Goal: Task Accomplishment & Management: Complete application form

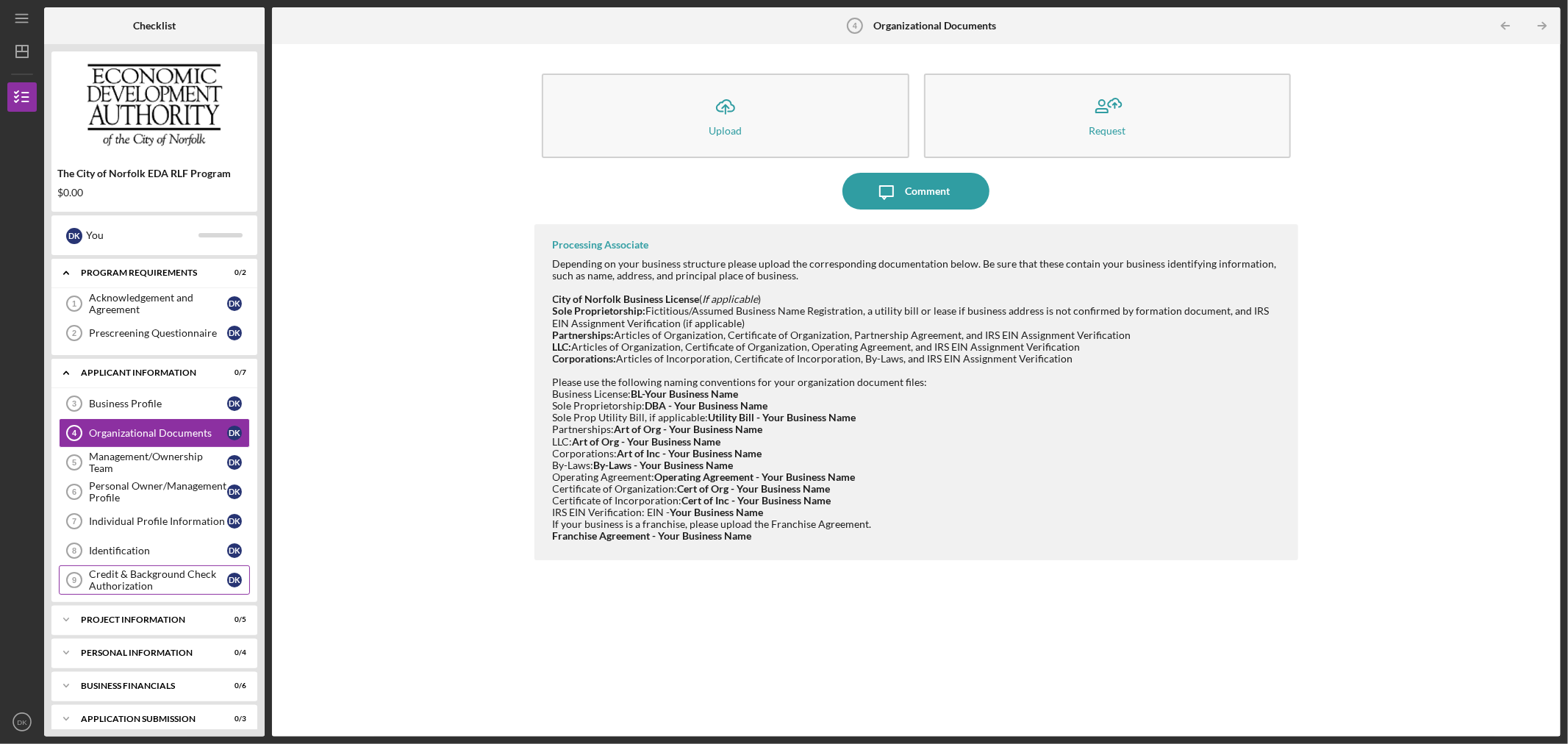
scroll to position [81, 0]
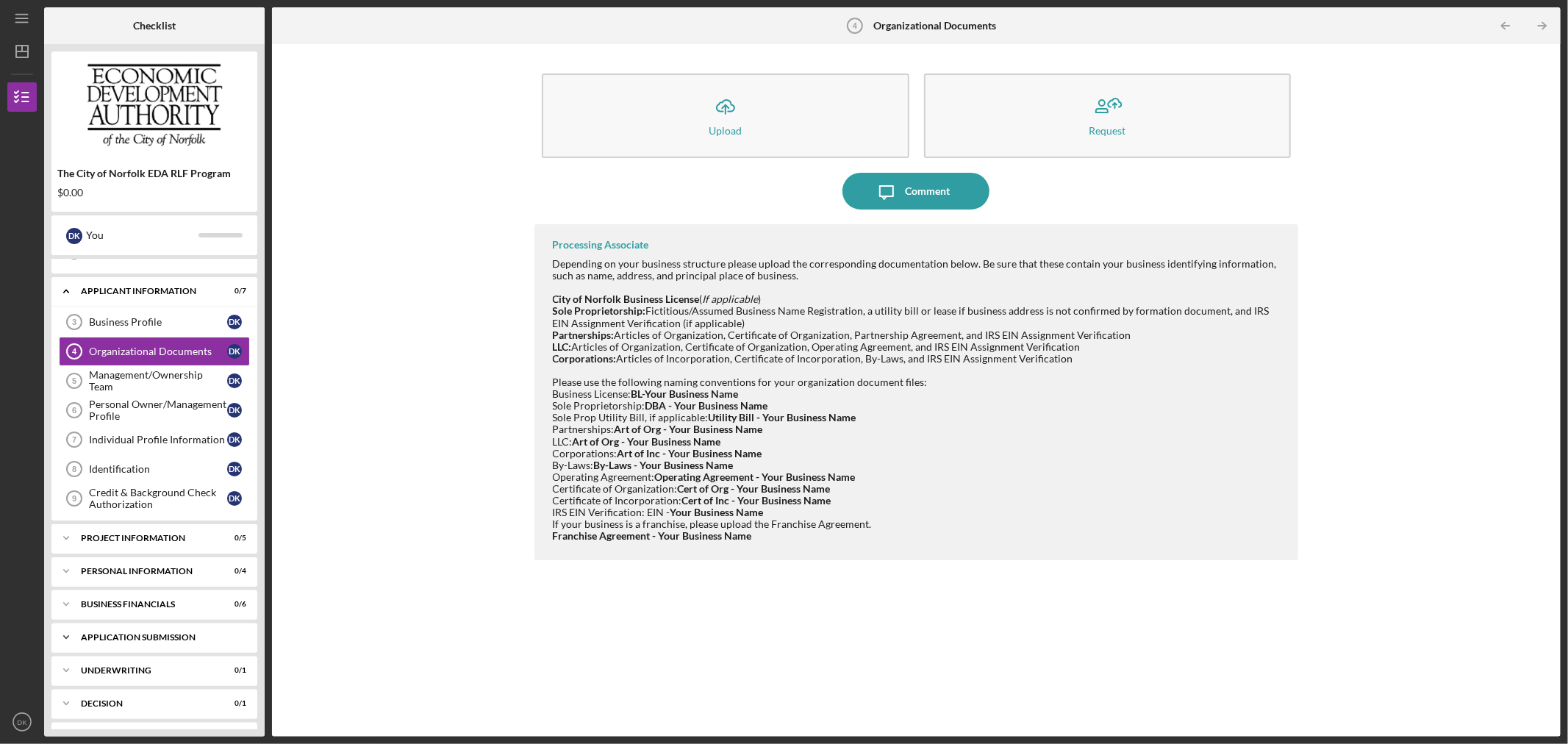
click at [194, 634] on div "Icon/Expander Application Submission 0 / 3" at bounding box center [154, 638] width 206 height 30
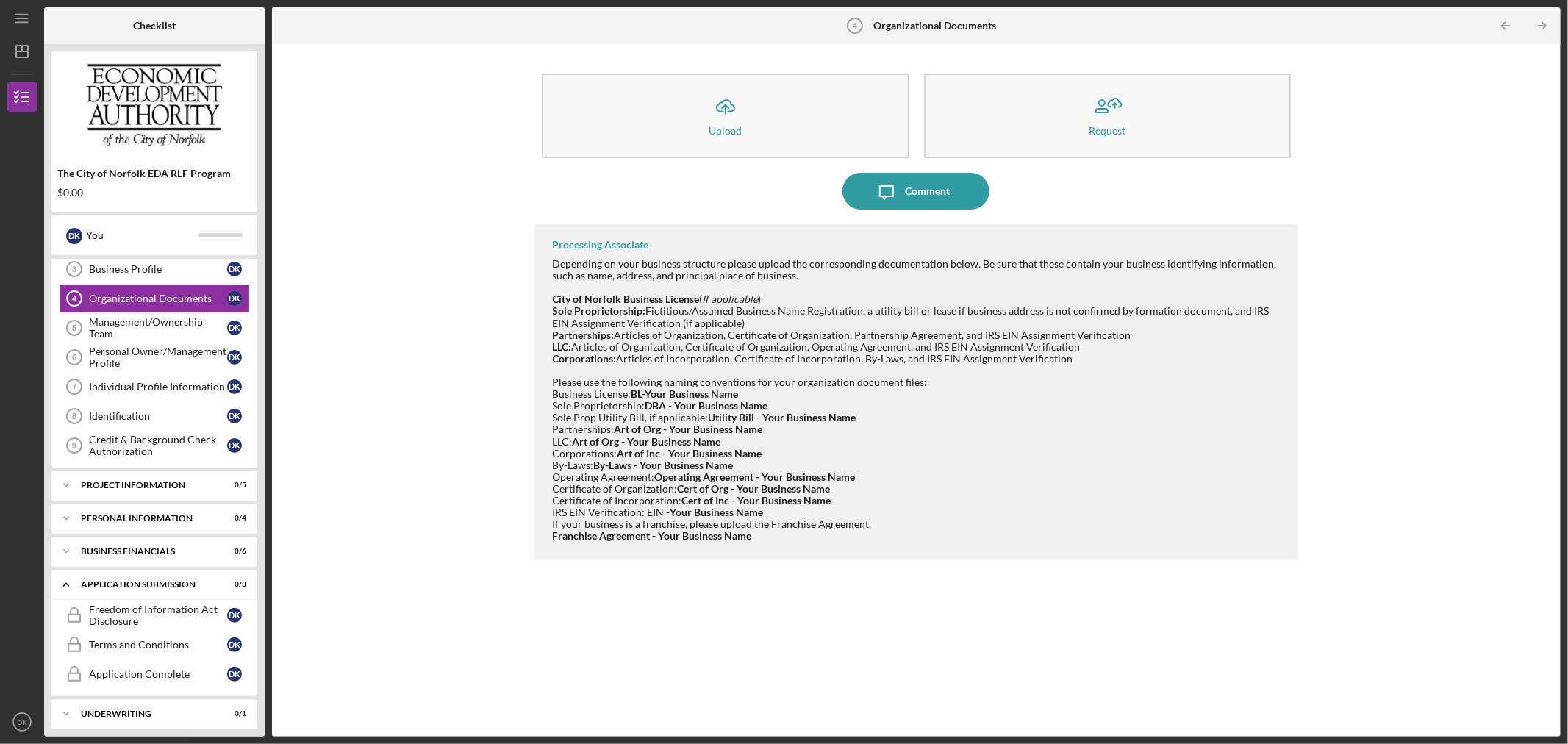
scroll to position [163, 0]
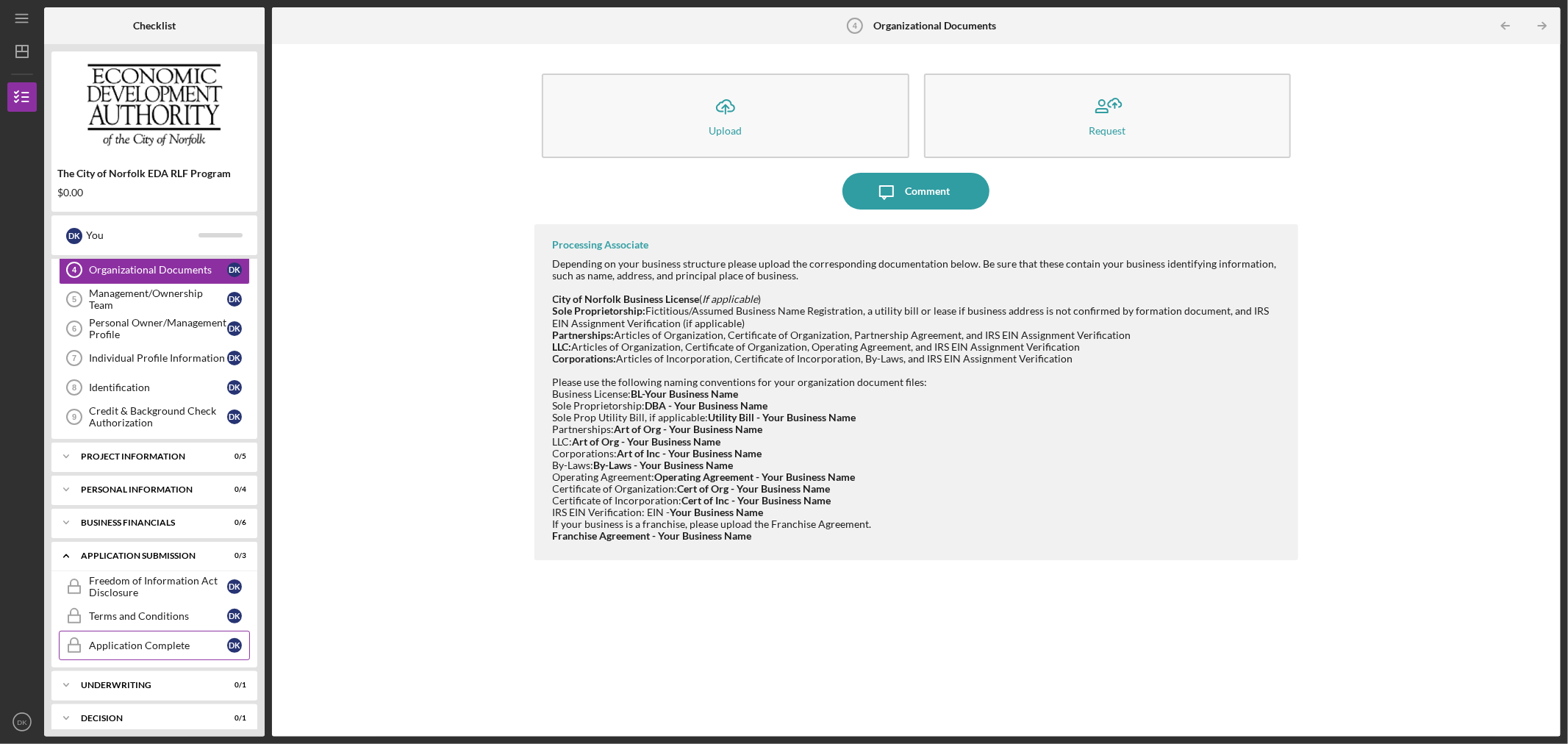
click at [180, 644] on div "Application Complete" at bounding box center [158, 645] width 138 height 12
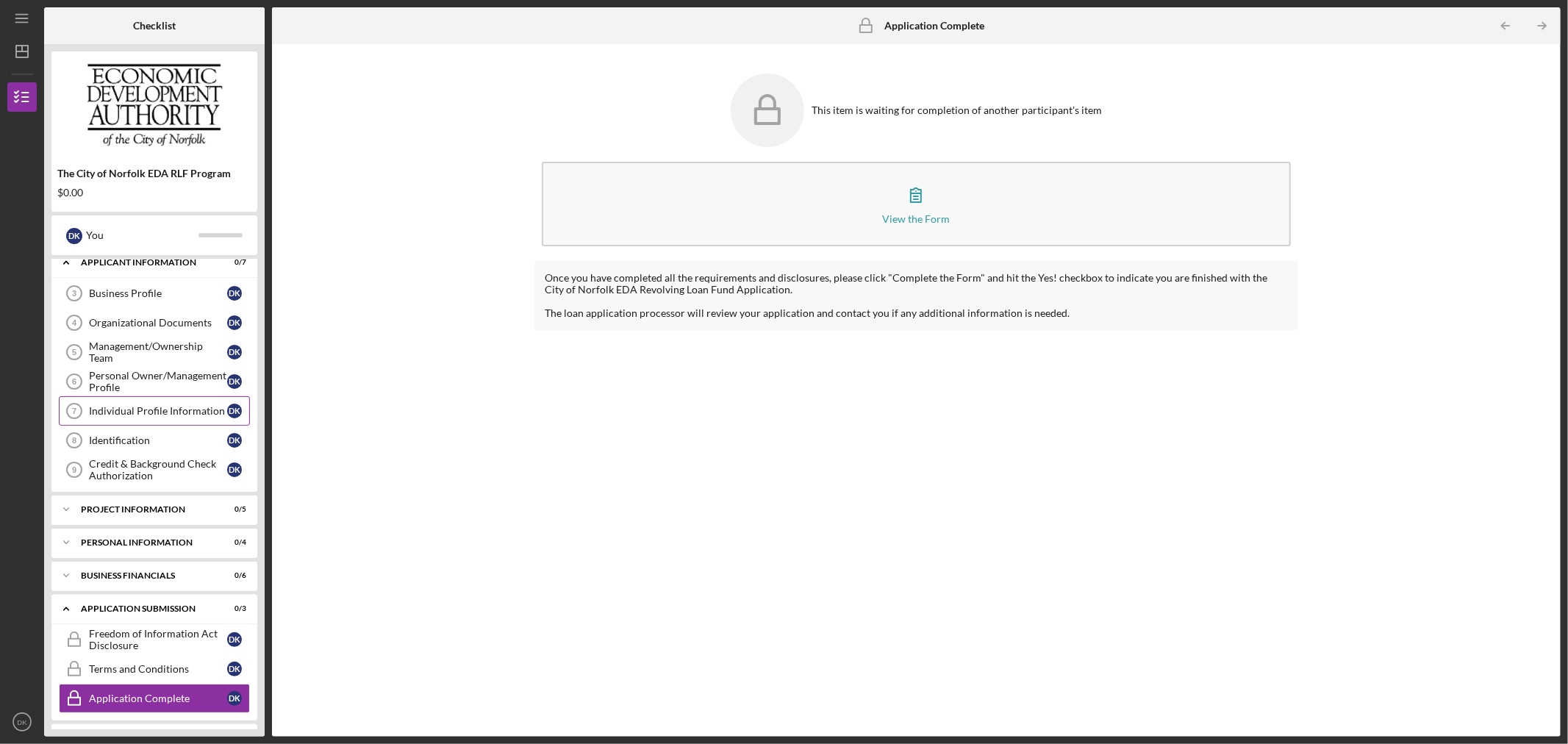
scroll to position [81, 0]
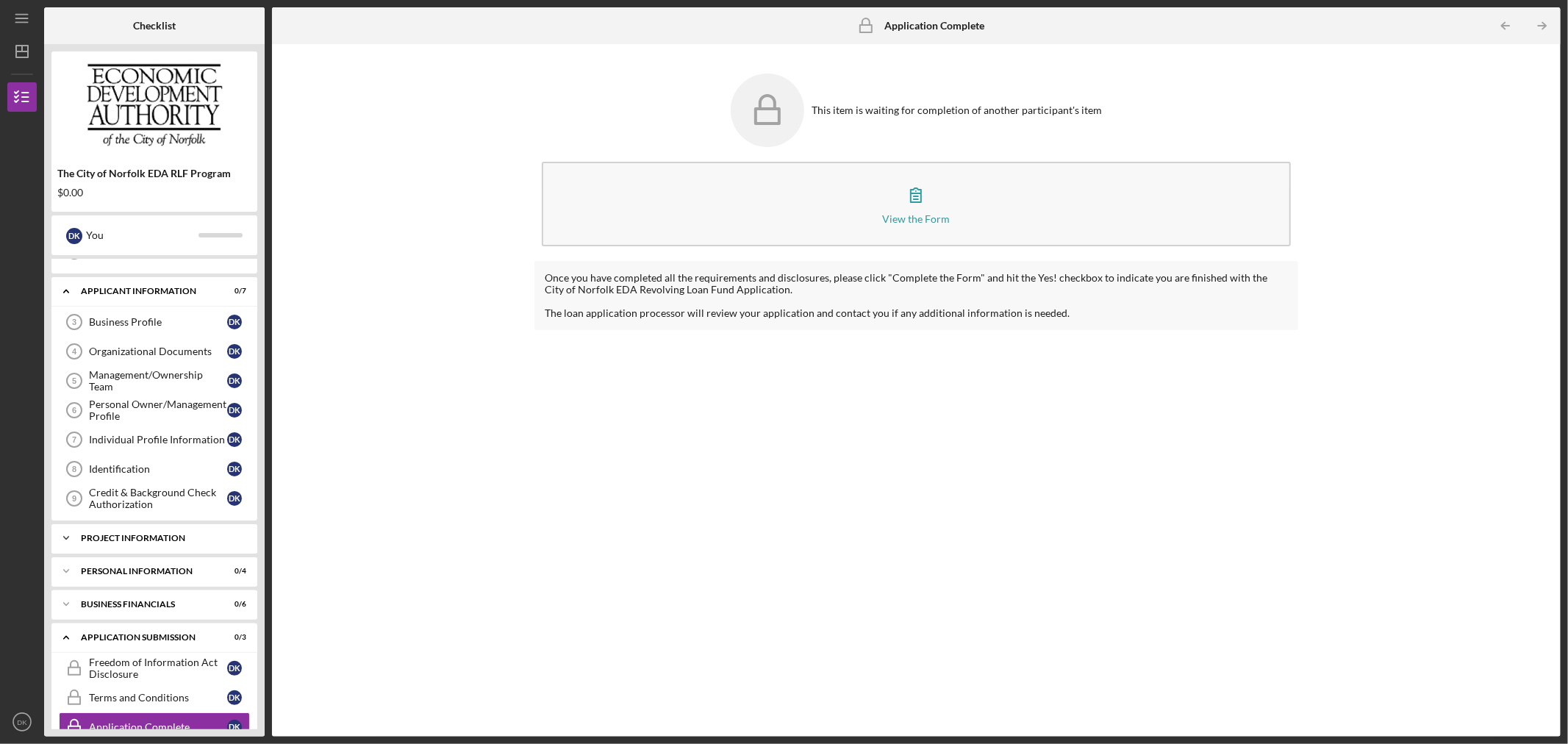
click at [150, 528] on div "Icon/Expander PROJECT INFORMATION 0 / 5" at bounding box center [154, 537] width 206 height 30
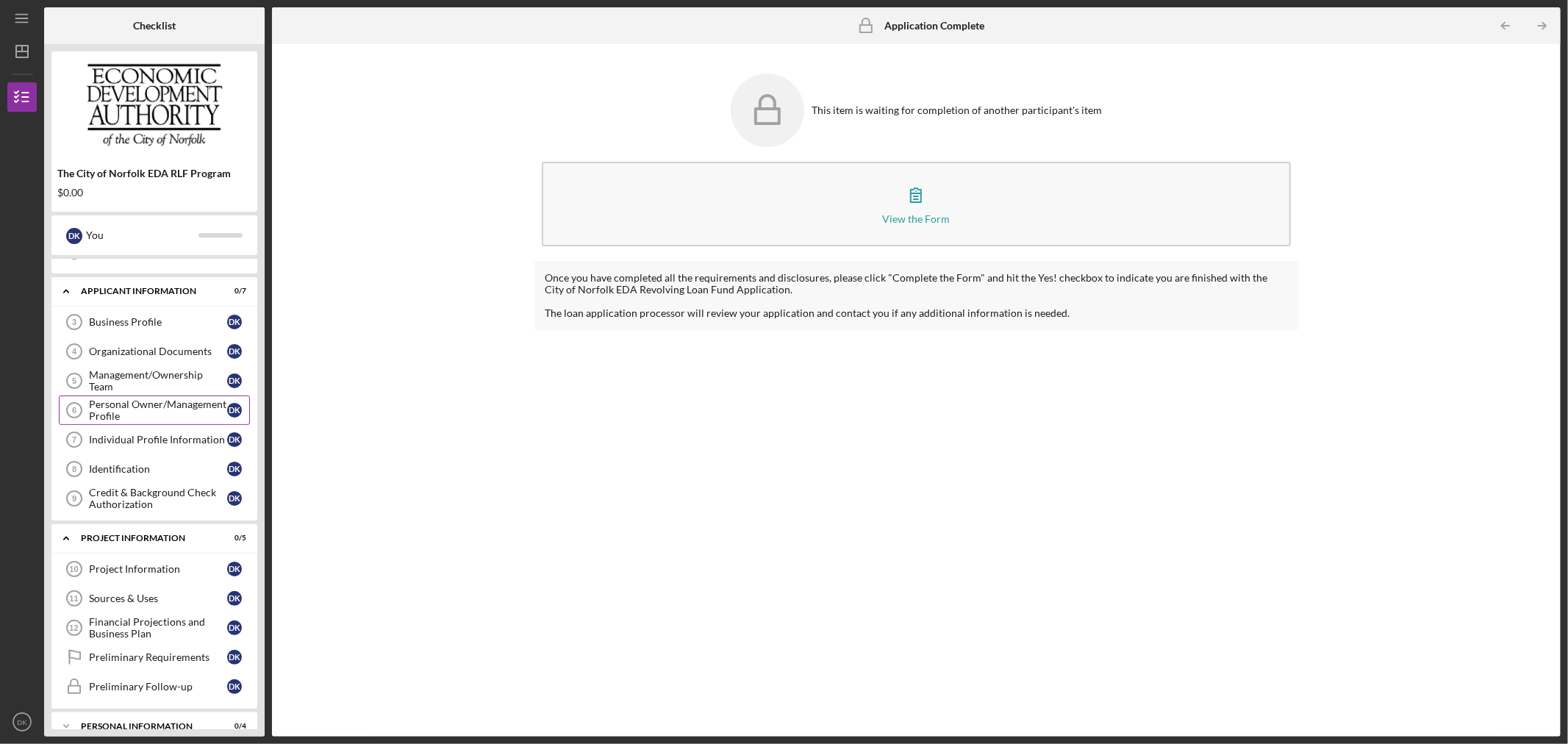
click at [154, 415] on div "Personal Owner/Management Profile" at bounding box center [158, 410] width 138 height 23
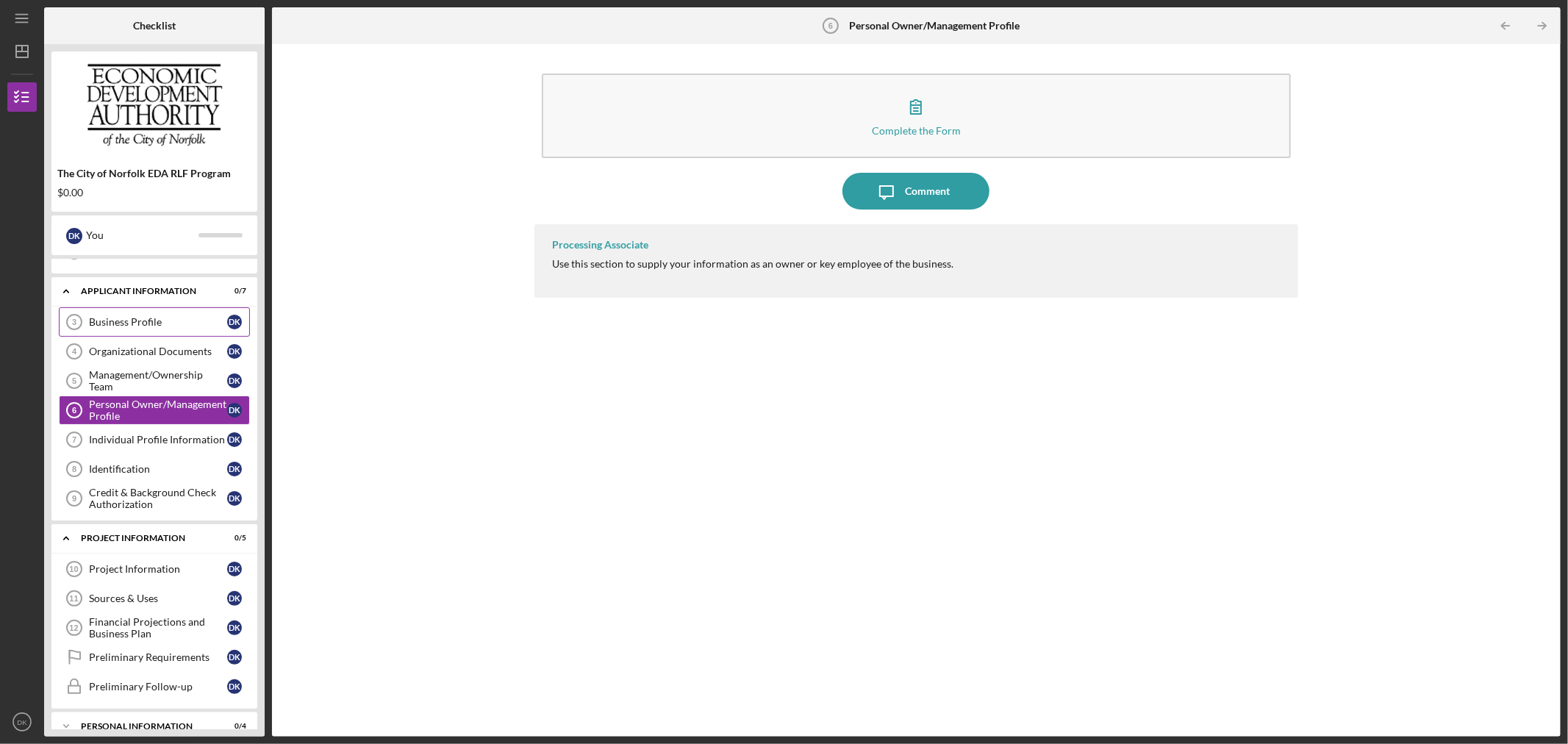
click at [184, 310] on link "Business Profile 3 Business Profile D K" at bounding box center [154, 322] width 191 height 30
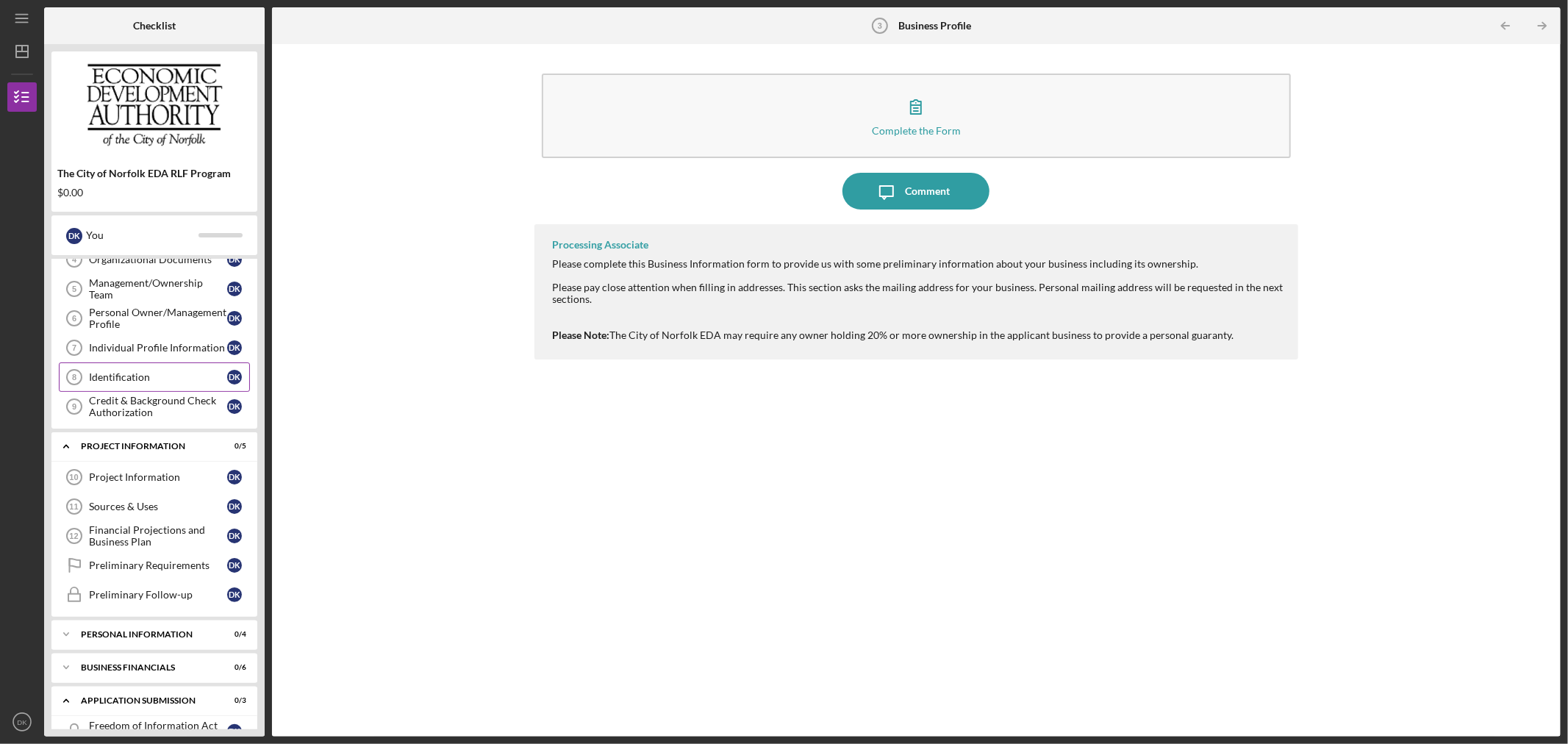
scroll to position [244, 0]
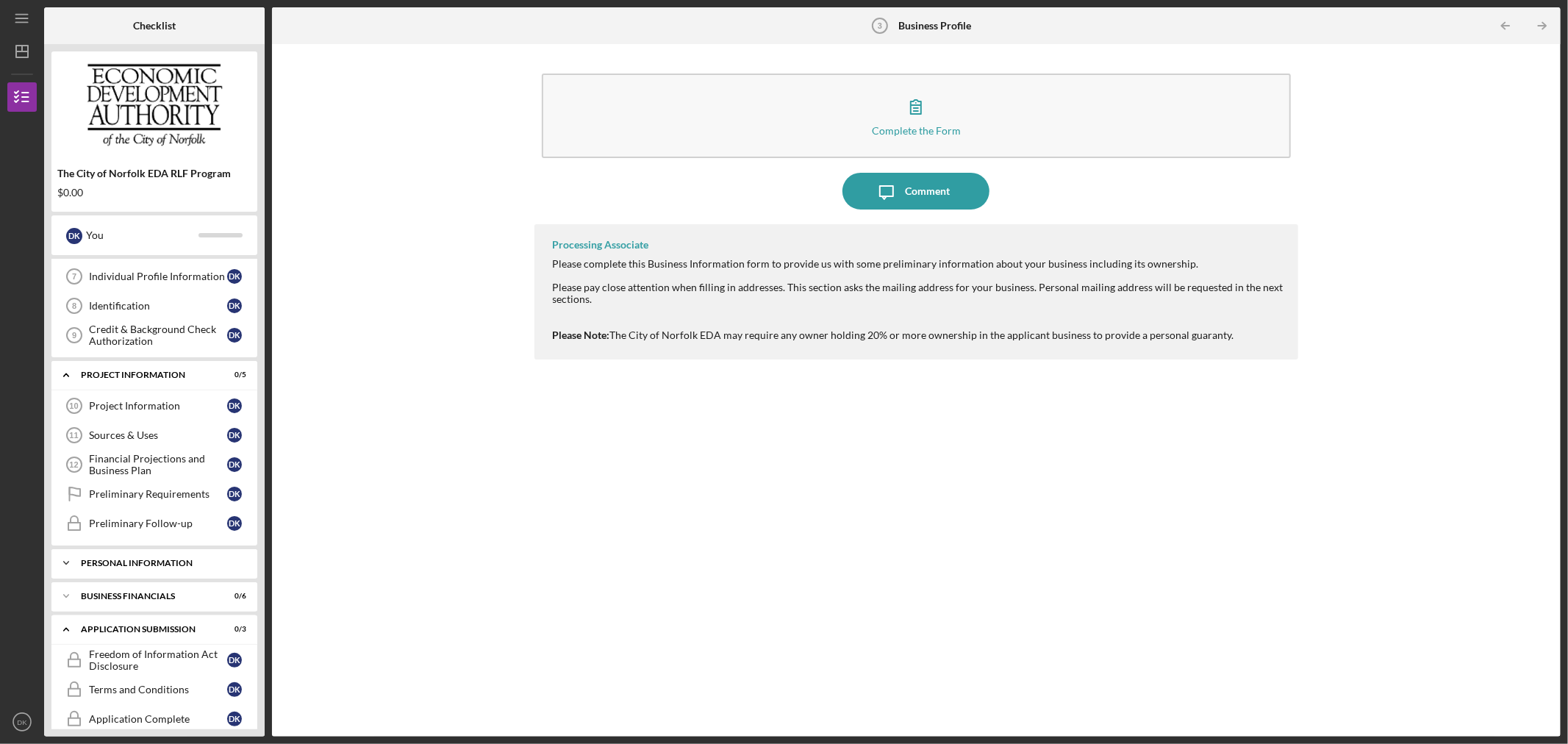
click at [160, 562] on div "Personal Information" at bounding box center [160, 564] width 158 height 9
click at [144, 596] on div "Personal Financial Statement" at bounding box center [158, 593] width 138 height 12
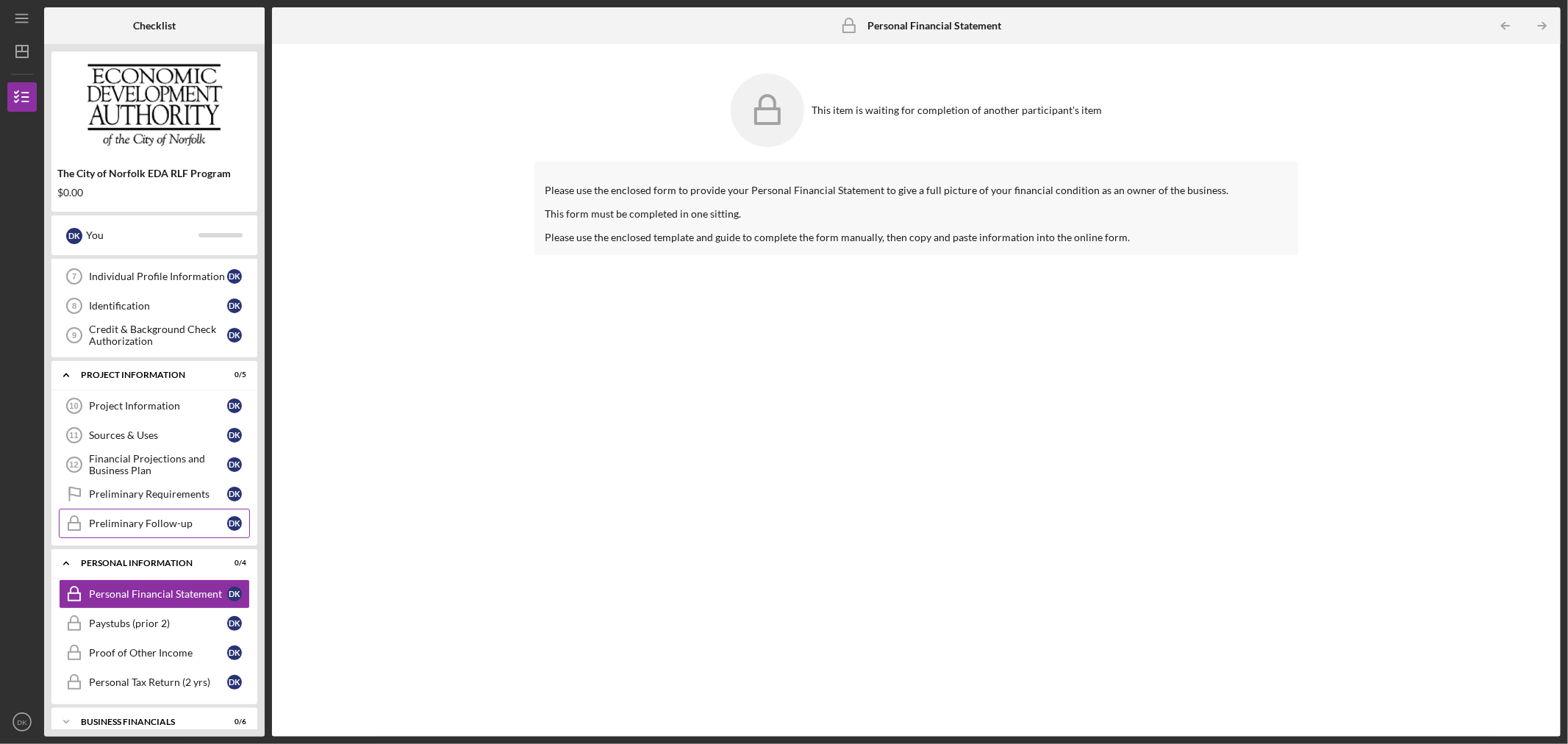
click at [162, 525] on div "Preliminary Follow-up" at bounding box center [158, 523] width 138 height 12
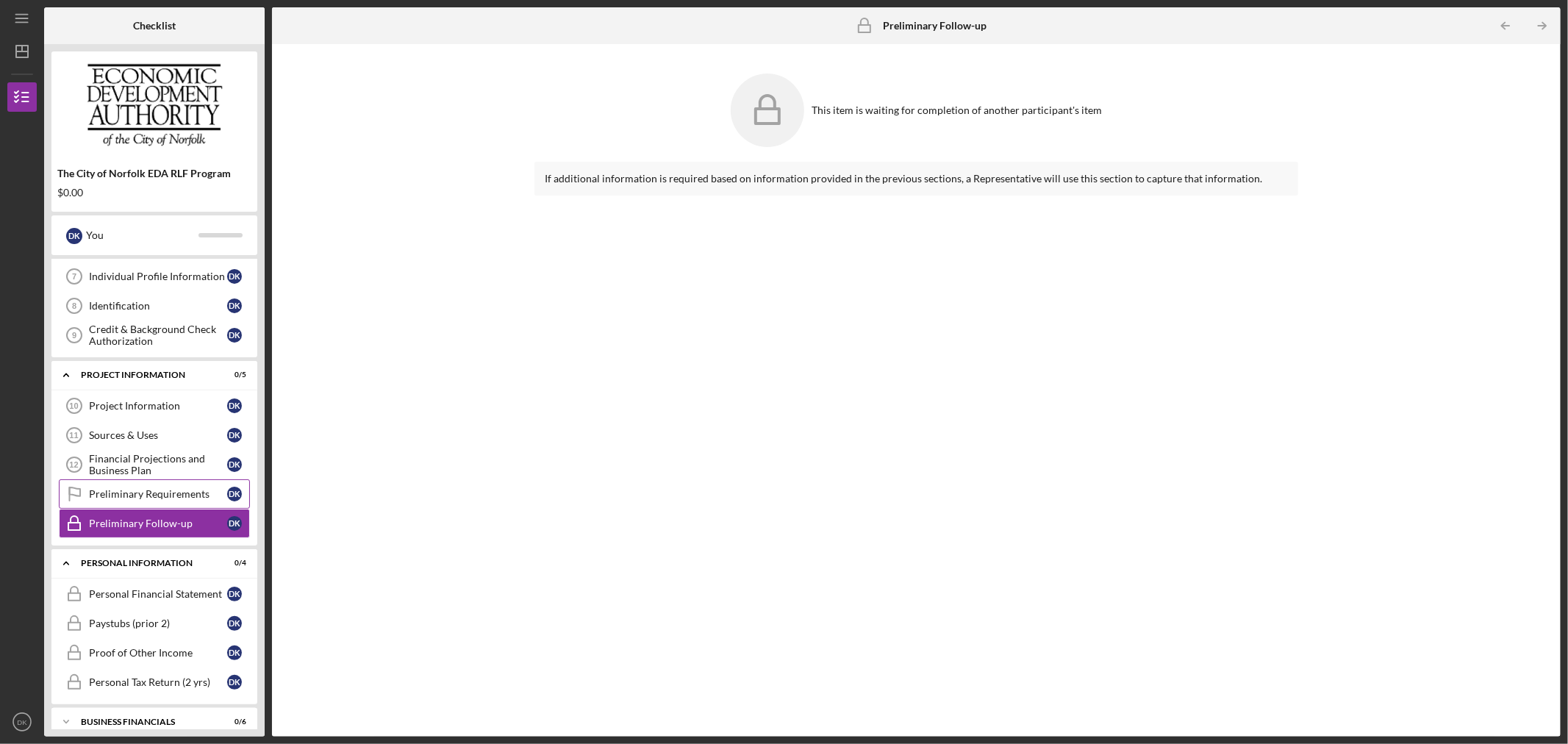
click at [177, 487] on link "Preliminary Requirements Preliminary Requirements D K" at bounding box center [154, 494] width 191 height 30
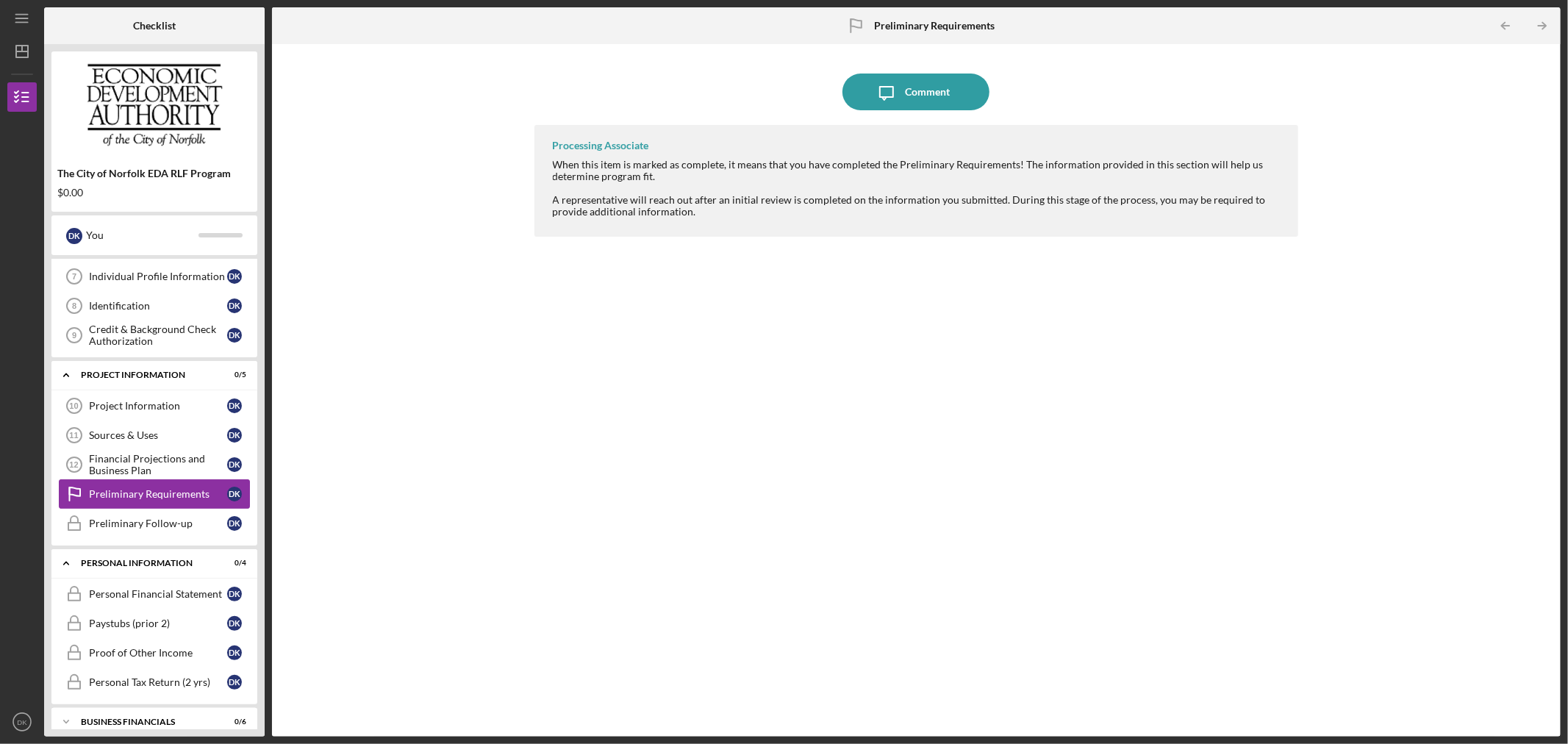
click at [170, 508] on link "Preliminary Requirements Preliminary Requirements D K" at bounding box center [154, 494] width 191 height 30
click at [168, 516] on link "Preliminary Follow-up Preliminary Follow-up D K" at bounding box center [154, 523] width 191 height 30
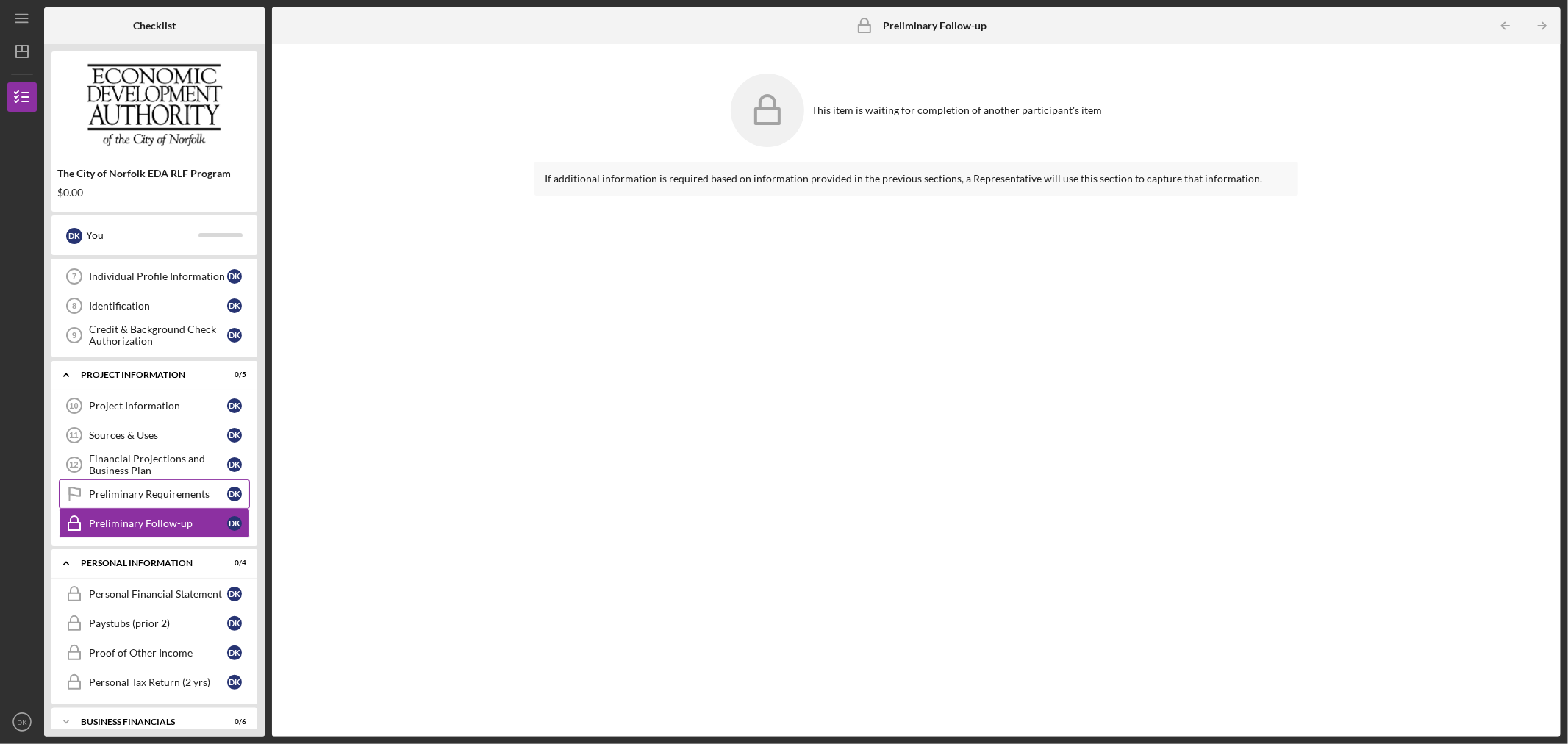
click at [168, 487] on link "Preliminary Requirements Preliminary Requirements D K" at bounding box center [154, 494] width 191 height 30
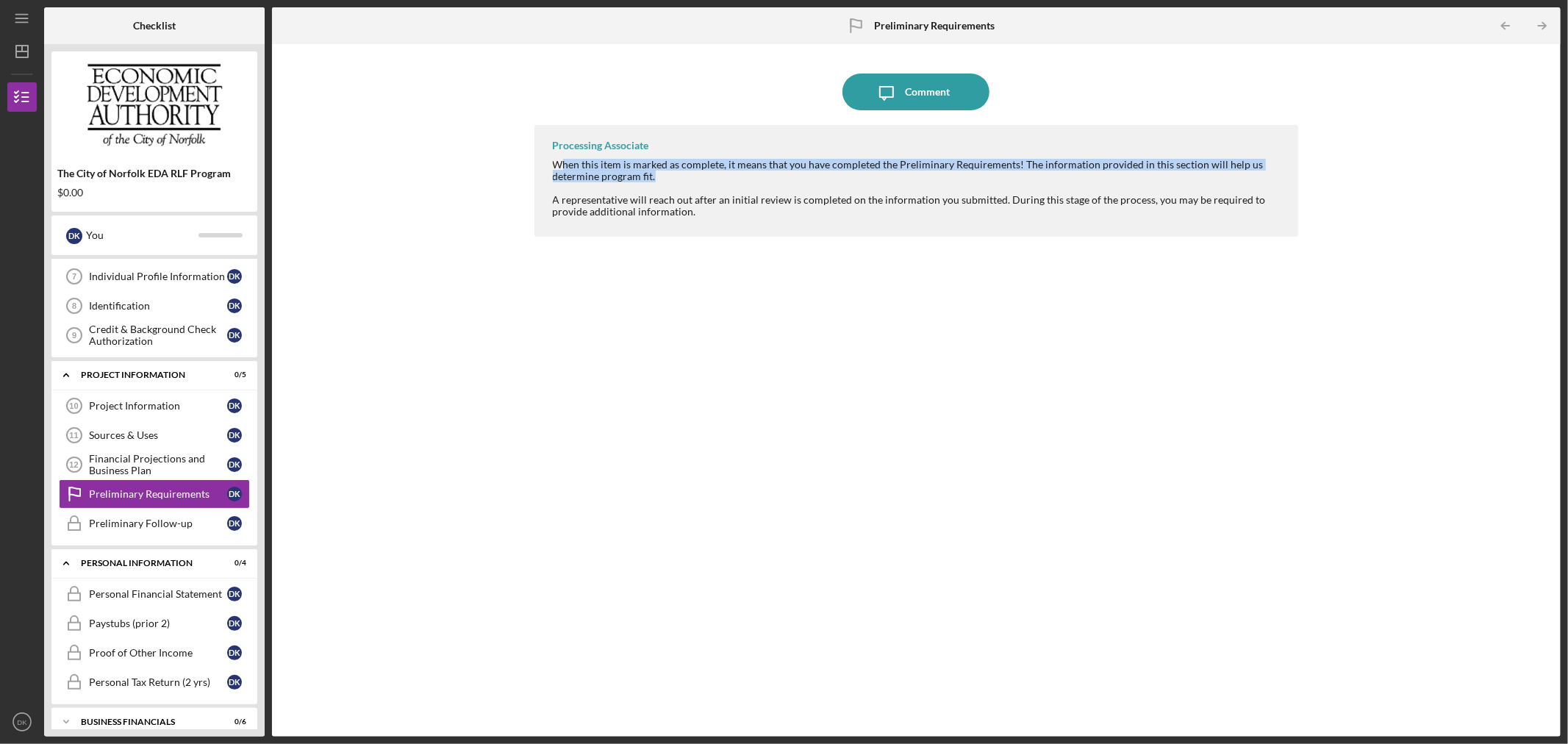
drag, startPoint x: 559, startPoint y: 161, endPoint x: 760, endPoint y: 179, distance: 201.8
click at [760, 179] on div "When this item is marked as complete, it means that you have completed the Prel…" at bounding box center [918, 170] width 731 height 23
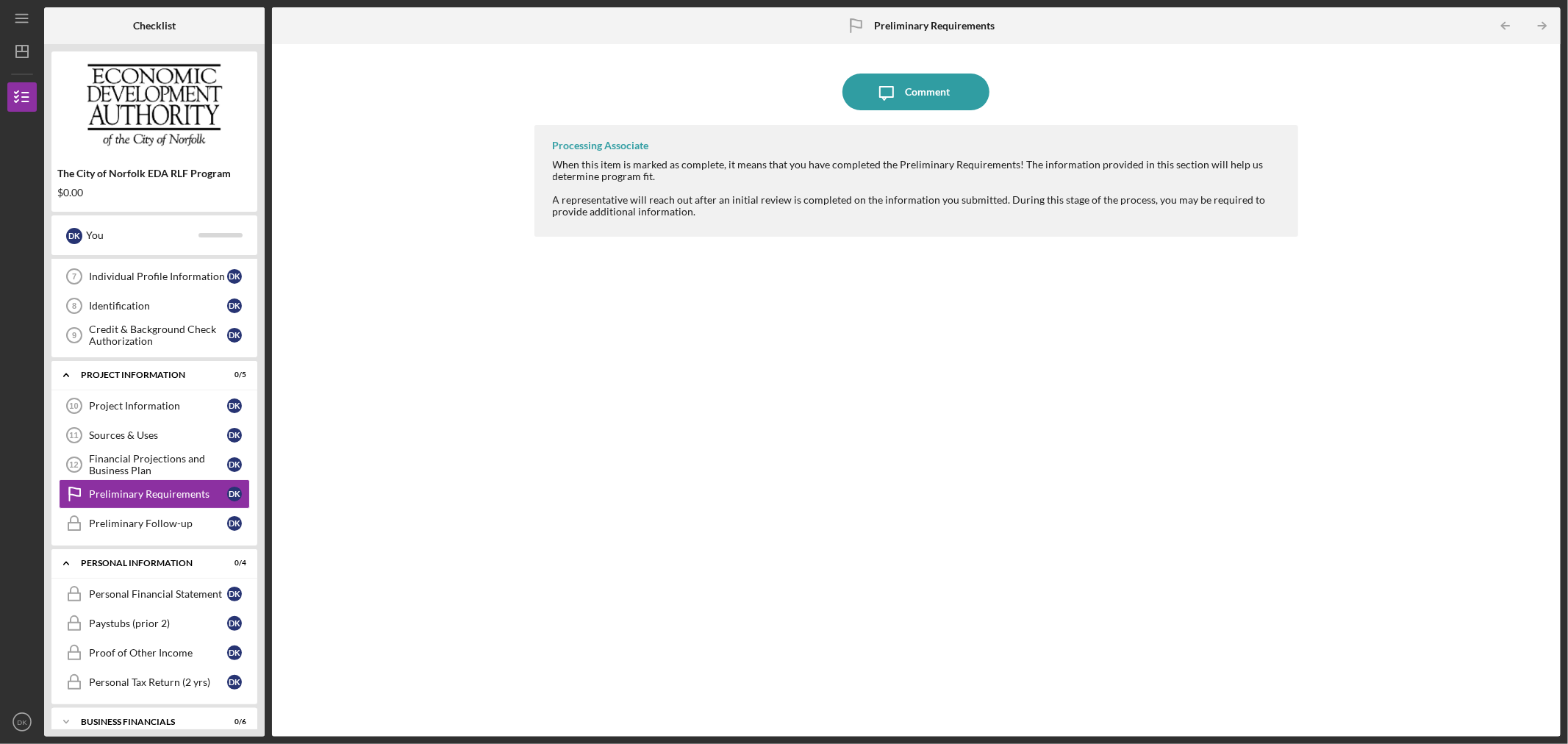
click at [772, 182] on div at bounding box center [918, 188] width 731 height 12
click at [154, 456] on div "Financial Projections and Business Plan" at bounding box center [158, 464] width 138 height 23
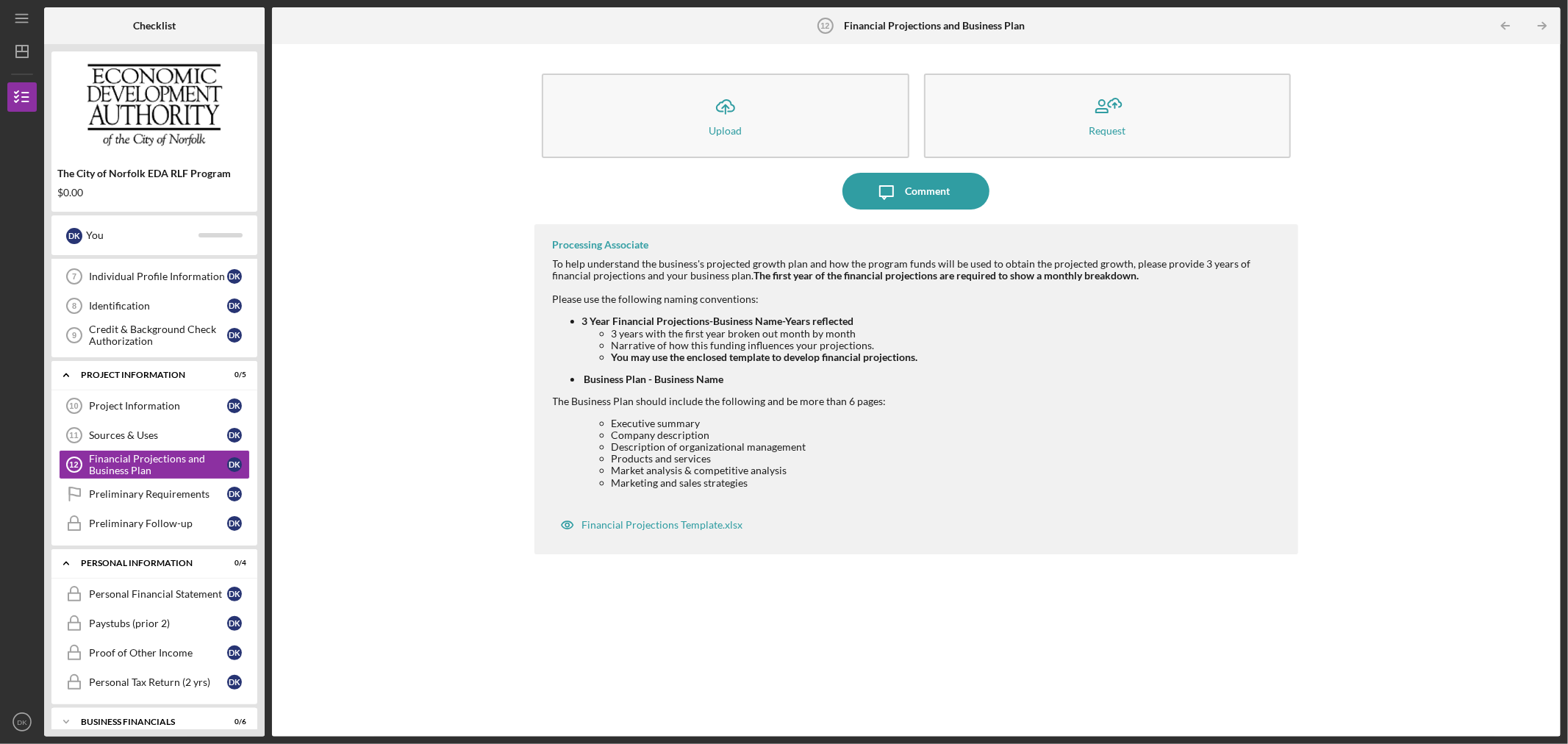
scroll to position [163, 0]
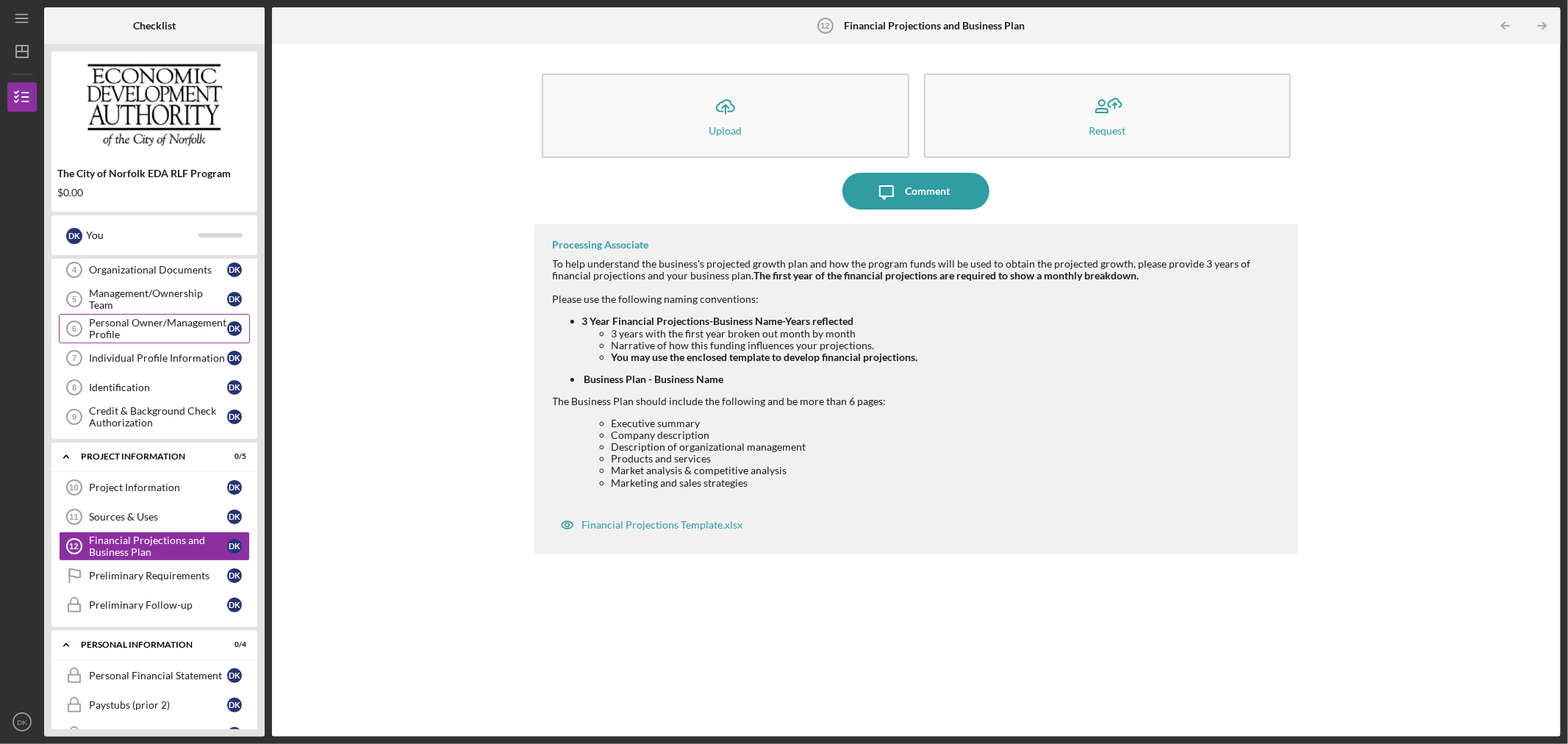
click at [170, 328] on div "Personal Owner/Management Profile" at bounding box center [158, 328] width 138 height 23
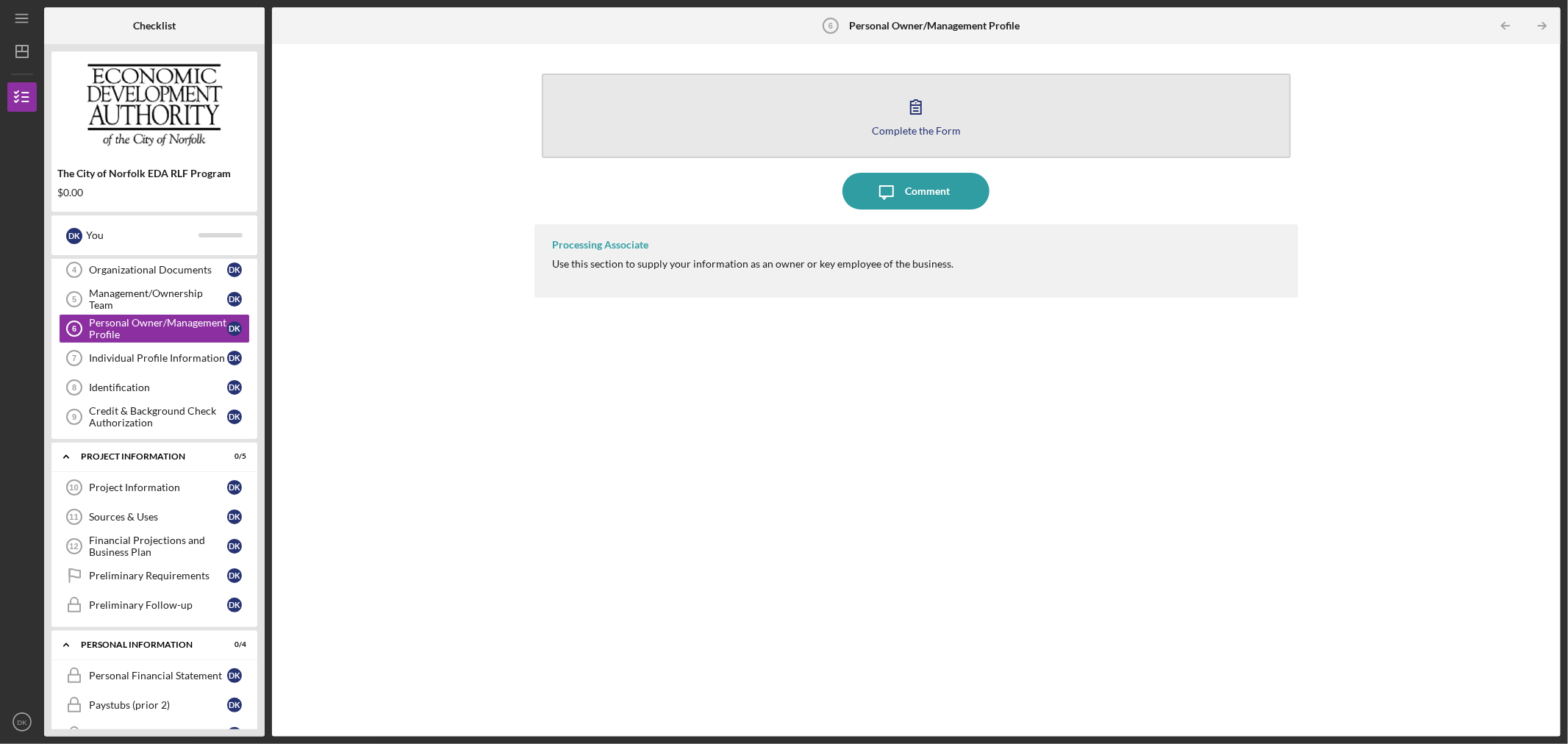
click at [872, 111] on button "Complete the Form Form" at bounding box center [917, 116] width 750 height 85
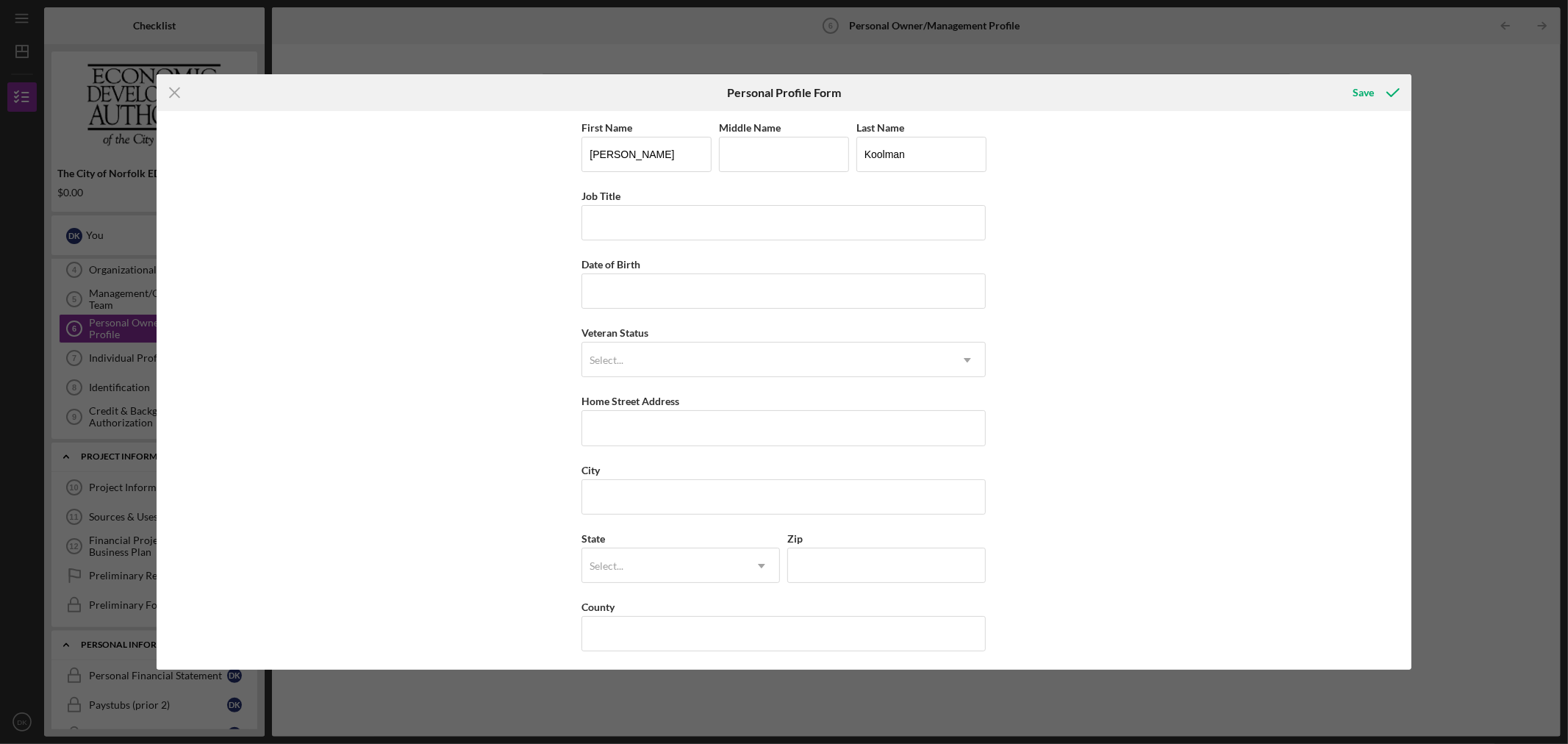
scroll to position [4, 0]
click at [170, 90] on icon "Icon/Menu Close" at bounding box center [175, 92] width 37 height 37
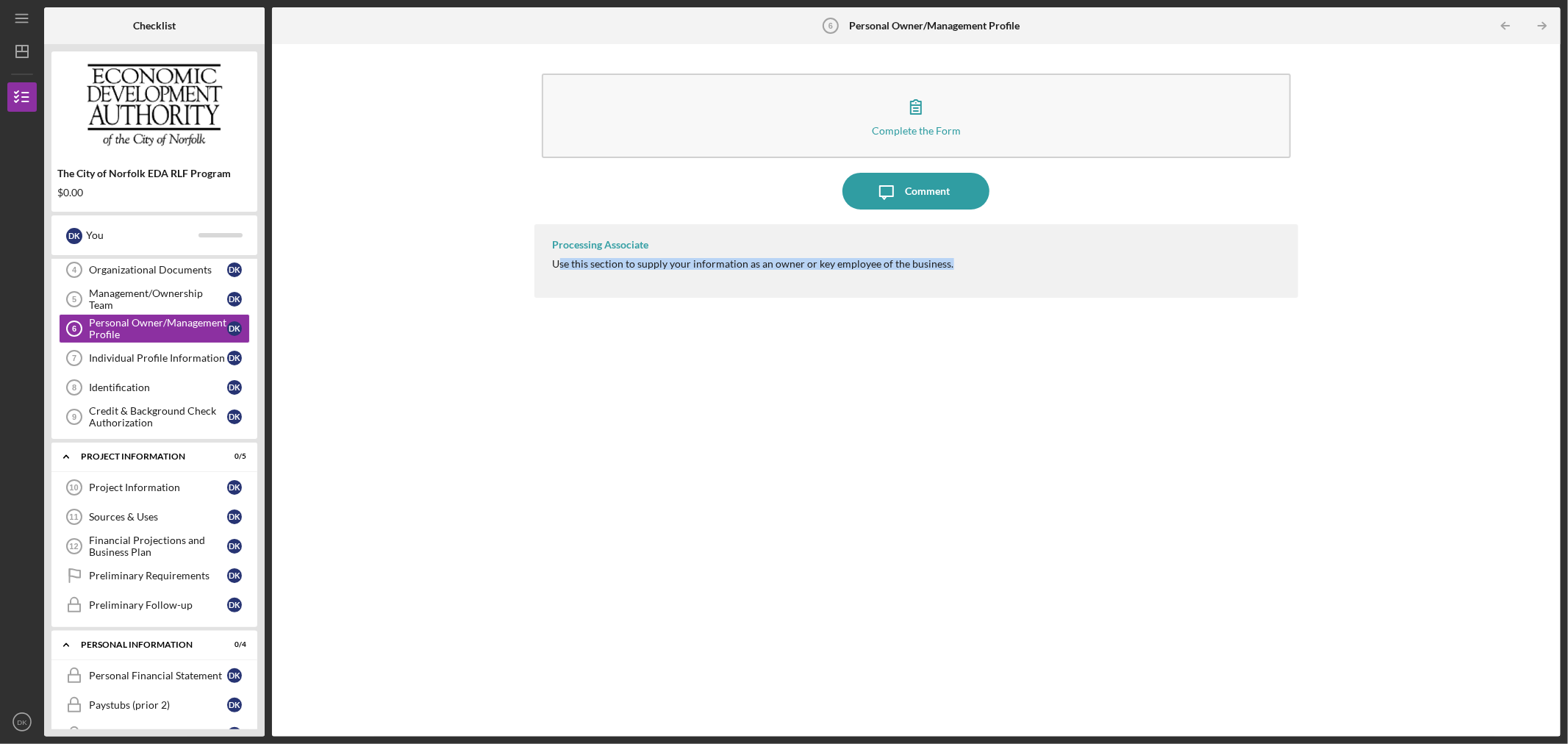
drag, startPoint x: 561, startPoint y: 263, endPoint x: 957, endPoint y: 262, distance: 396.0
click at [953, 262] on div "Processing Associate Use this section to supply your information as an owner or…" at bounding box center [917, 262] width 765 height 74
click at [957, 262] on div "Processing Associate Use this section to supply your information as an owner or…" at bounding box center [917, 262] width 765 height 74
click at [172, 295] on div "Management/Ownership Team" at bounding box center [158, 299] width 138 height 23
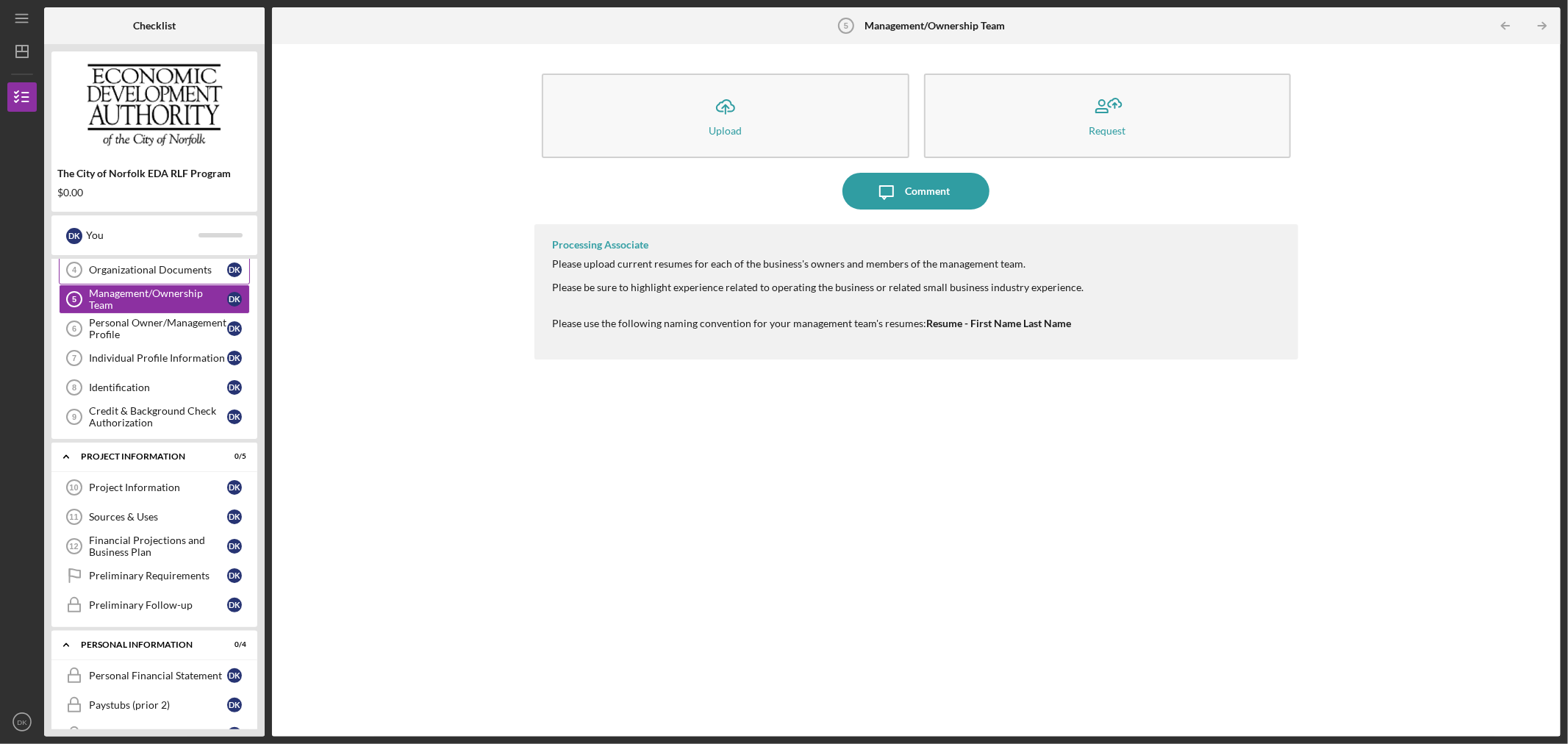
click at [172, 281] on link "Organizational Documents 4 Organizational Documents D K" at bounding box center [154, 270] width 191 height 30
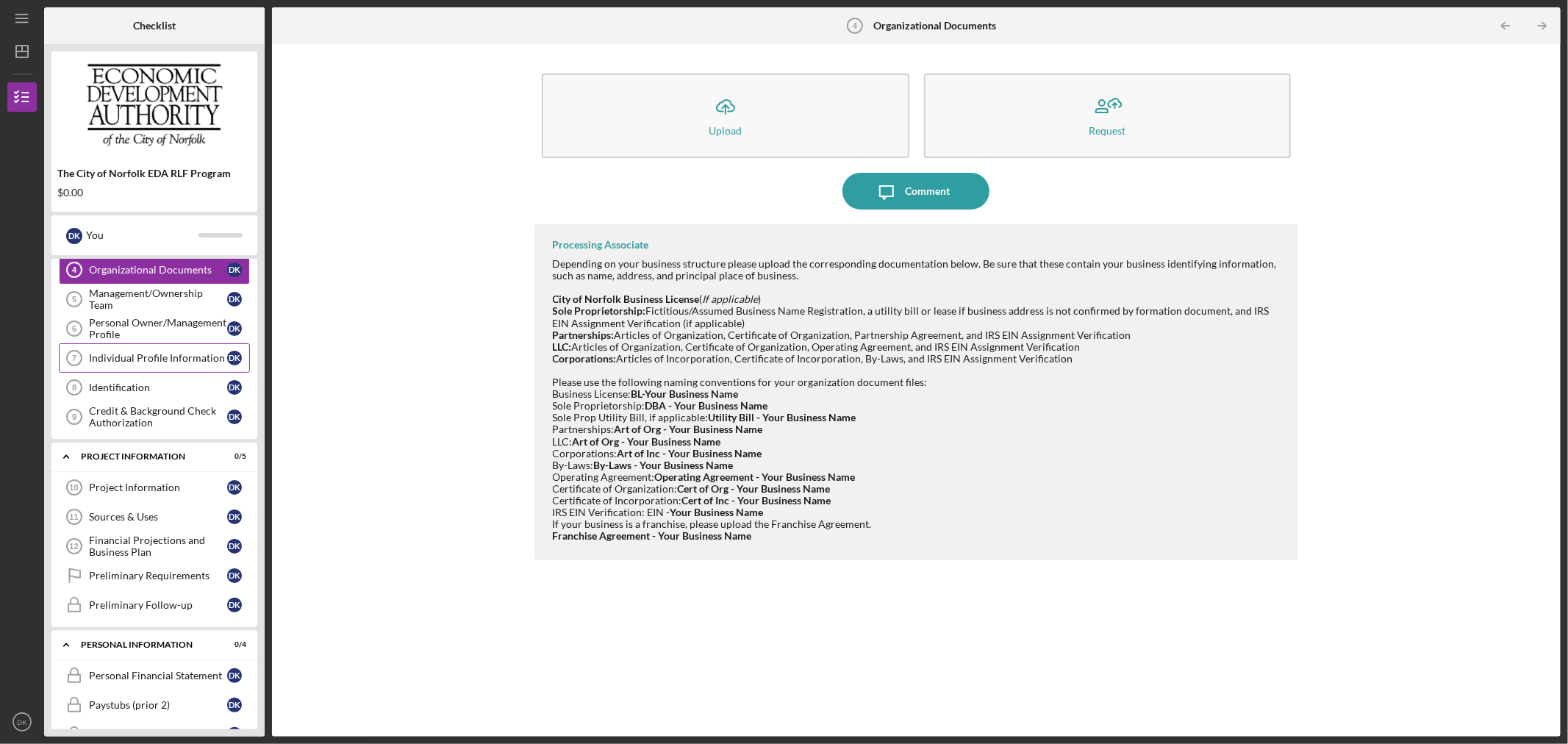
click at [142, 344] on link "Individual Profile Information 7 Individual Profile Information D K" at bounding box center [154, 358] width 191 height 30
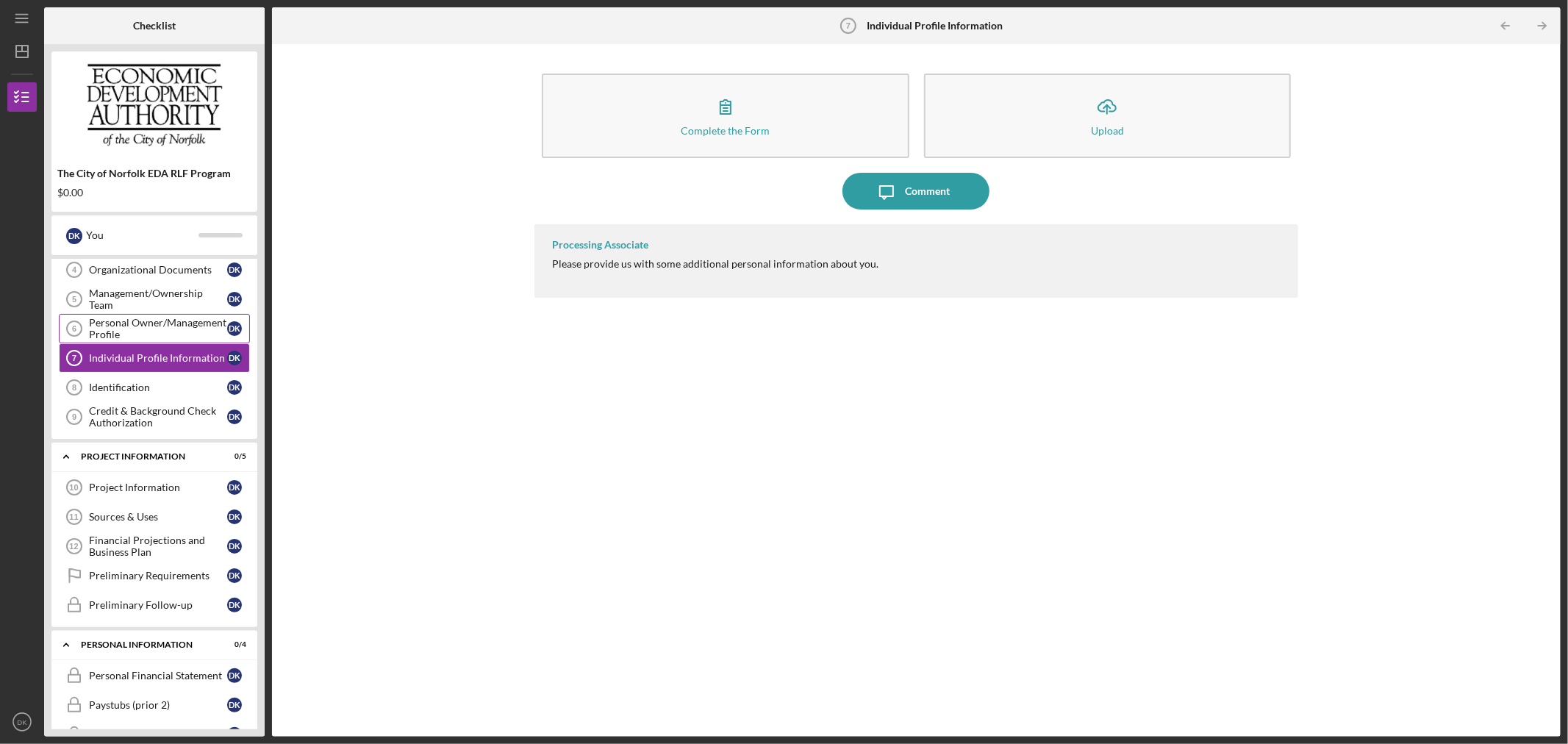
click at [150, 340] on div "Personal Owner/Management Profile" at bounding box center [158, 328] width 138 height 23
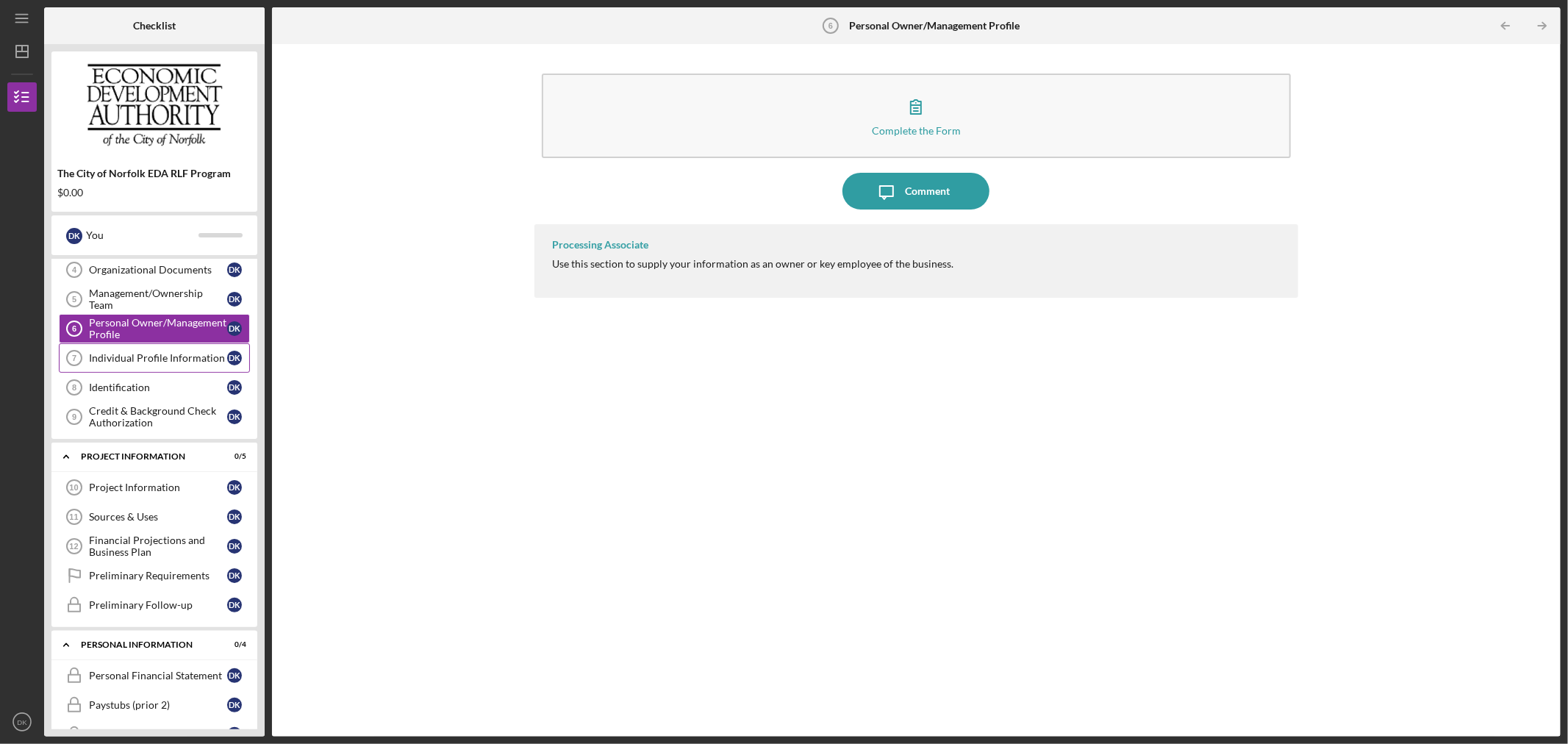
click at [151, 368] on link "Individual Profile Information 7 Individual Profile Information D K" at bounding box center [154, 358] width 191 height 30
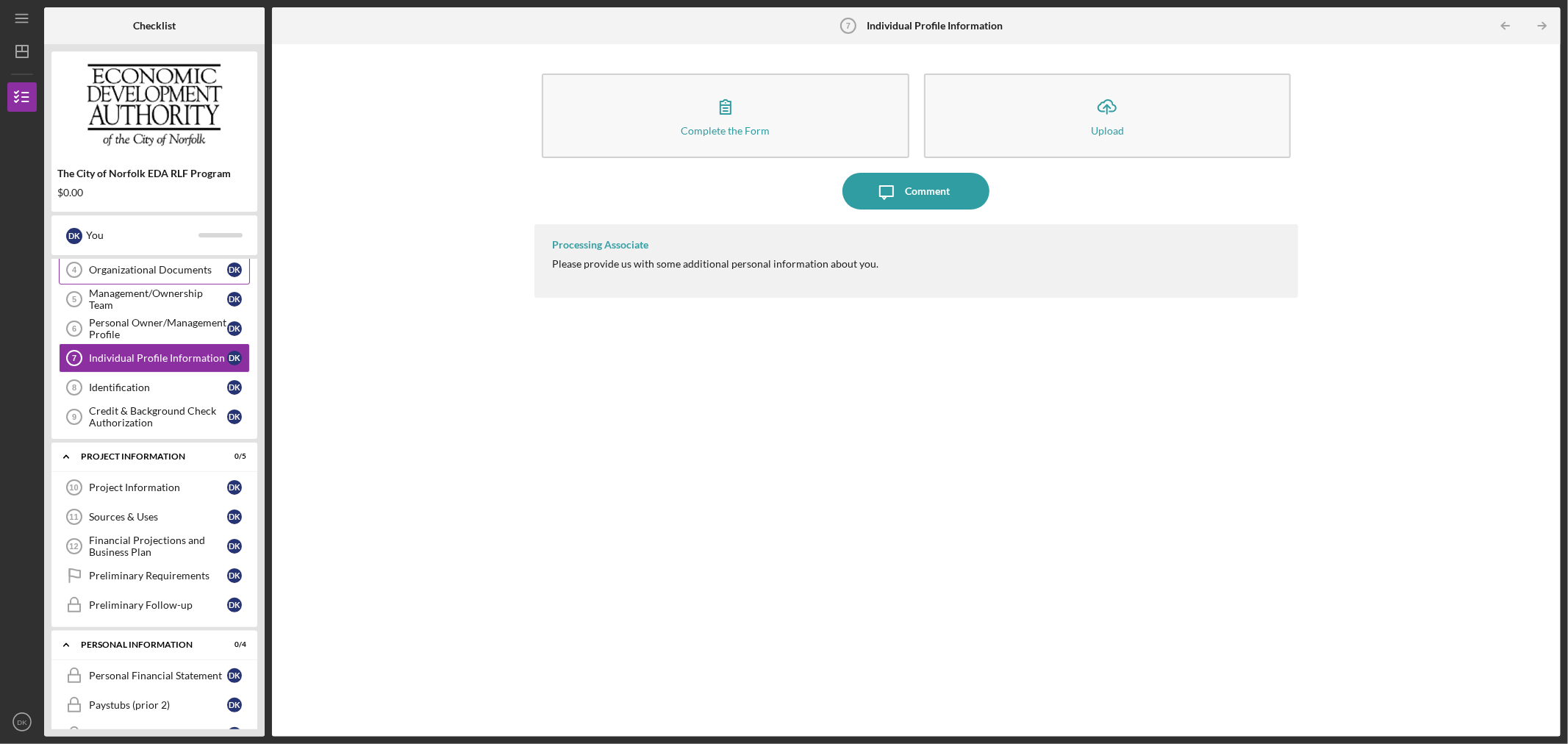
click at [149, 277] on link "Organizational Documents 4 Organizational Documents D K" at bounding box center [154, 270] width 191 height 30
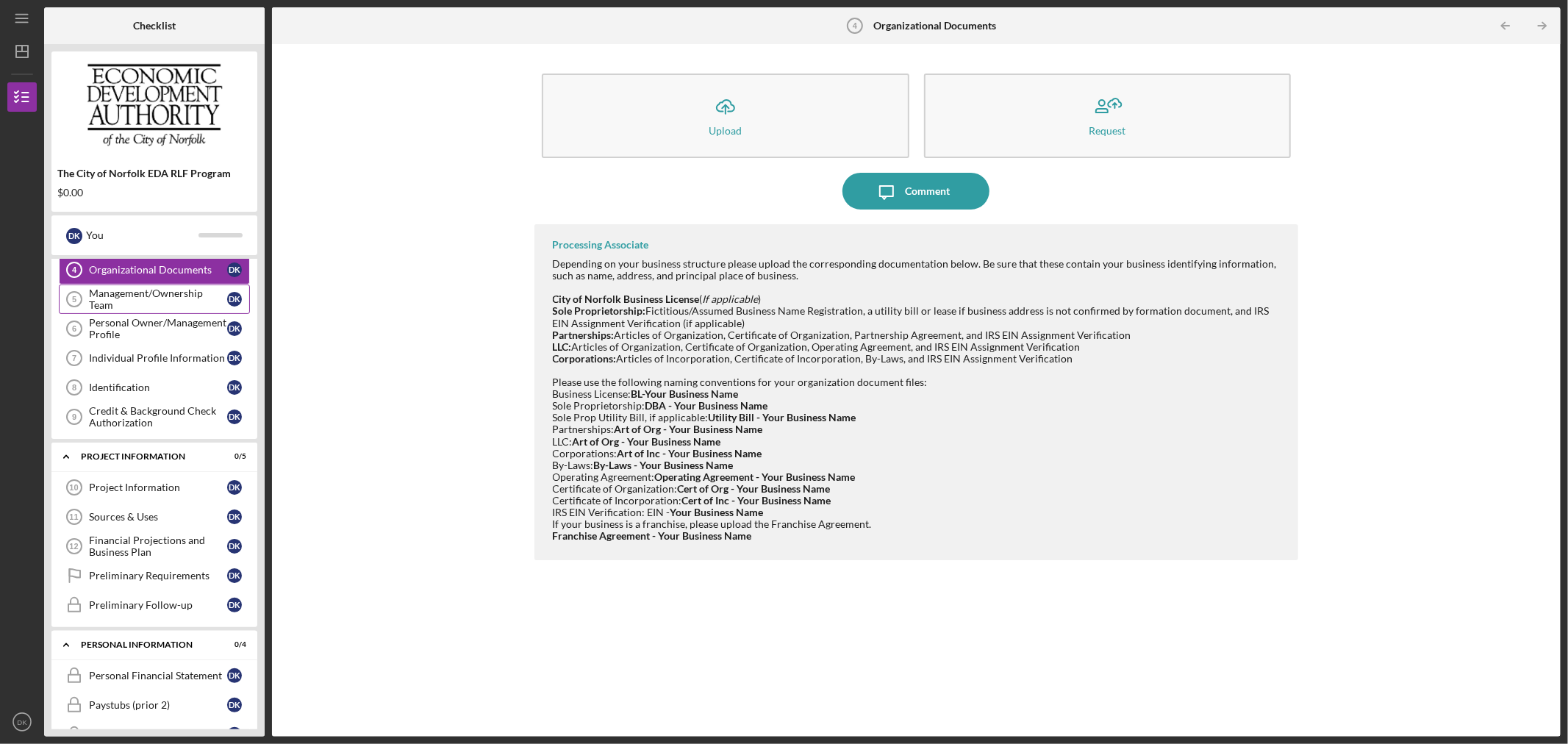
click at [148, 305] on div "Management/Ownership Team" at bounding box center [158, 299] width 138 height 23
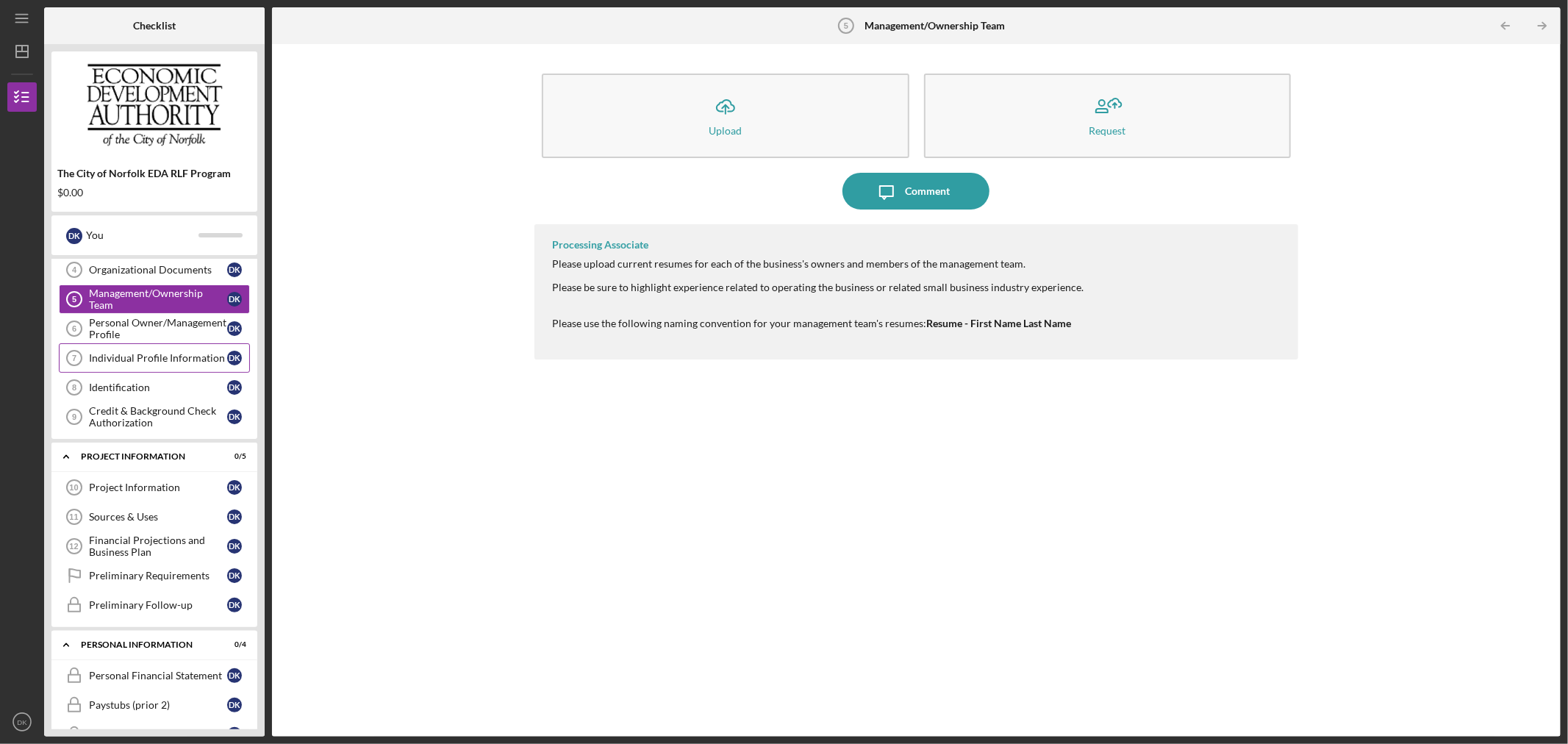
click at [142, 349] on link "Individual Profile Information 7 Individual Profile Information D K" at bounding box center [154, 358] width 191 height 30
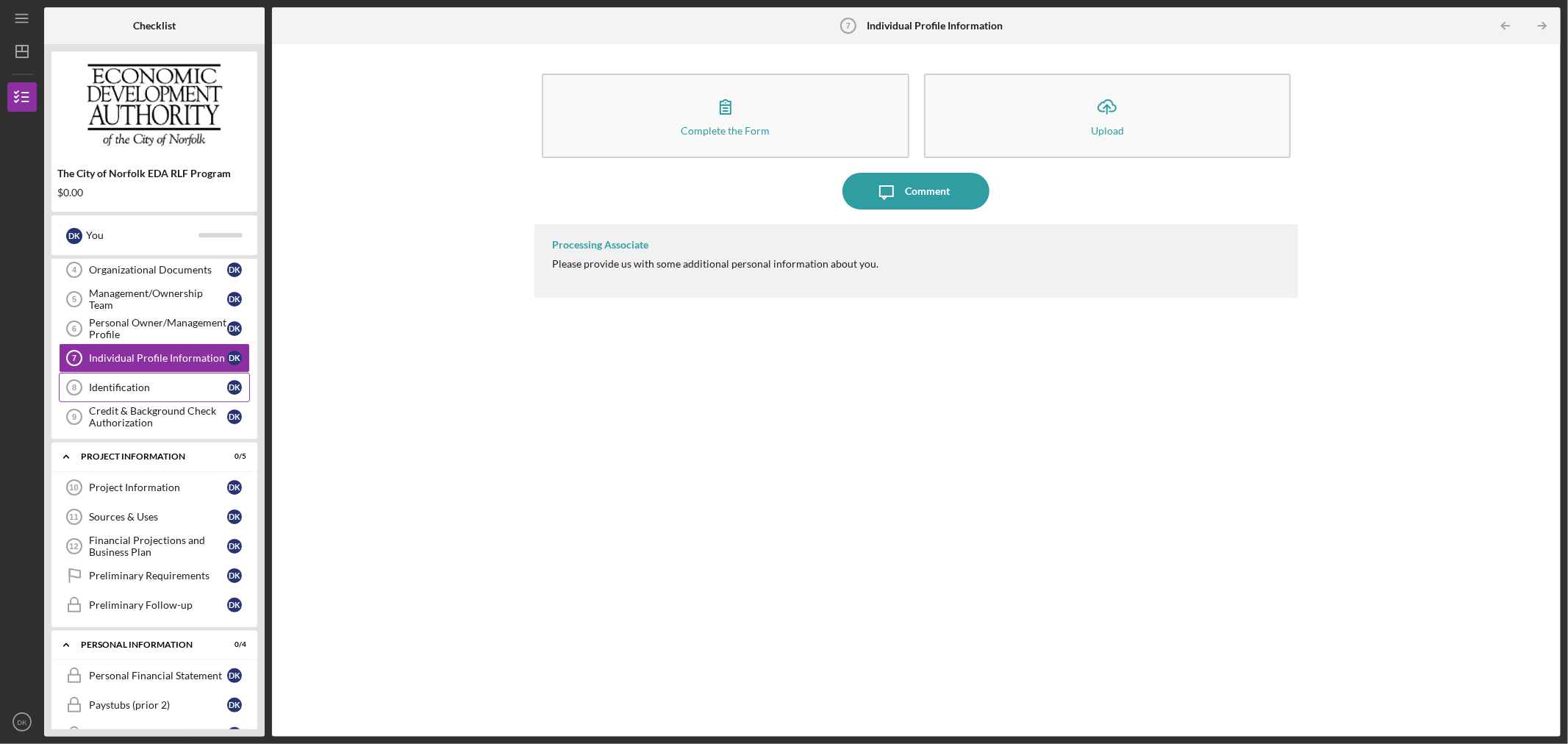
click at [145, 391] on div "Identification" at bounding box center [158, 387] width 138 height 12
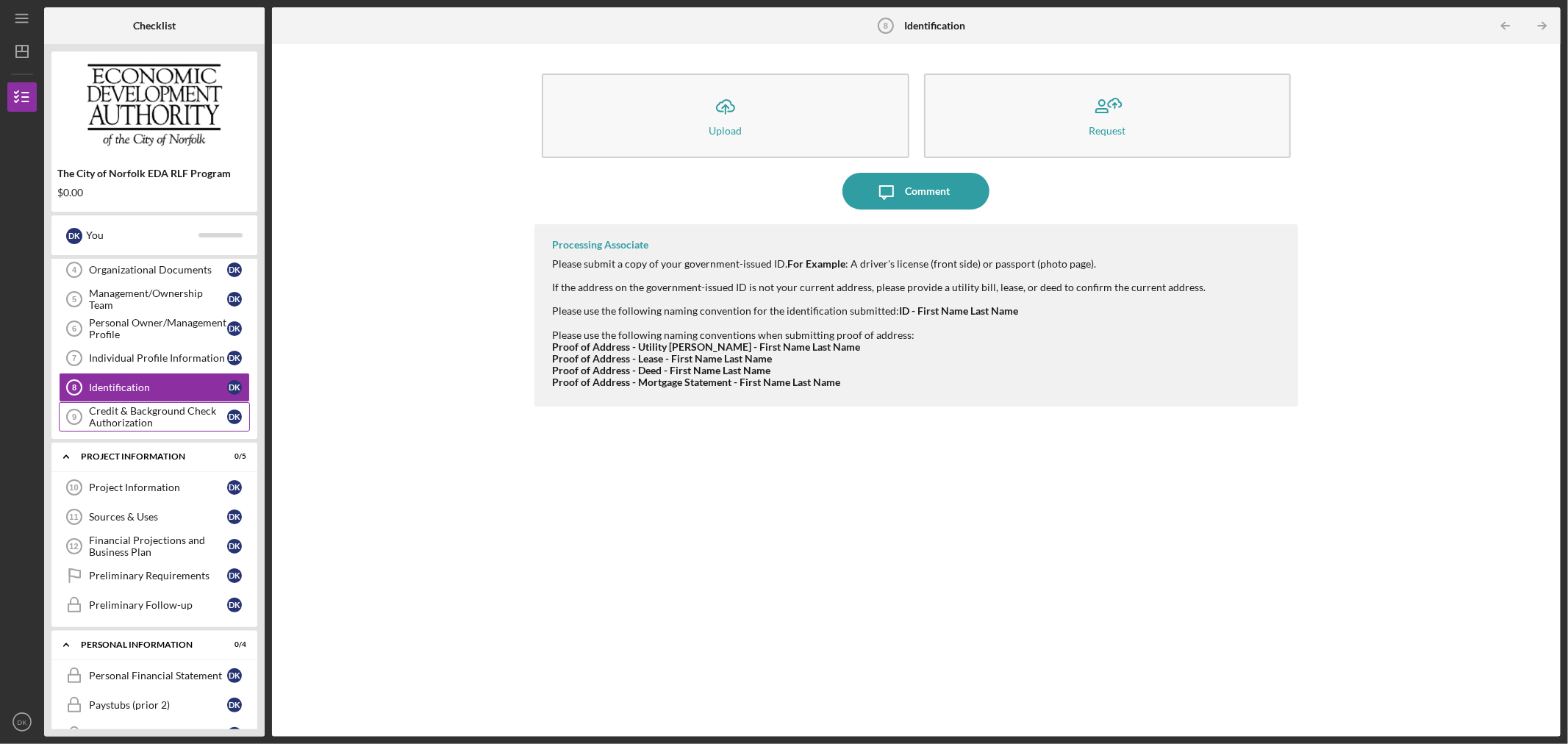
click at [154, 412] on div "Credit & Background Check Authorization" at bounding box center [158, 417] width 138 height 23
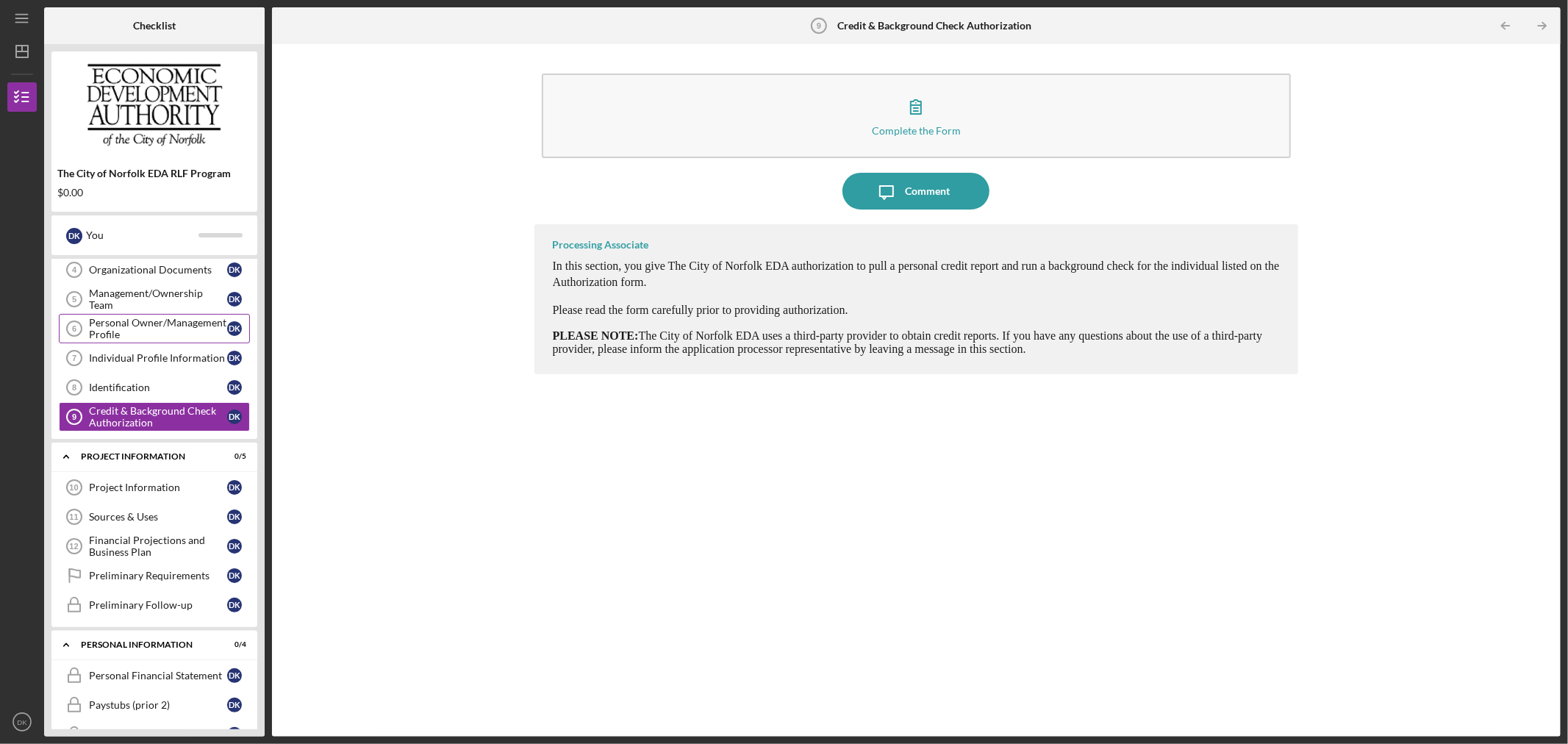
click at [145, 335] on div "Personal Owner/Management Profile" at bounding box center [158, 328] width 138 height 23
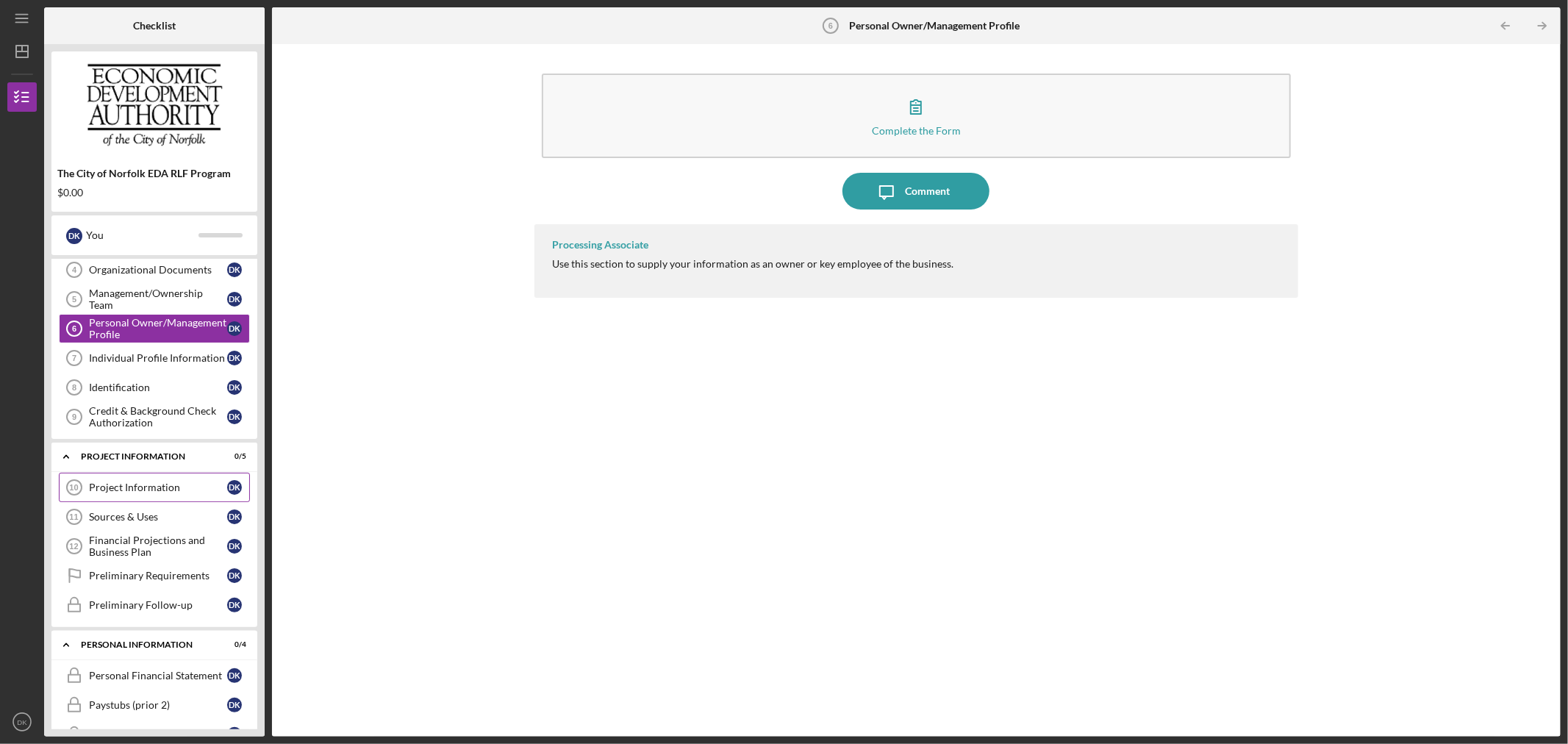
click at [160, 482] on link "Project Information 10 Project Information D K" at bounding box center [154, 487] width 191 height 30
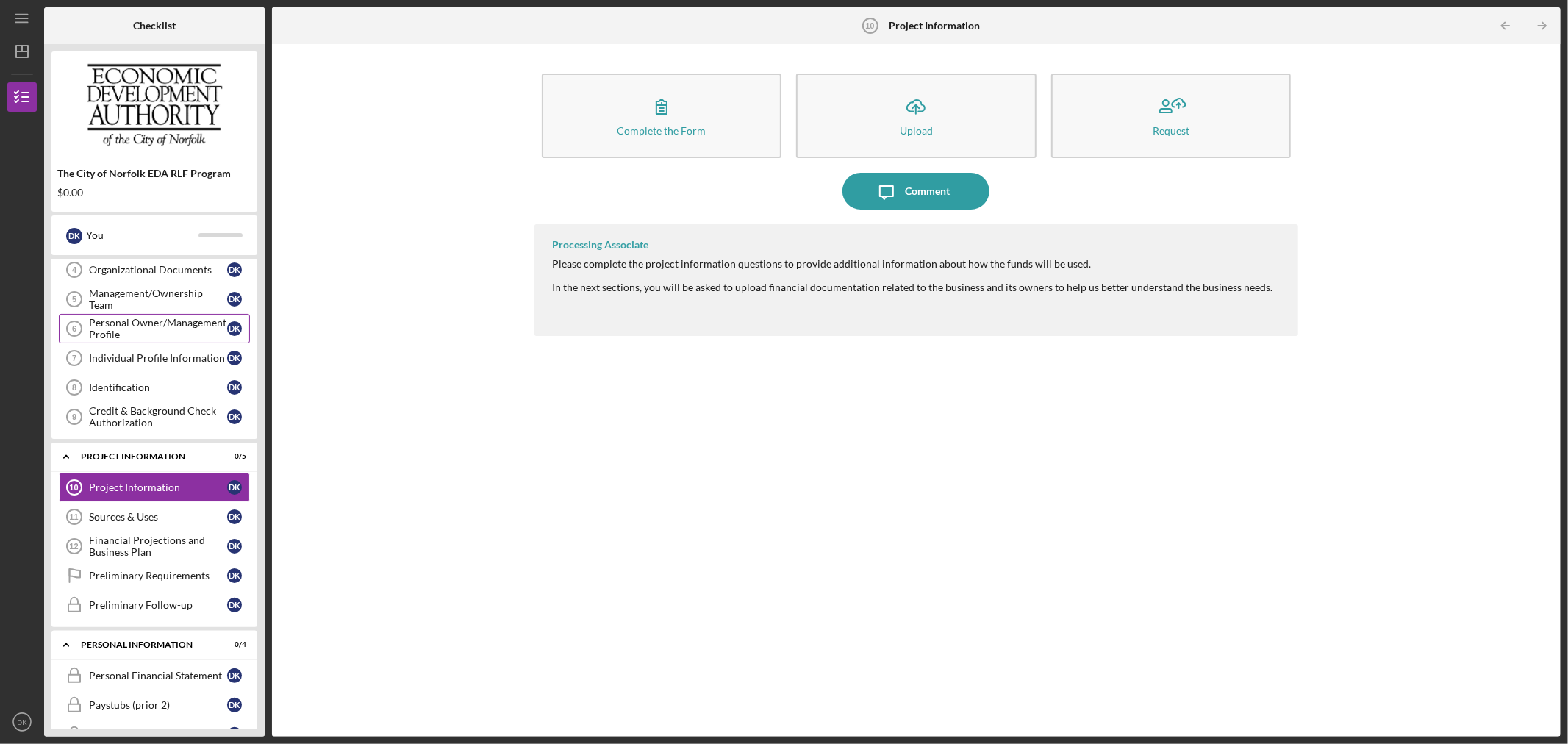
click at [148, 322] on div "Personal Owner/Management Profile" at bounding box center [158, 328] width 138 height 23
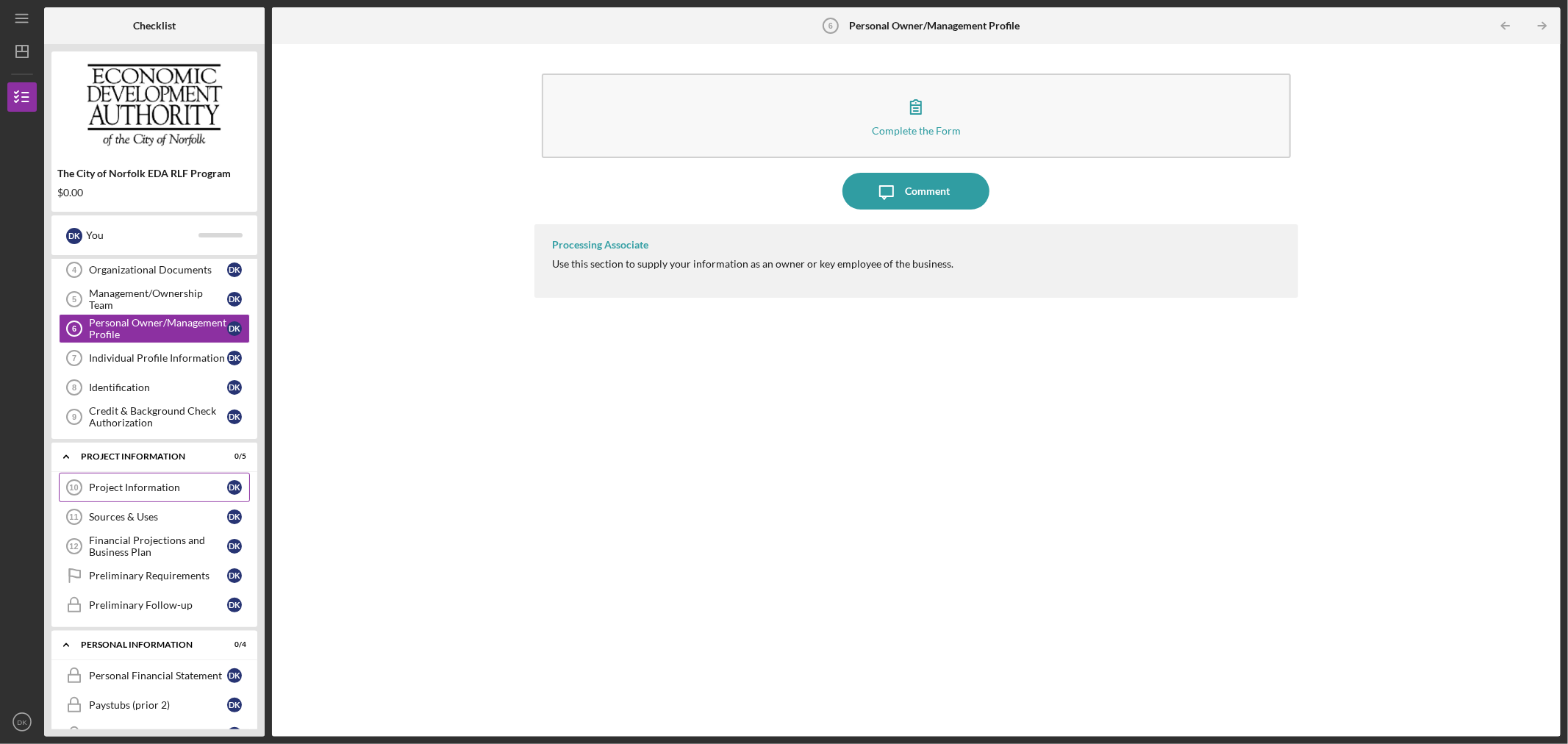
click at [150, 486] on div "Project Information" at bounding box center [158, 487] width 138 height 12
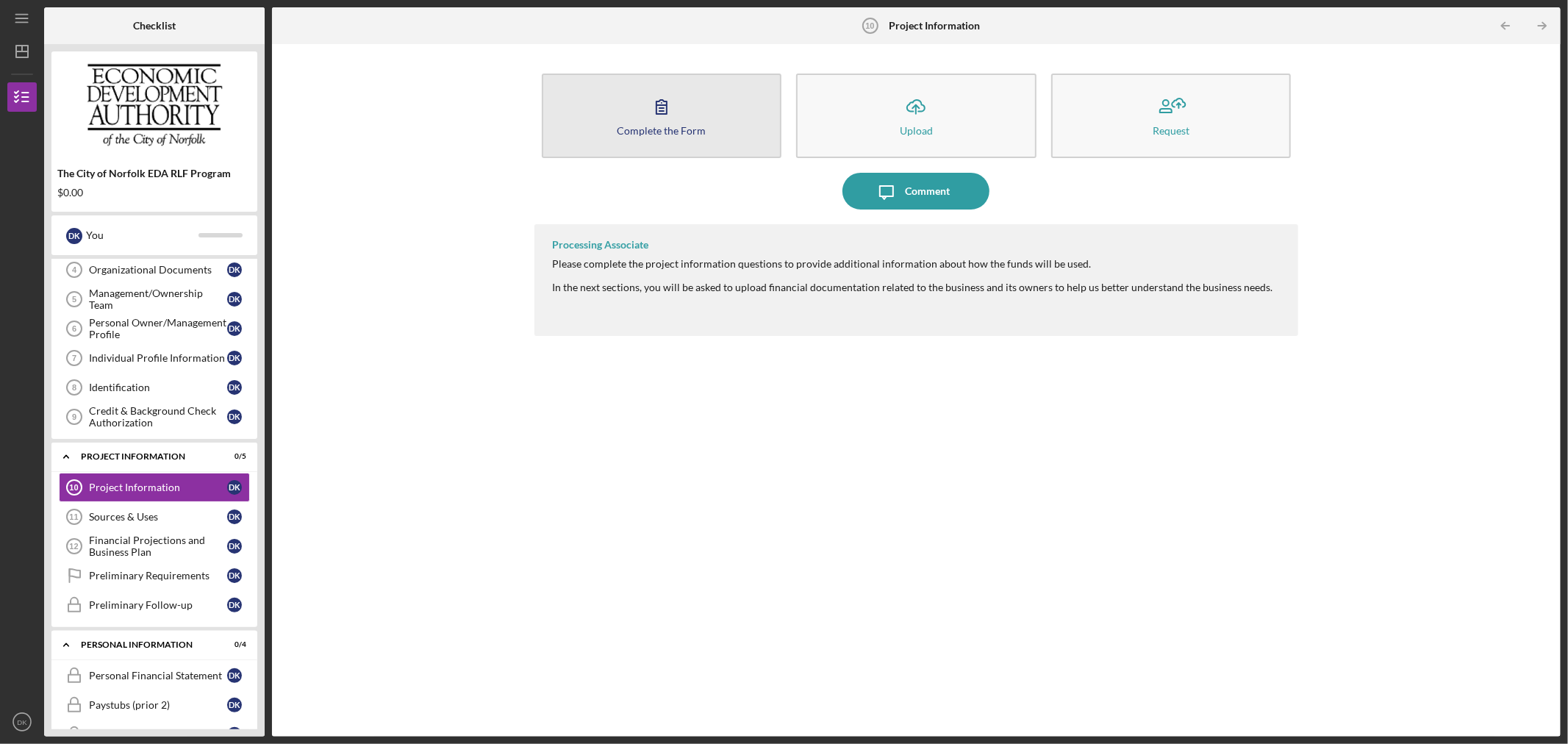
click at [710, 129] on button "Complete the Form Form" at bounding box center [662, 116] width 241 height 85
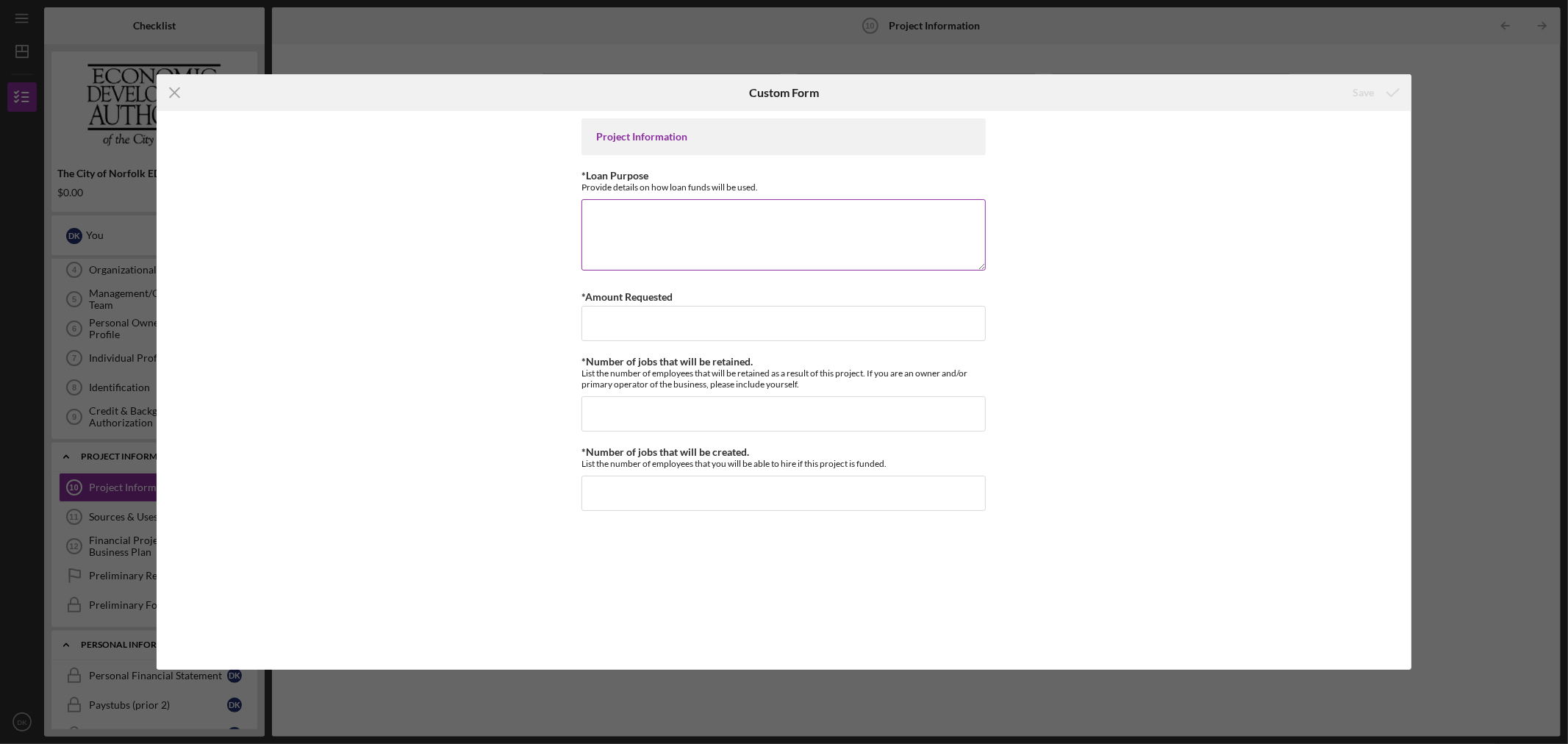
click at [750, 223] on textarea "*Loan Purpose" at bounding box center [784, 234] width 404 height 70
type textarea "5785"
click at [730, 317] on input "$5" at bounding box center [784, 323] width 404 height 35
type input "$575"
click at [736, 406] on input "*Number of jobs that will be retained." at bounding box center [784, 413] width 404 height 35
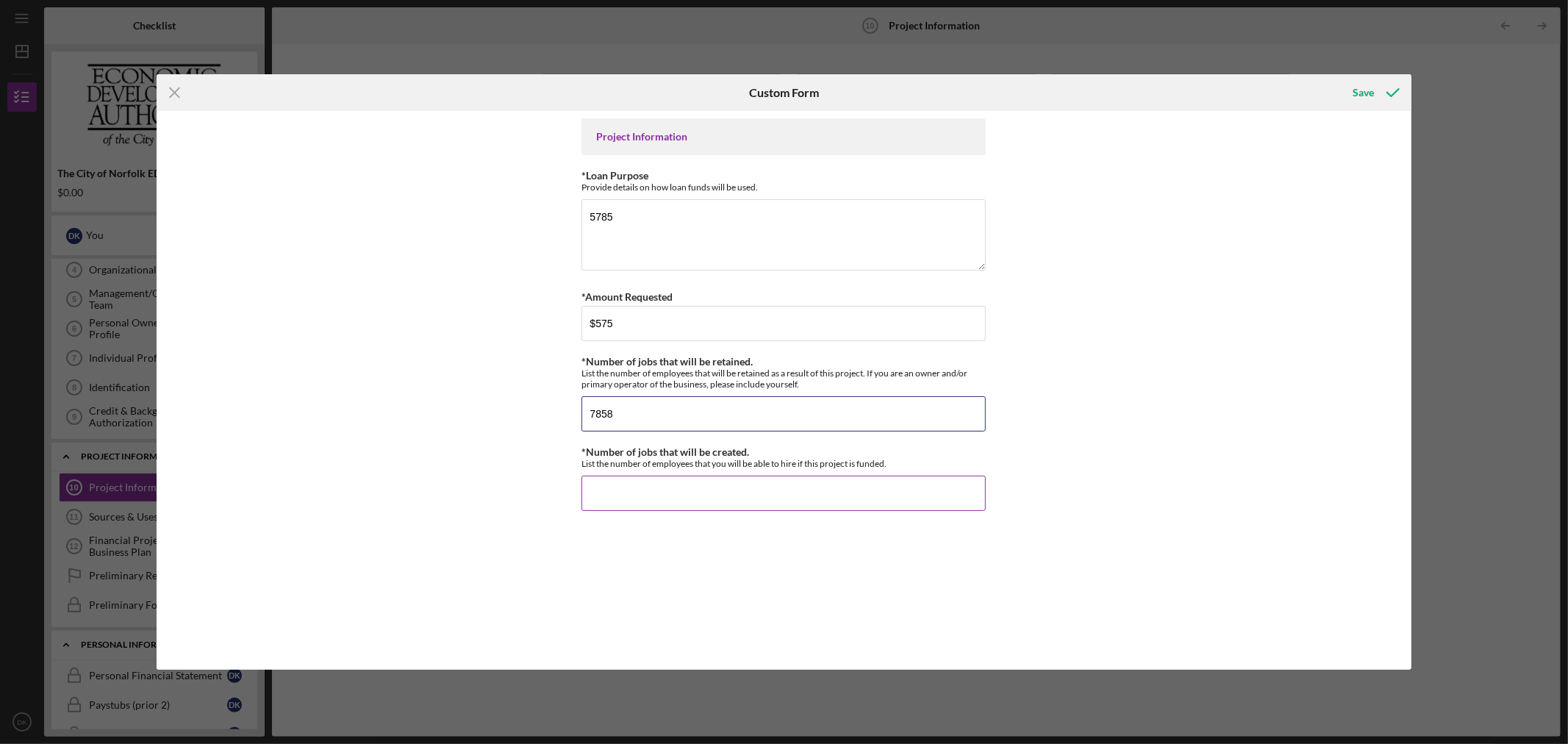
type input "7858"
click at [735, 497] on input "*Number of jobs that will be created." at bounding box center [784, 492] width 404 height 35
type input "57858"
click at [1380, 89] on icon "submit" at bounding box center [1393, 92] width 37 height 37
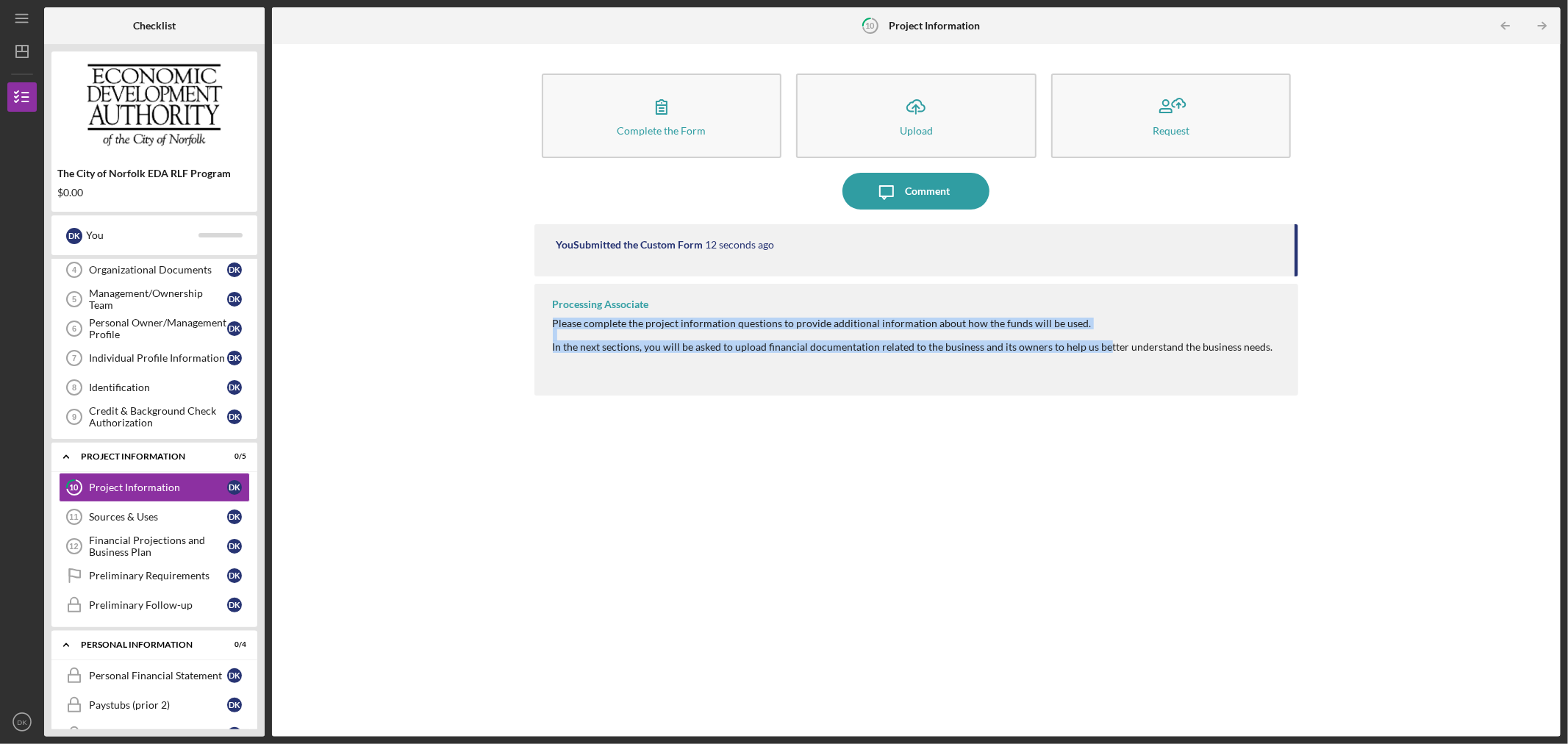
drag, startPoint x: 550, startPoint y: 327, endPoint x: 1123, endPoint y: 358, distance: 573.8
click at [1100, 348] on div "Processing Associate Please complete the project information questions to provi…" at bounding box center [917, 340] width 765 height 112
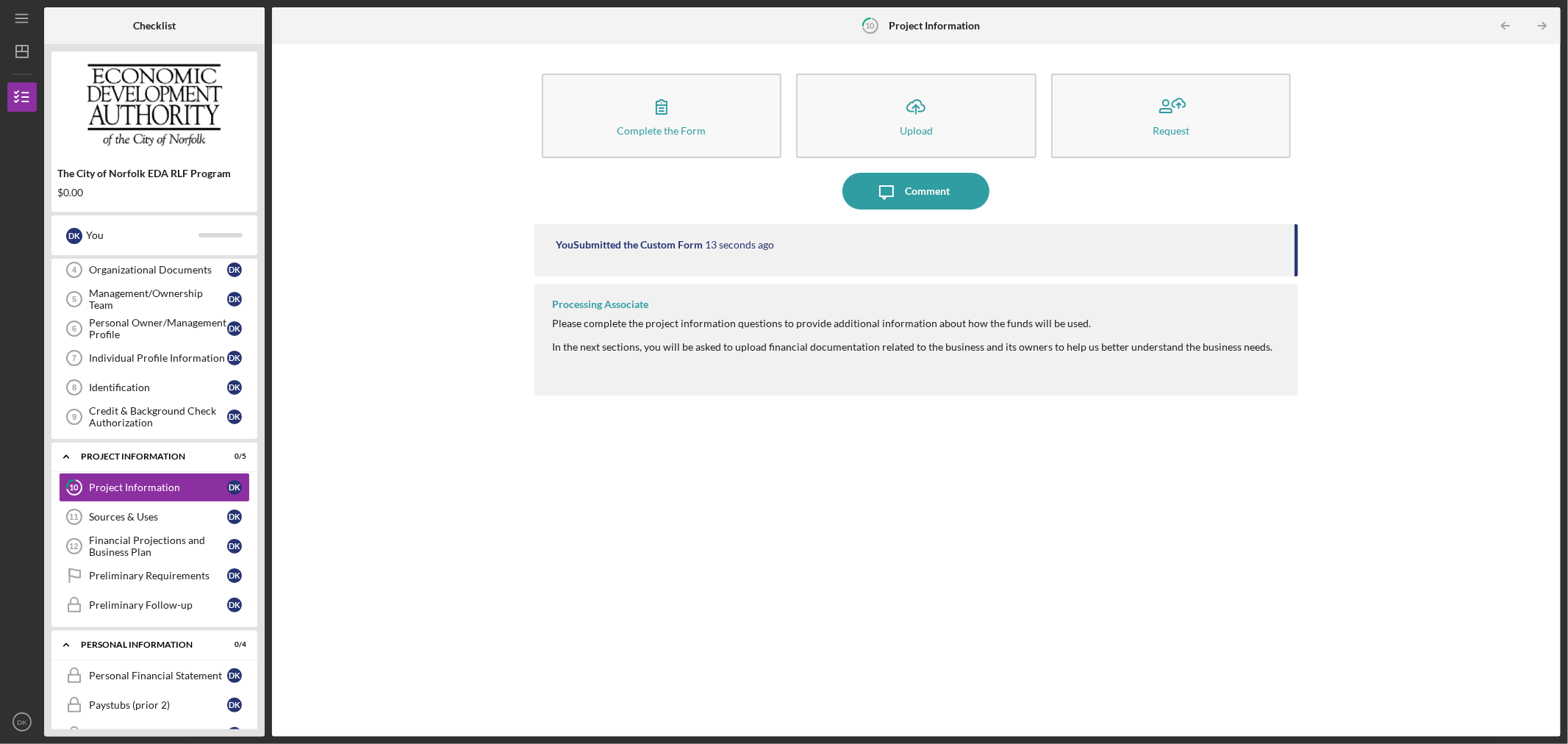
click at [1124, 358] on div at bounding box center [912, 358] width 720 height 12
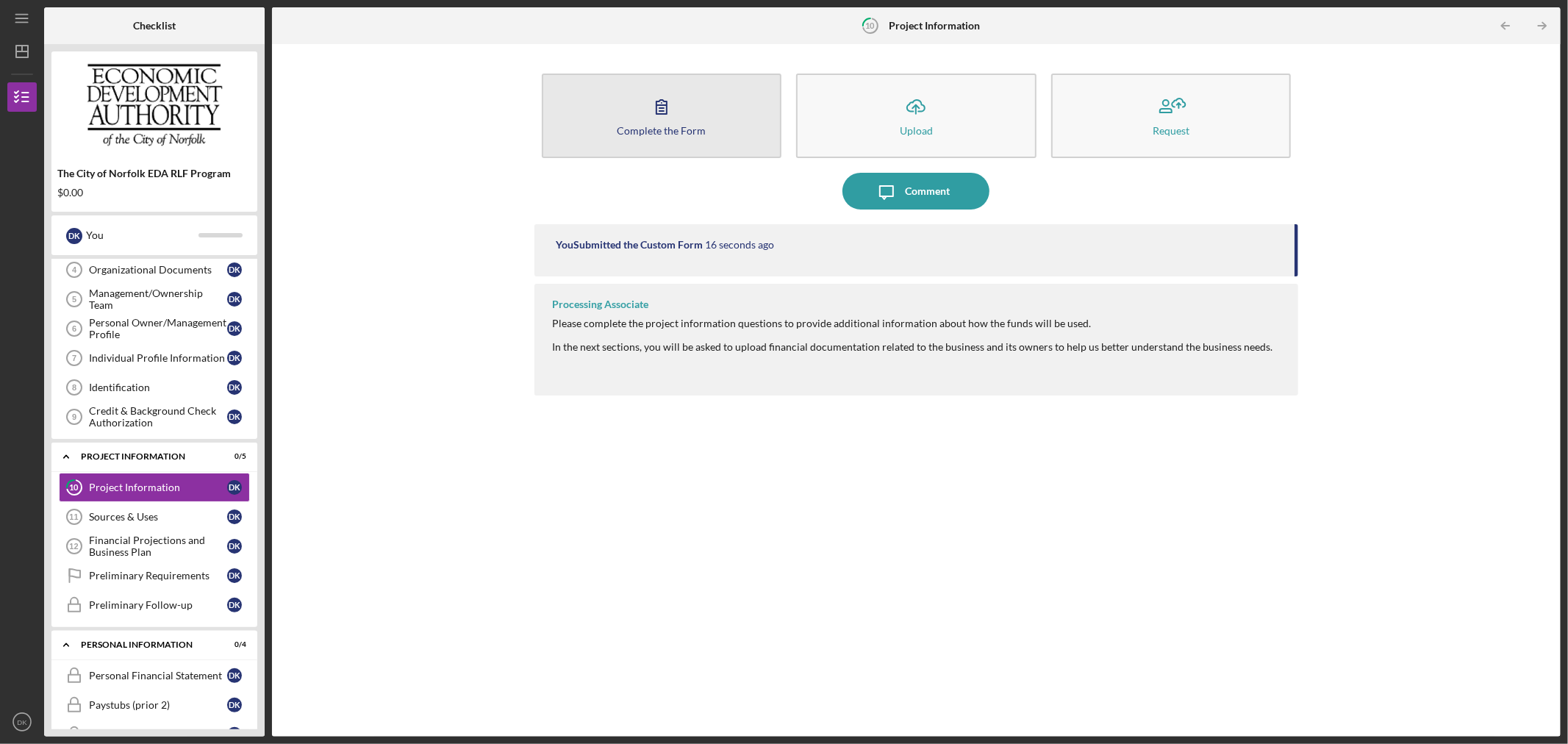
click at [657, 129] on div "Complete the Form" at bounding box center [661, 131] width 89 height 11
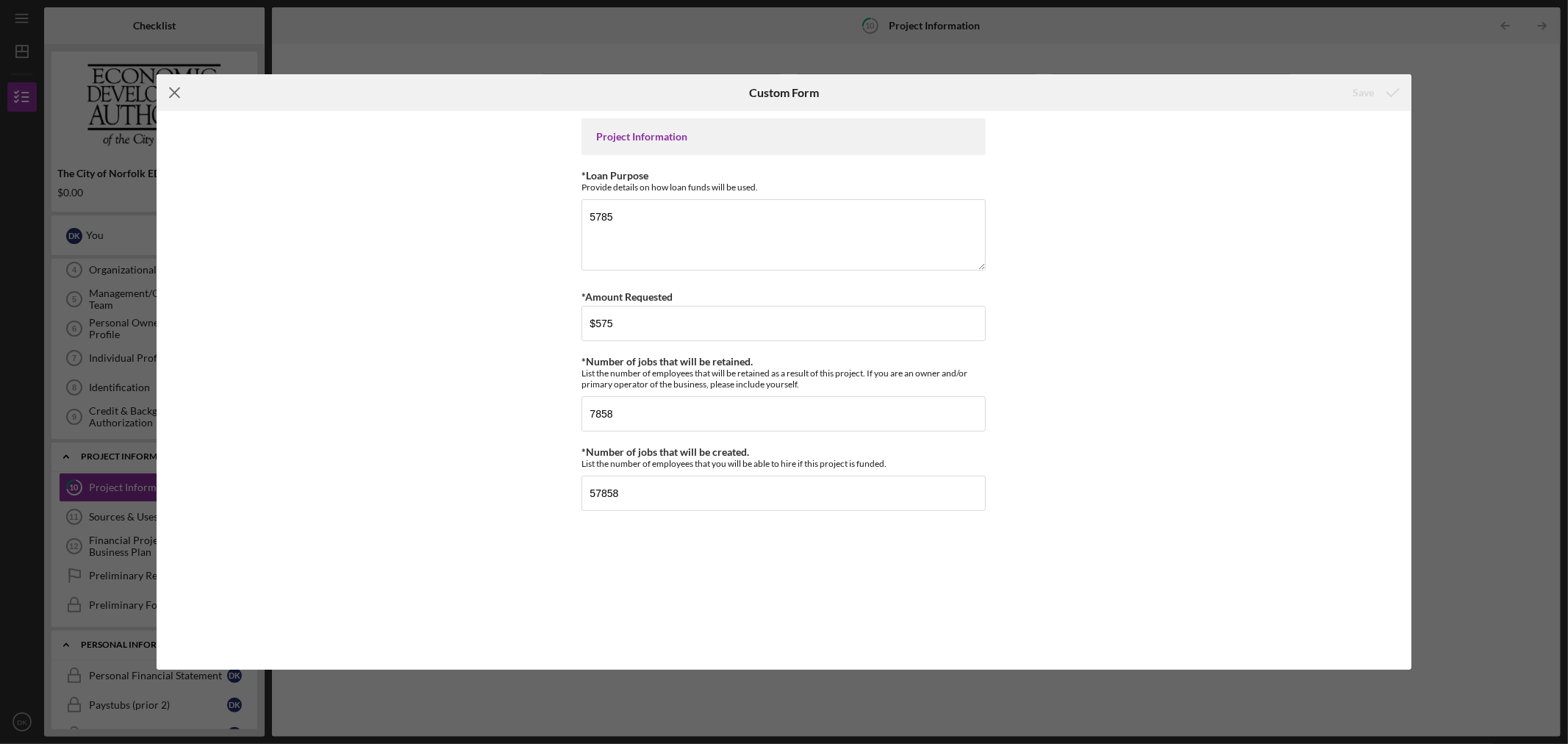
click at [174, 92] on line at bounding box center [174, 93] width 10 height 10
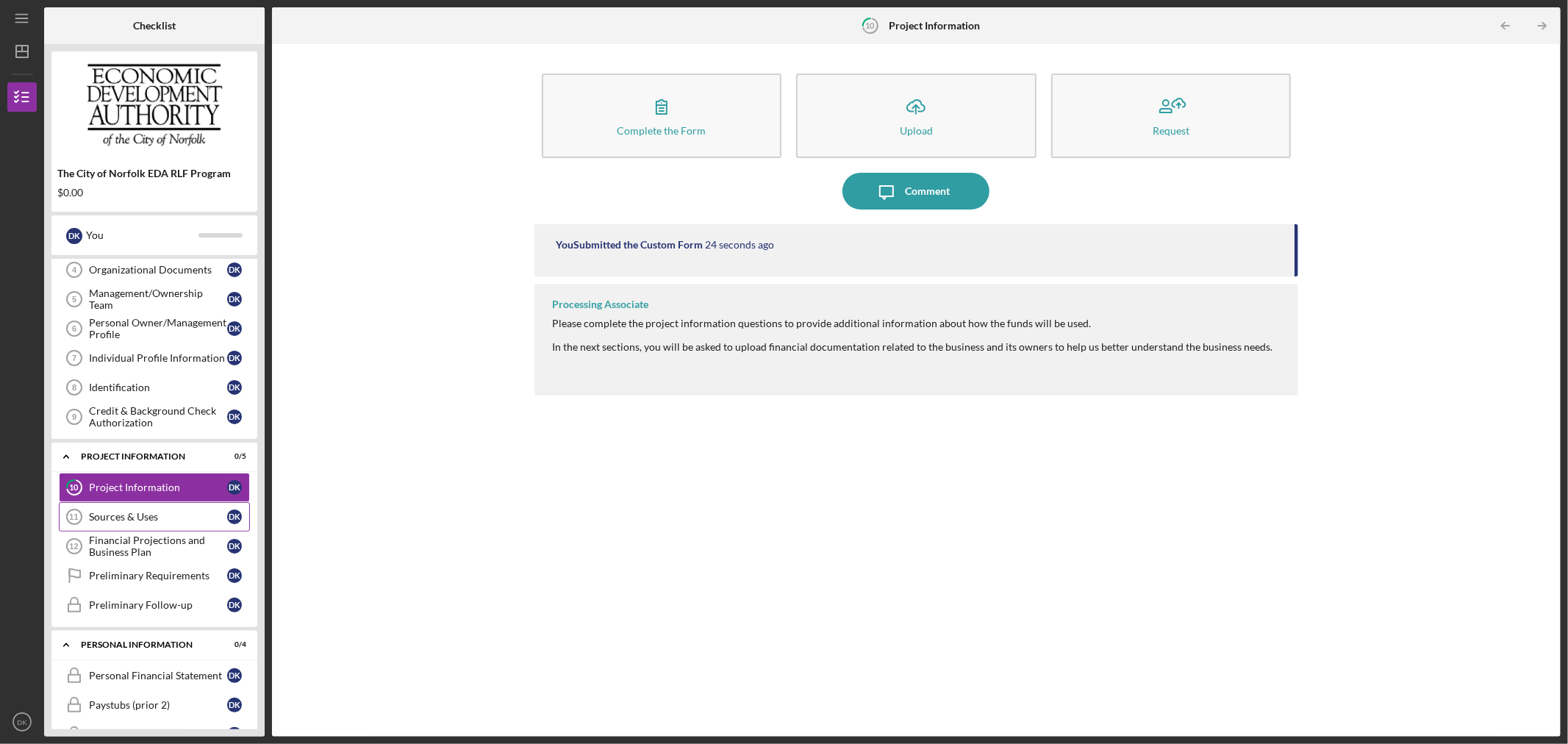
click at [161, 517] on div "Sources & Uses" at bounding box center [158, 517] width 138 height 12
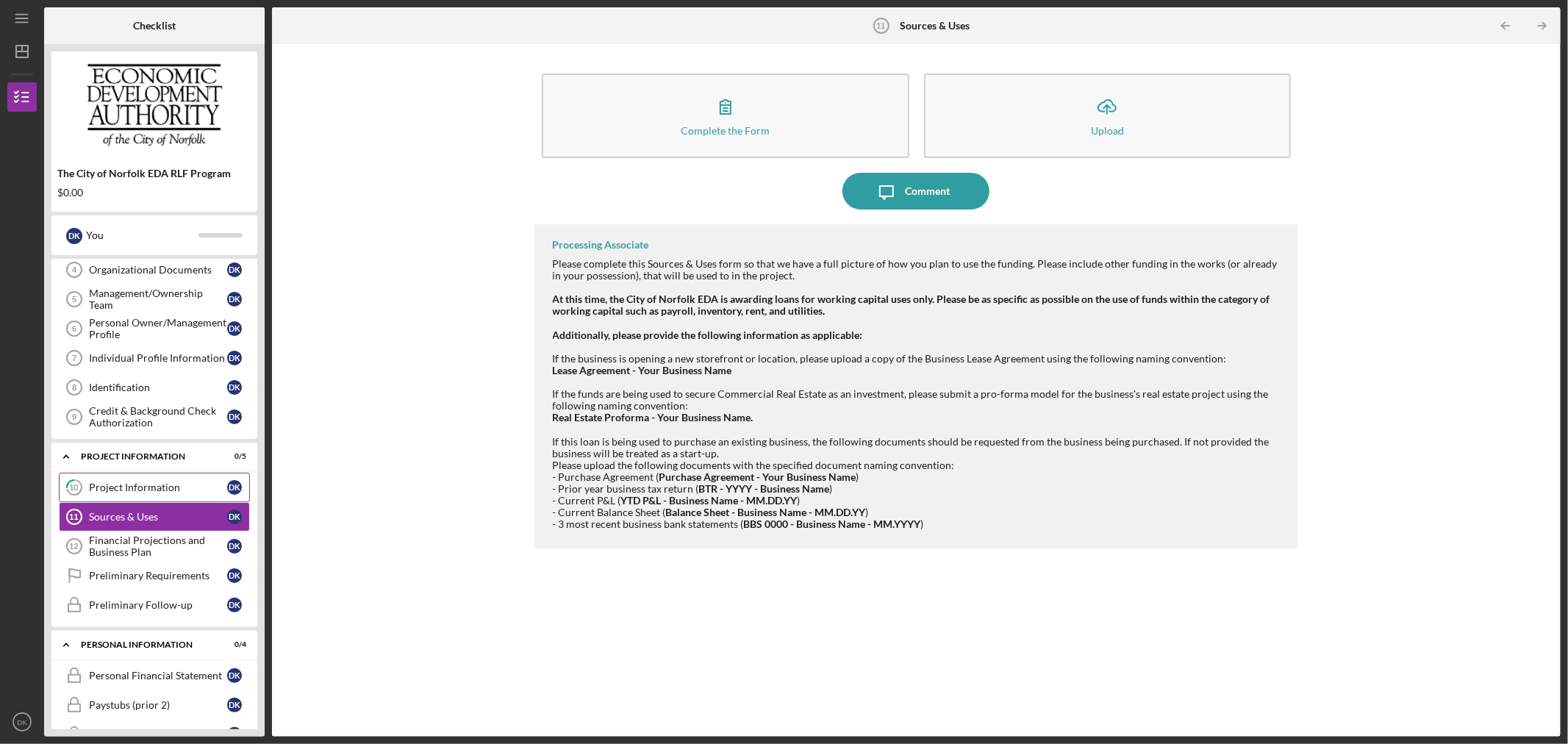
click at [170, 482] on div "Project Information" at bounding box center [158, 487] width 138 height 12
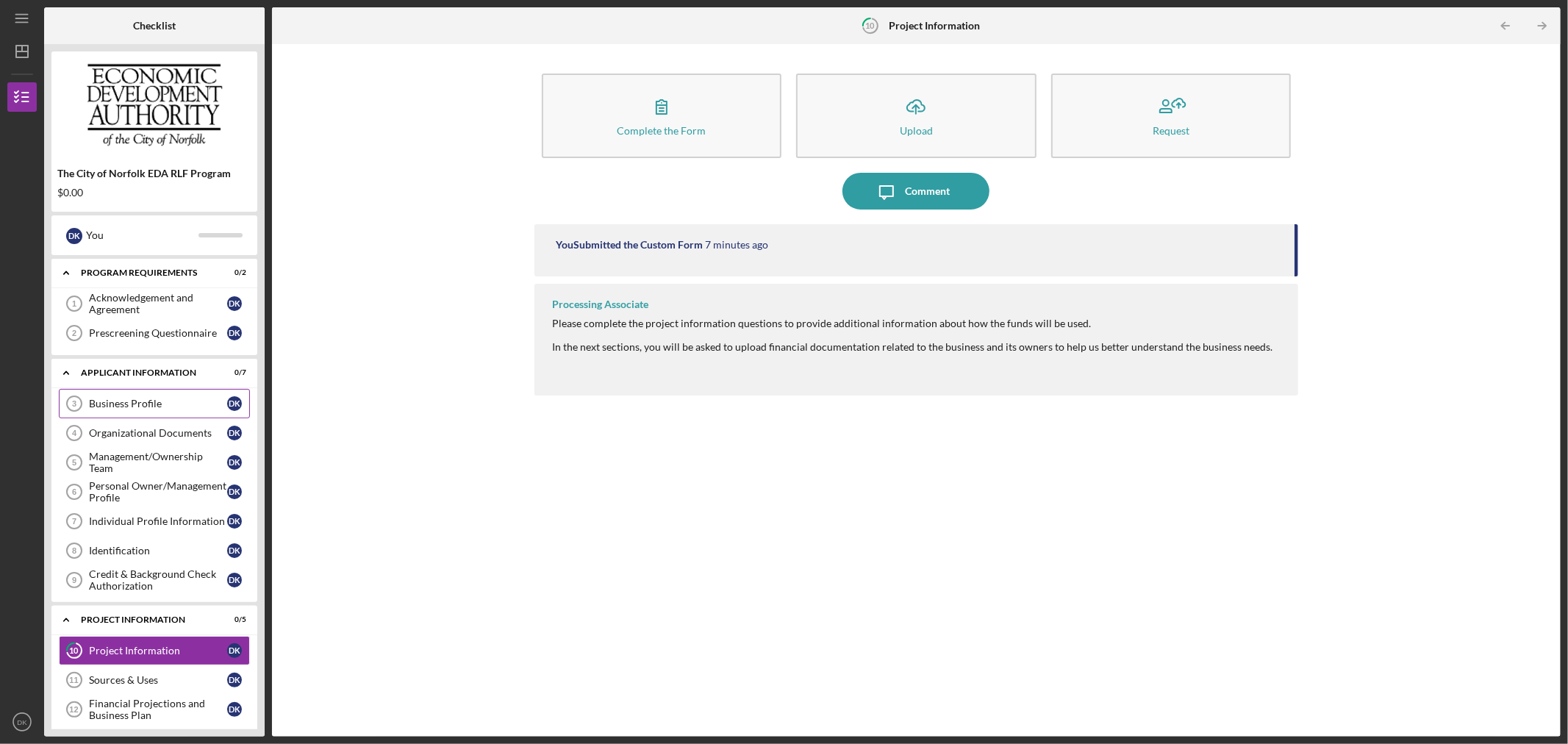
click at [157, 409] on div "Business Profile" at bounding box center [158, 403] width 138 height 12
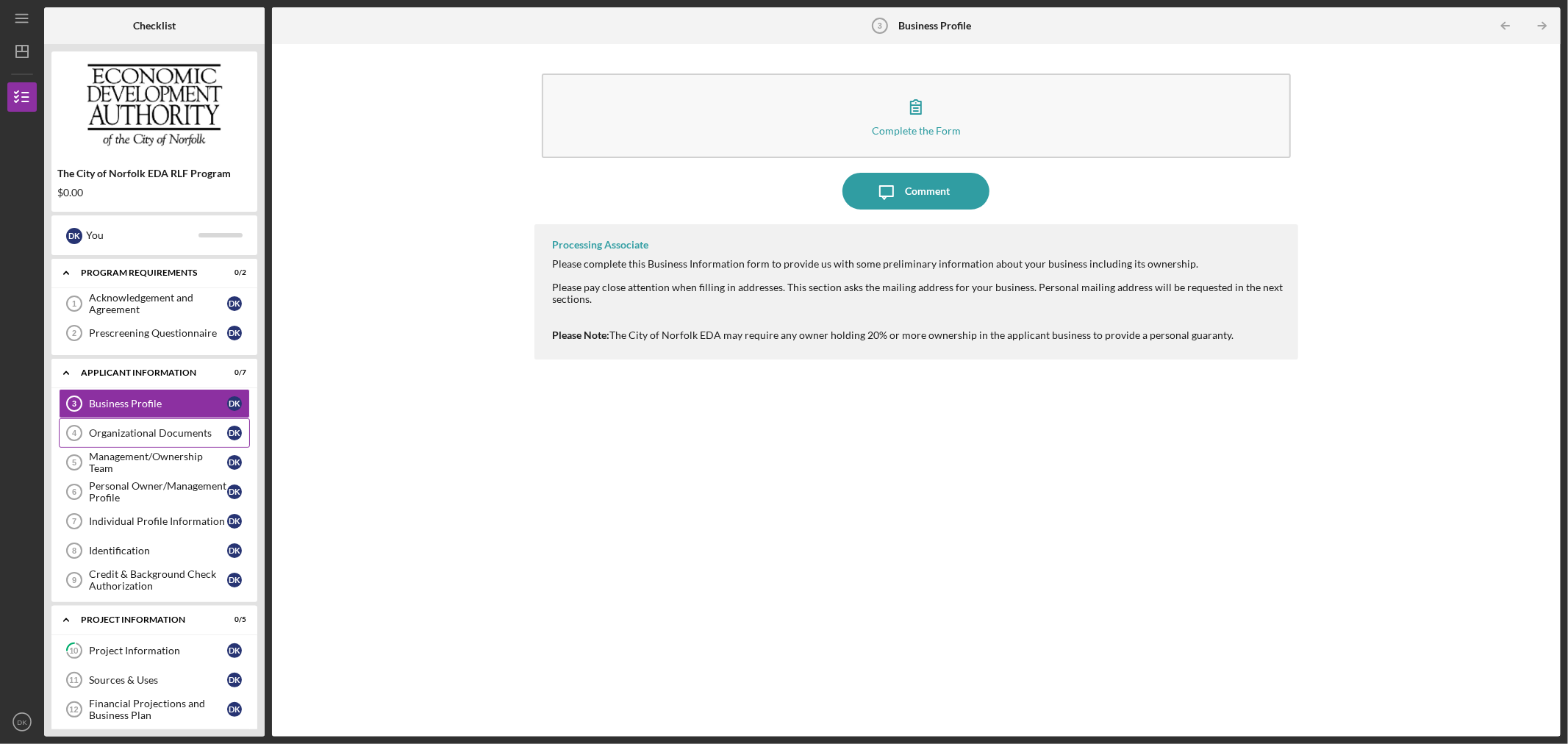
click at [149, 440] on link "Organizational Documents 4 Organizational Documents D K" at bounding box center [154, 433] width 191 height 30
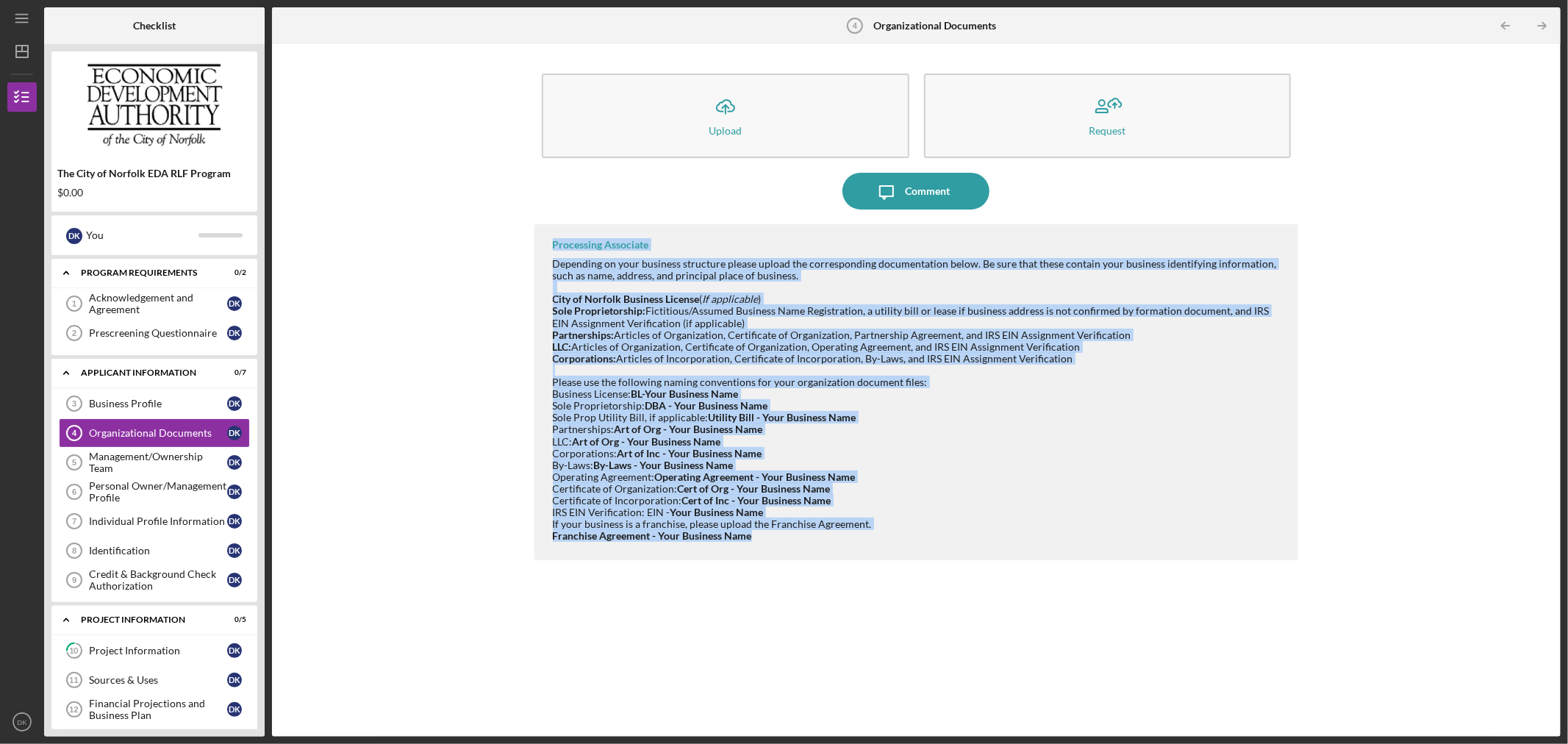
drag, startPoint x: 748, startPoint y: 533, endPoint x: 544, endPoint y: 250, distance: 348.9
click at [544, 250] on div "Processing Associate Depending on your business structure please upload the cor…" at bounding box center [917, 392] width 765 height 336
click at [875, 417] on div "Business License: BL-Your Business Name Sole Proprietorship: DBA - Your Busines…" at bounding box center [918, 423] width 731 height 71
drag, startPoint x: 546, startPoint y: 241, endPoint x: 769, endPoint y: 539, distance: 372.2
click at [762, 542] on div "Processing Associate Depending on your business structure please upload the cor…" at bounding box center [917, 392] width 765 height 336
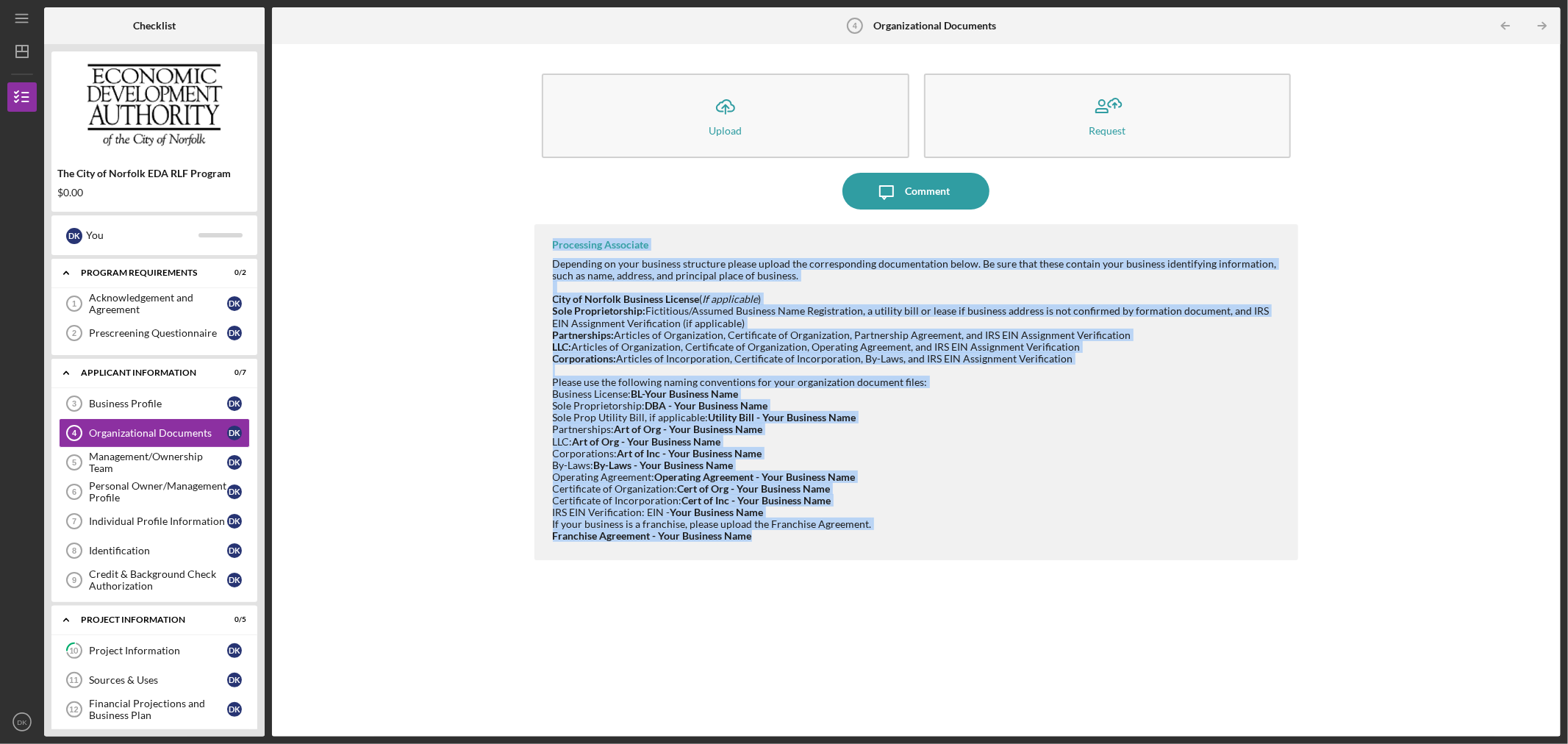
click at [770, 539] on div "If your business is a franchise, please upload the Franchise Agreement. Franchi…" at bounding box center [918, 530] width 731 height 23
drag, startPoint x: 671, startPoint y: 458, endPoint x: 519, endPoint y: 238, distance: 267.4
click at [519, 238] on div "Icon/Upload Upload Request Icon/Message Comment Processing Associate Depending …" at bounding box center [916, 390] width 1274 height 678
click at [546, 239] on div "Processing Associate Depending on your business structure please upload the cor…" at bounding box center [917, 392] width 765 height 336
click at [555, 240] on div "Processing Associate" at bounding box center [601, 244] width 96 height 12
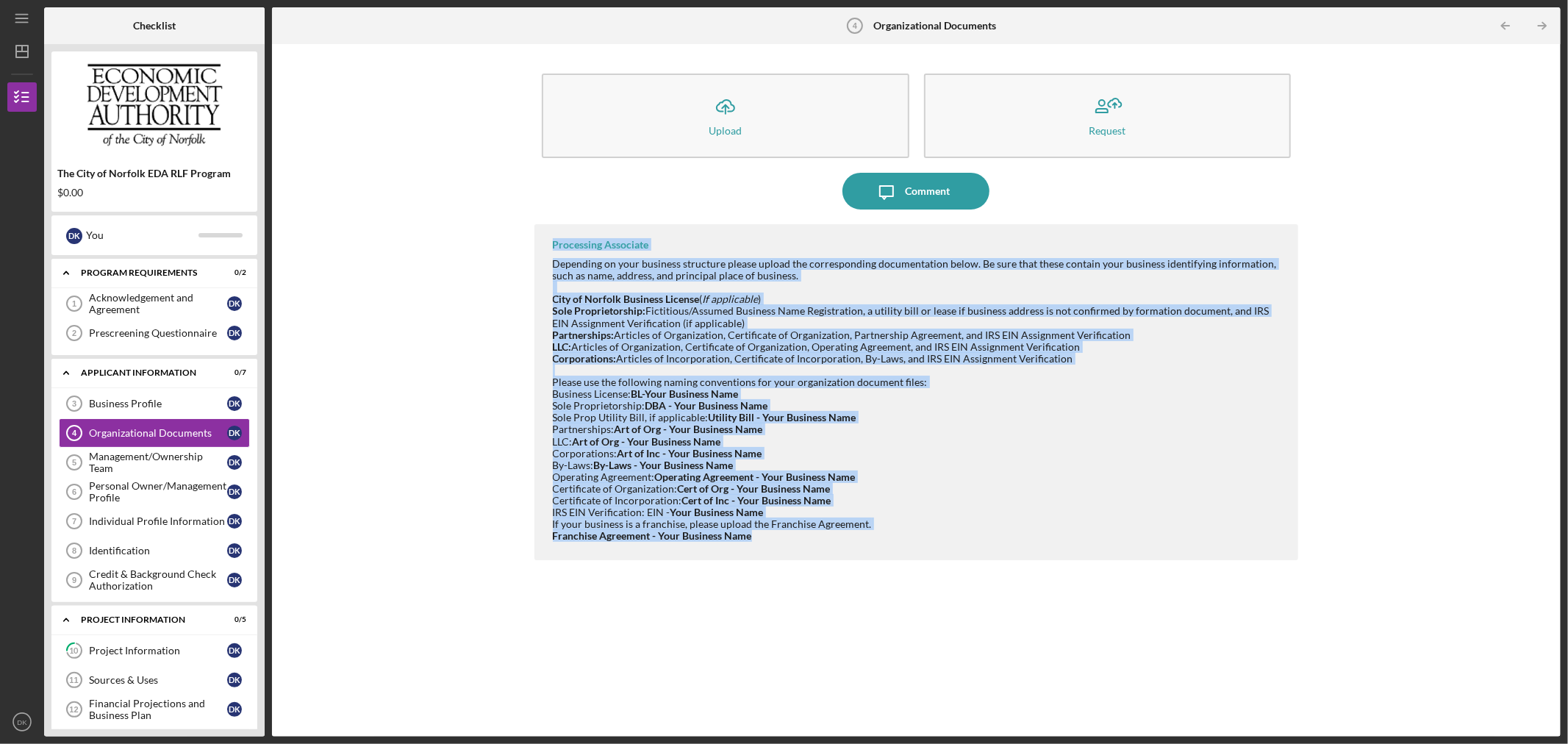
click at [555, 240] on div "Processing Associate" at bounding box center [601, 244] width 96 height 12
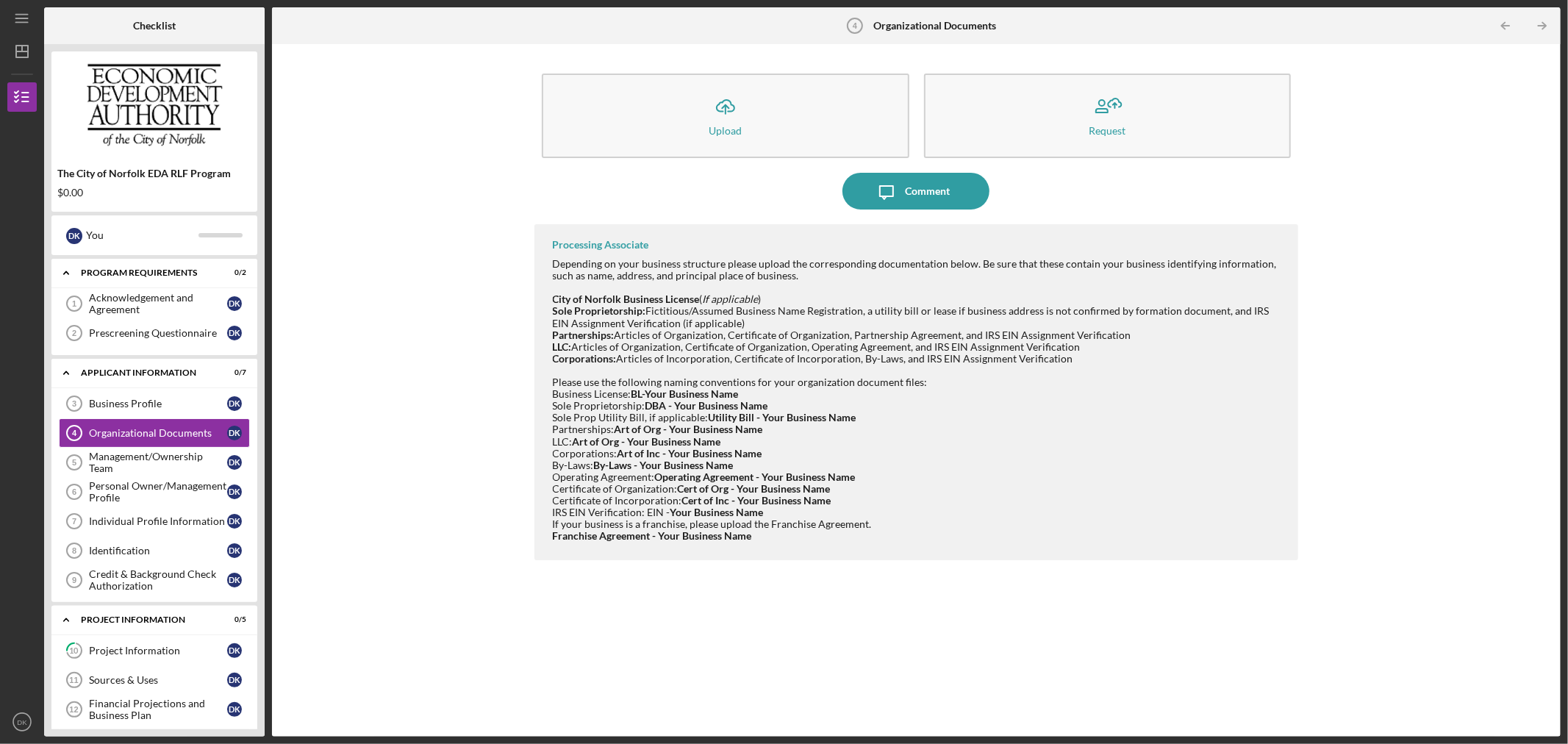
click at [750, 544] on div "Processing Associate Depending on your business structure please upload the cor…" at bounding box center [917, 392] width 765 height 336
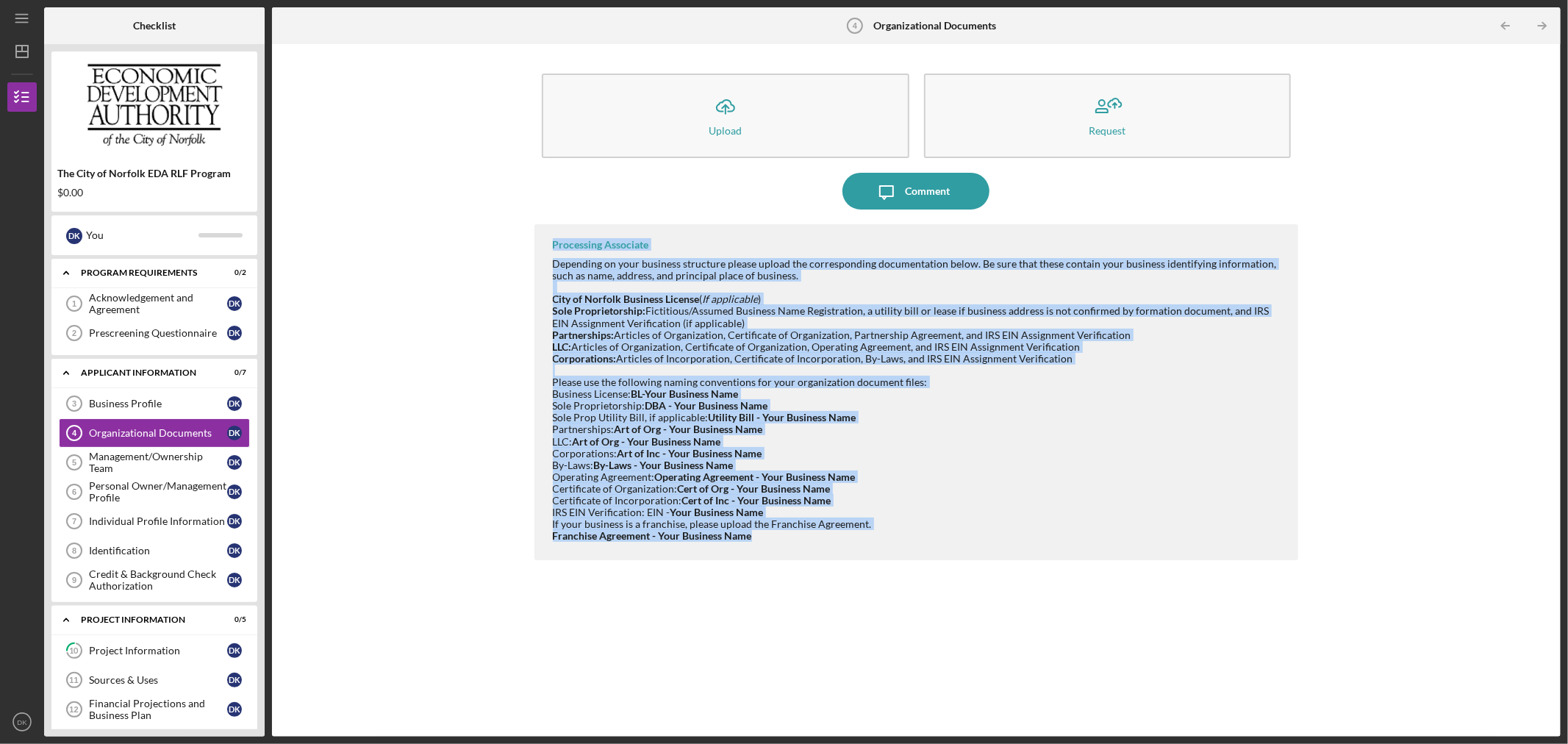
drag, startPoint x: 758, startPoint y: 533, endPoint x: 533, endPoint y: 245, distance: 365.5
click at [533, 245] on div "Icon/Upload Upload Request Icon/Message Comment Processing Associate Depending …" at bounding box center [916, 390] width 1274 height 678
click at [774, 528] on div "If your business is a franchise, please upload the Franchise Agreement. Franchi…" at bounding box center [918, 530] width 731 height 23
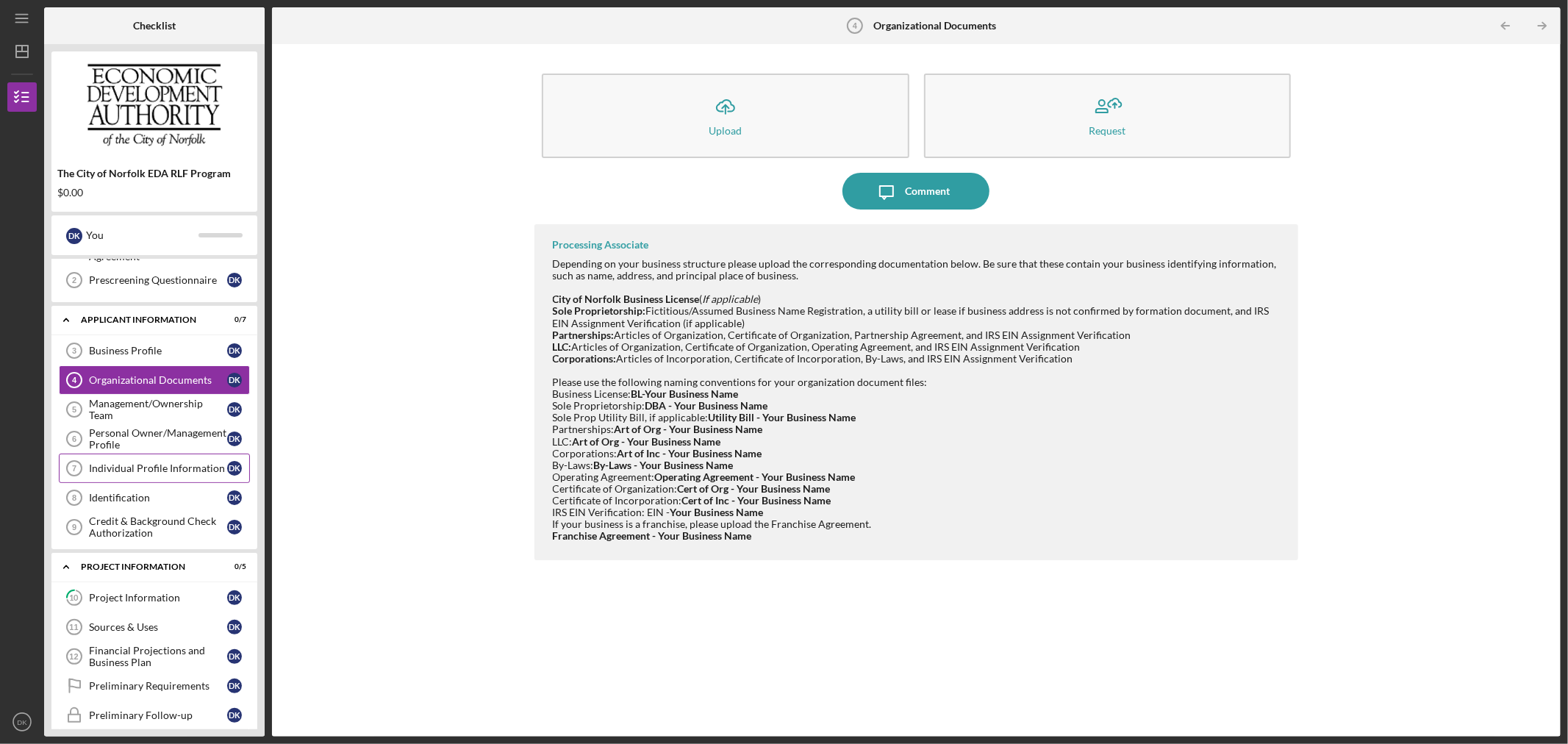
scroll to position [81, 0]
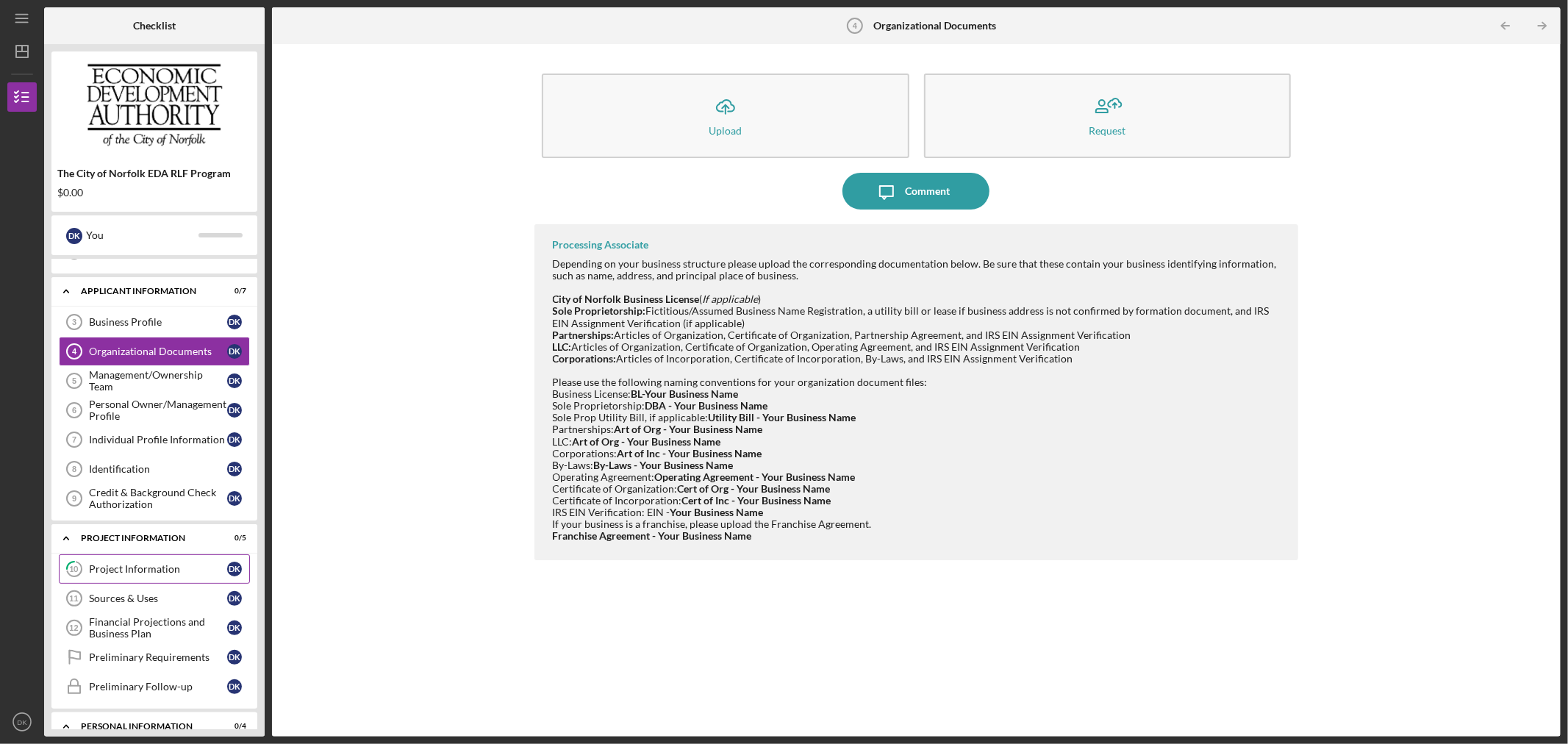
click at [154, 566] on div "Project Information" at bounding box center [158, 568] width 138 height 12
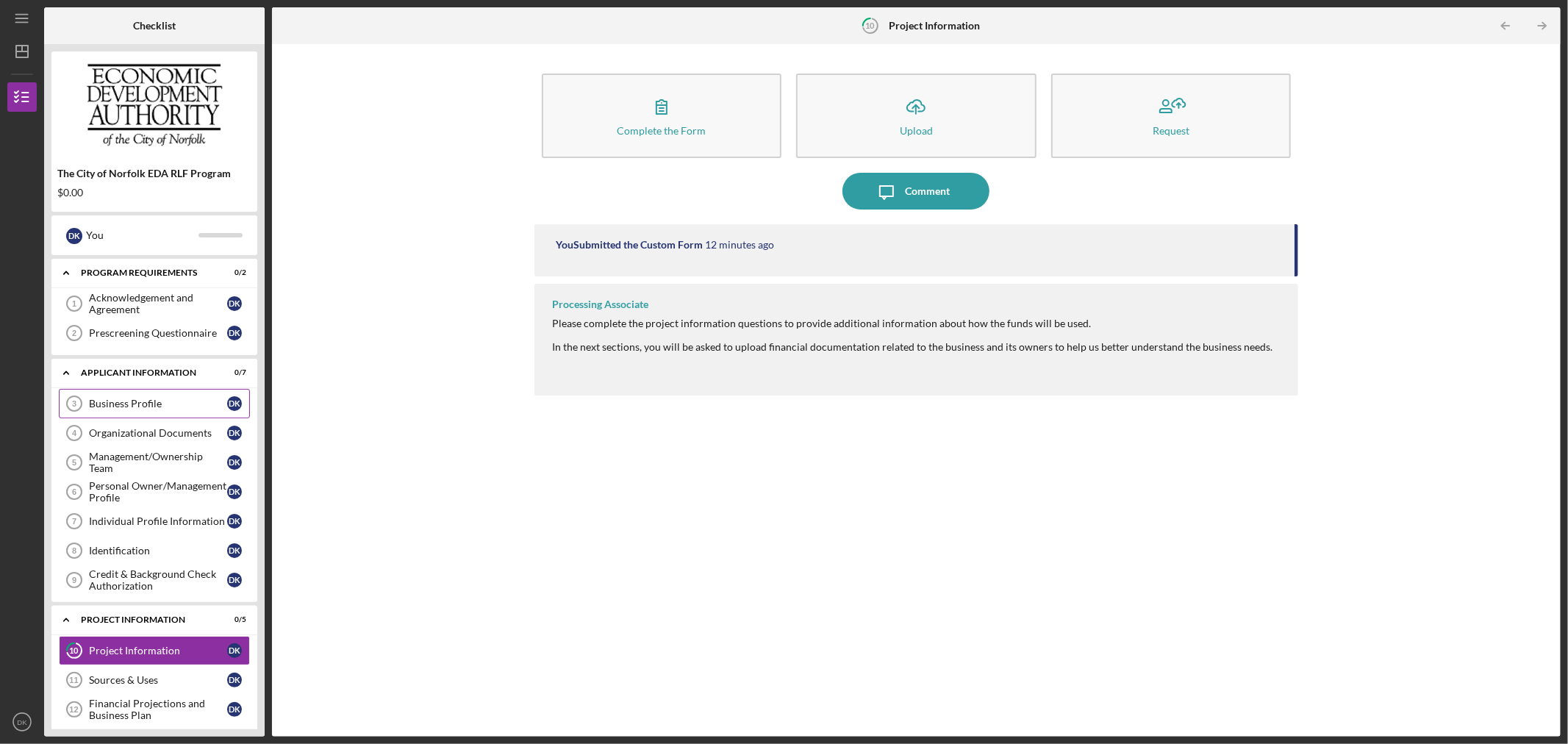
scroll to position [81, 0]
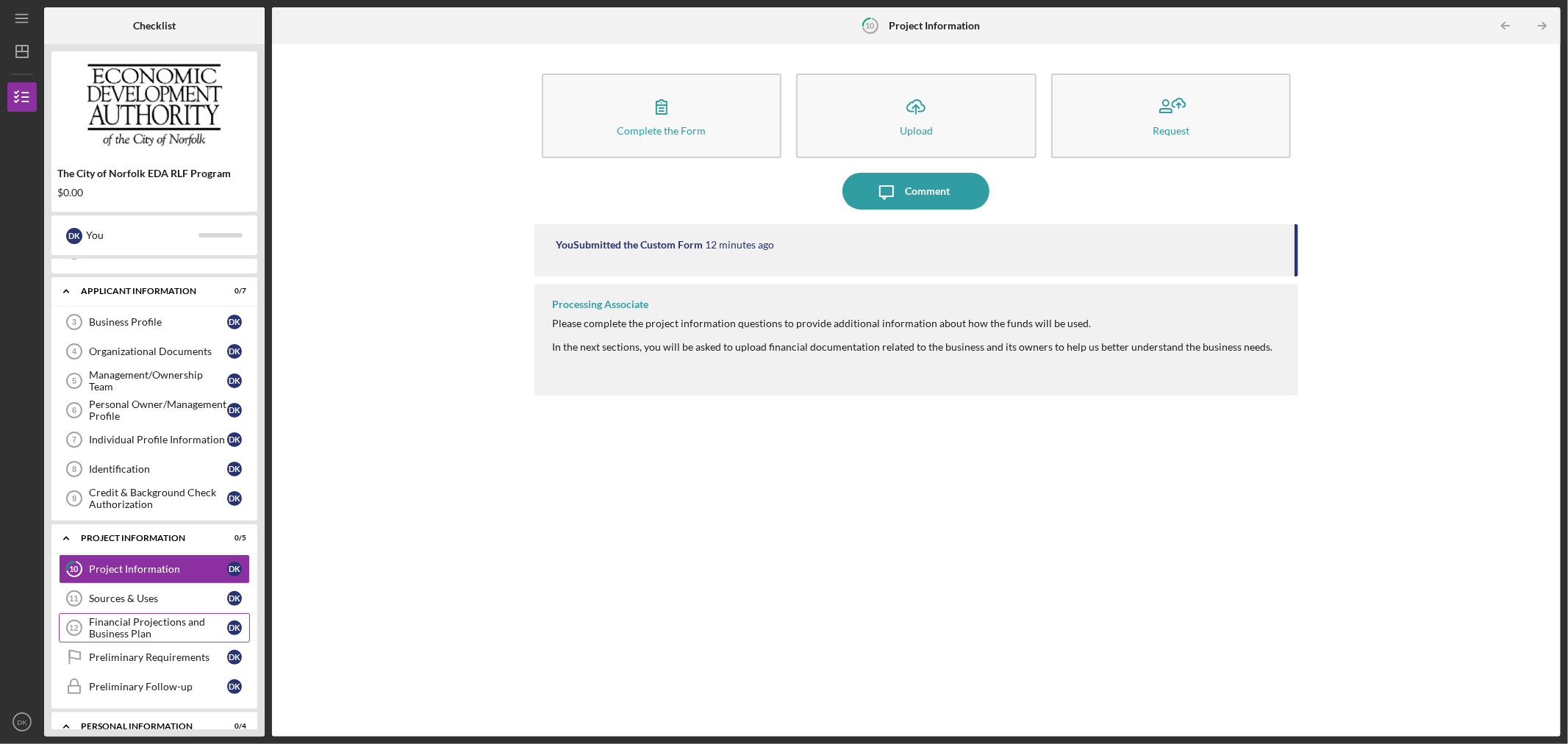
click at [197, 619] on div "Financial Projections and Business Plan" at bounding box center [158, 628] width 138 height 23
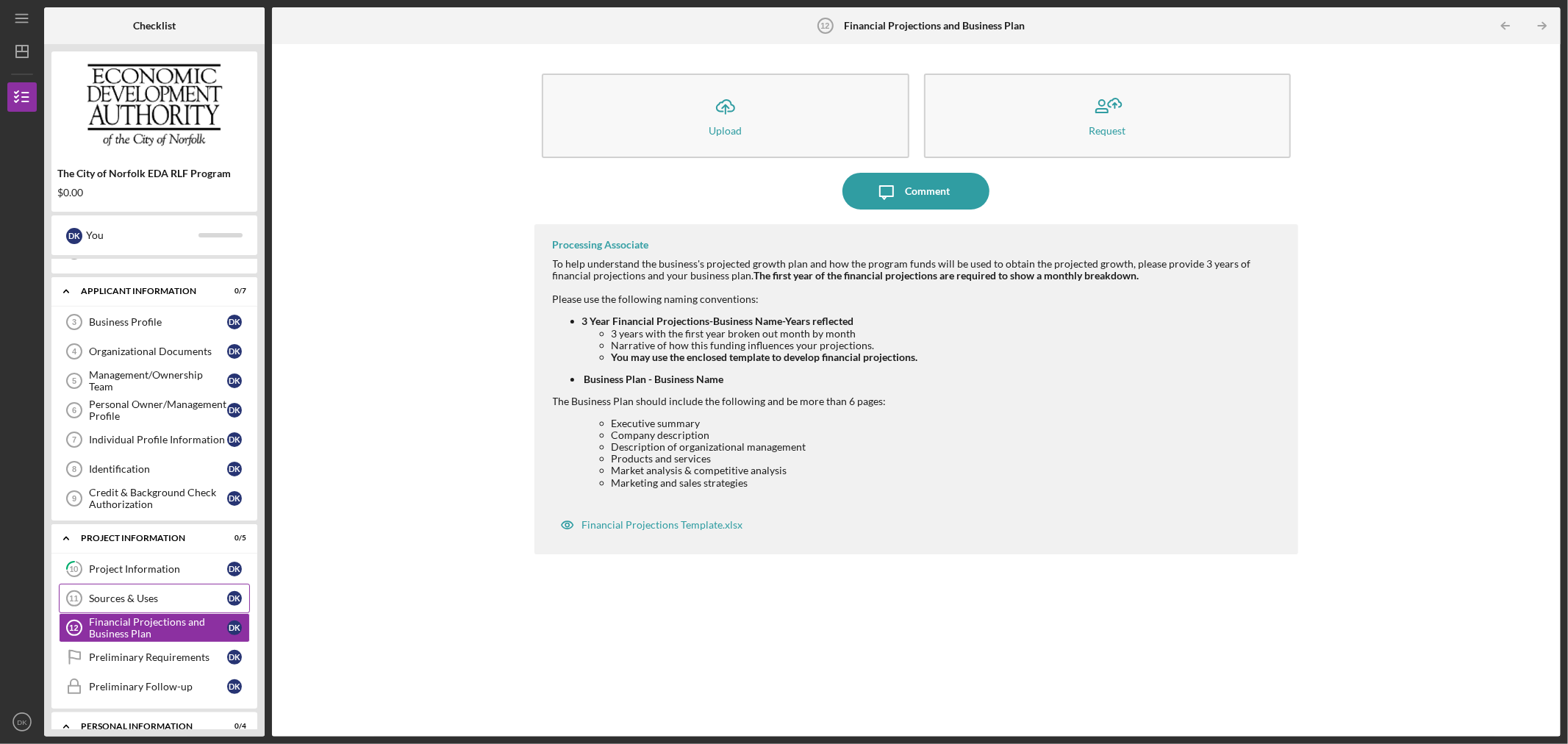
click at [189, 584] on link "Sources & Uses 11 Sources & Uses D K" at bounding box center [154, 598] width 191 height 30
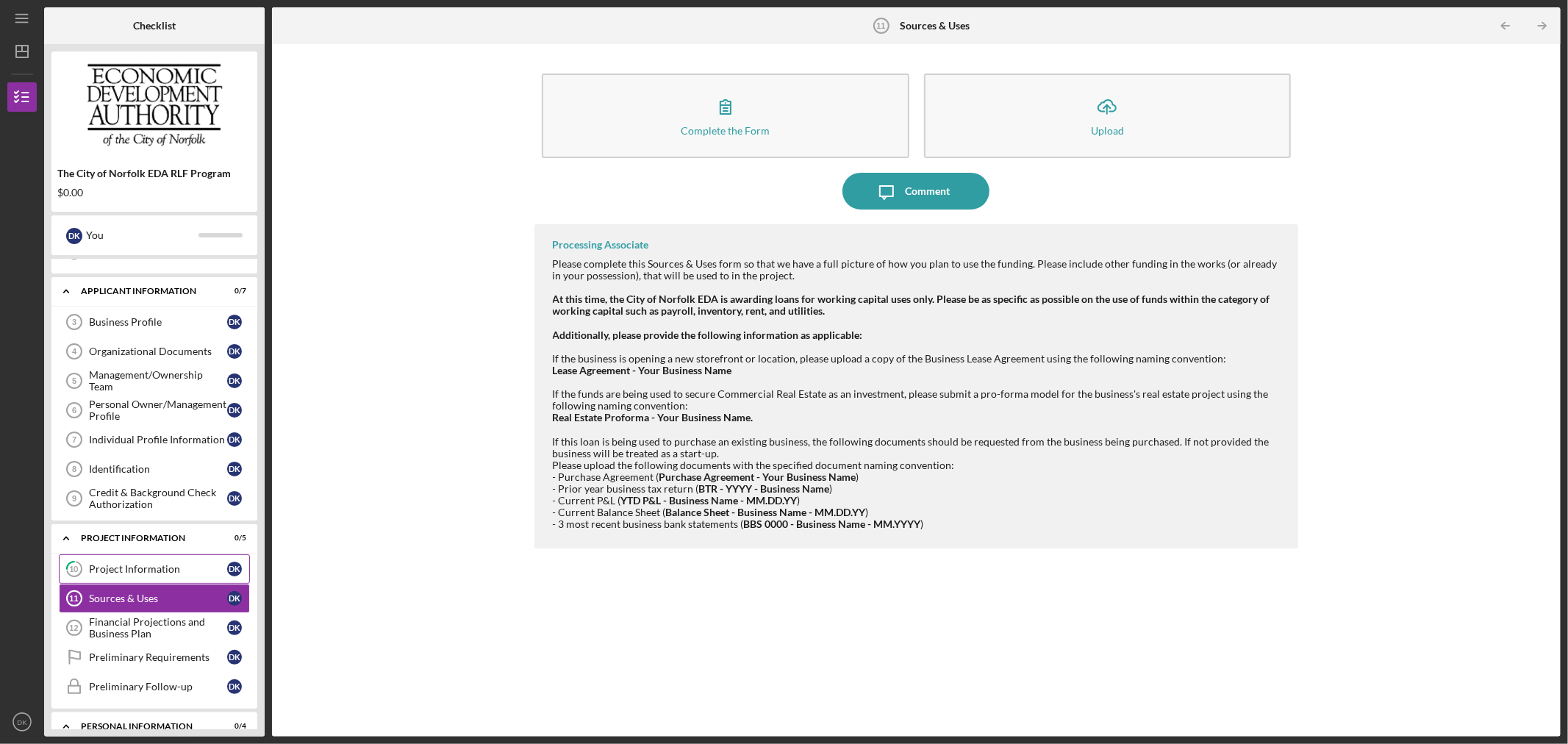
click at [191, 567] on div "Project Information" at bounding box center [158, 568] width 138 height 12
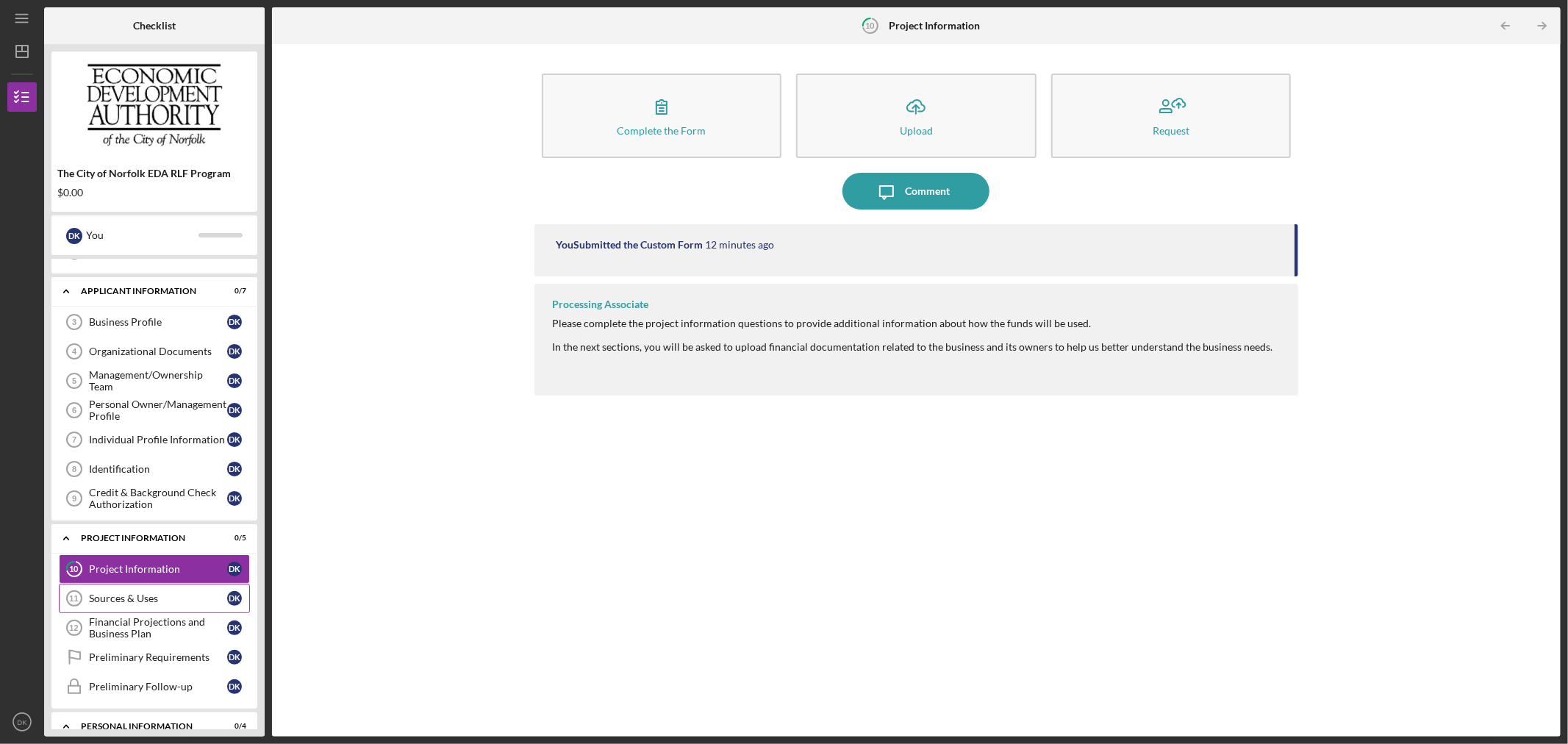
click at [189, 586] on link "Sources & Uses 11 Sources & Uses D K" at bounding box center [154, 598] width 191 height 30
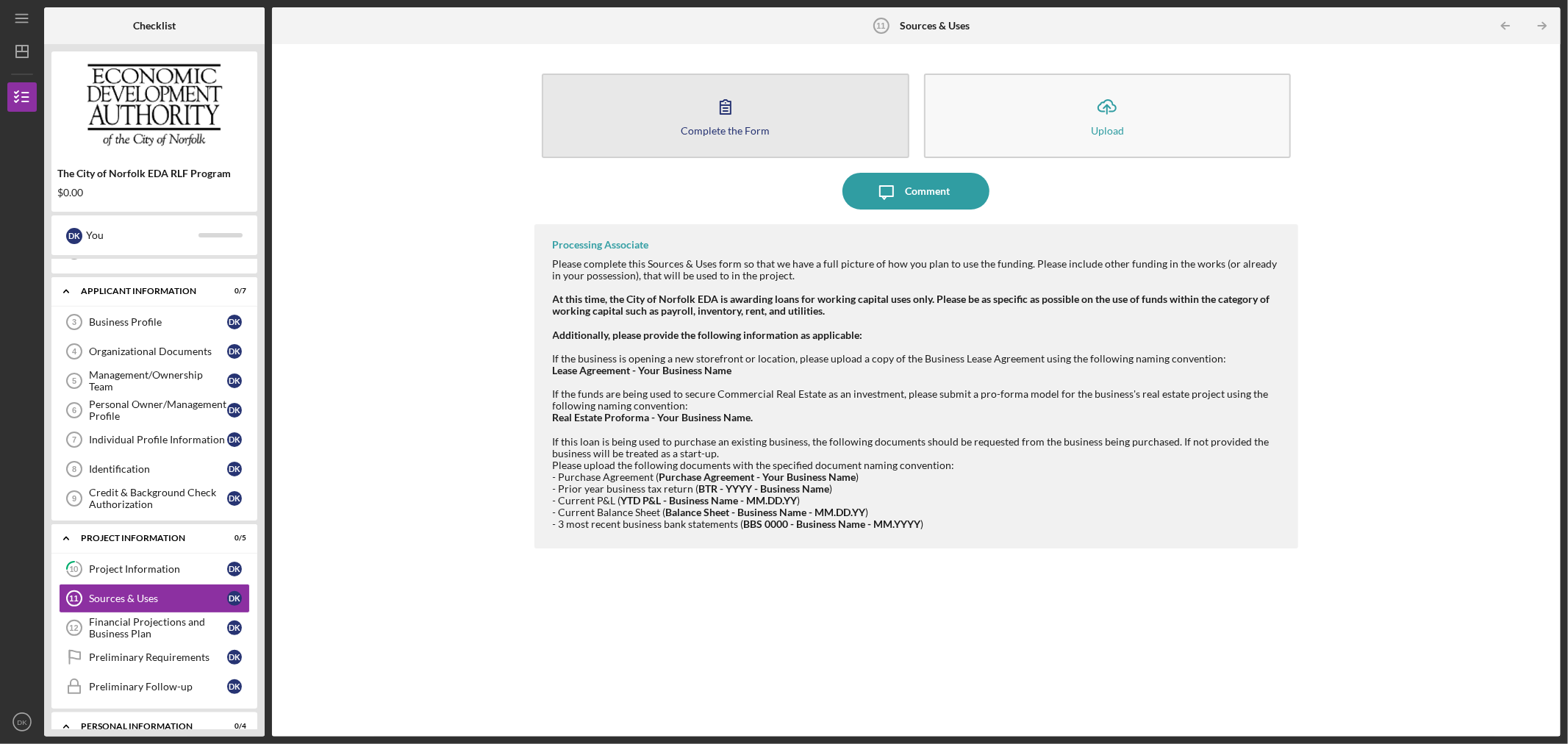
click at [696, 106] on button "Complete the Form Form" at bounding box center [726, 116] width 368 height 85
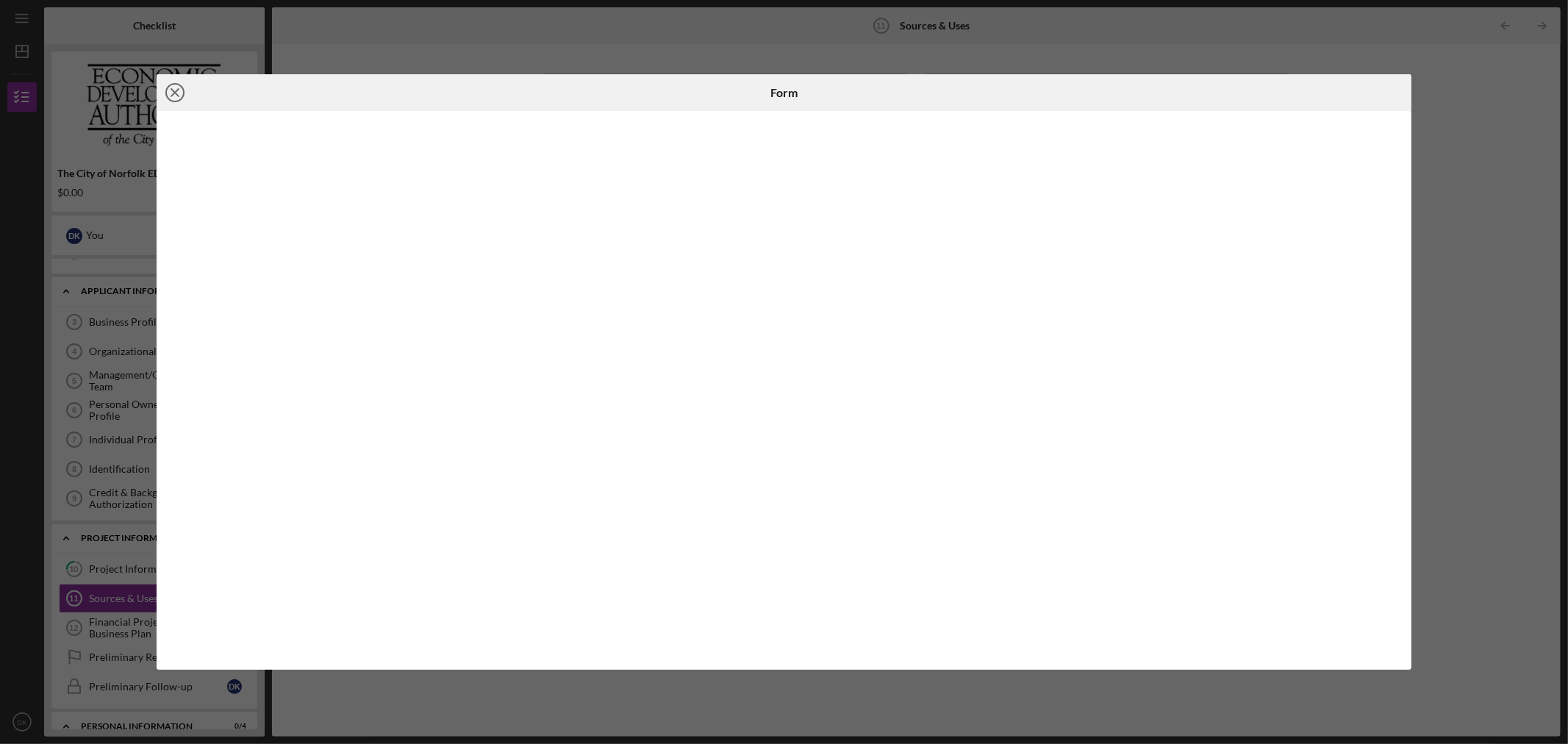
click at [170, 96] on icon "Icon/Close" at bounding box center [175, 92] width 37 height 37
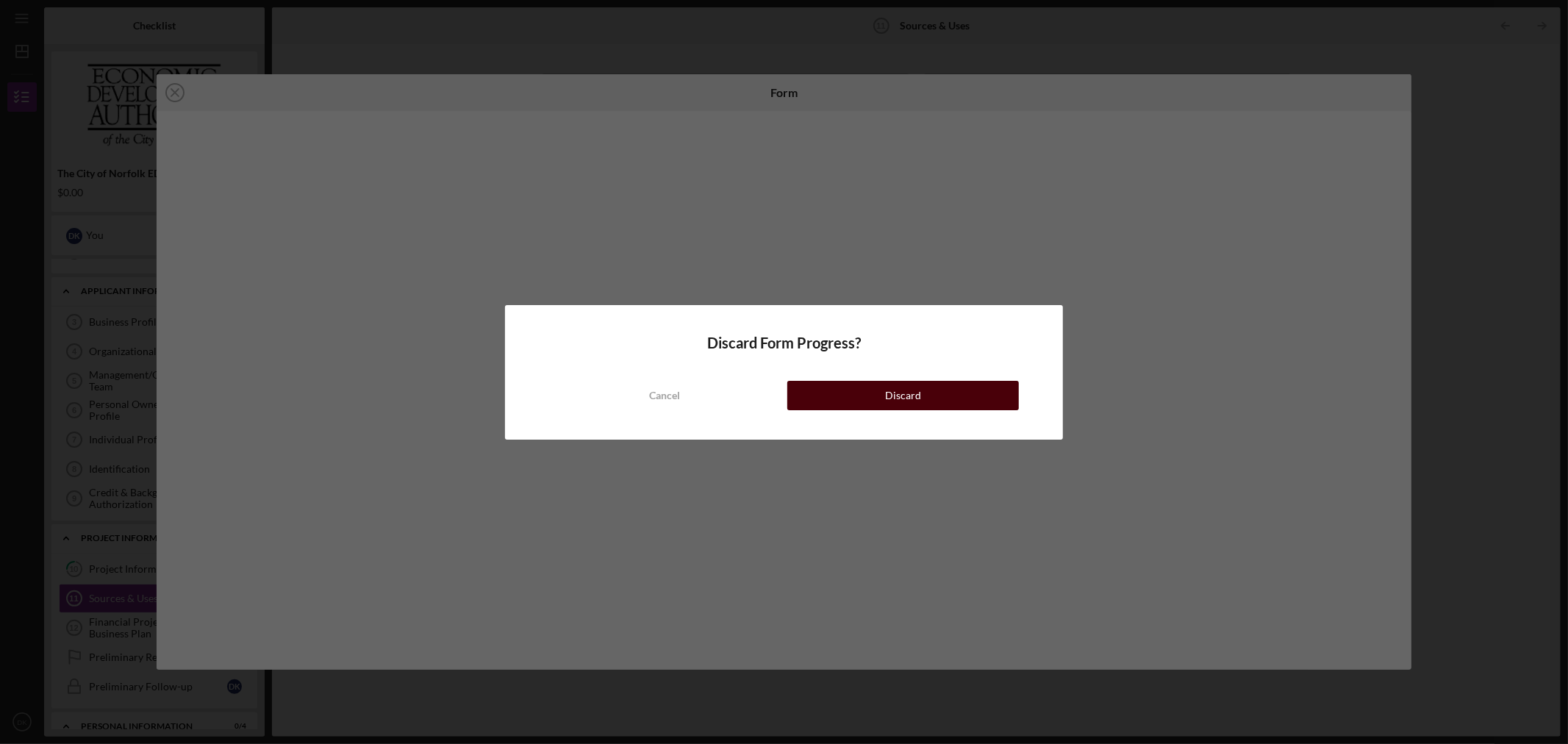
click at [907, 394] on div "Discard" at bounding box center [903, 395] width 36 height 30
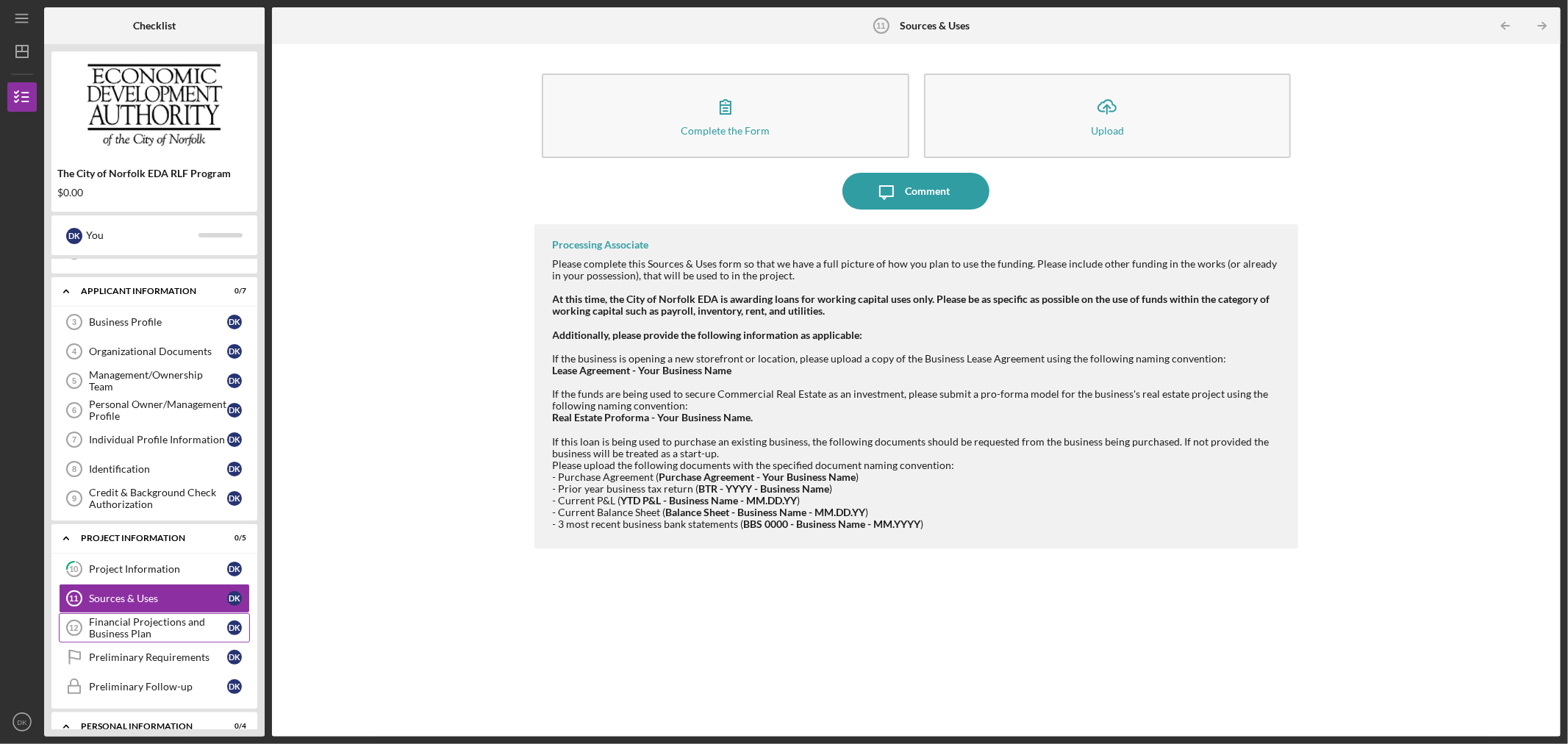
click at [140, 628] on div "Financial Projections and Business Plan" at bounding box center [158, 628] width 138 height 23
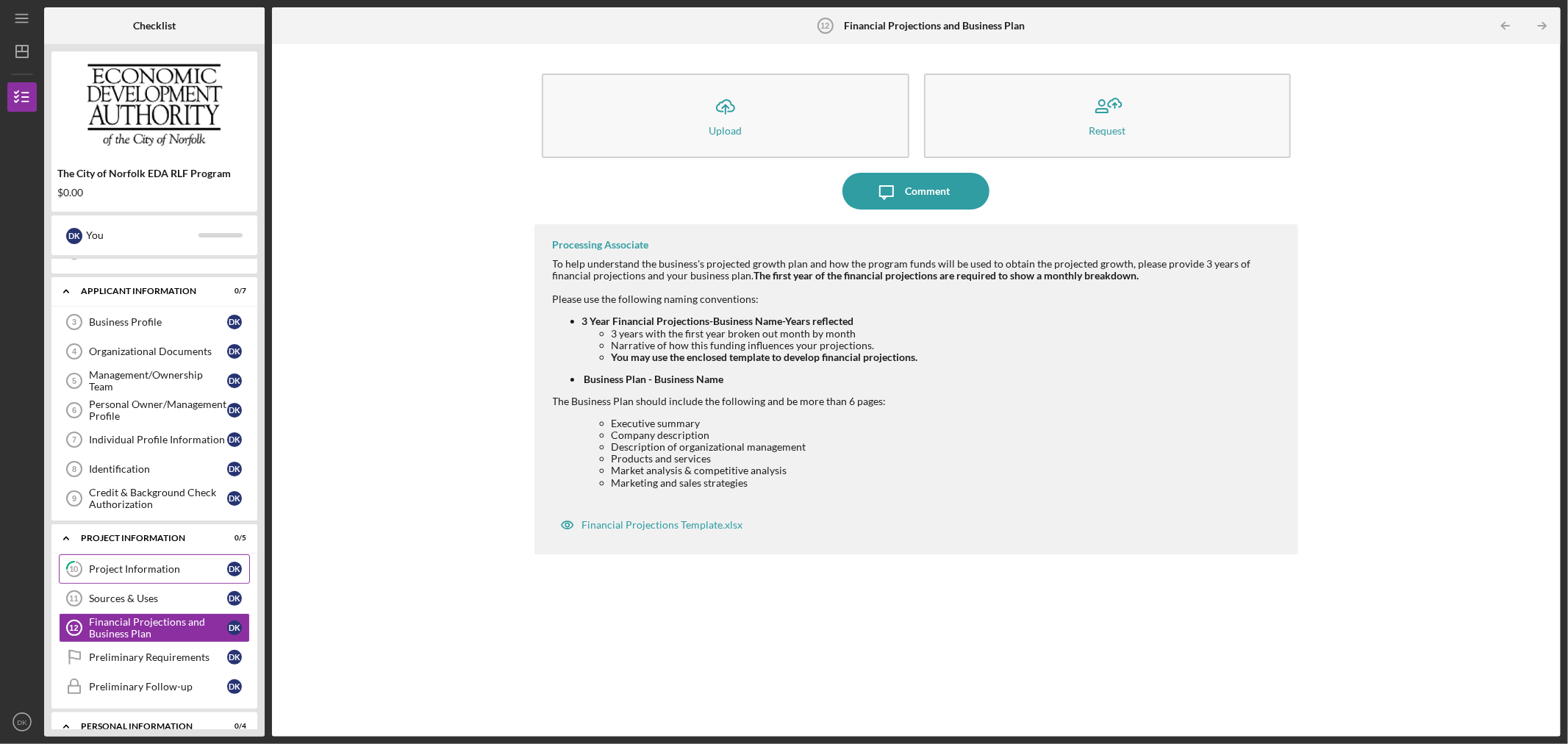
click at [145, 571] on div "Project Information" at bounding box center [158, 568] width 138 height 12
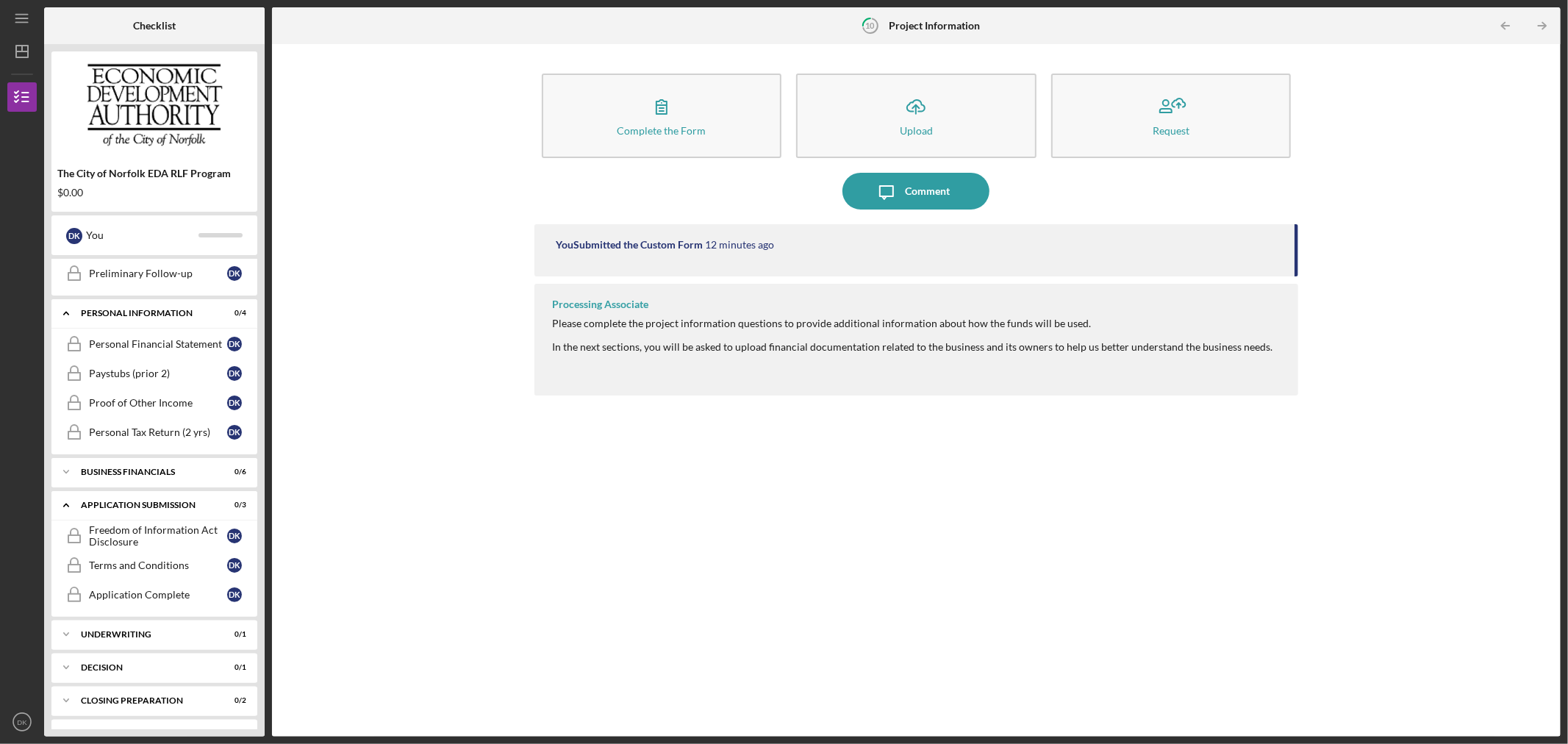
scroll to position [525, 0]
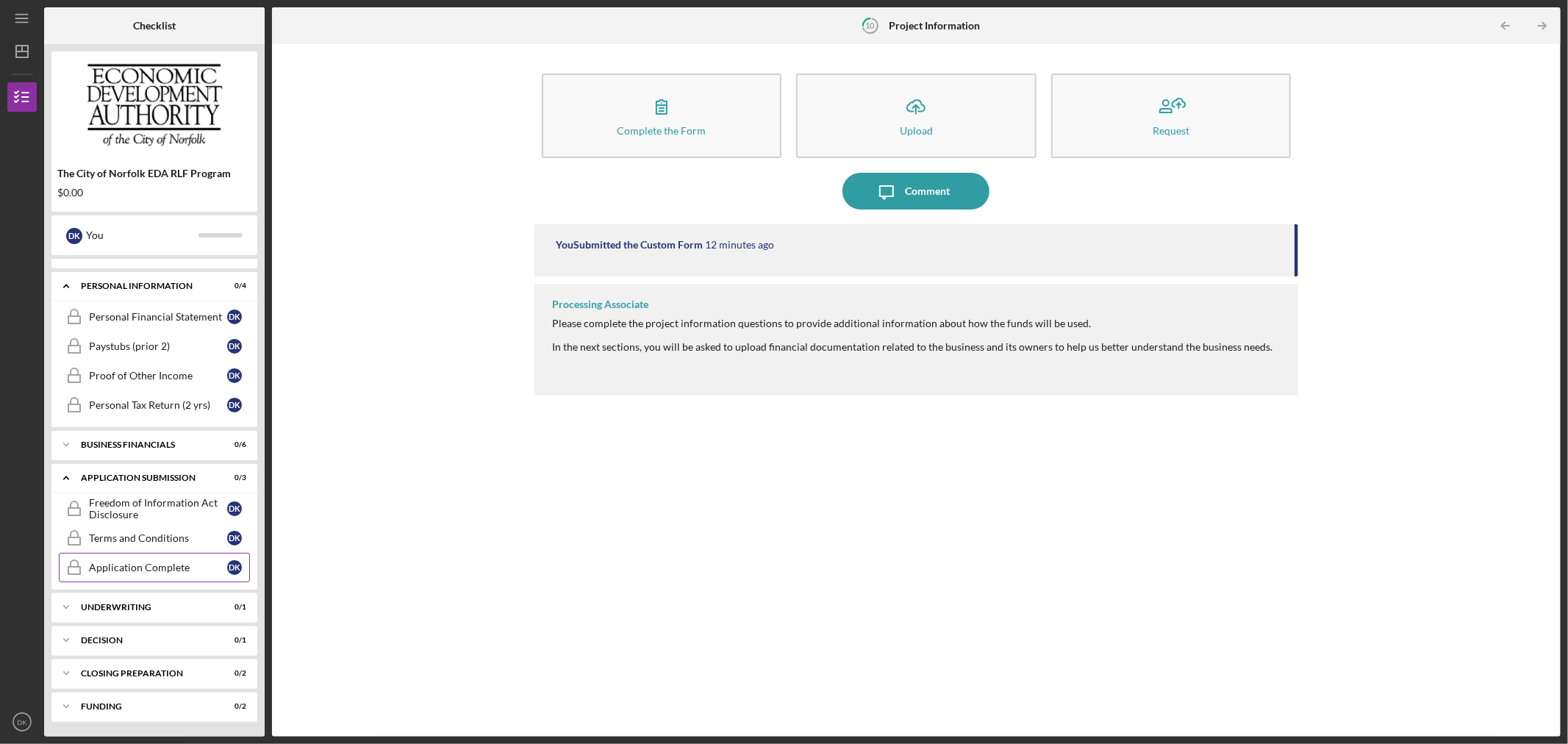
click at [125, 569] on div "Application Complete" at bounding box center [158, 567] width 138 height 12
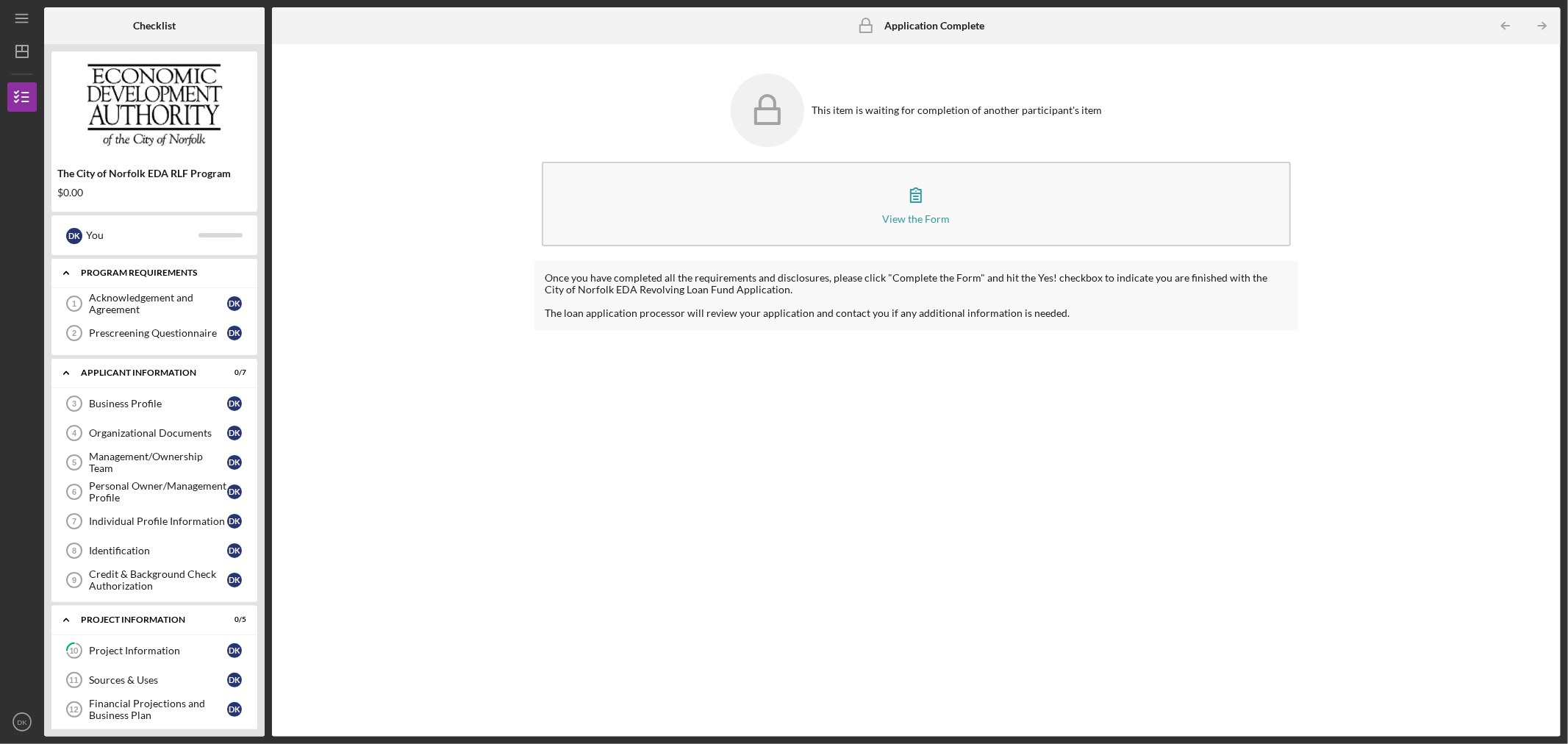
click at [178, 284] on div "Icon/Expander Program Requirements 0 / 2" at bounding box center [154, 272] width 206 height 30
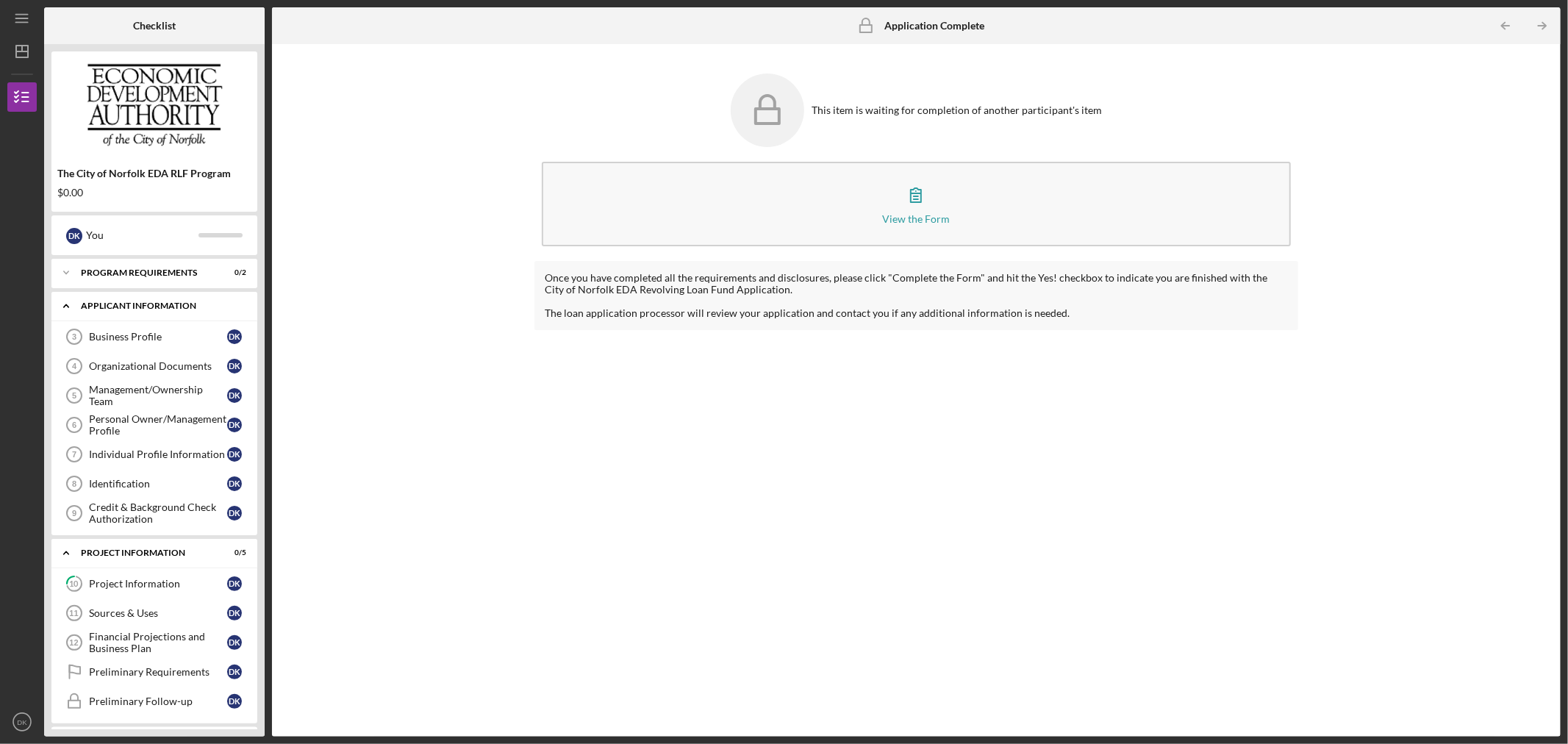
click at [170, 292] on div "Icon/Expander APPLICANT INFORMATION 0 / 7" at bounding box center [154, 306] width 206 height 30
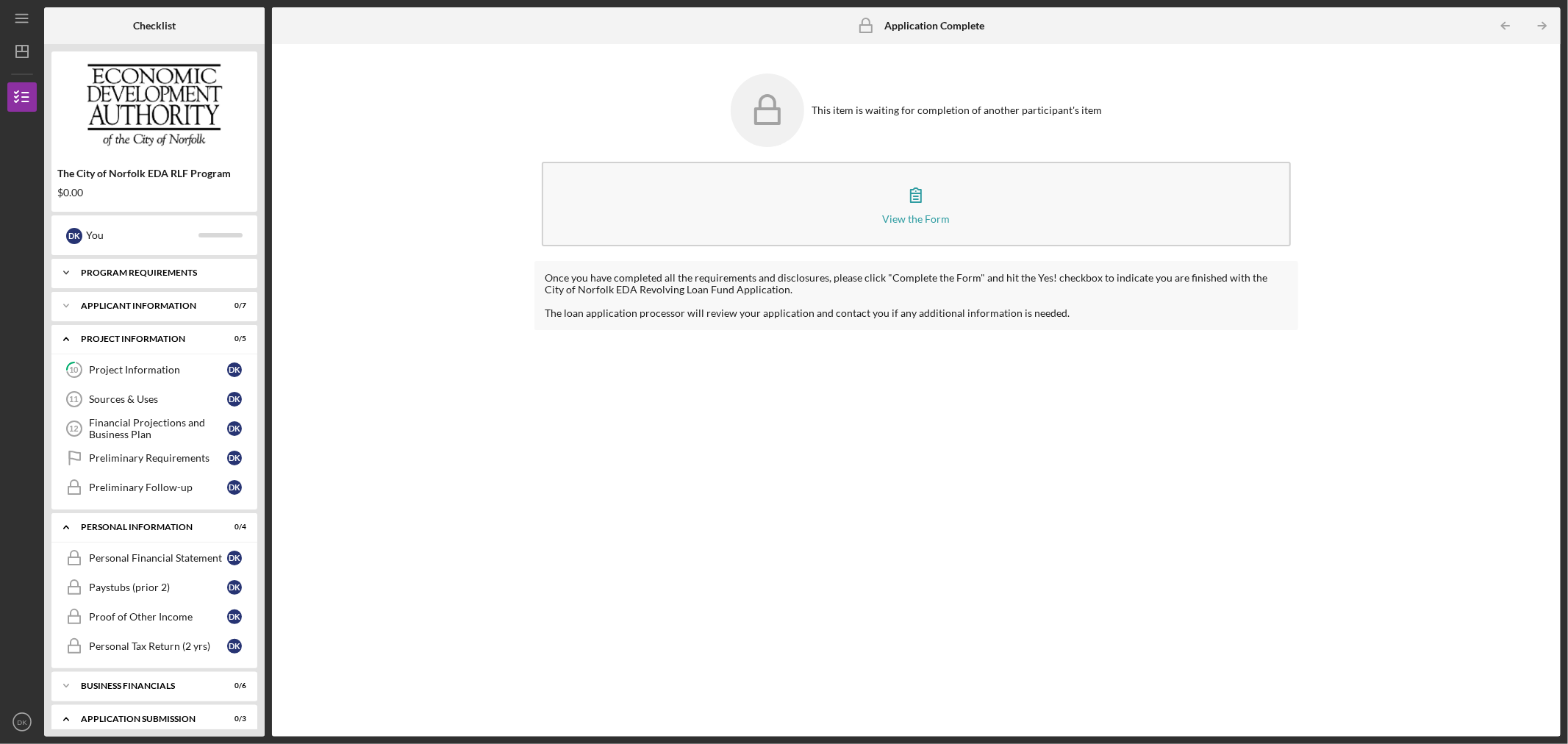
click at [170, 273] on div "Program Requirements" at bounding box center [160, 273] width 158 height 9
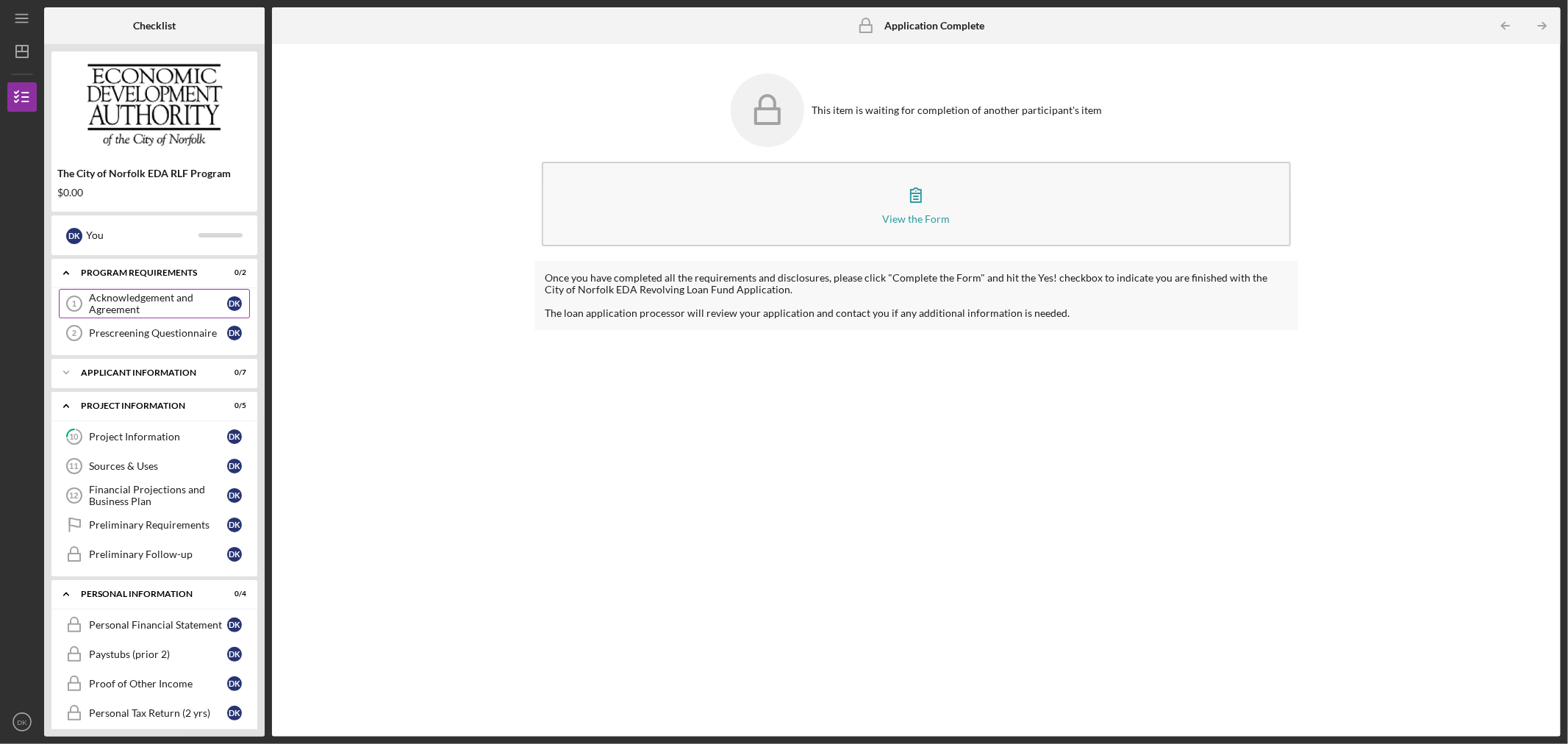
click at [151, 297] on div "Acknowledgement and Agreement" at bounding box center [158, 304] width 138 height 23
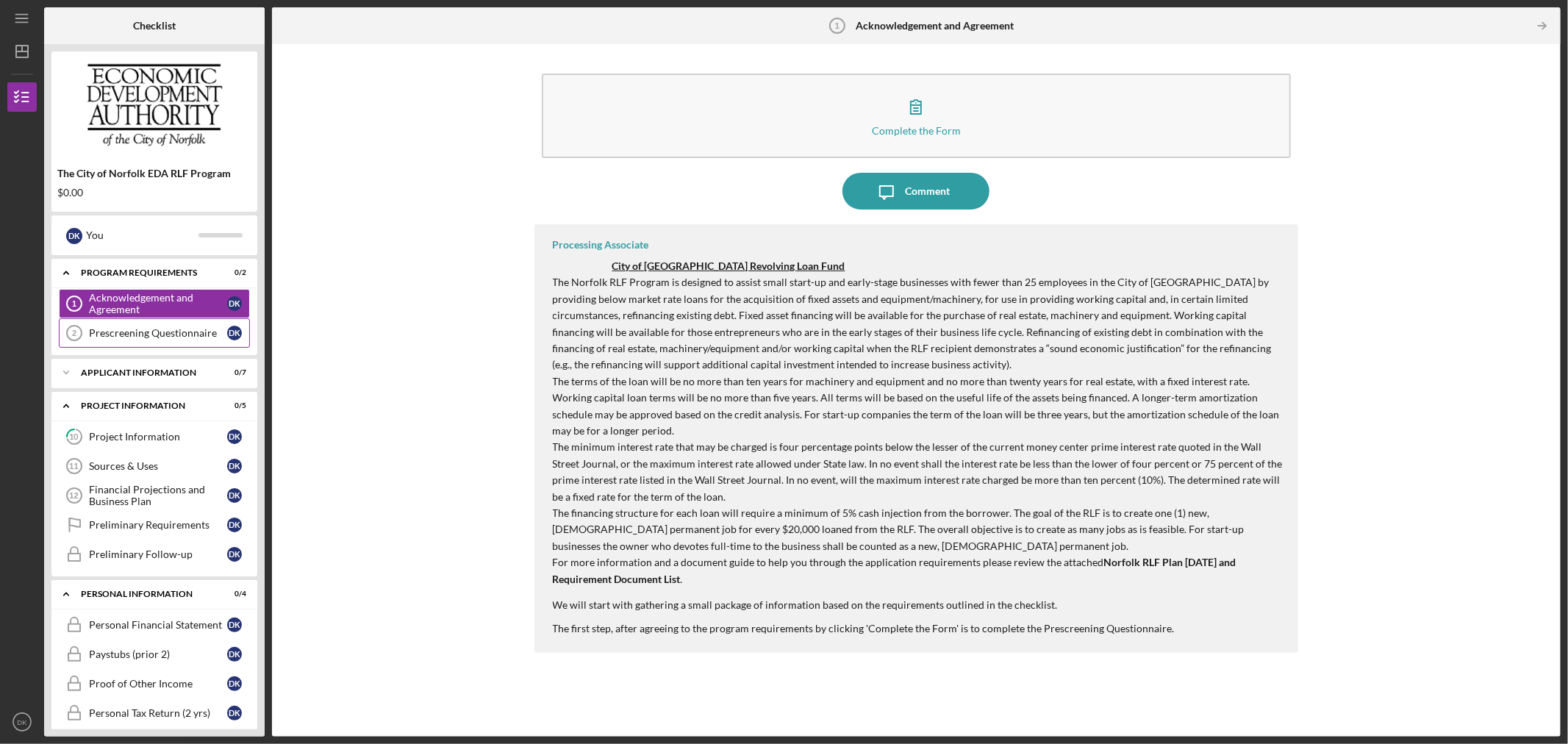
click at [151, 348] on link "Prescreening Questionnaire 2 Prescreening Questionnaire D K" at bounding box center [154, 333] width 191 height 30
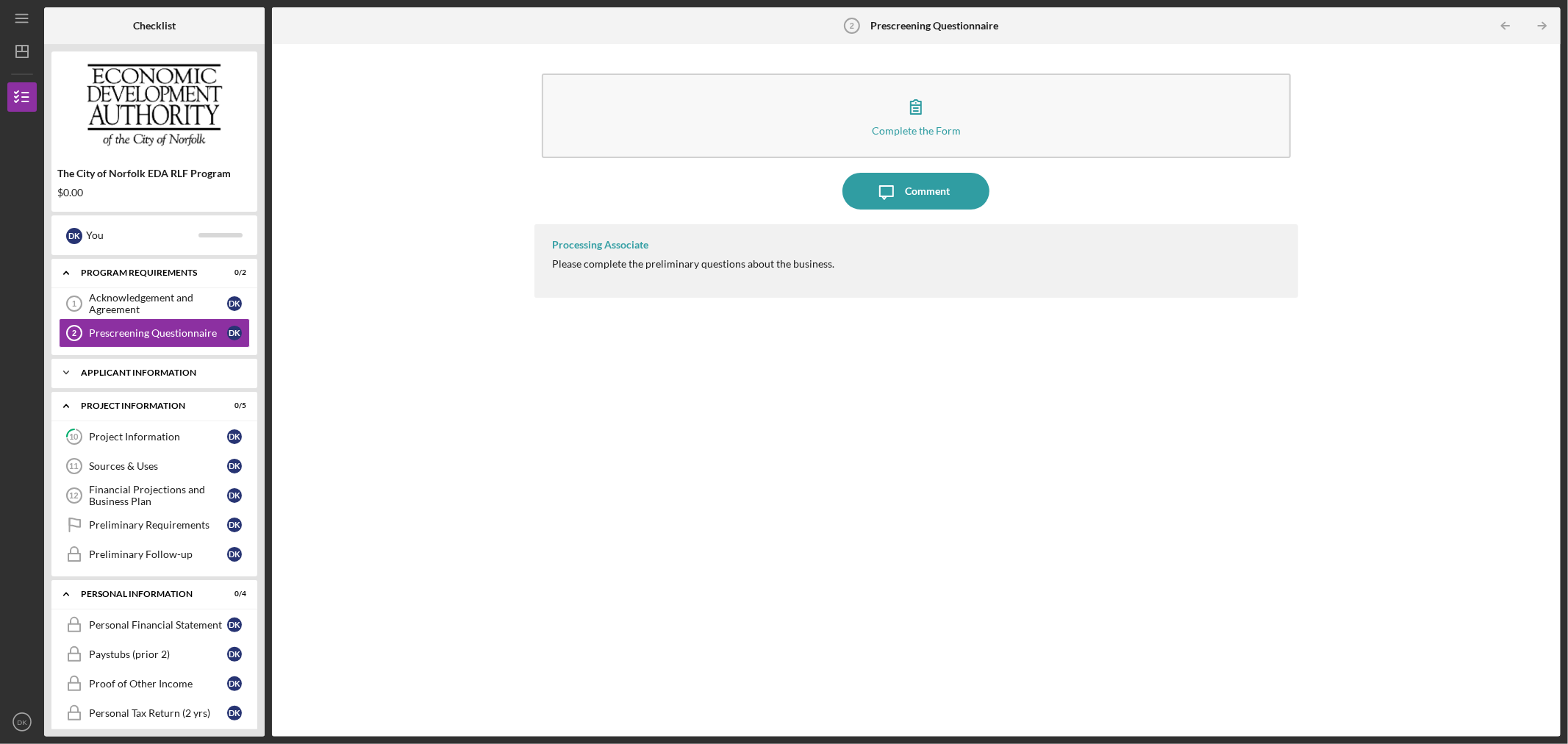
click at [153, 368] on div "APPLICANT INFORMATION" at bounding box center [160, 372] width 158 height 9
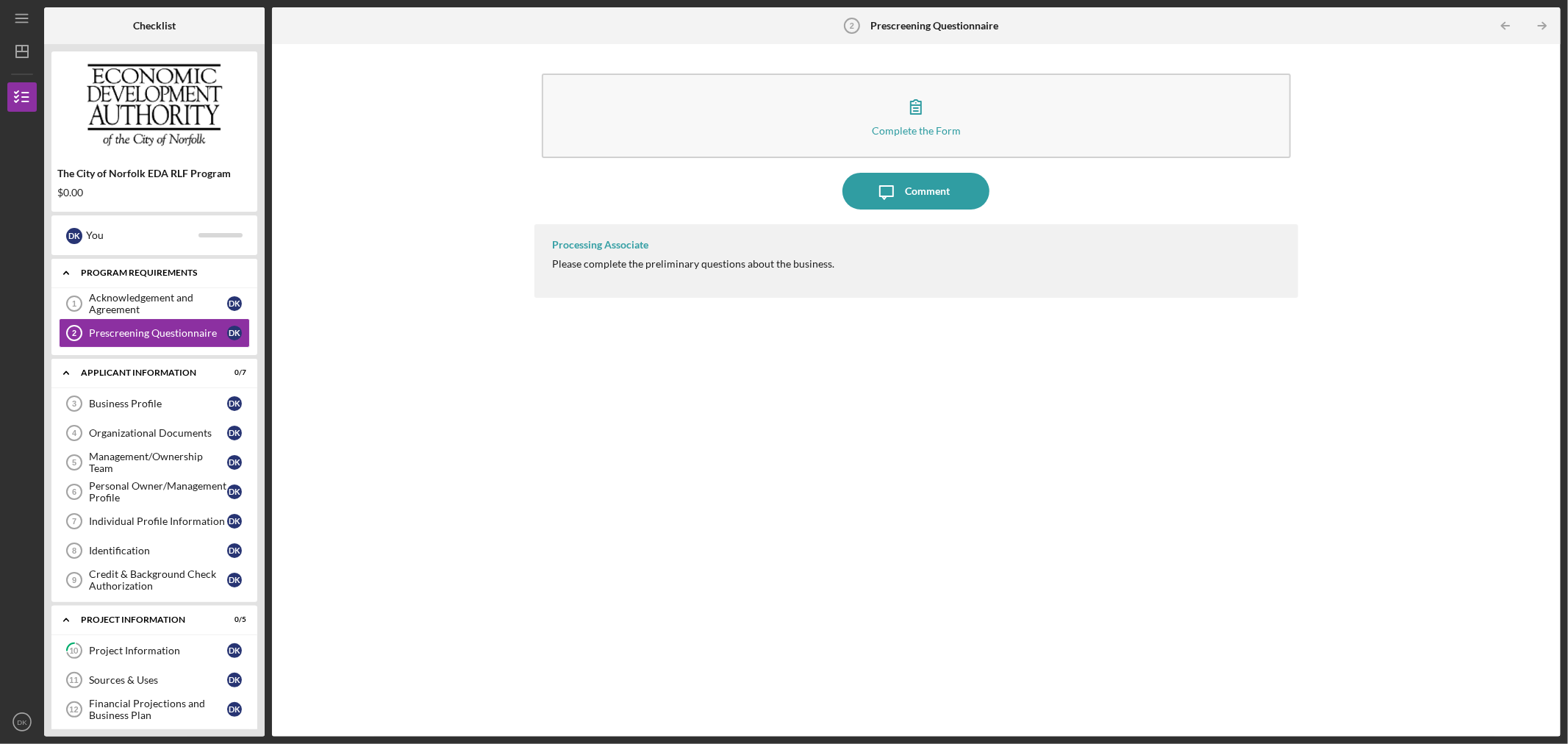
click at [64, 268] on icon "Icon/Expander" at bounding box center [66, 272] width 30 height 30
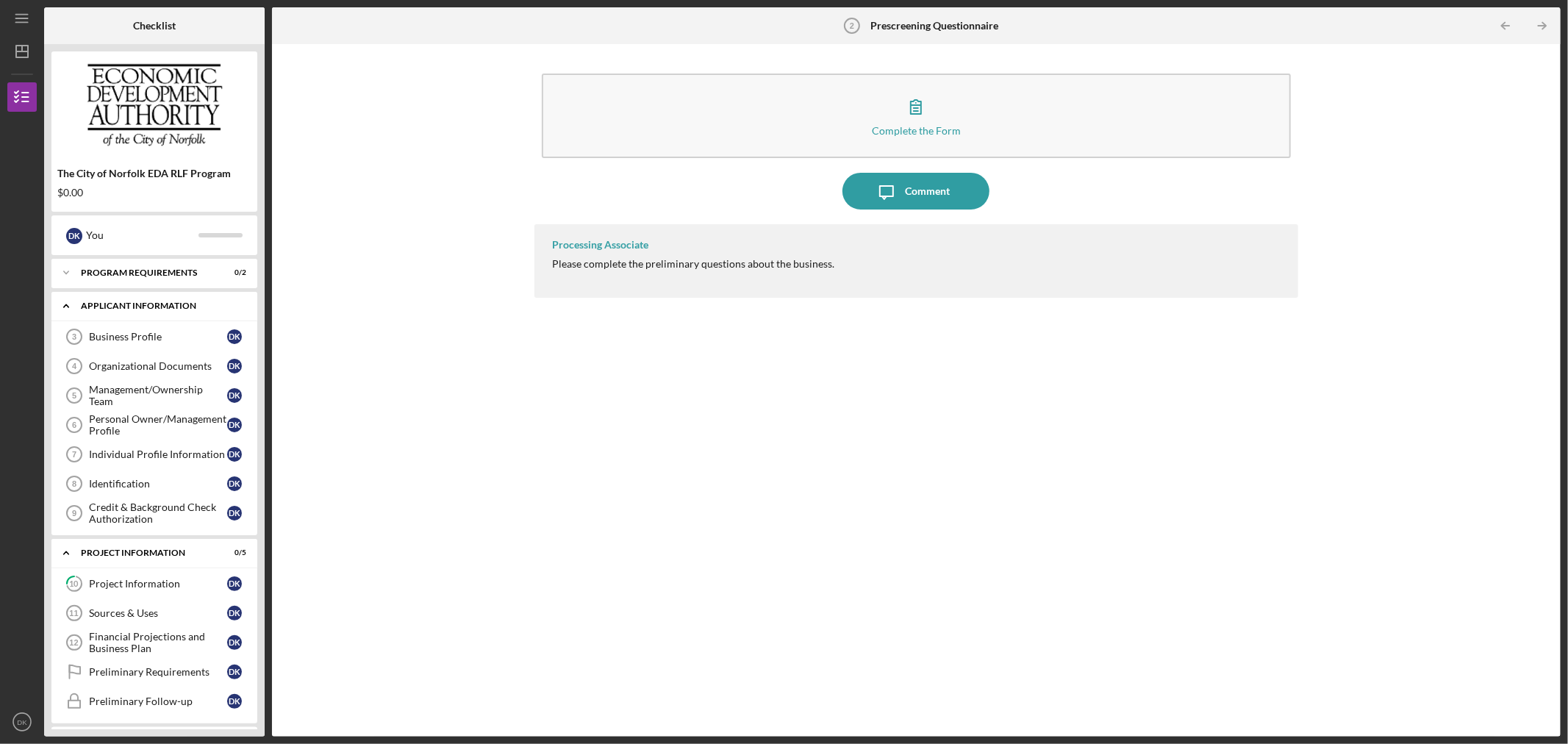
click at [69, 296] on icon "Icon/Expander" at bounding box center [66, 306] width 30 height 30
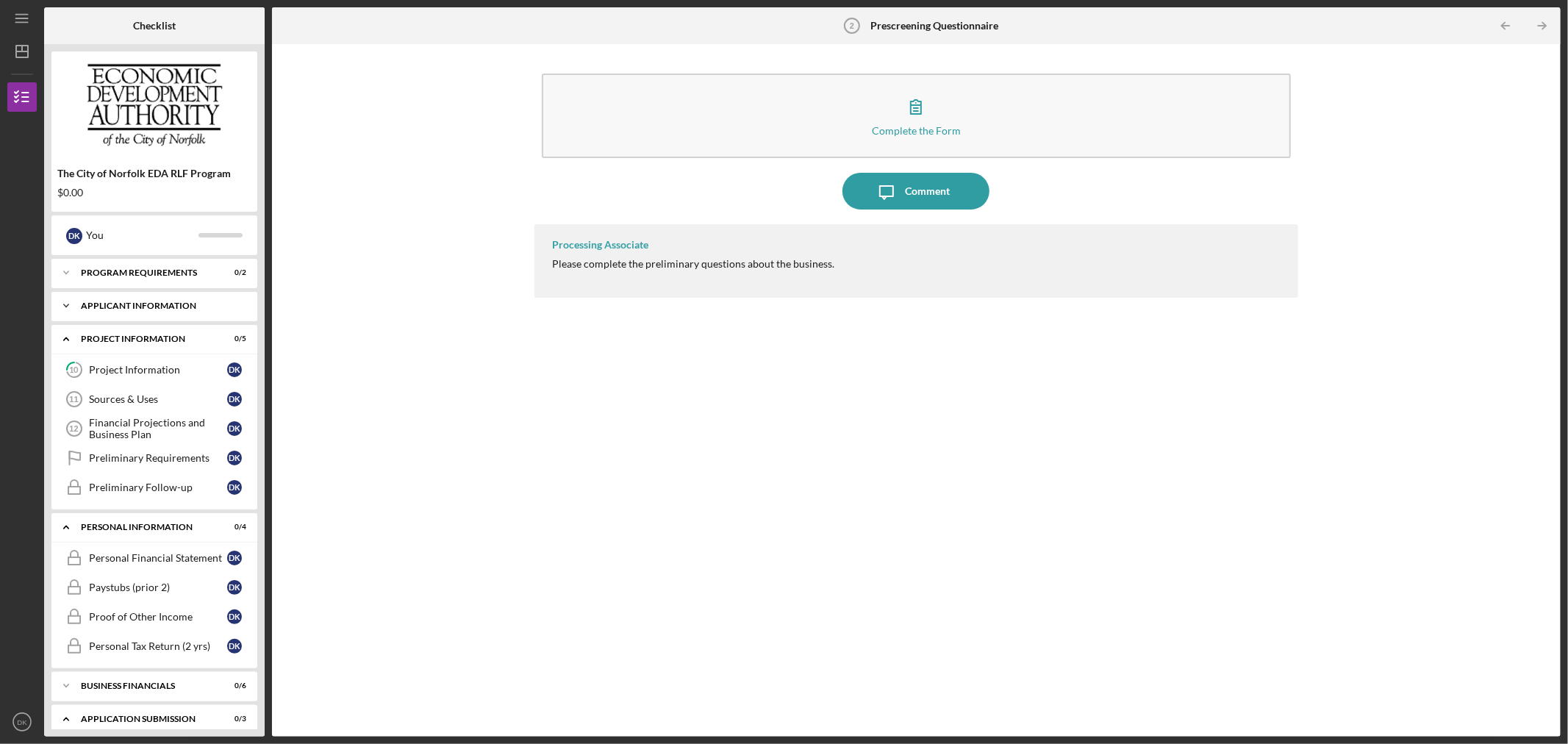
drag, startPoint x: 162, startPoint y: 397, endPoint x: 165, endPoint y: 305, distance: 92.0
click at [165, 305] on div "Icon/Expander Program Requirements 0 / 2 Icon/Expander APPLICANT INFORMATION 0 …" at bounding box center [154, 494] width 206 height 471
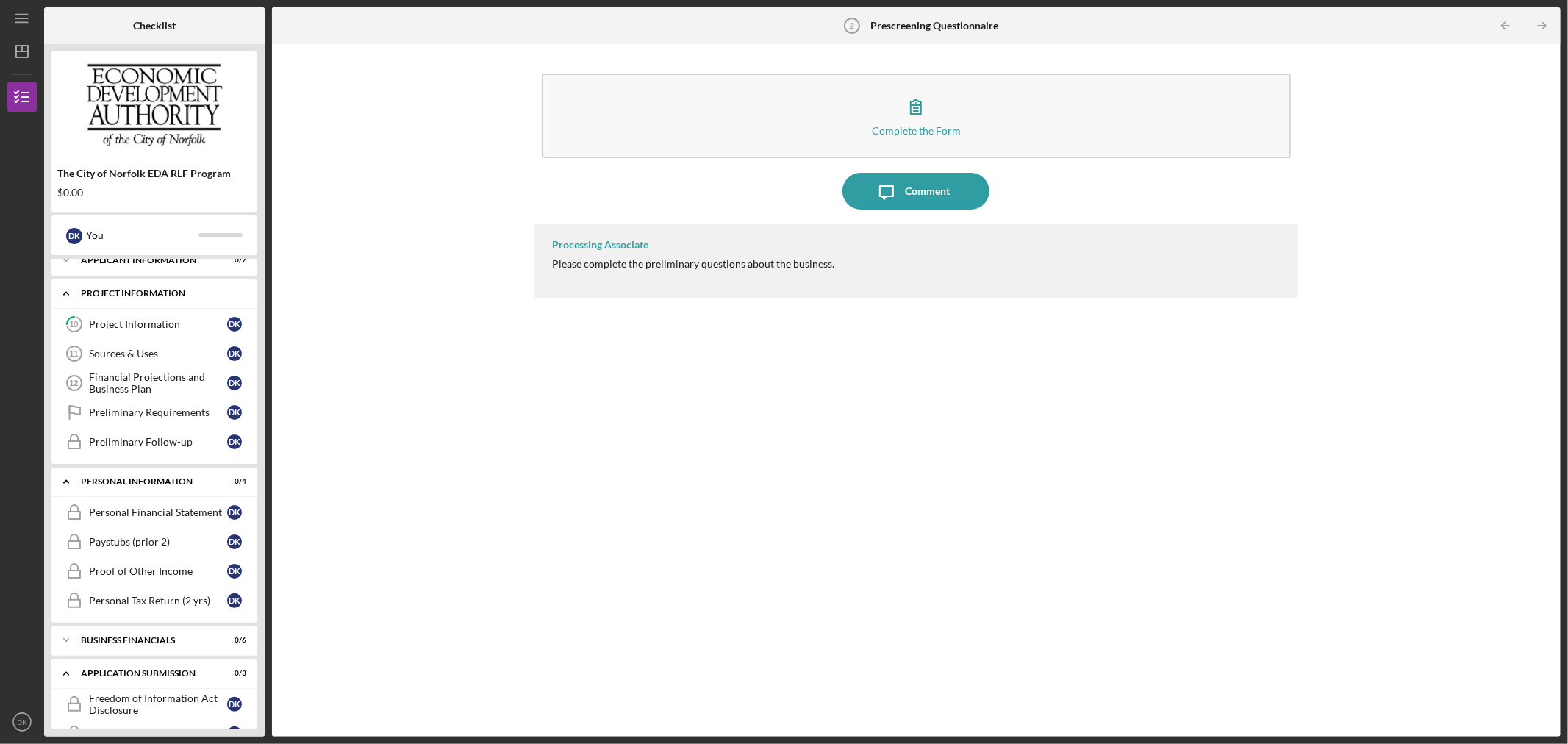
scroll to position [81, 0]
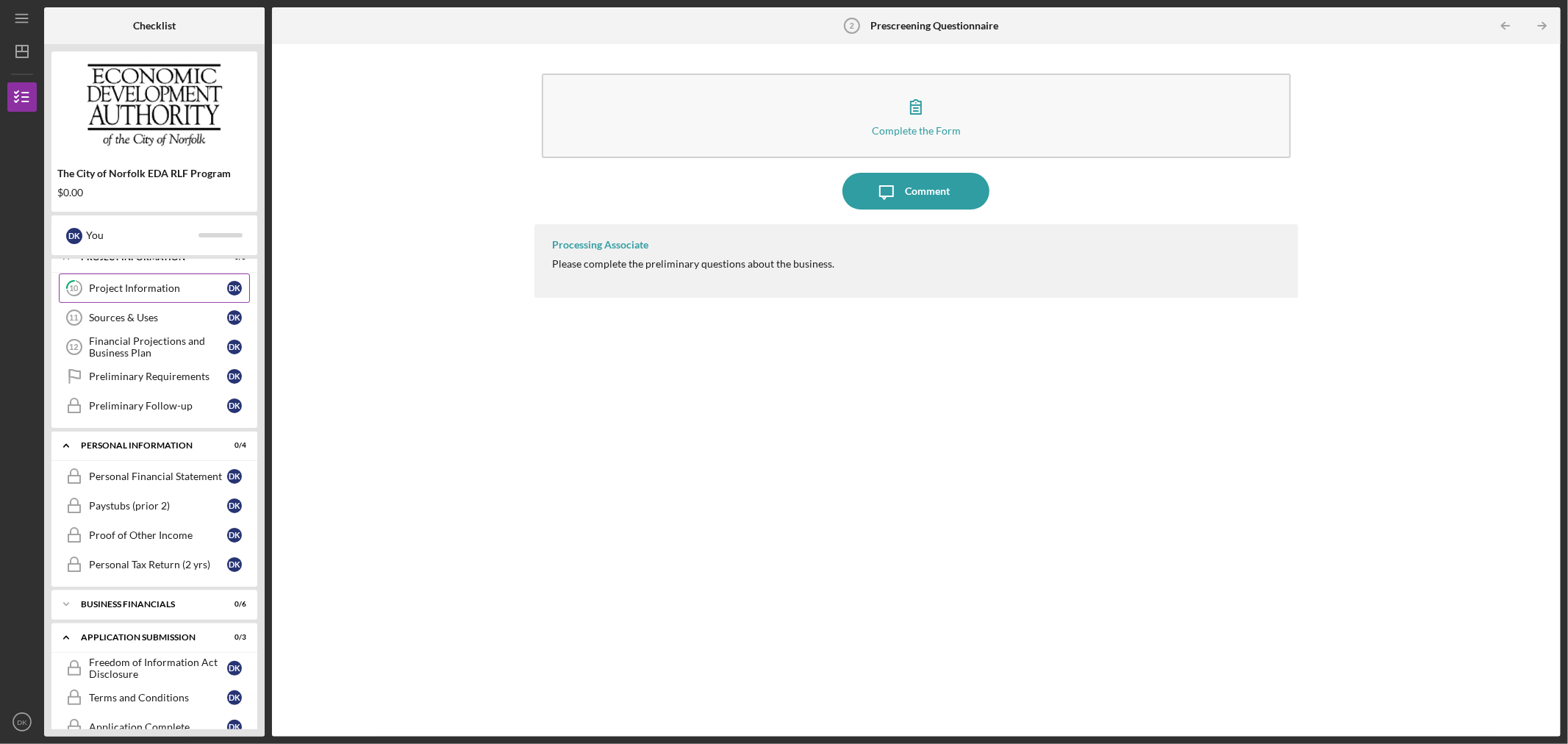
click at [161, 278] on link "10 Project Information D K" at bounding box center [154, 288] width 191 height 30
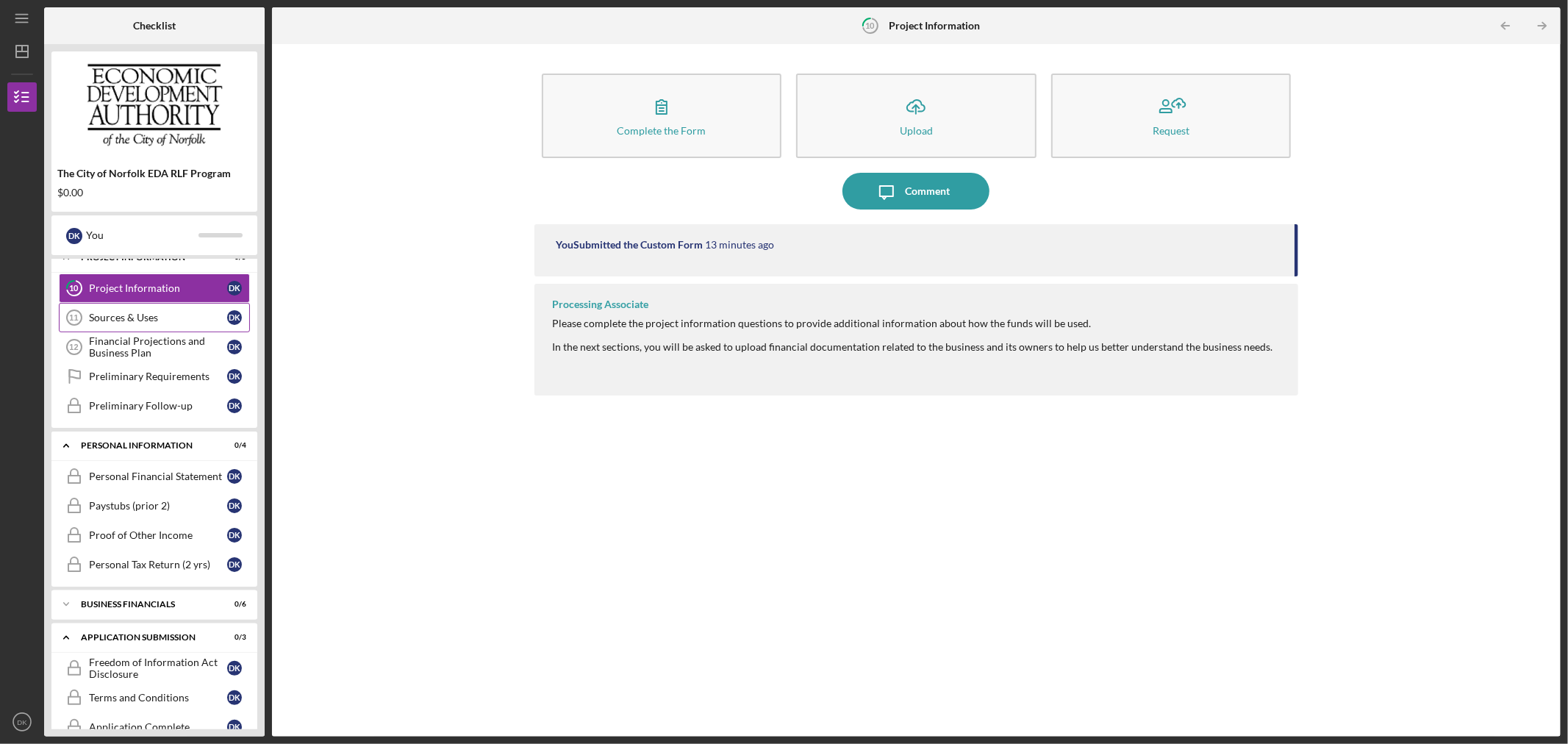
click at [114, 312] on div "Sources & Uses" at bounding box center [158, 317] width 138 height 12
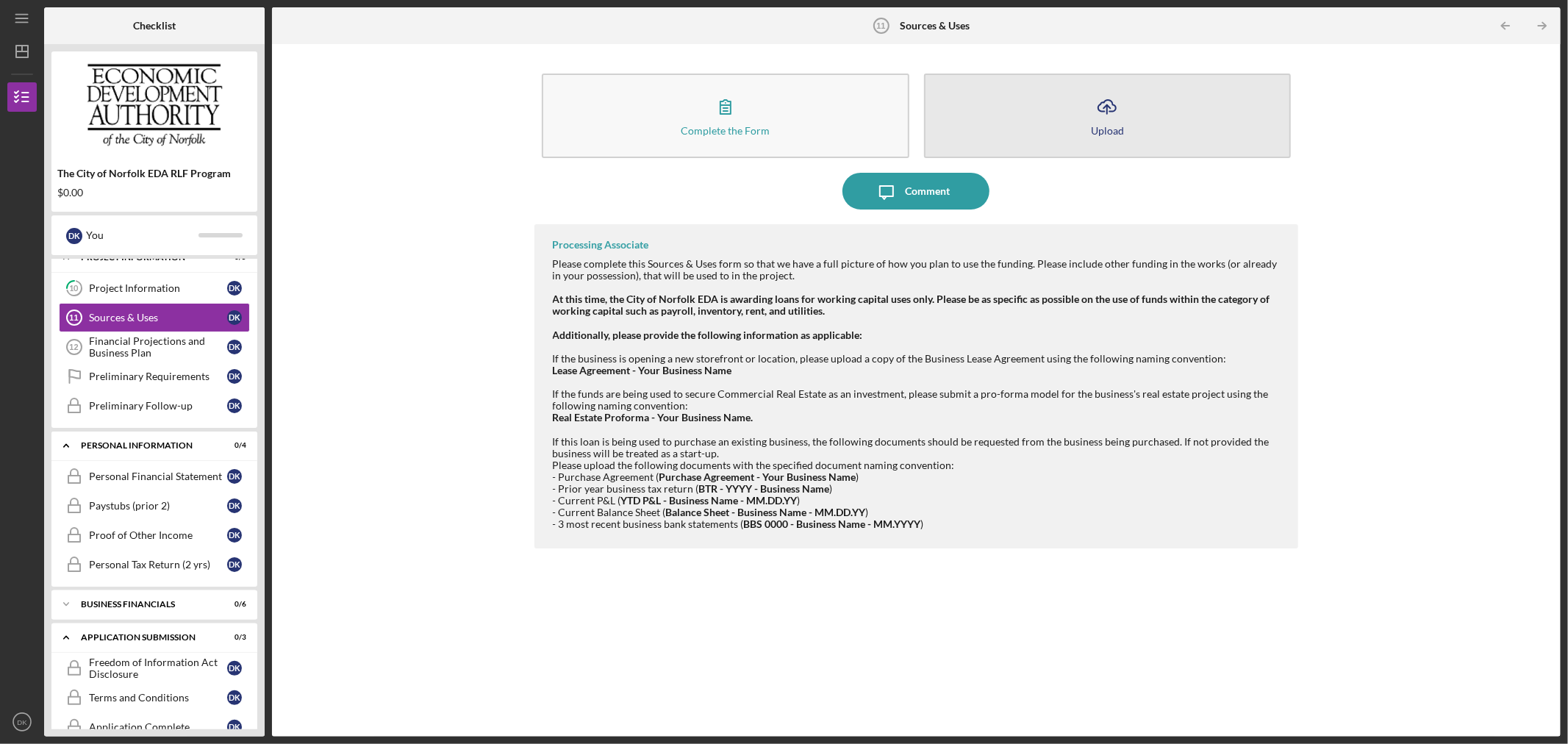
click at [1176, 114] on button "Icon/Upload Upload" at bounding box center [1108, 116] width 368 height 85
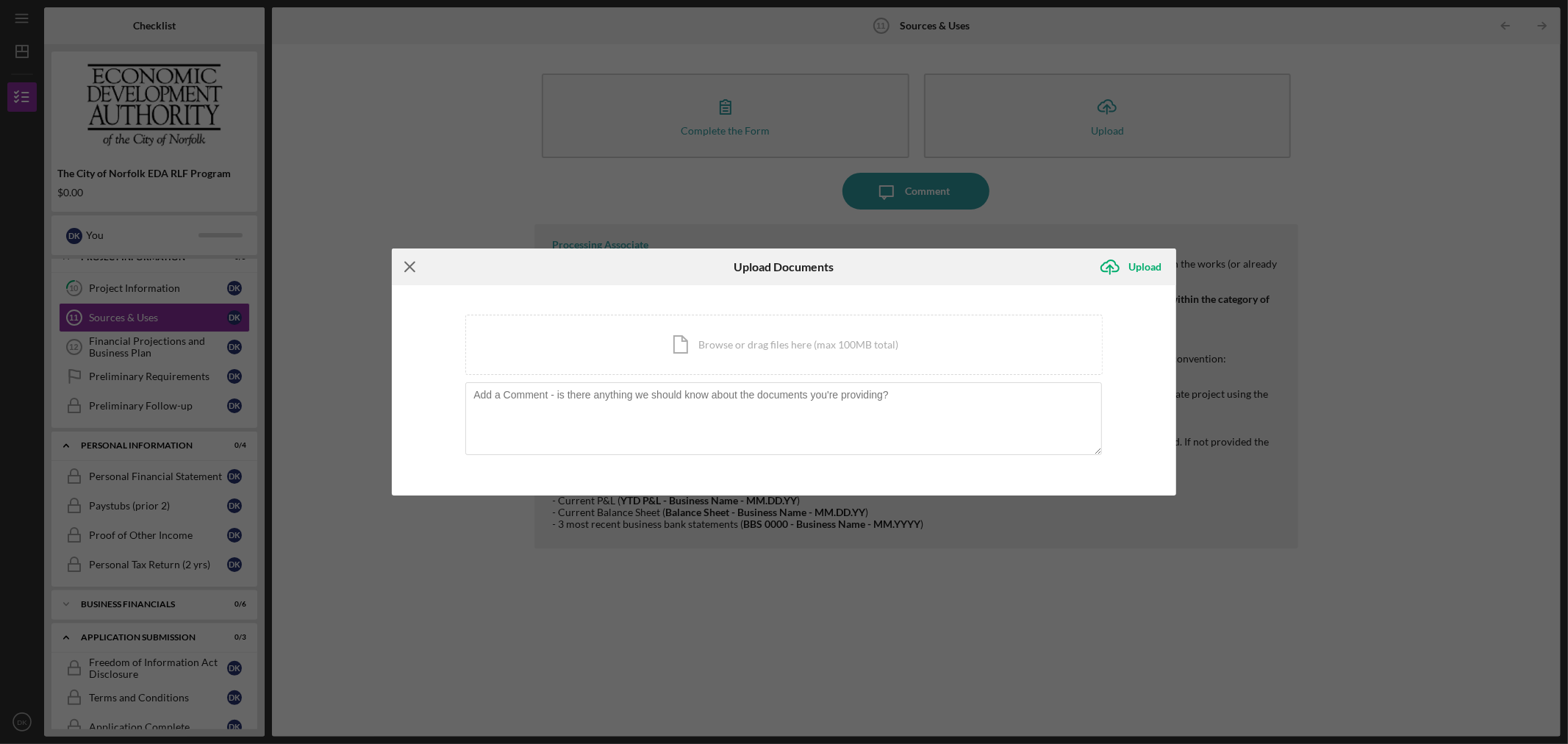
click at [412, 264] on line at bounding box center [409, 267] width 10 height 10
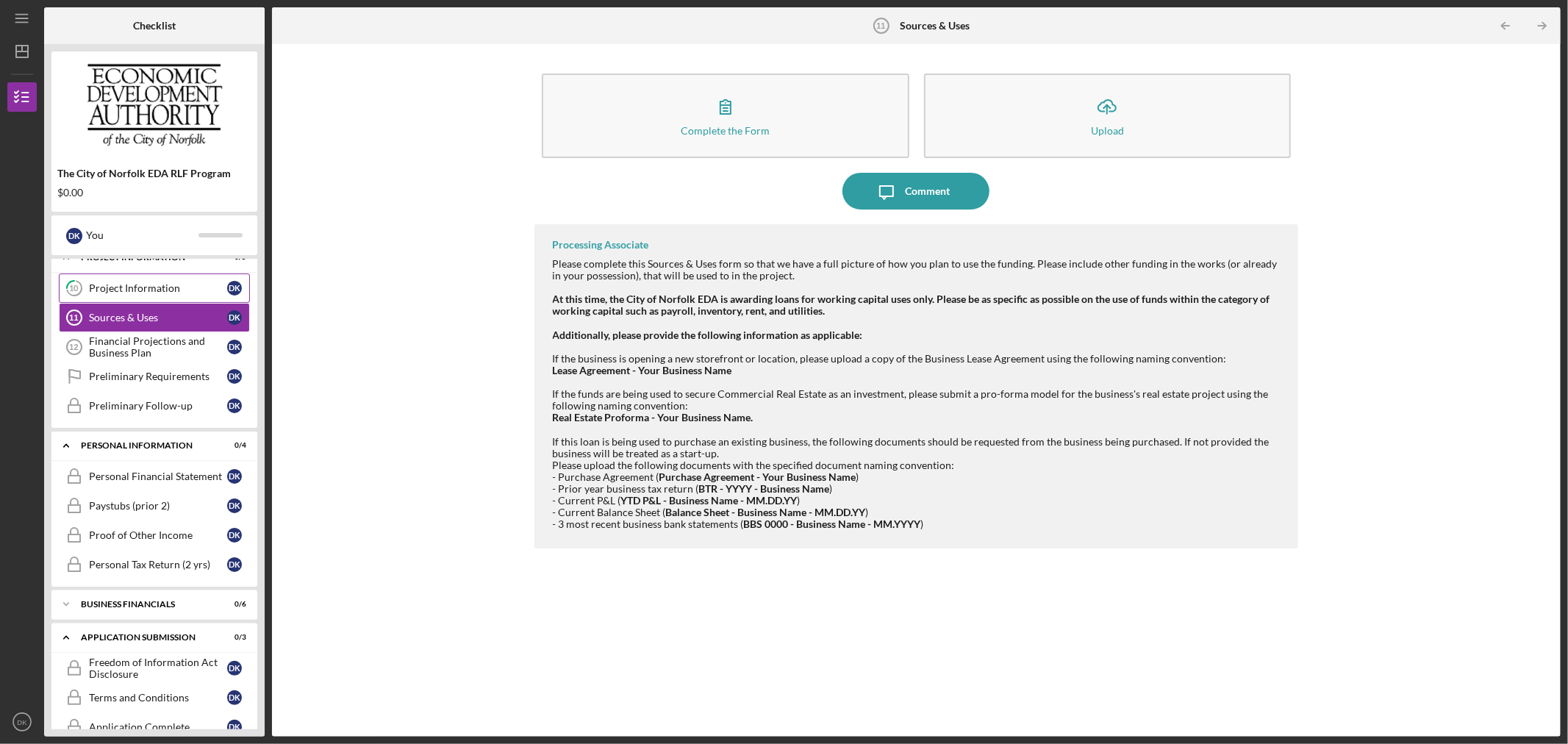
click at [161, 289] on div "Project Information" at bounding box center [158, 288] width 138 height 12
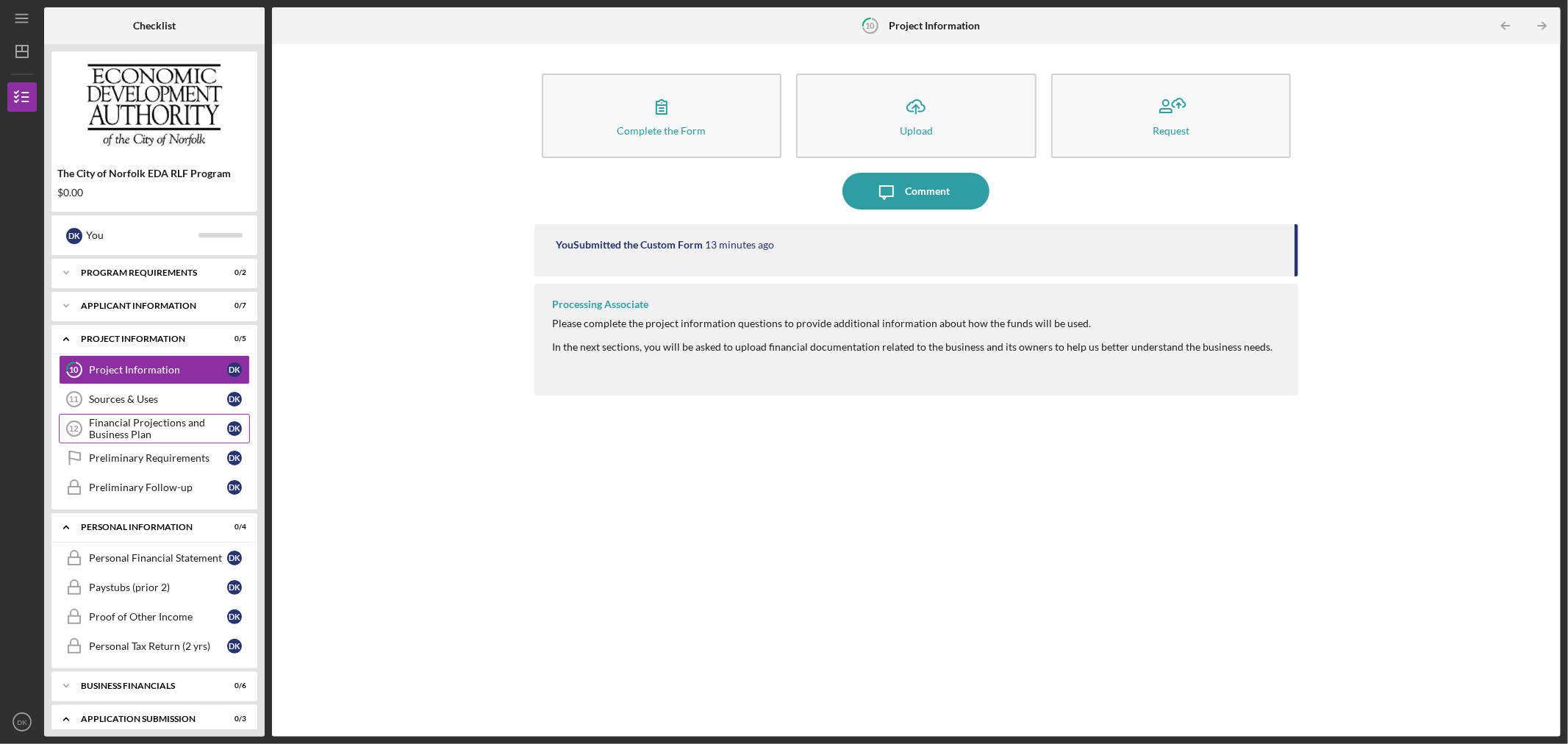
click at [154, 427] on div "Financial Projections and Business Plan" at bounding box center [158, 428] width 138 height 23
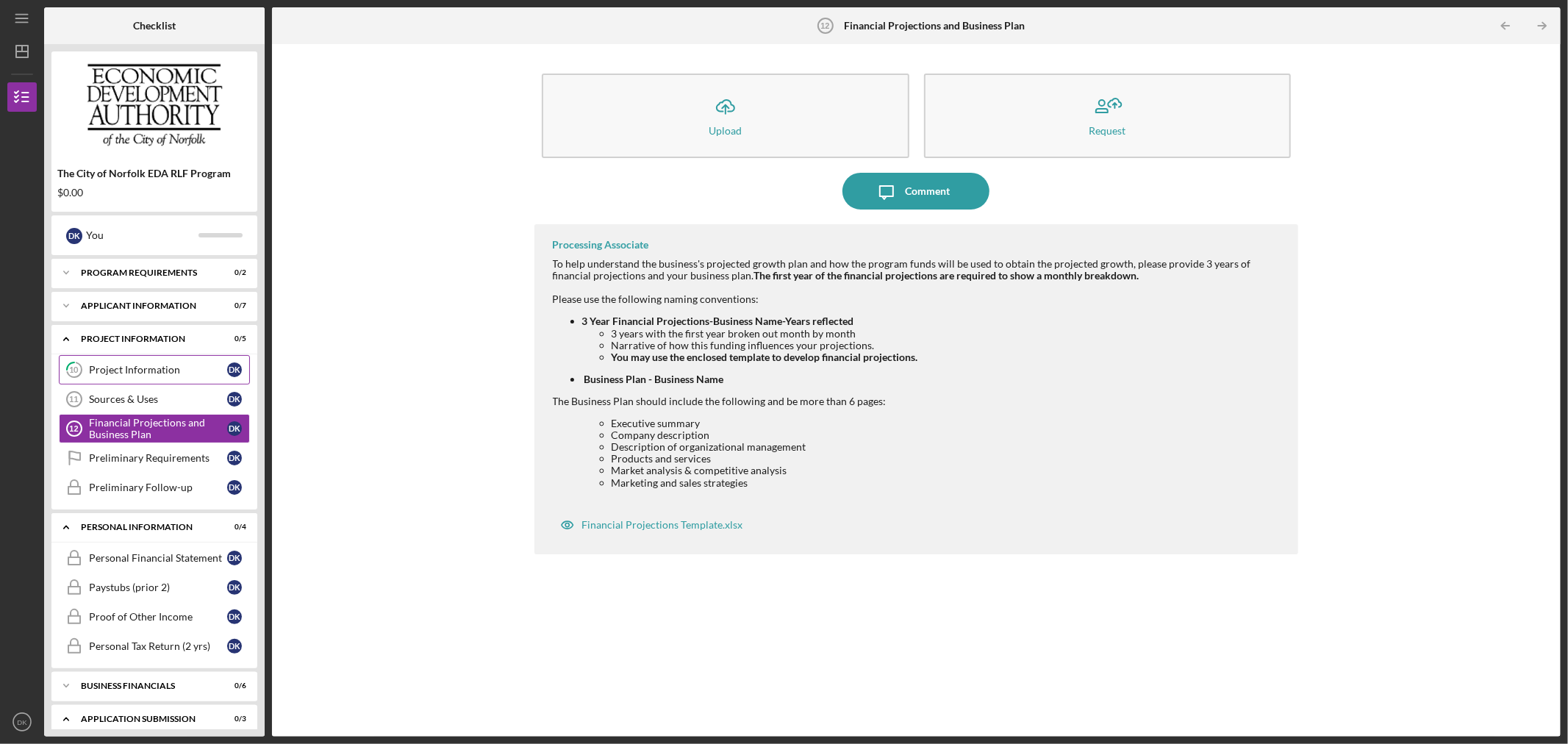
click at [187, 371] on div "Project Information" at bounding box center [158, 370] width 138 height 12
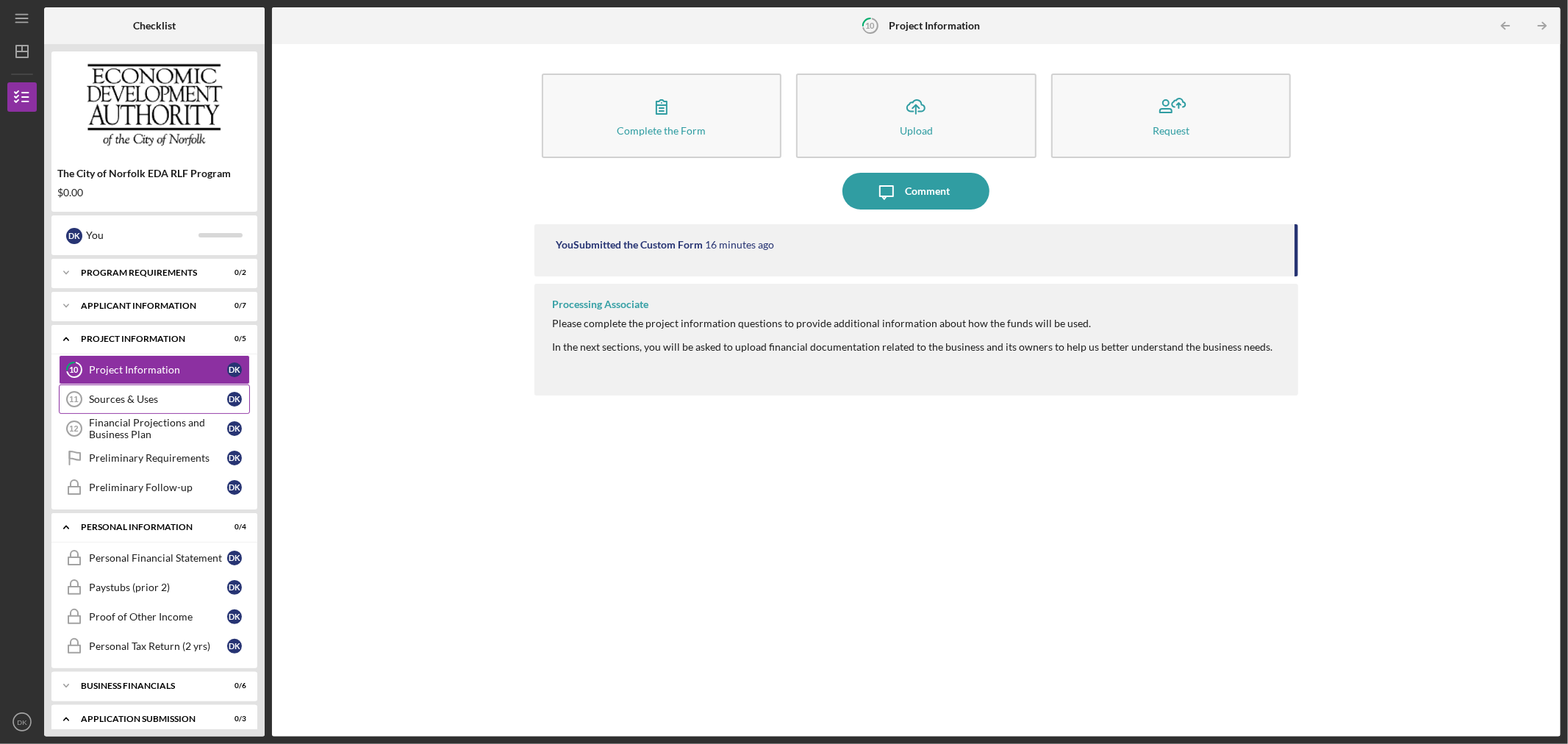
click at [112, 388] on link "Sources & Uses 11 Sources & Uses D K" at bounding box center [154, 399] width 191 height 30
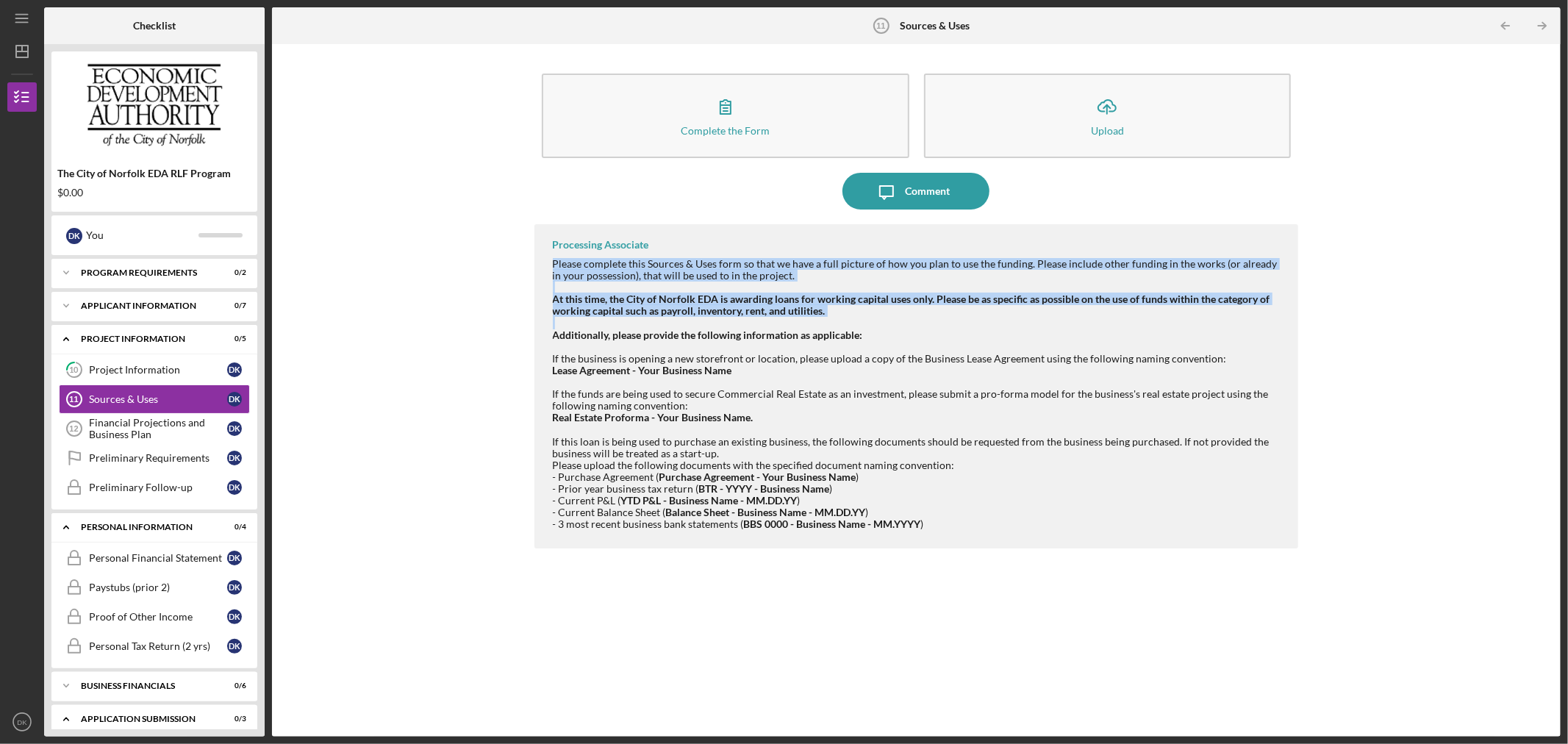
drag, startPoint x: 549, startPoint y: 261, endPoint x: 885, endPoint y: 317, distance: 340.6
click at [885, 317] on div "Processing Associate Please complete this Sources & Uses form so that we have a…" at bounding box center [917, 387] width 765 height 325
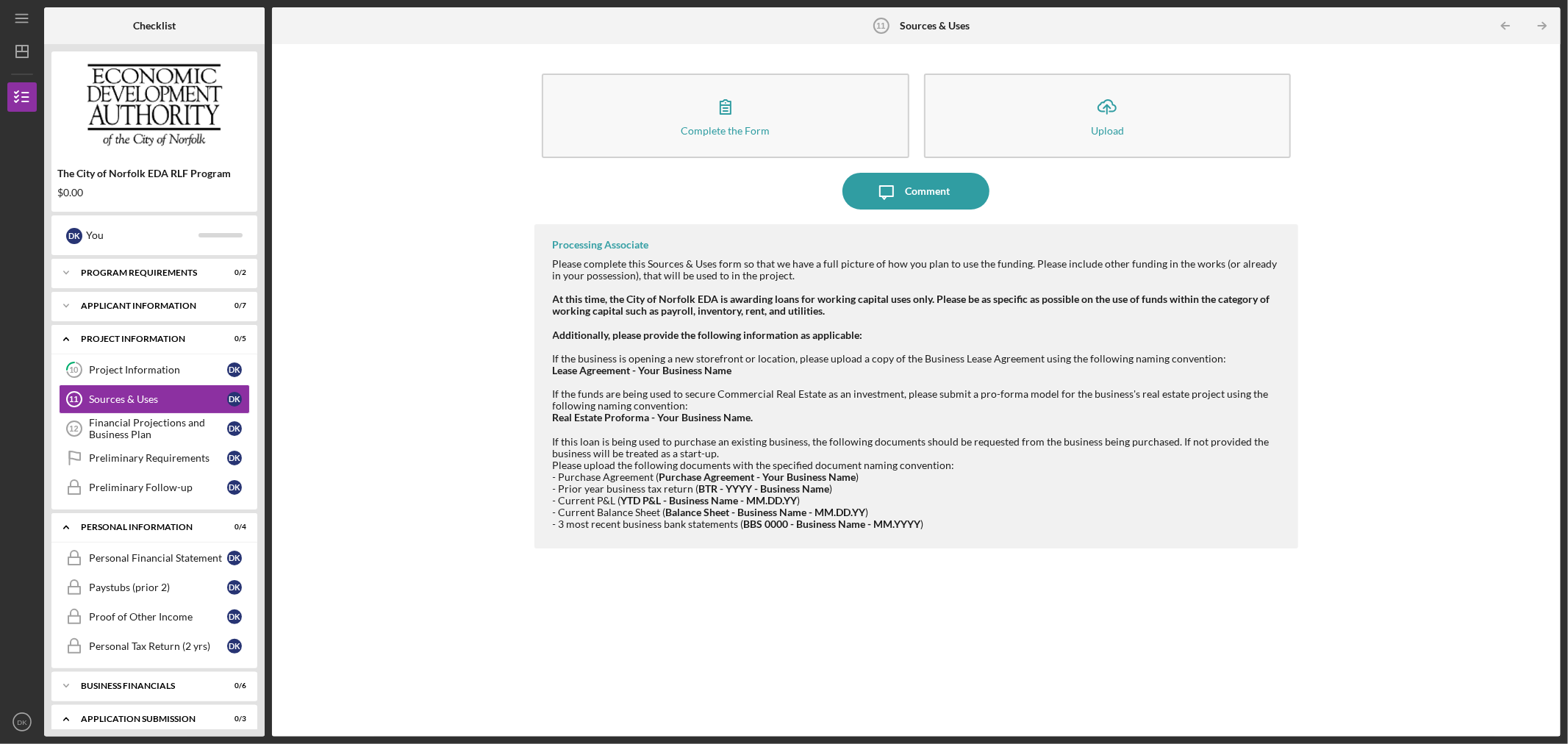
click at [885, 338] on div "Additionally, please provide the following information as applicable:" at bounding box center [918, 335] width 731 height 12
click at [174, 409] on link "Sources & Uses 11 Sources & Uses D K" at bounding box center [154, 399] width 191 height 30
click at [172, 417] on div "Financial Projections and Business Plan" at bounding box center [158, 428] width 138 height 23
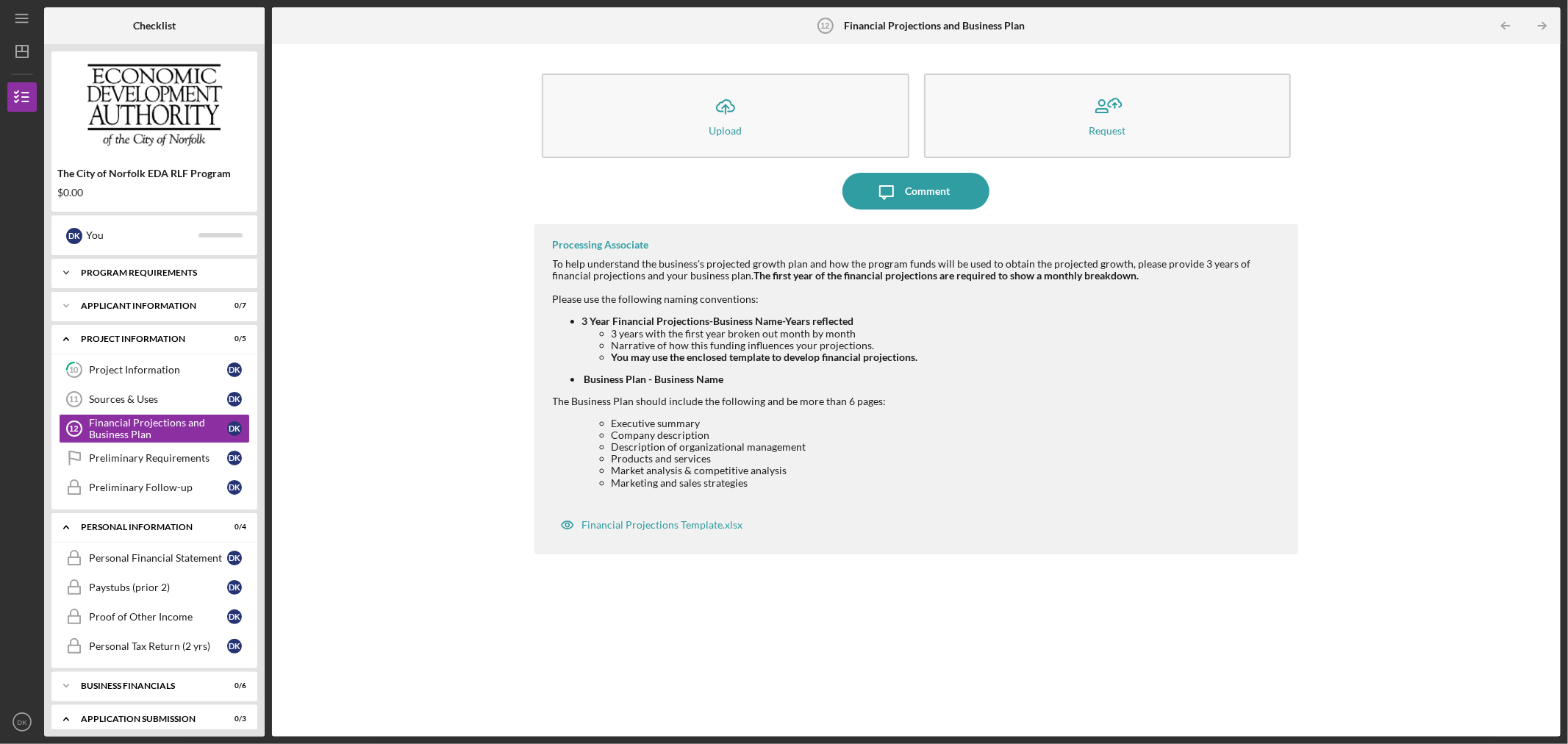
click at [173, 271] on div "Program Requirements" at bounding box center [160, 273] width 158 height 9
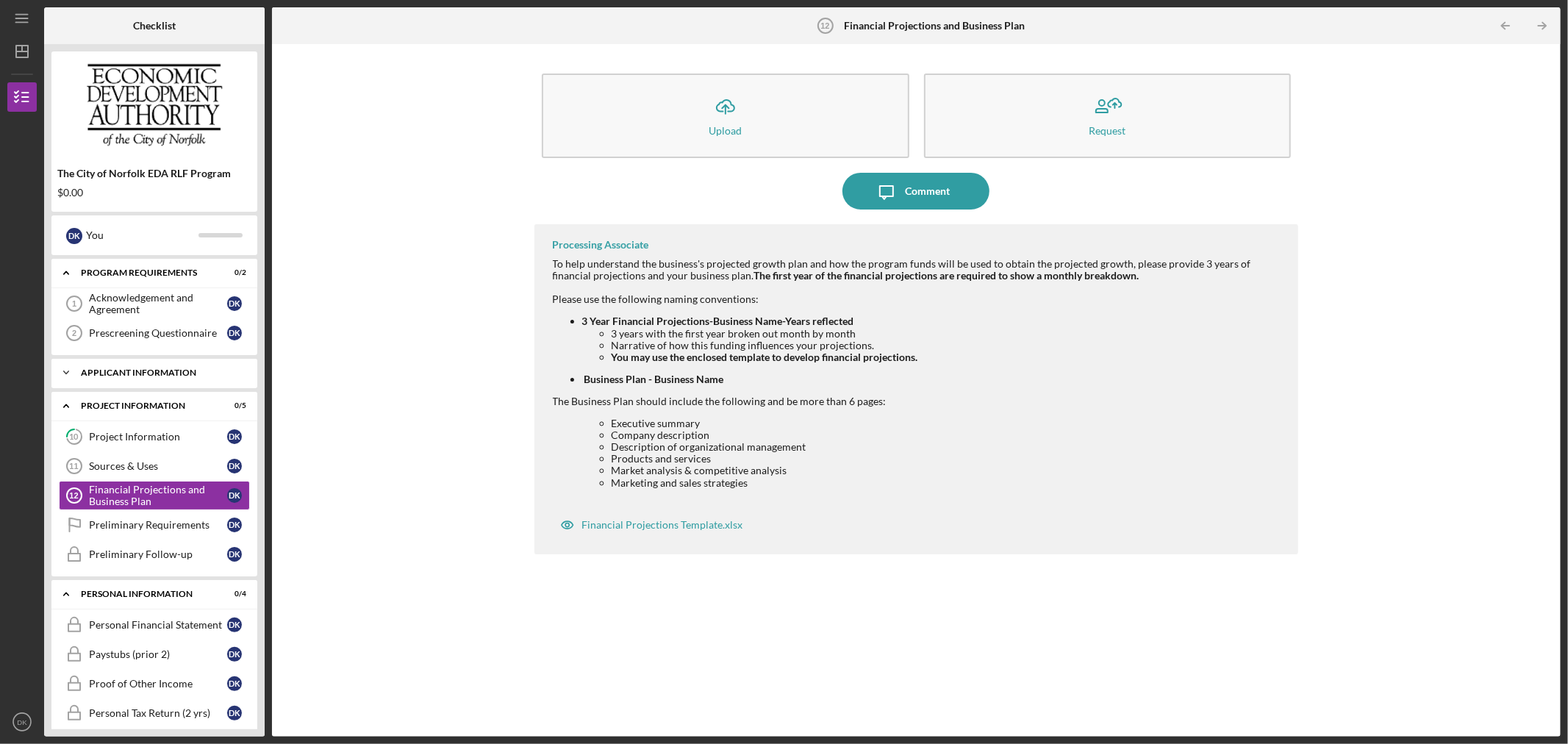
click at [155, 373] on div "APPLICANT INFORMATION" at bounding box center [160, 372] width 158 height 9
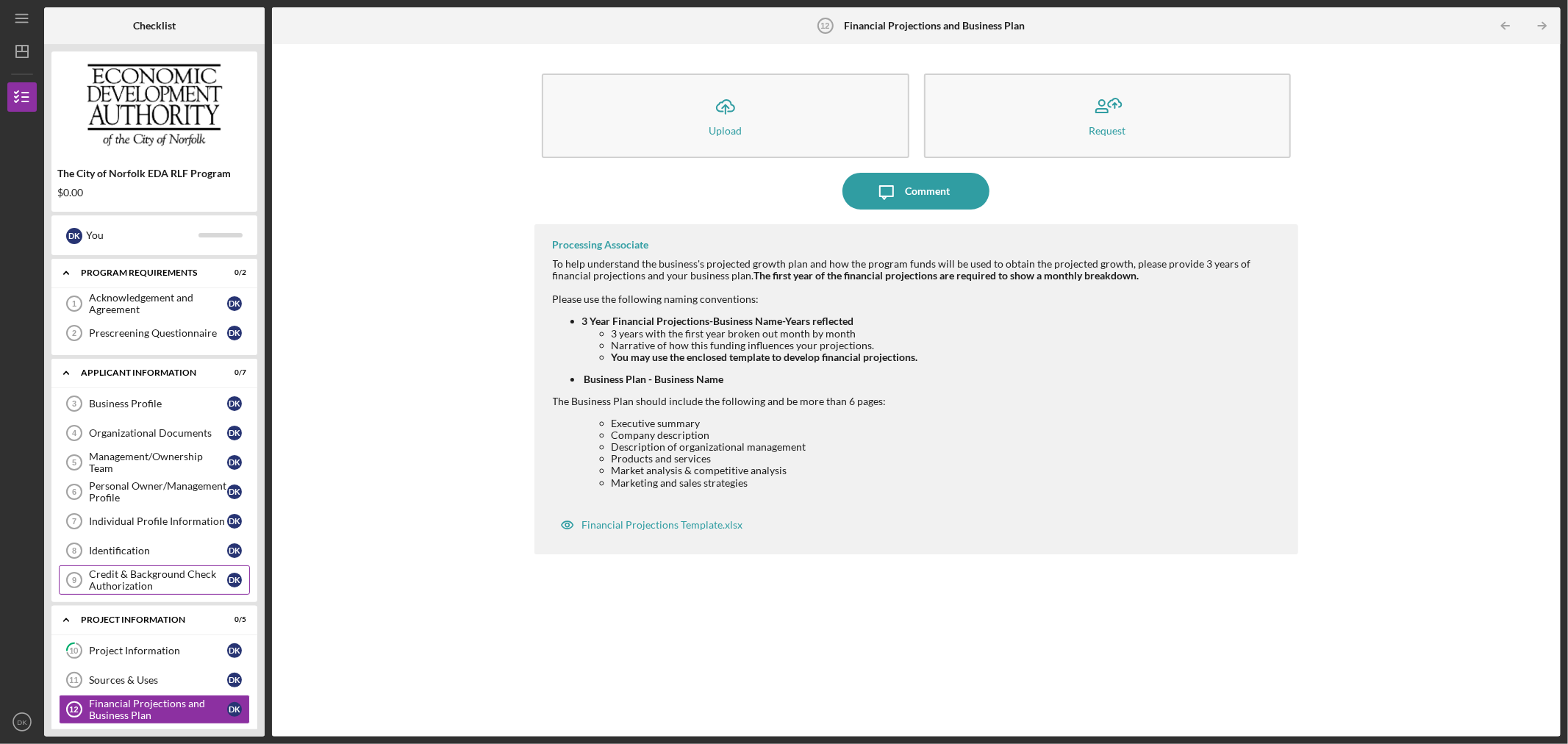
click at [179, 579] on div "Credit & Background Check Authorization" at bounding box center [158, 580] width 138 height 23
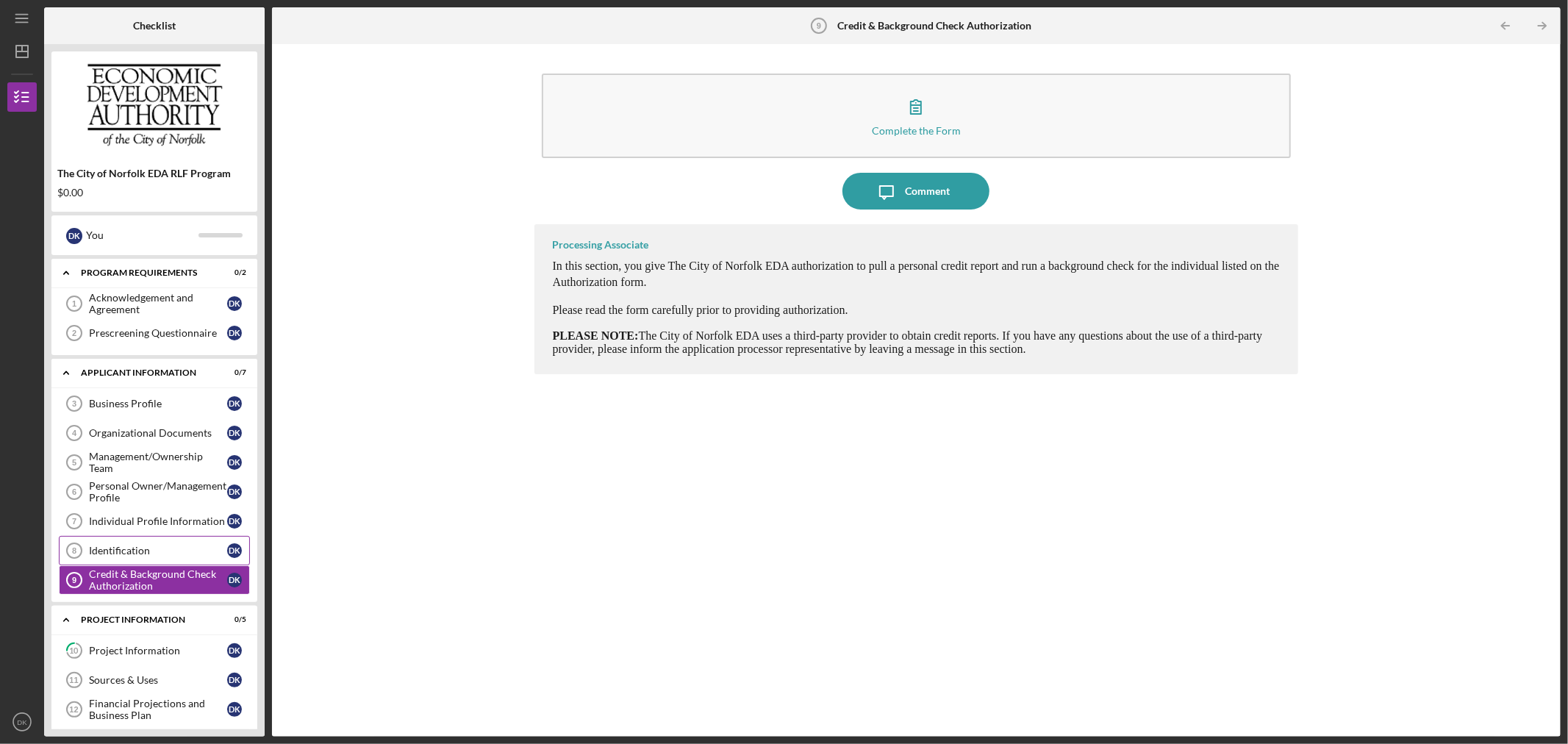
click at [167, 551] on div "Identification" at bounding box center [158, 550] width 138 height 12
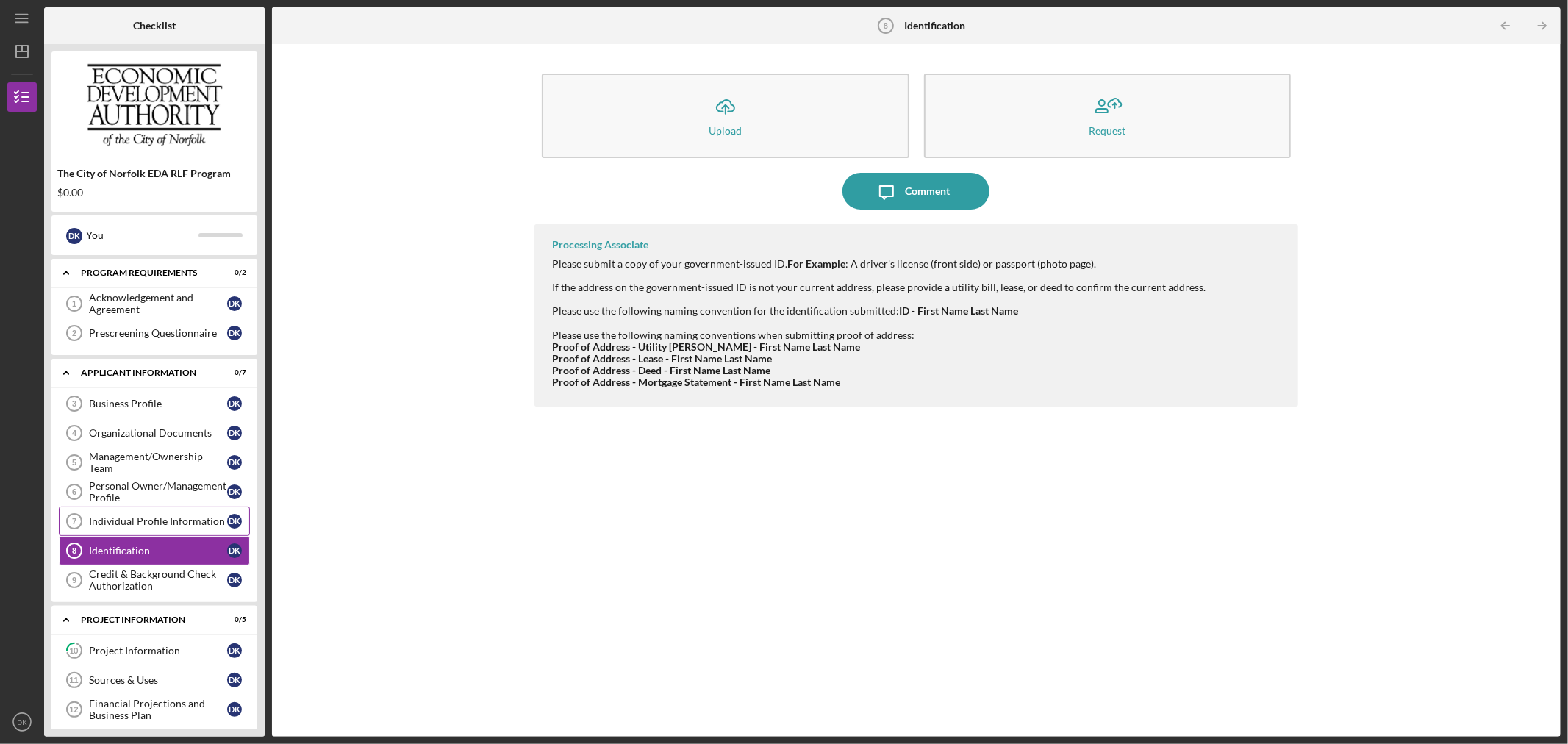
click at [164, 508] on link "Individual Profile Information 7 Individual Profile Information D K" at bounding box center [154, 521] width 191 height 30
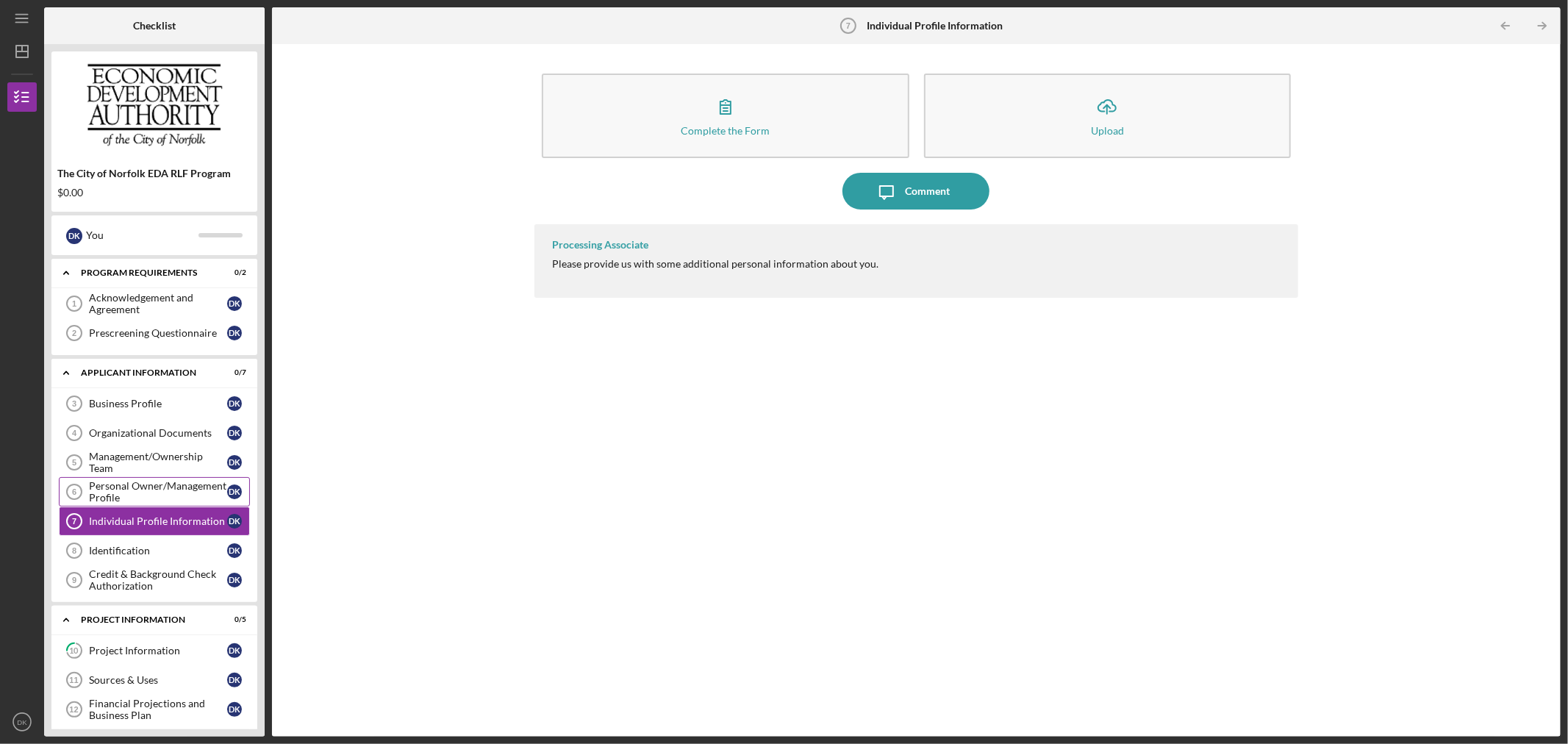
click at [162, 482] on div "Personal Owner/Management Profile" at bounding box center [158, 491] width 138 height 23
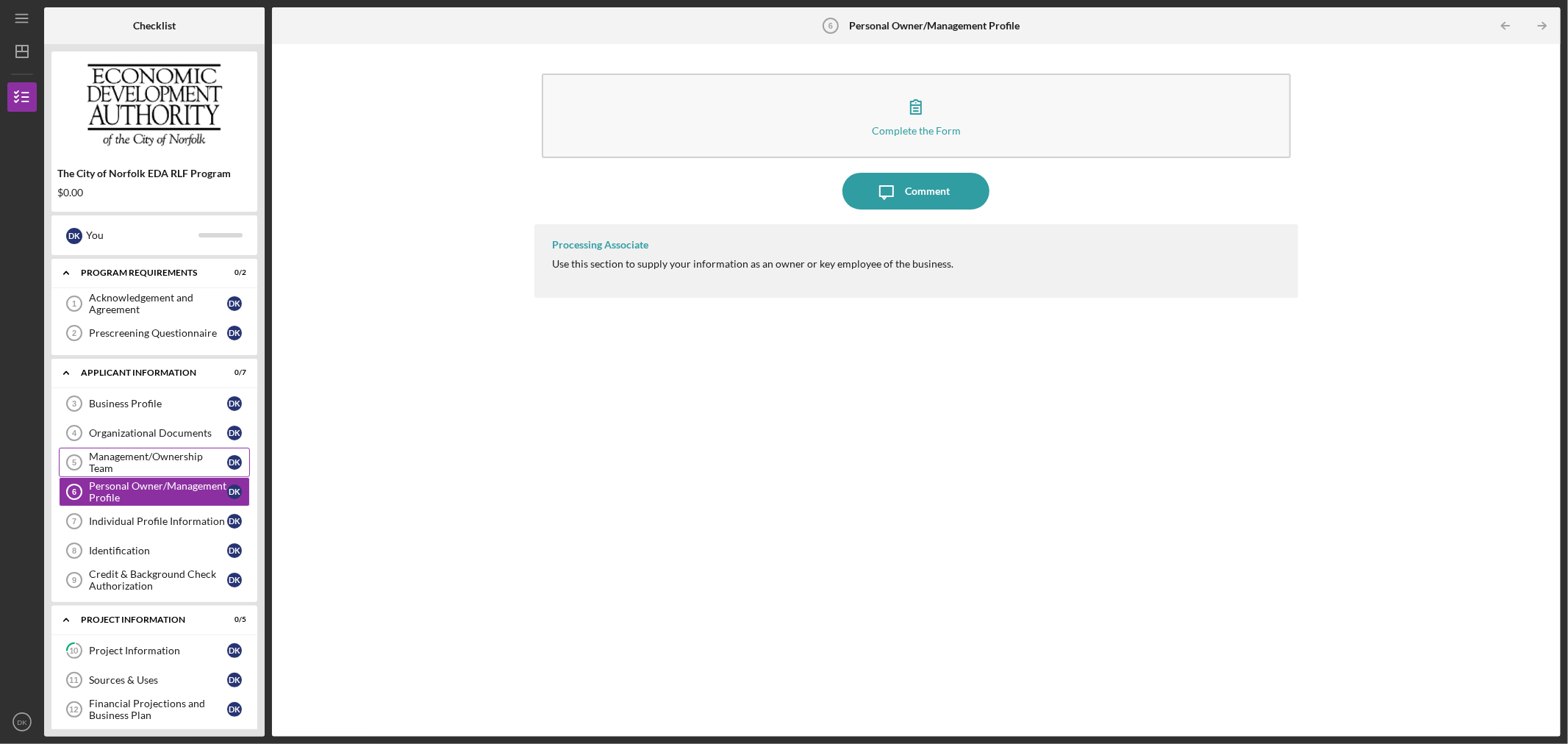
click at [159, 454] on div "Management/Ownership Team" at bounding box center [158, 463] width 138 height 23
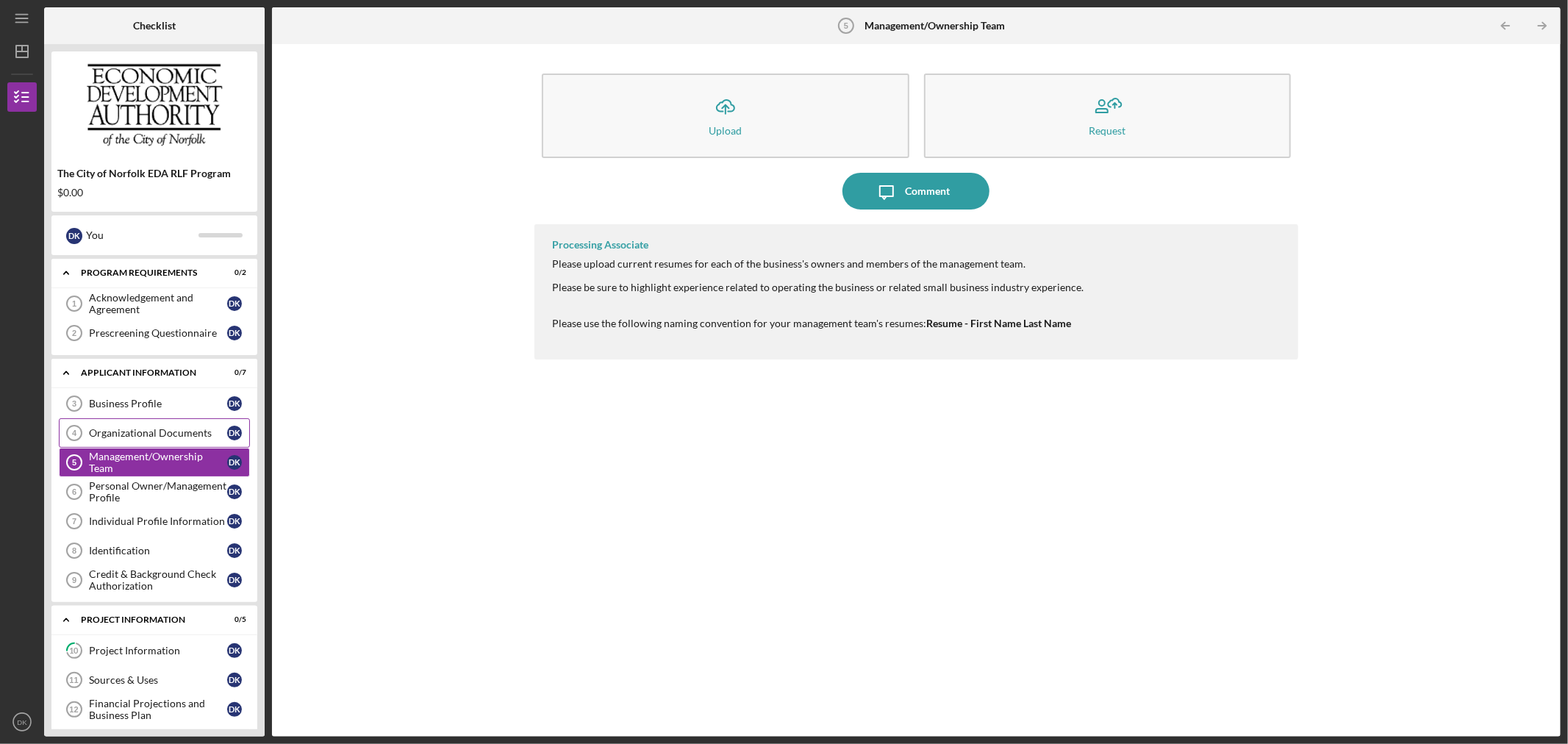
click at [160, 427] on div "Organizational Documents" at bounding box center [158, 433] width 138 height 12
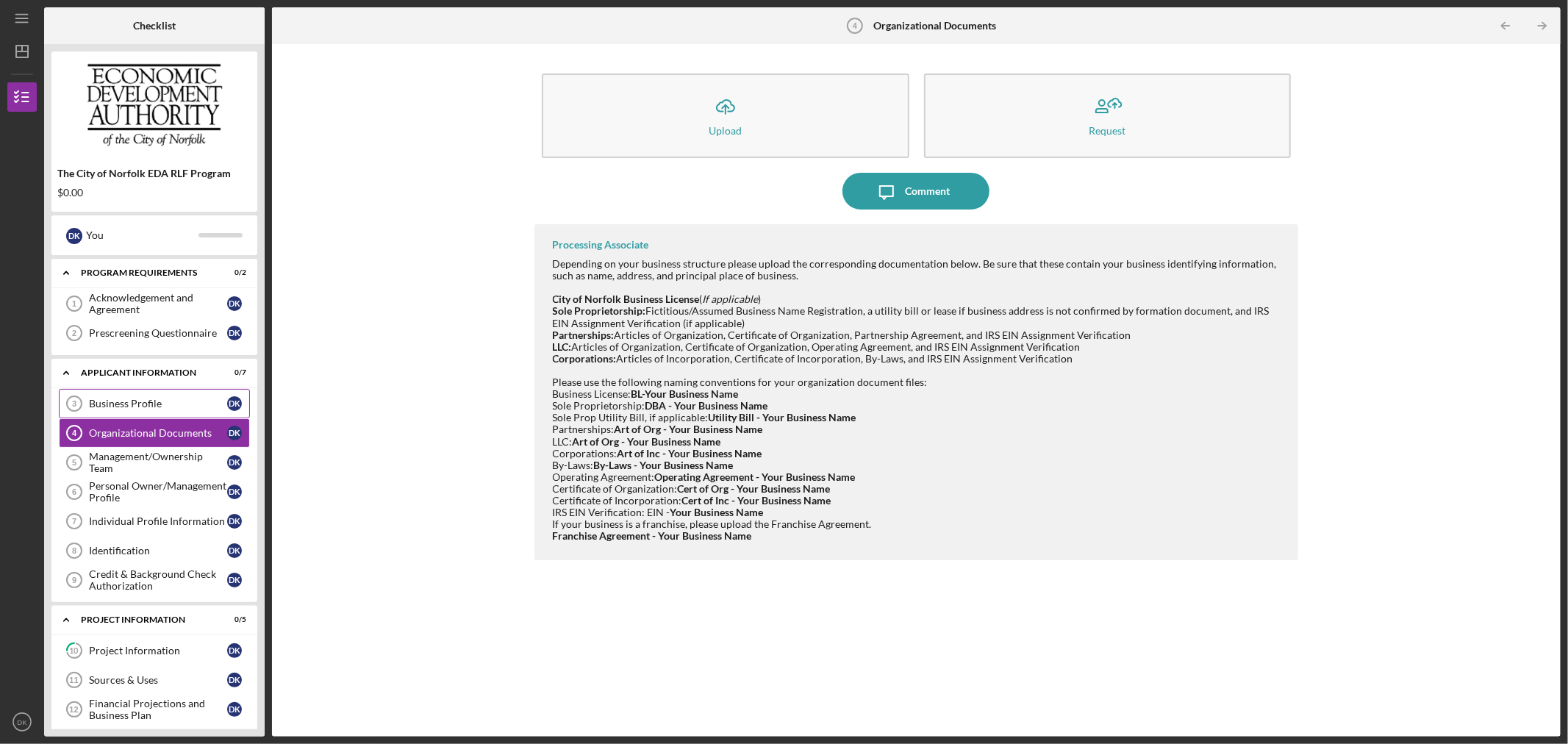
click at [160, 400] on div "Business Profile" at bounding box center [158, 403] width 138 height 12
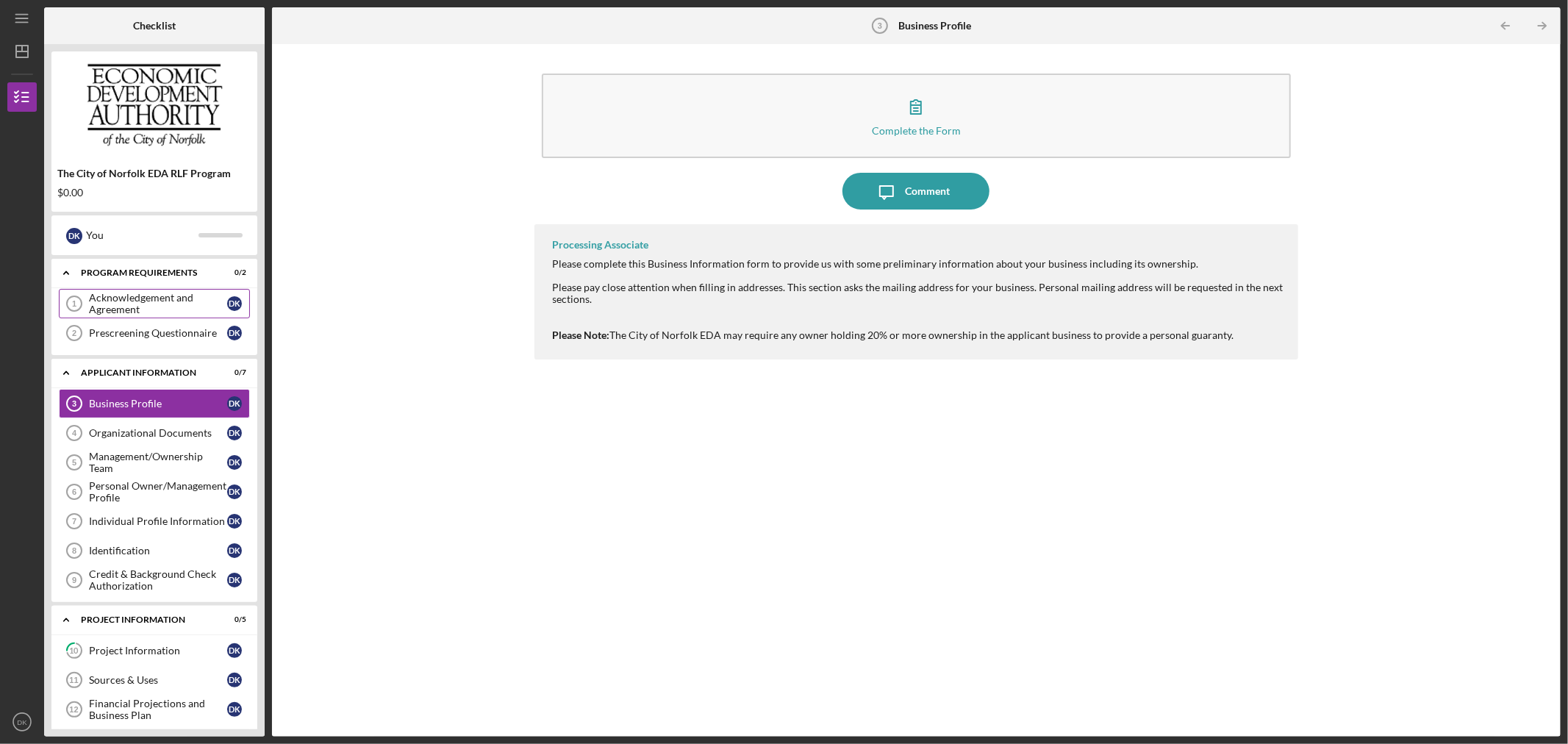
click at [133, 311] on div "Acknowledgement and Agreement" at bounding box center [158, 304] width 138 height 23
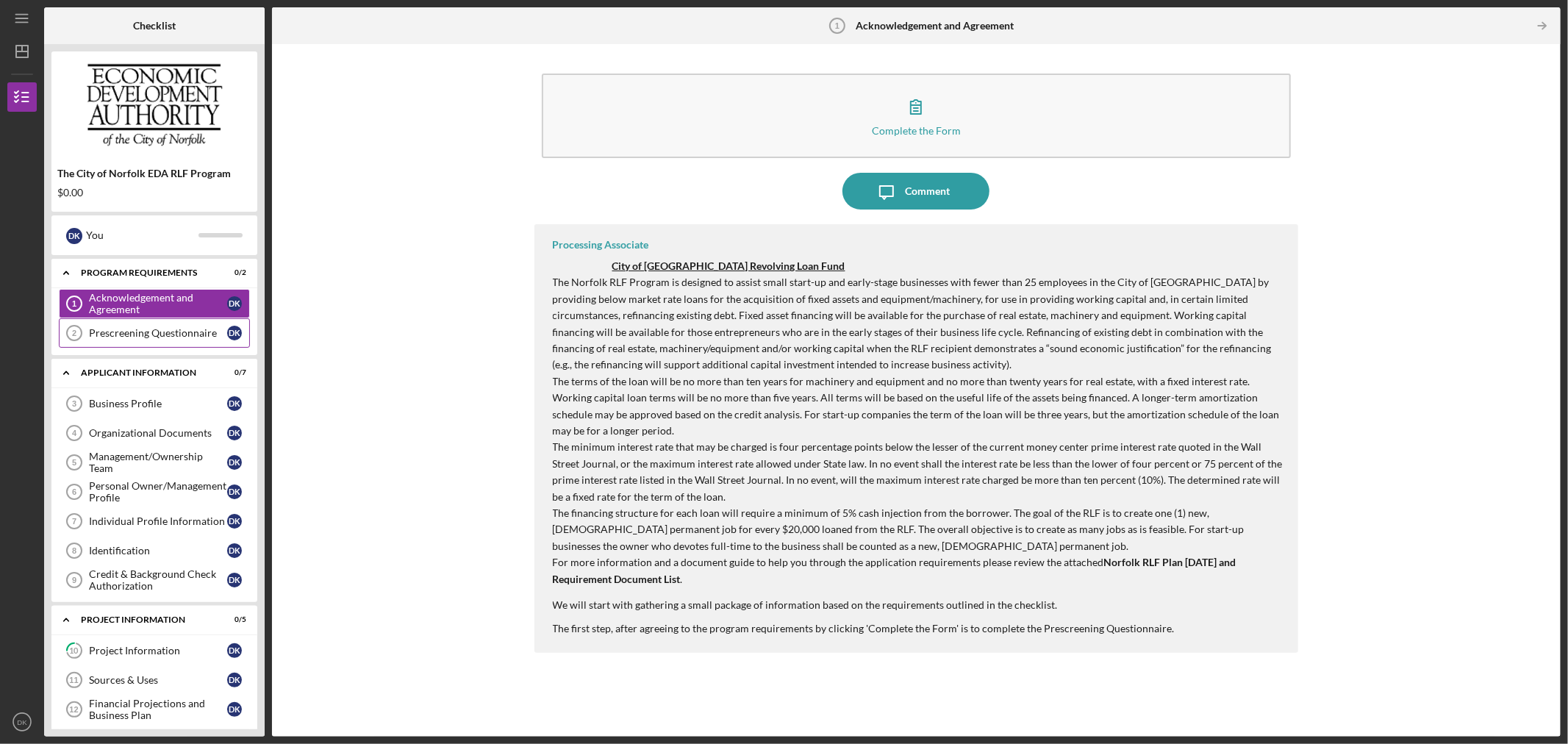
click at [131, 327] on div "Prescreening Questionnaire" at bounding box center [158, 333] width 138 height 12
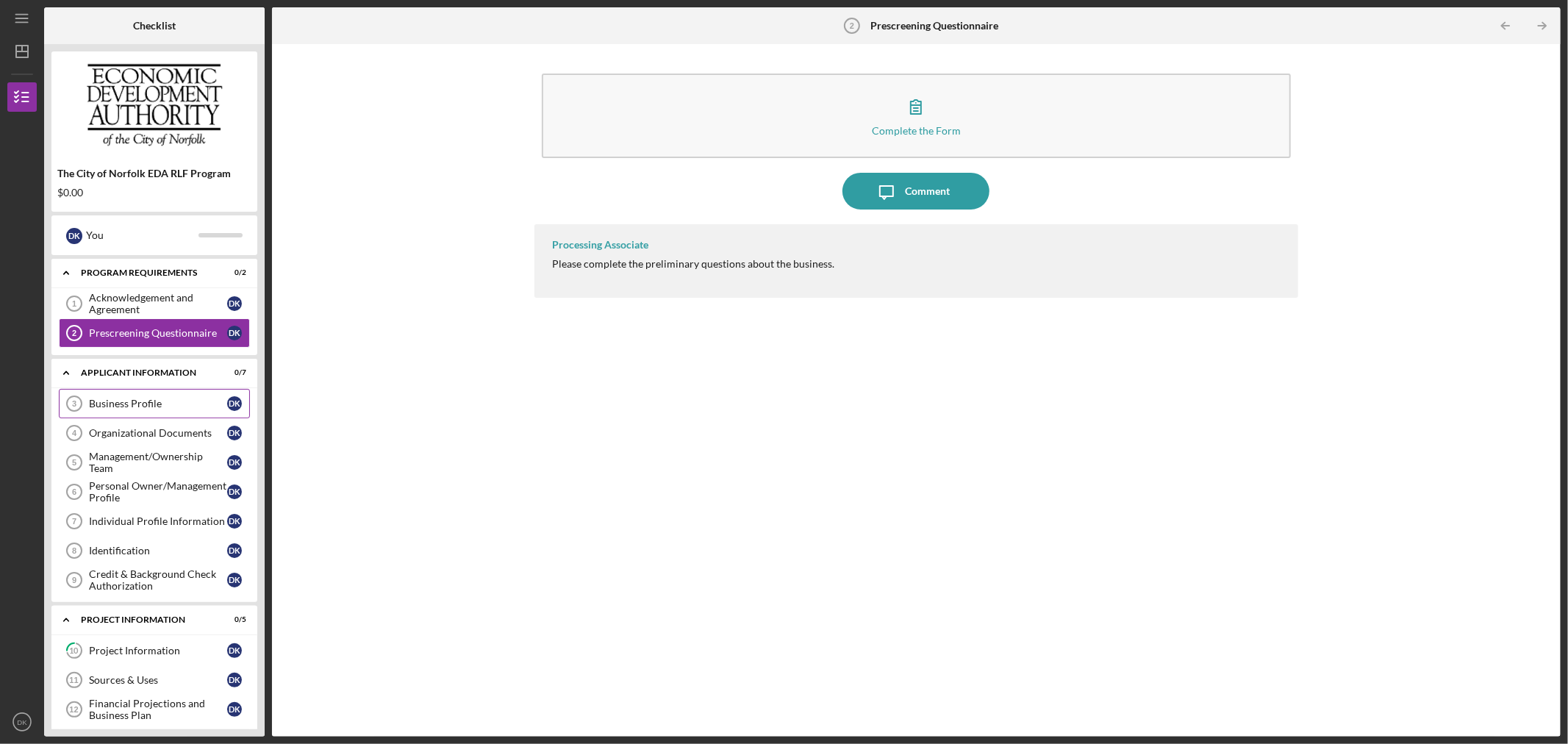
click at [133, 408] on div "Business Profile" at bounding box center [158, 403] width 138 height 12
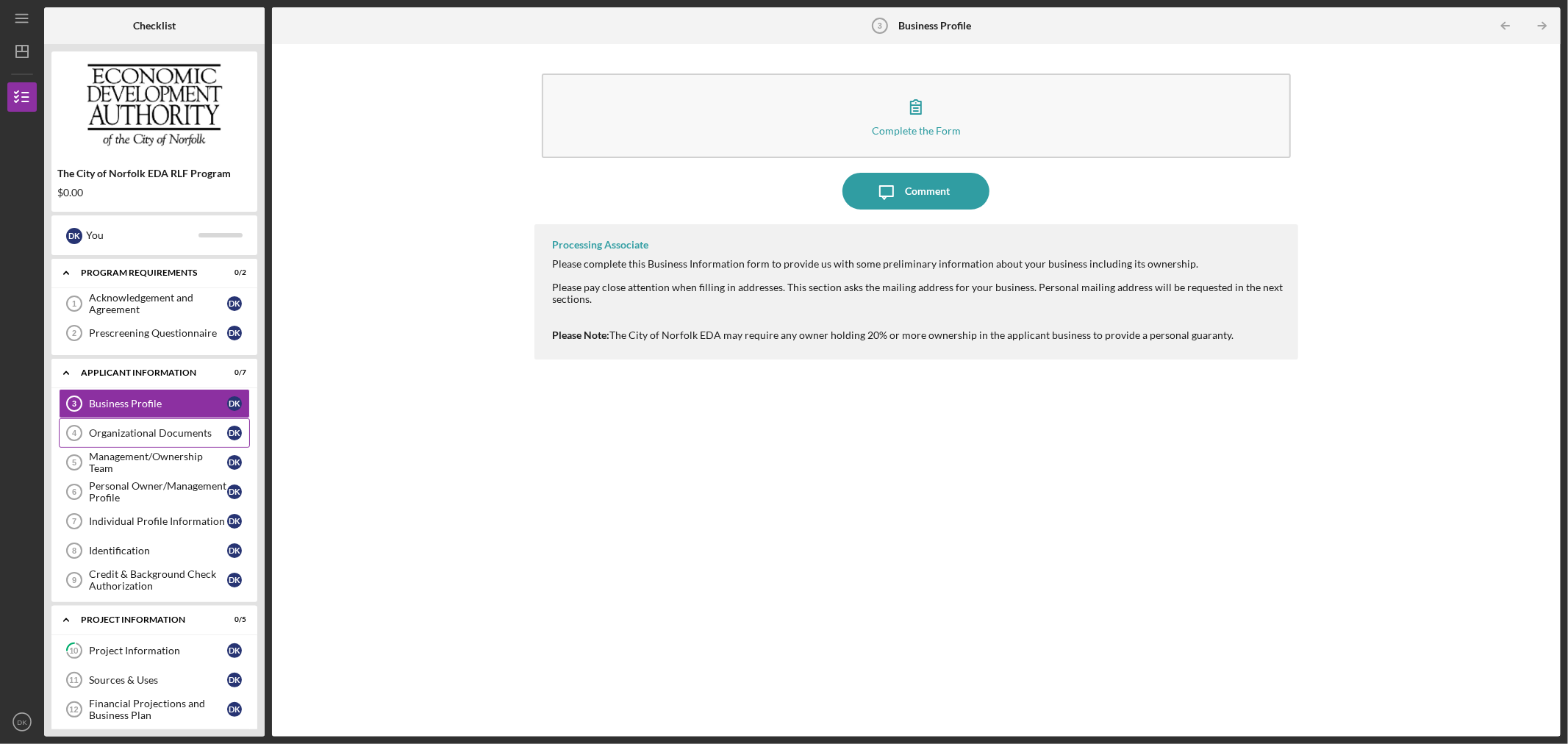
drag, startPoint x: 133, startPoint y: 436, endPoint x: 129, endPoint y: 442, distance: 7.2
click at [131, 436] on div "Organizational Documents" at bounding box center [158, 433] width 138 height 12
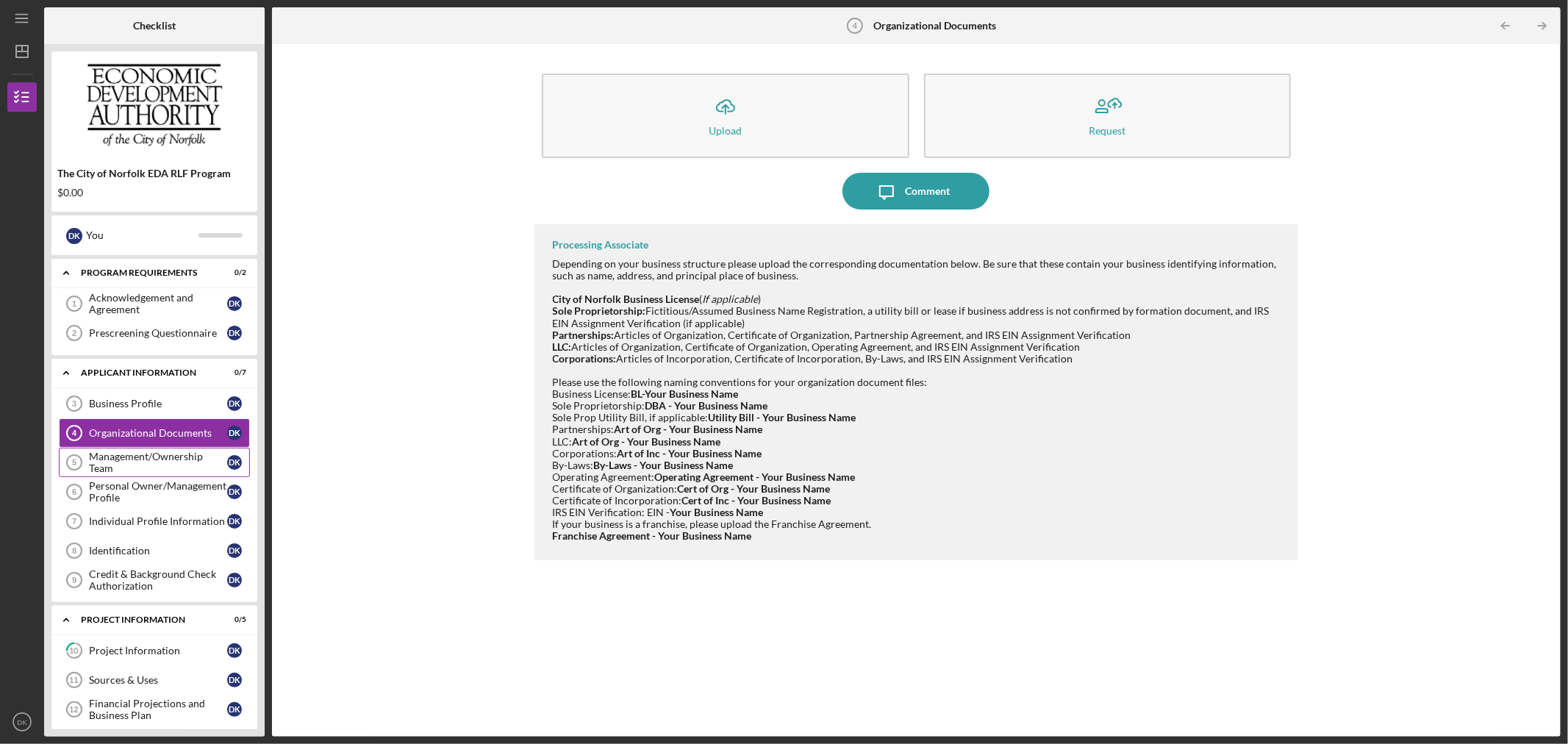
click at [129, 460] on div "Management/Ownership Team" at bounding box center [158, 463] width 138 height 23
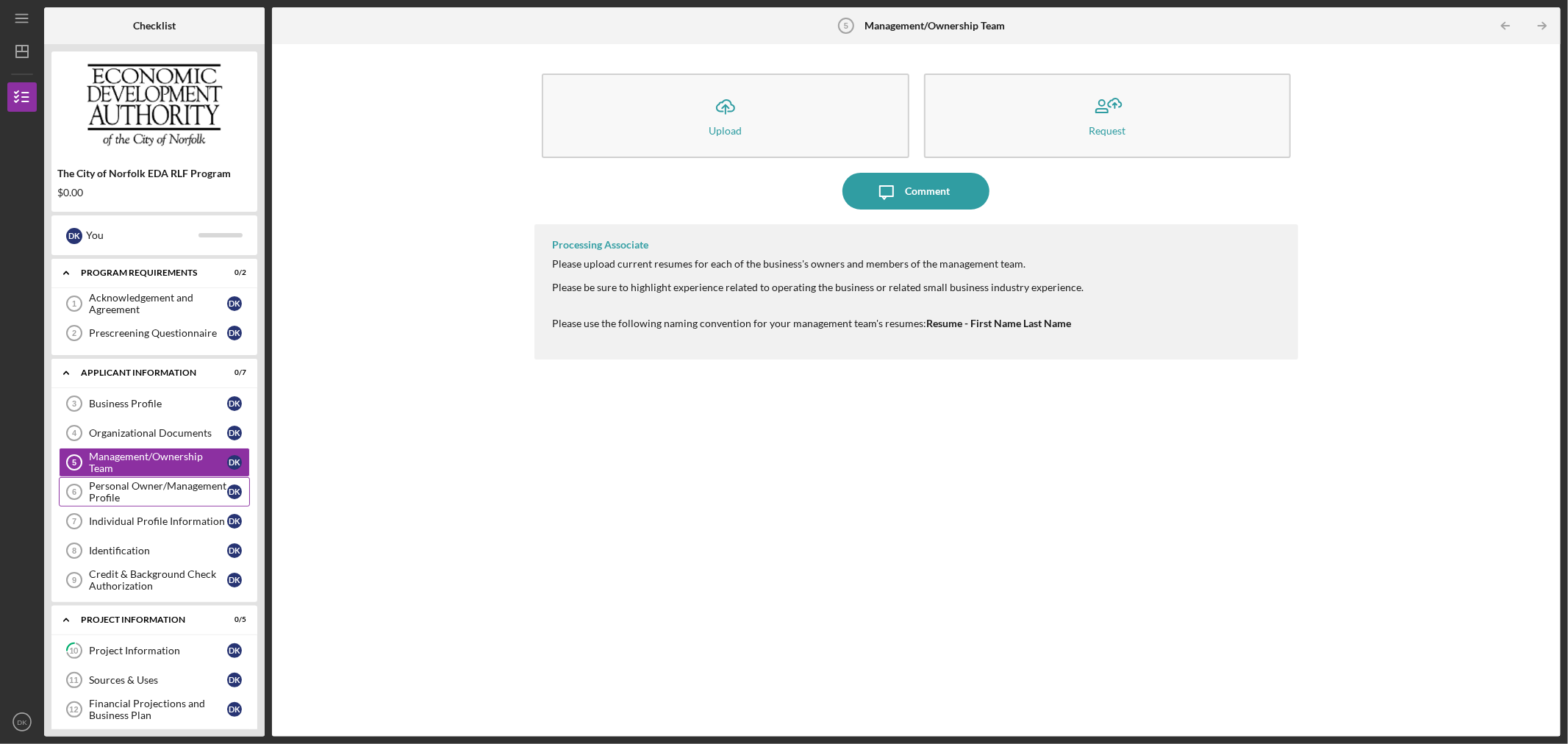
click at [125, 495] on div "Personal Owner/Management Profile" at bounding box center [158, 491] width 138 height 23
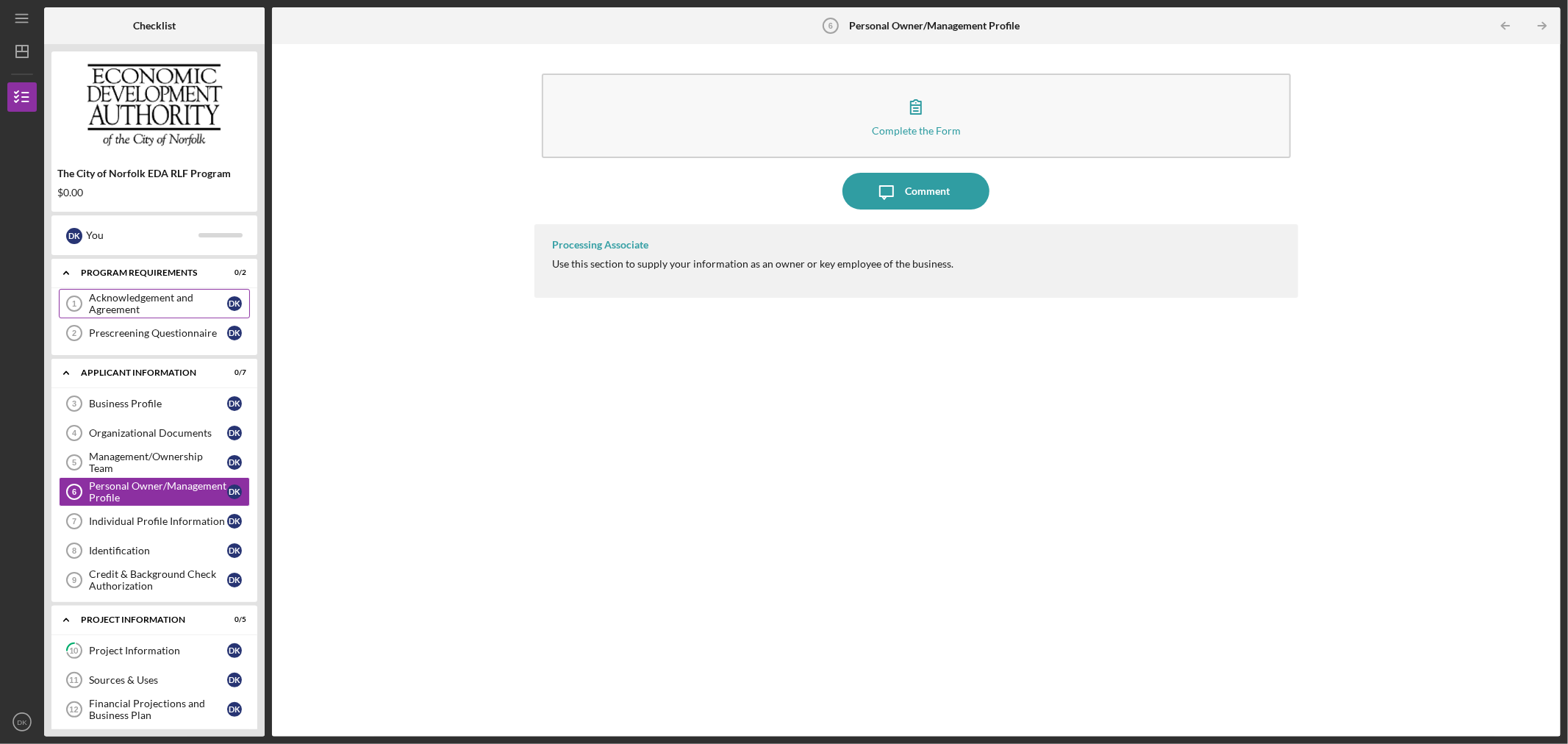
click at [154, 299] on div "Acknowledgement and Agreement" at bounding box center [158, 304] width 138 height 23
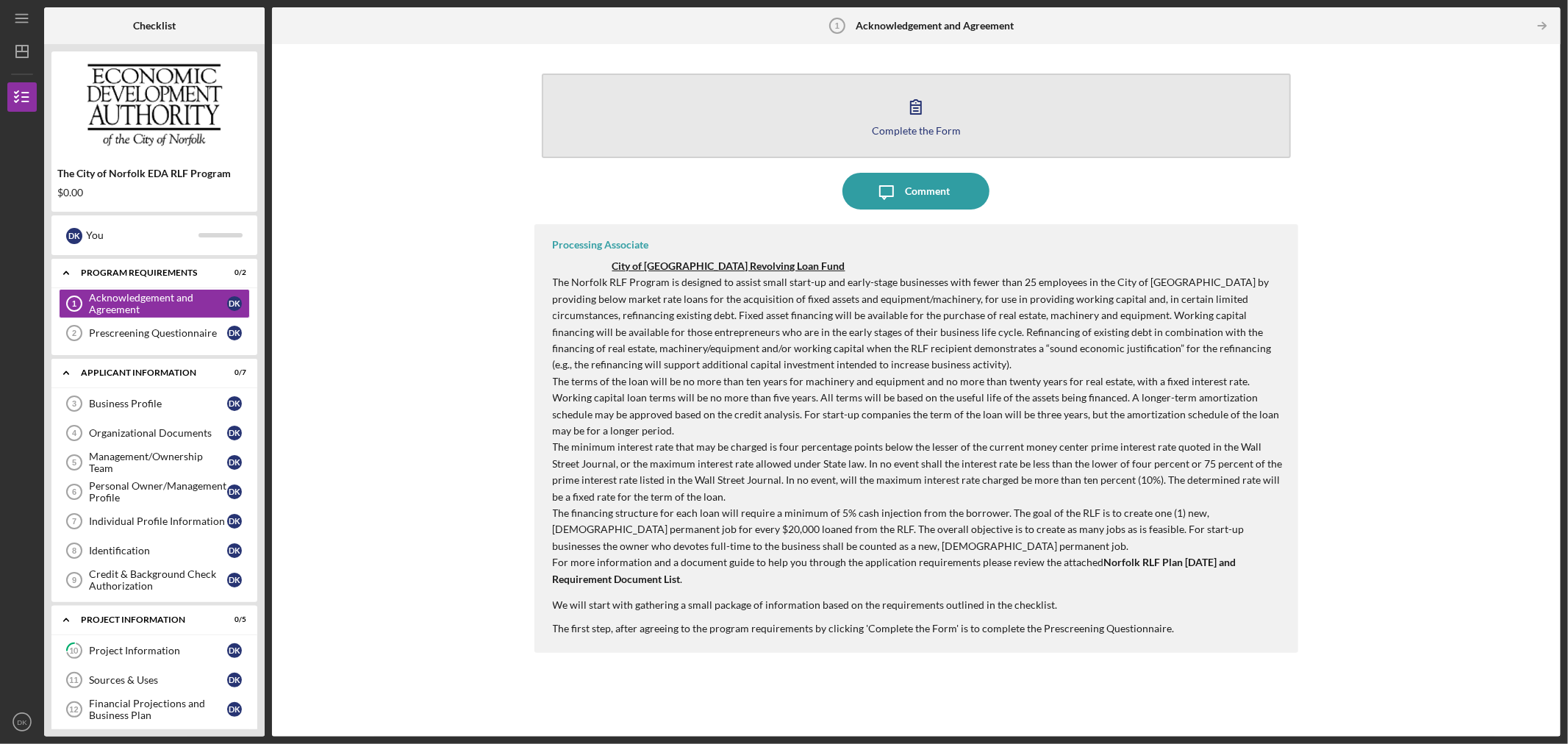
click at [909, 138] on button "Complete the Form Form" at bounding box center [917, 116] width 750 height 85
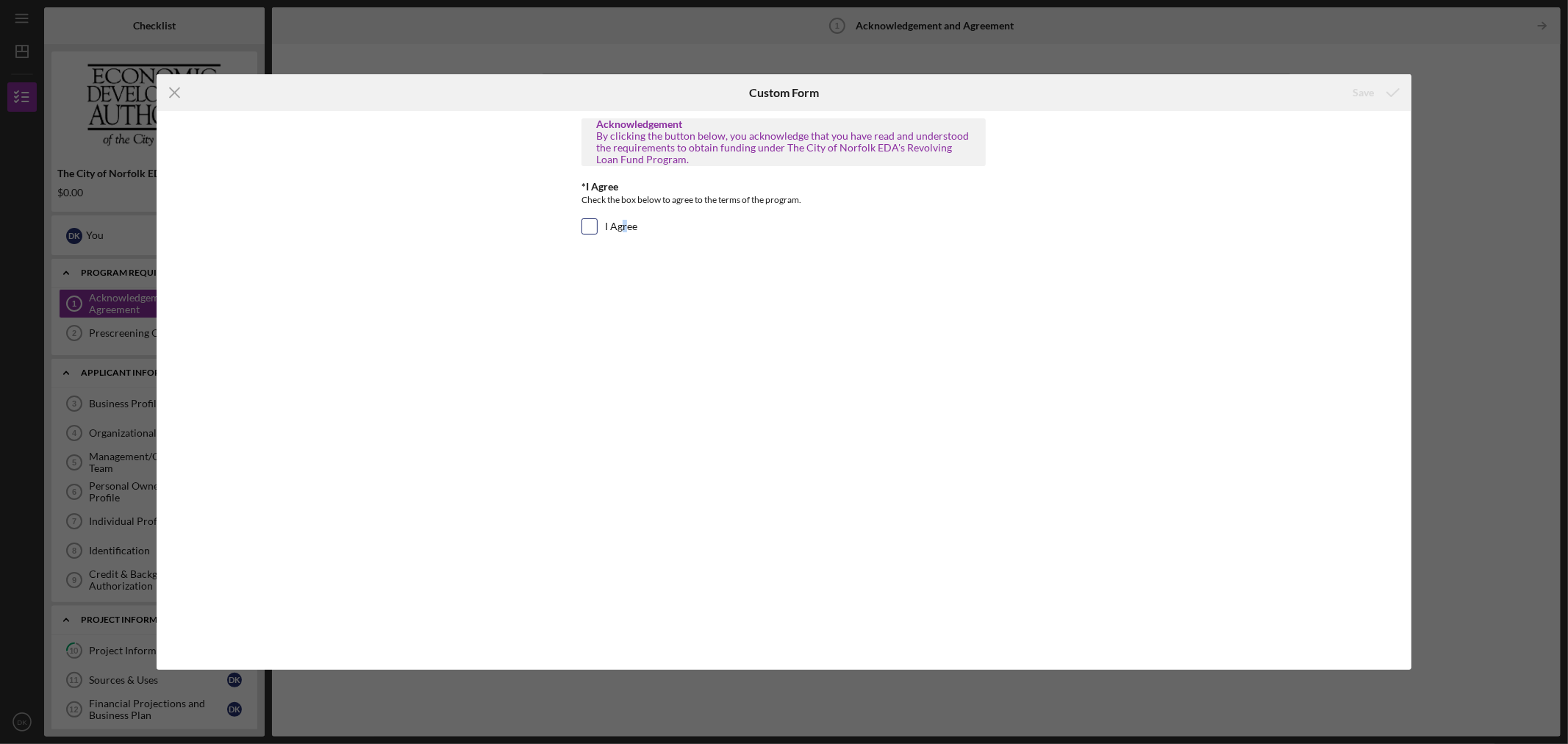
click at [623, 222] on label "I Agree" at bounding box center [621, 226] width 32 height 14
click at [573, 219] on div "Acknowledgement By clicking the button below, you acknowledge that you have rea…" at bounding box center [784, 390] width 1254 height 559
drag, startPoint x: 585, startPoint y: 226, endPoint x: 646, endPoint y: 224, distance: 61.0
click at [588, 229] on input "I Agree" at bounding box center [590, 226] width 14 height 14
checkbox input "true"
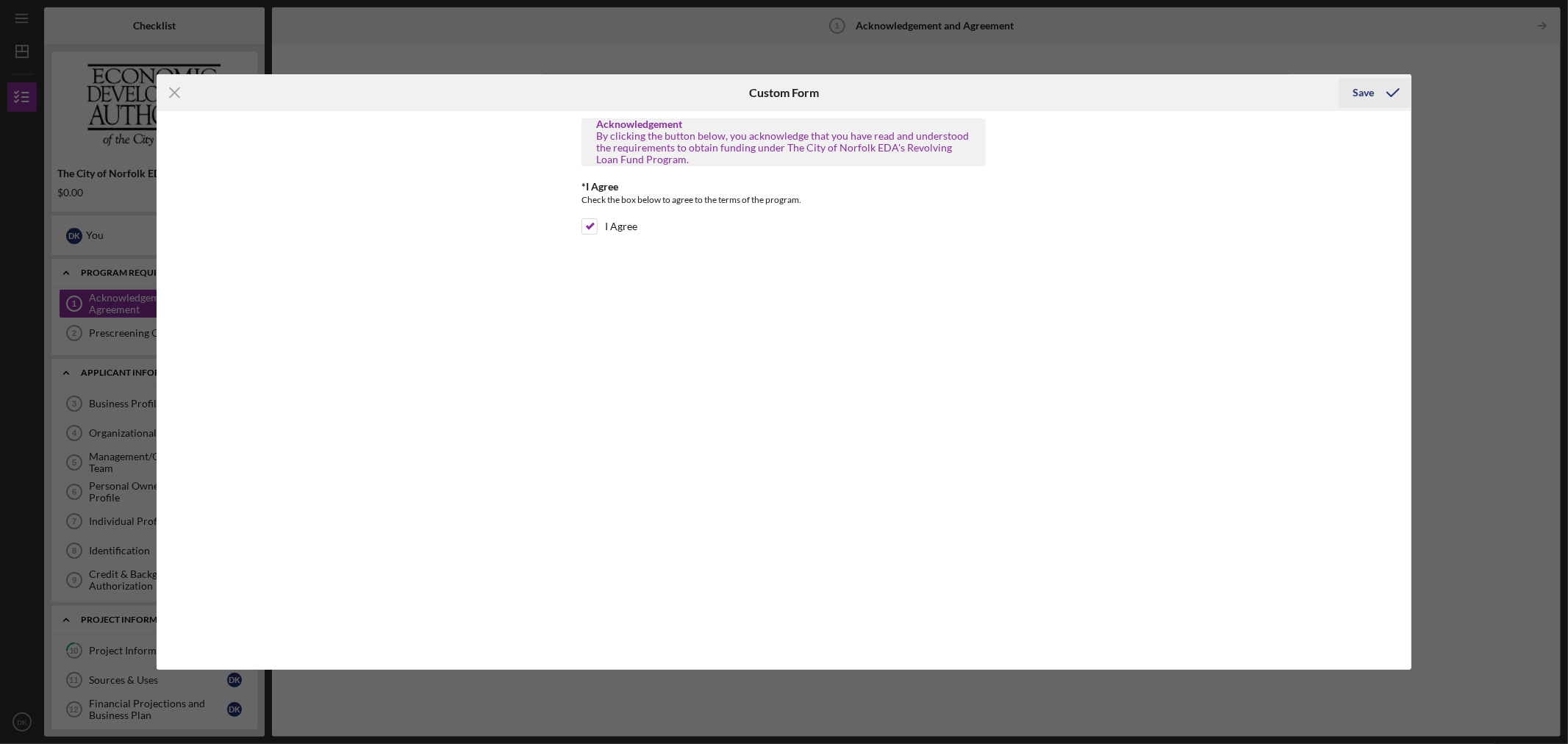
click at [1363, 91] on div "Save" at bounding box center [1364, 92] width 22 height 30
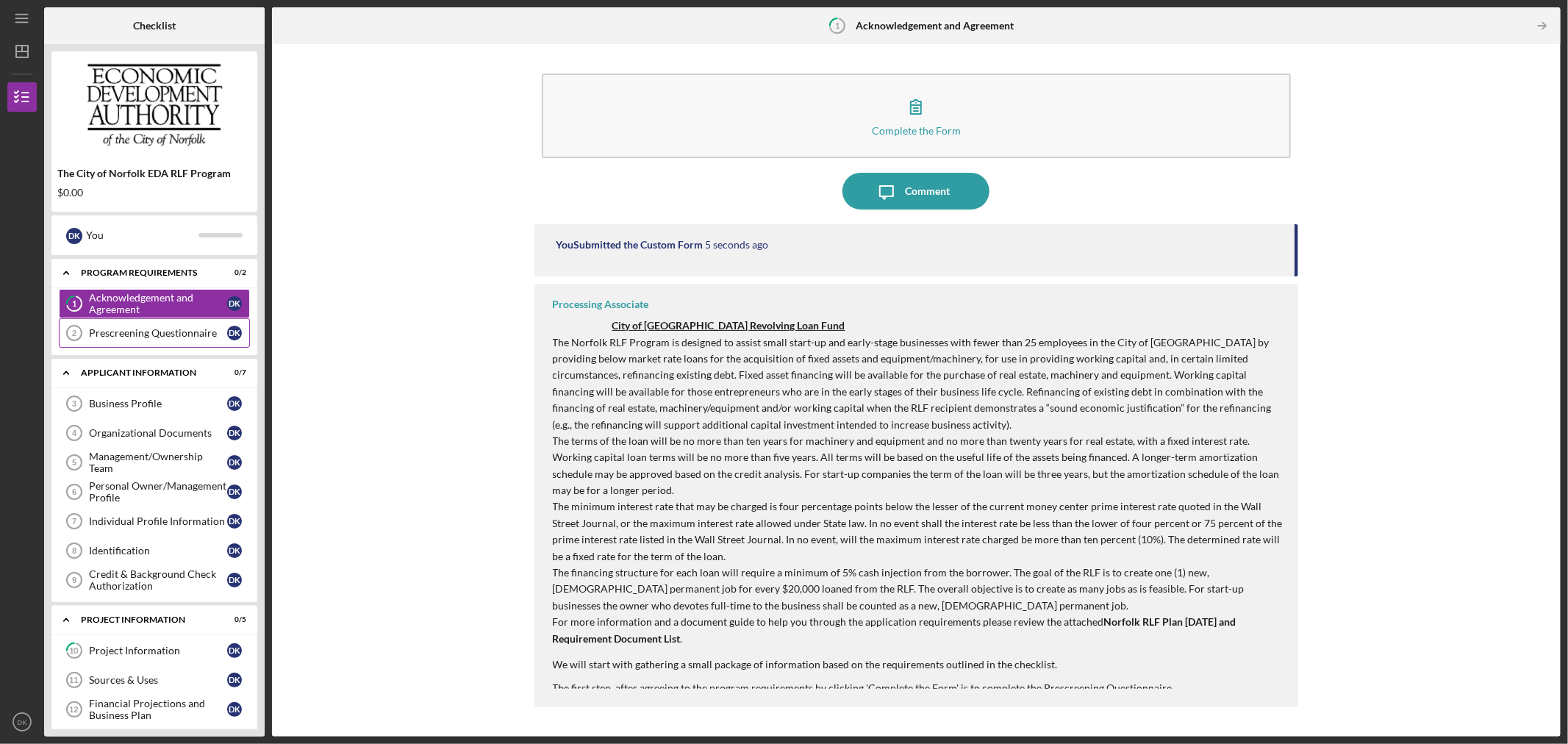
click at [151, 332] on div "Prescreening Questionnaire" at bounding box center [158, 333] width 138 height 12
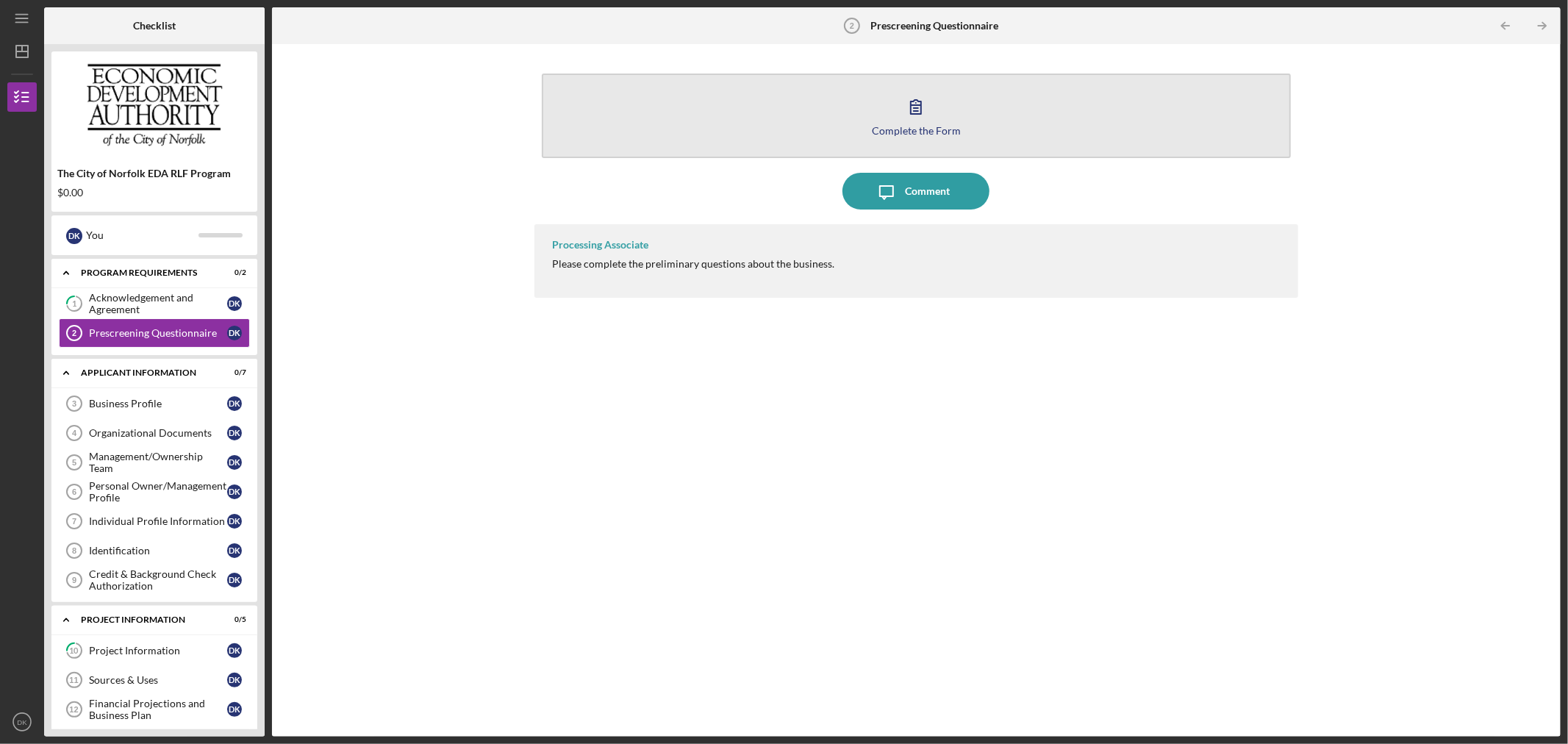
click at [907, 142] on button "Complete the Form Form" at bounding box center [917, 116] width 750 height 85
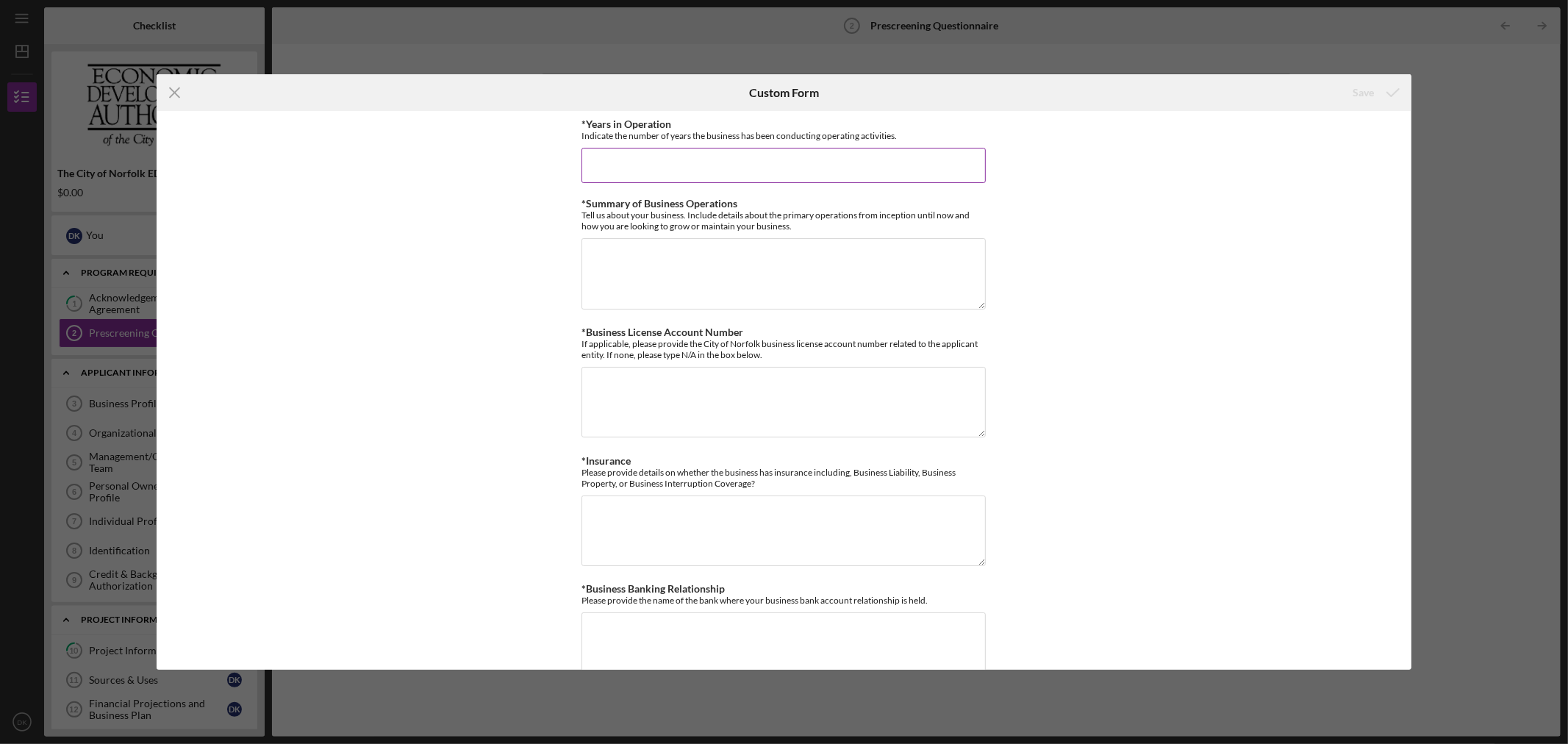
click at [857, 172] on input "*Years in Operation" at bounding box center [784, 165] width 404 height 35
type input "75"
click at [820, 272] on textarea "*Summary of Business Operations" at bounding box center [784, 273] width 404 height 70
type textarea "757"
click at [775, 390] on textarea "*Business License Account Number" at bounding box center [784, 402] width 404 height 70
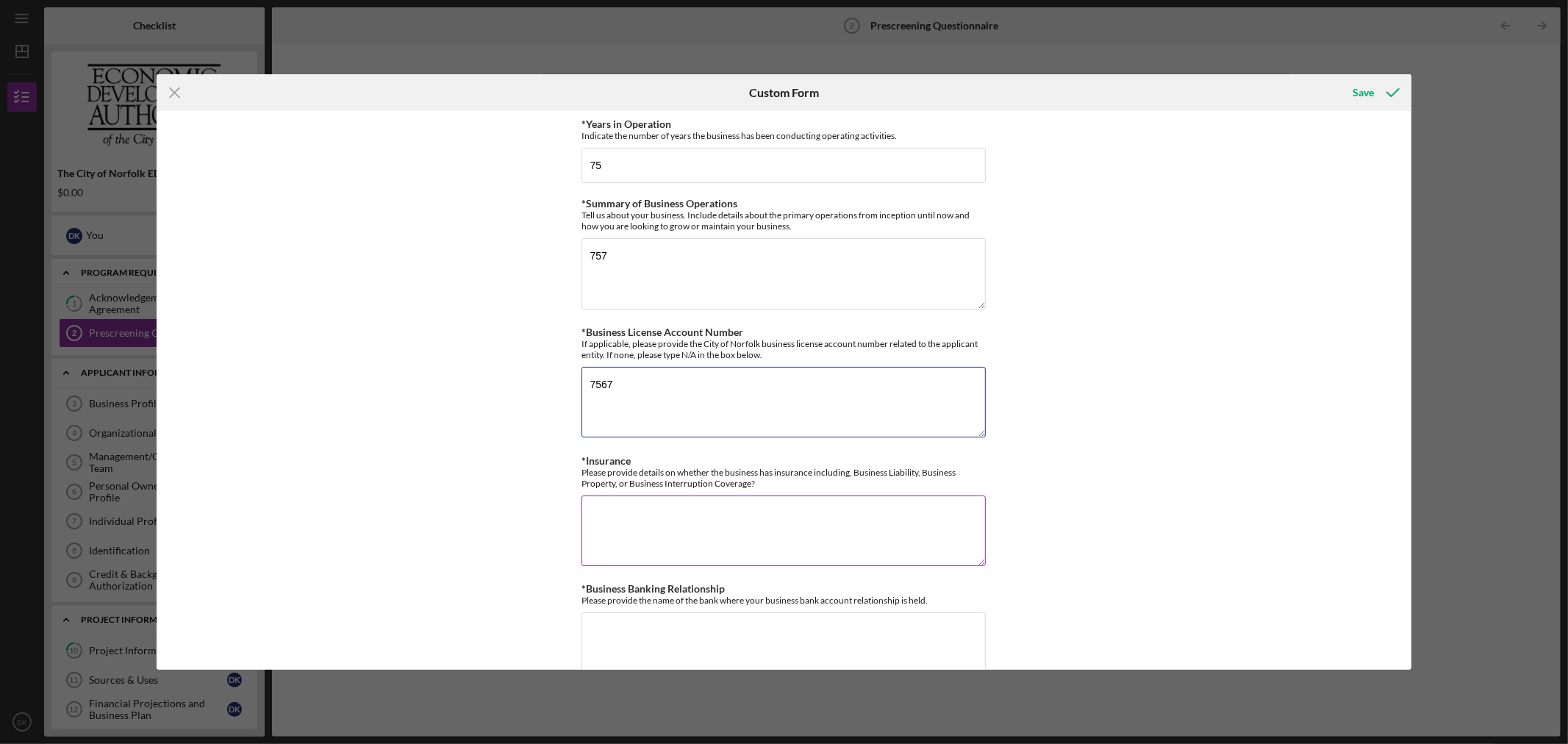
type textarea "7567"
click at [737, 526] on textarea "*Insurance" at bounding box center [784, 530] width 404 height 70
type textarea "75675"
click at [700, 640] on textarea "*Business Banking Relationship" at bounding box center [784, 648] width 404 height 70
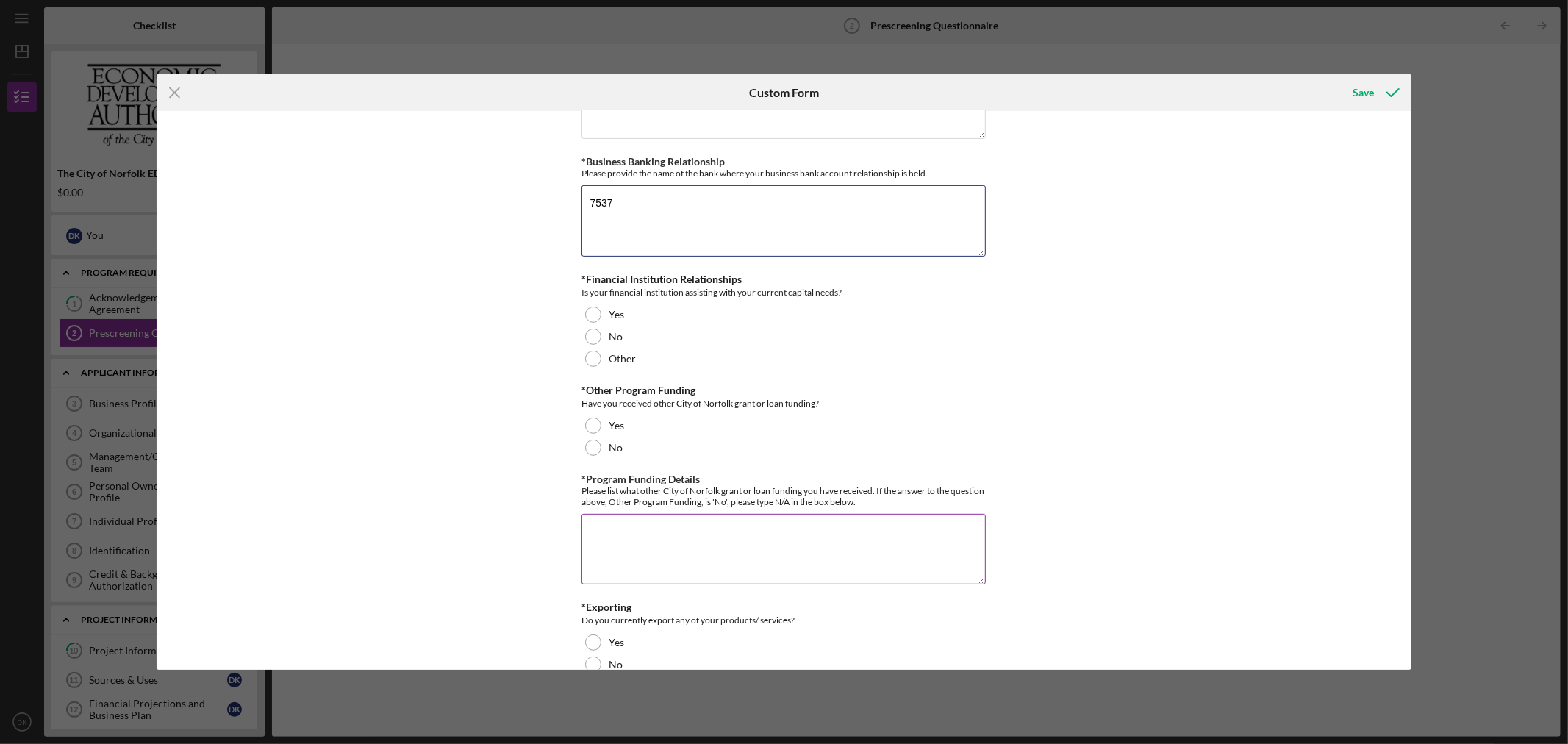
scroll to position [490, 0]
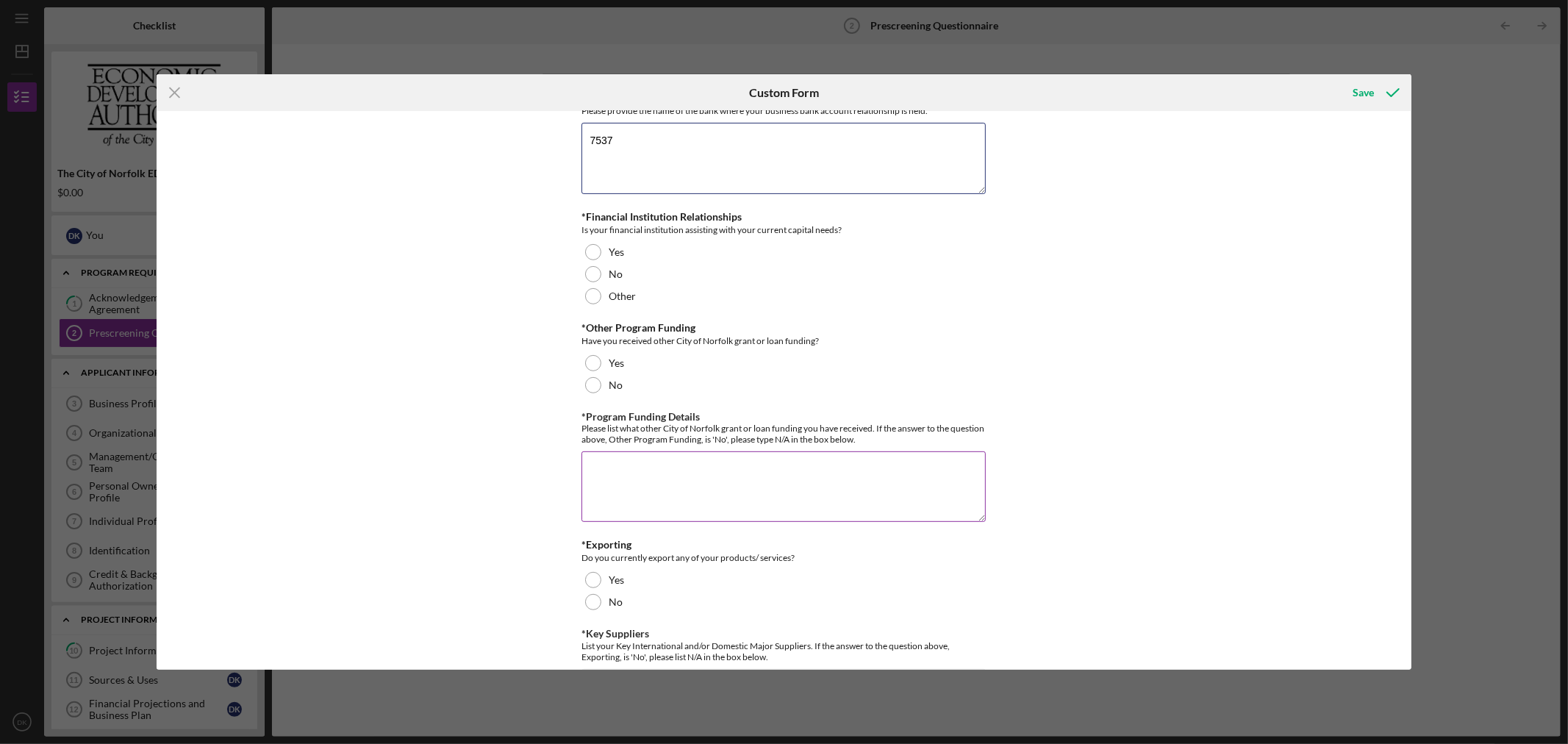
type textarea "7537"
click at [708, 440] on div "Please list what other City of Norfolk grant or loan funding you have received.…" at bounding box center [784, 434] width 404 height 22
drag, startPoint x: 638, startPoint y: 510, endPoint x: 634, endPoint y: 462, distance: 48.2
click at [638, 494] on textarea "*Program Funding Details" at bounding box center [784, 487] width 404 height 70
type textarea "7527"
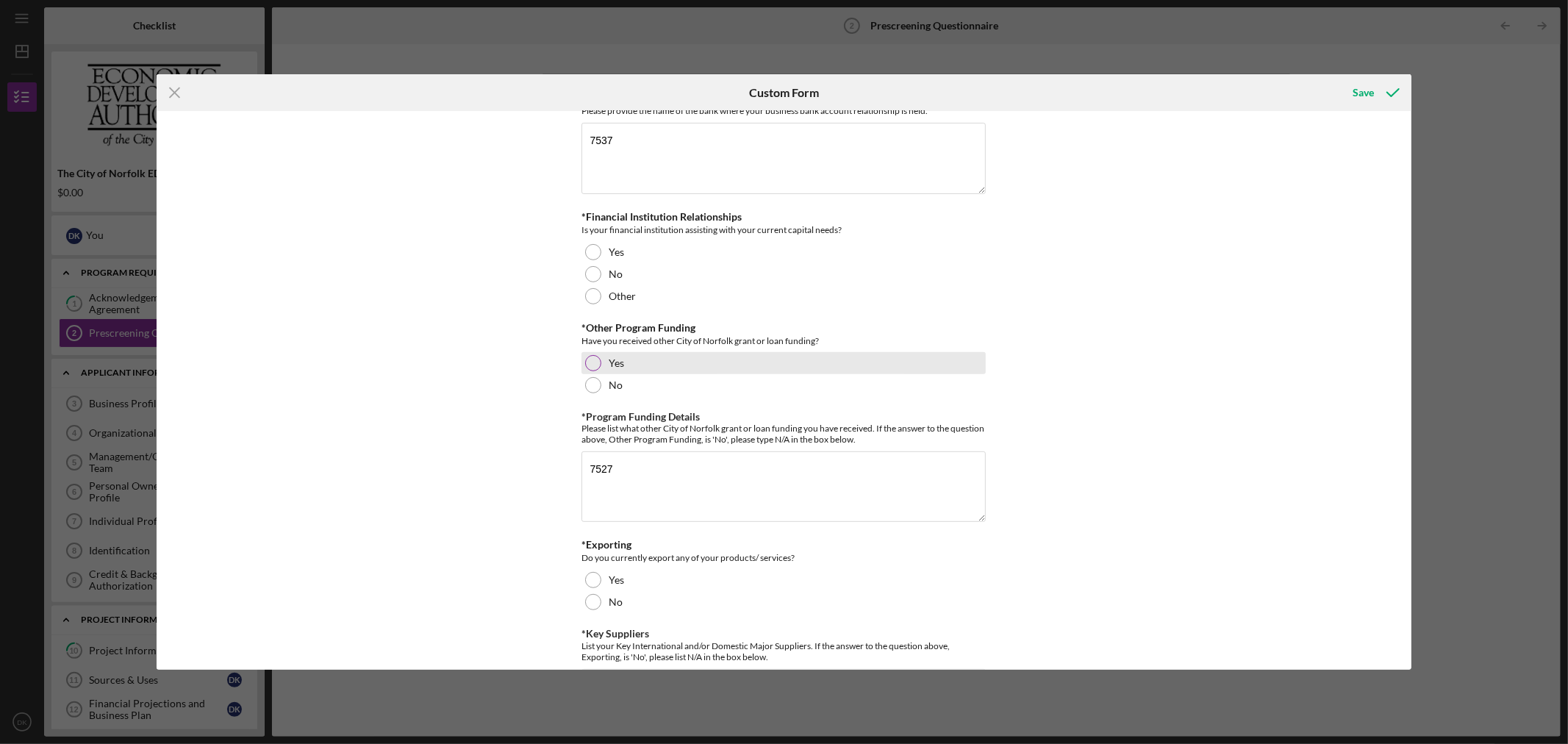
click at [592, 368] on div at bounding box center [593, 363] width 16 height 16
click at [591, 250] on div at bounding box center [593, 253] width 16 height 16
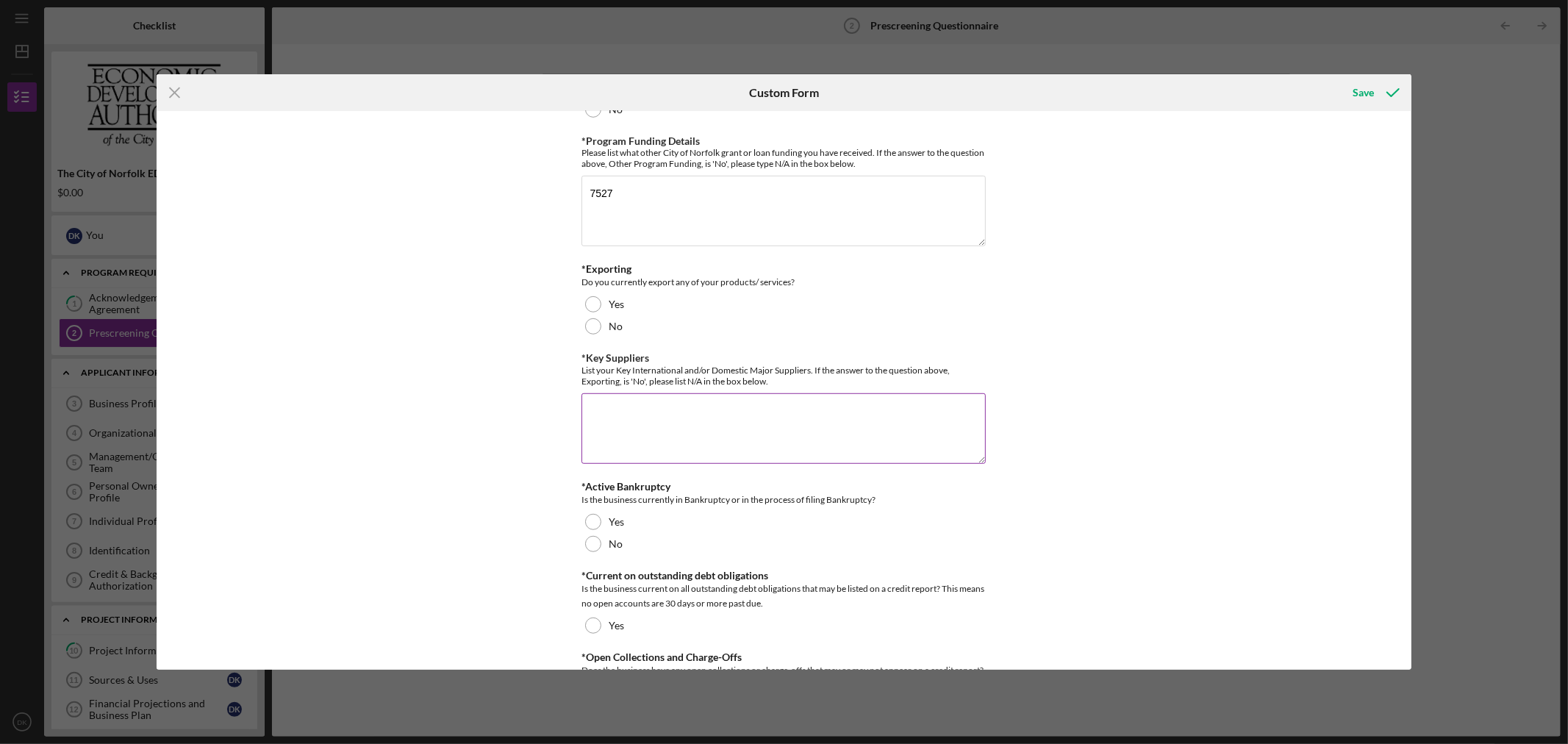
scroll to position [817, 0]
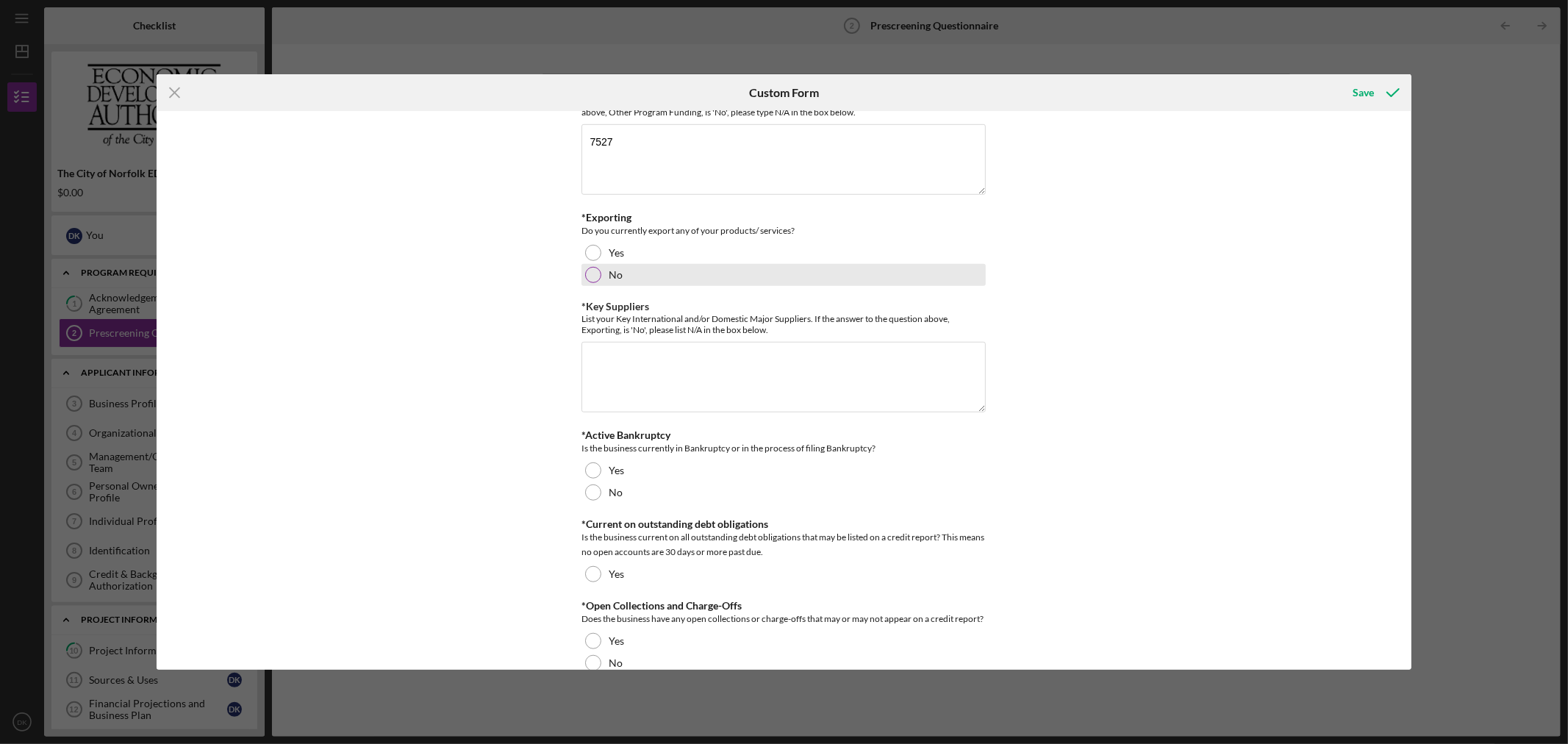
click at [588, 286] on div "No" at bounding box center [784, 275] width 404 height 22
click at [616, 376] on textarea "*Key Suppliers" at bounding box center [784, 377] width 404 height 70
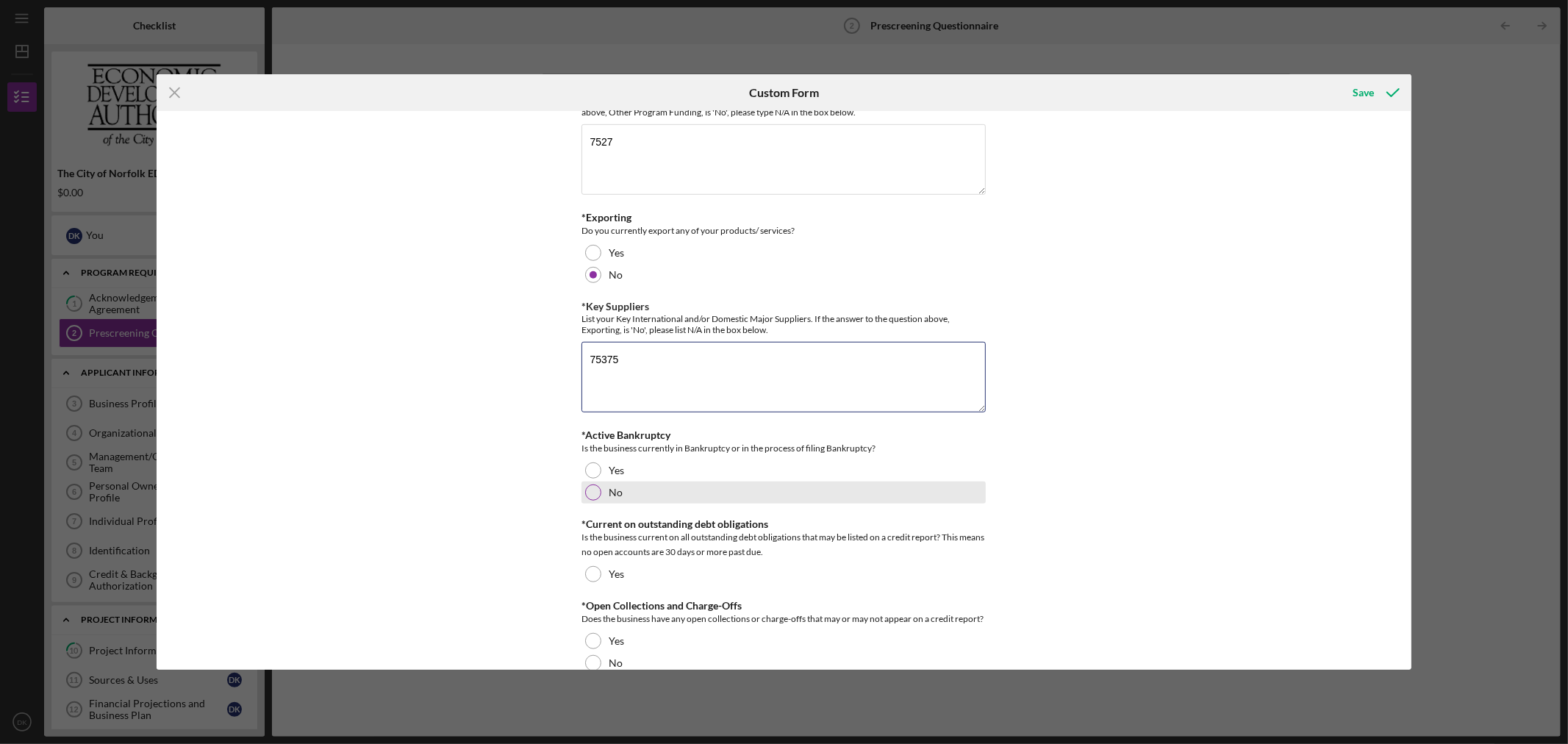
type textarea "75375"
click at [592, 488] on div "No" at bounding box center [784, 492] width 404 height 22
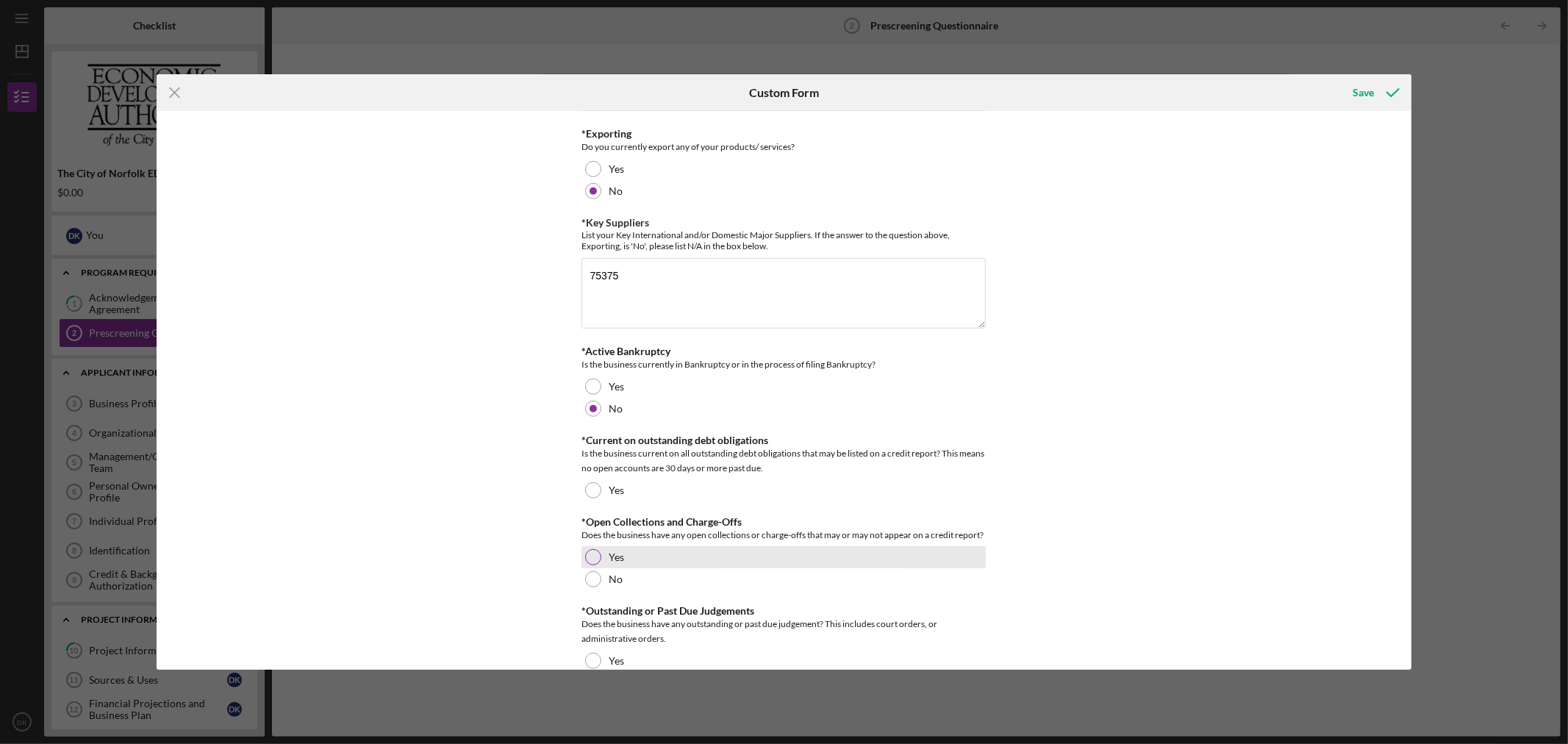
scroll to position [980, 0]
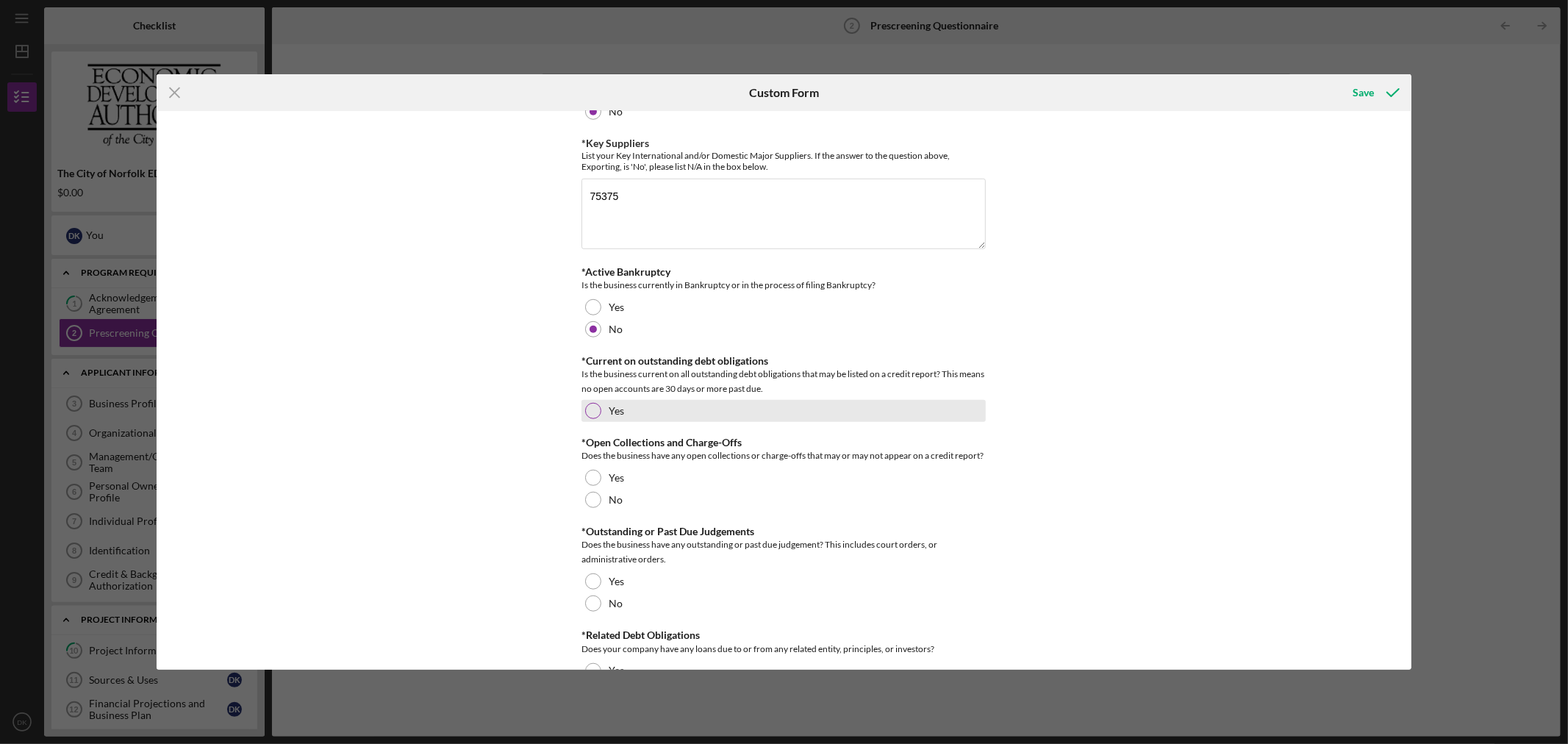
click at [592, 416] on div at bounding box center [593, 411] width 16 height 16
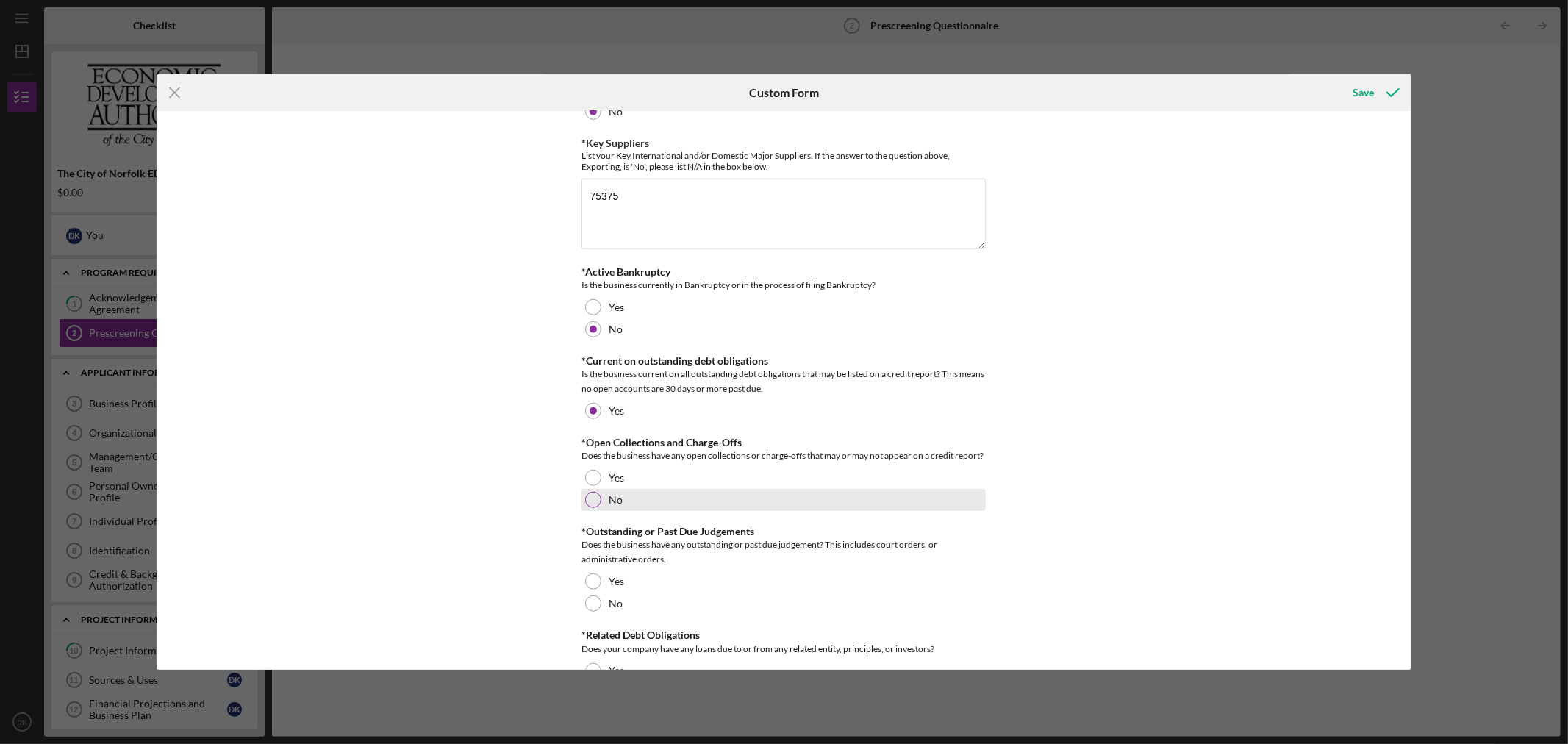
click at [591, 506] on div at bounding box center [593, 500] width 16 height 16
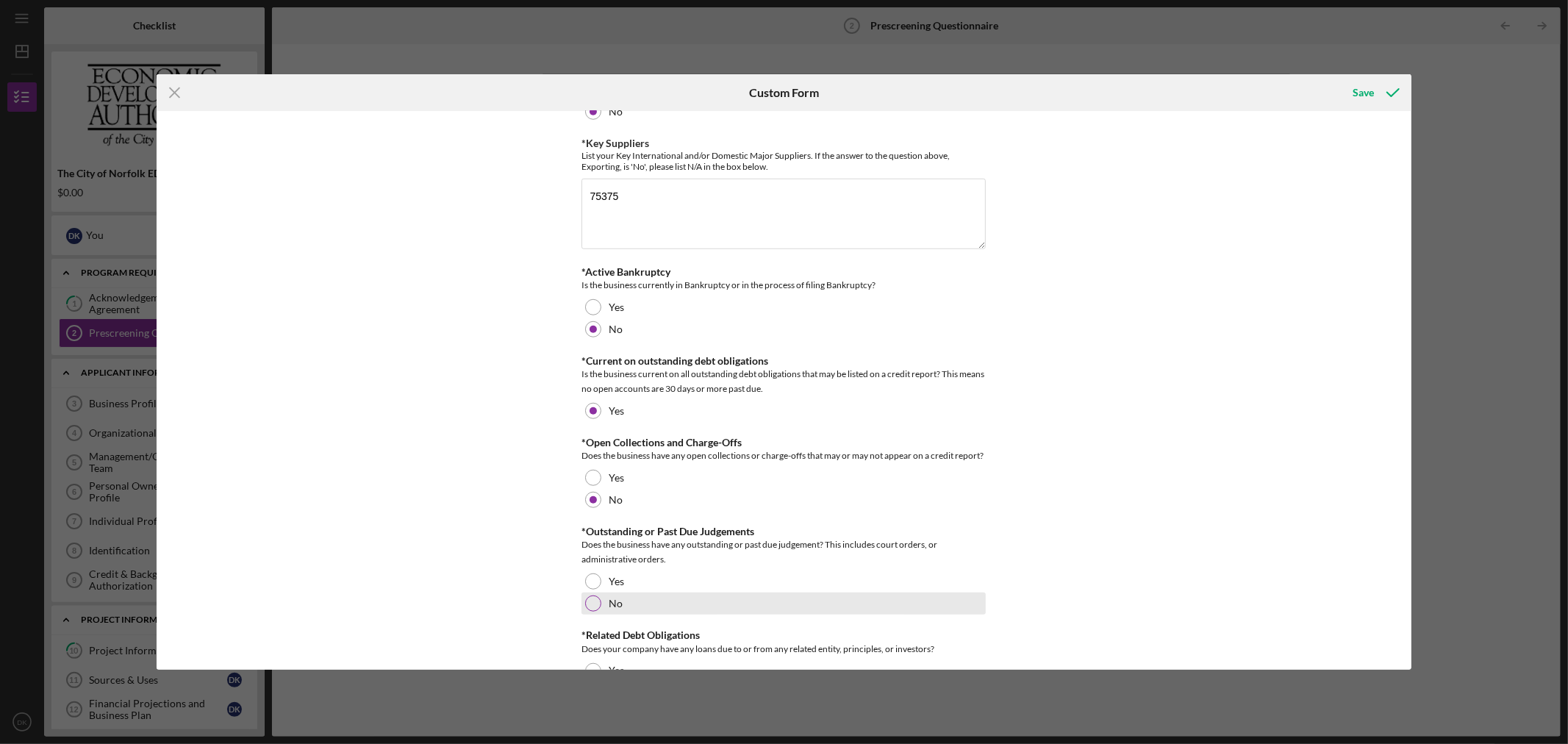
click at [593, 605] on div at bounding box center [593, 603] width 16 height 16
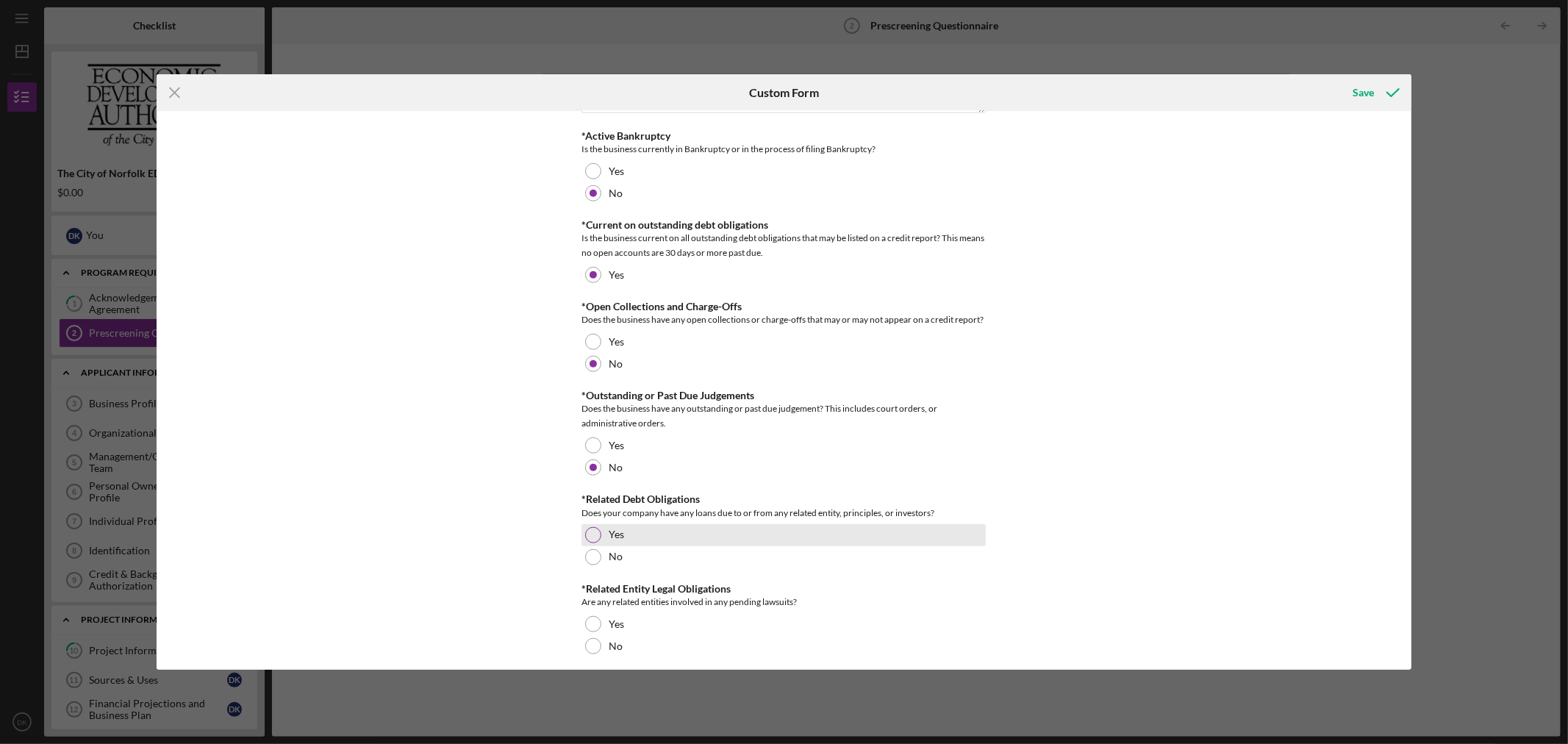
scroll to position [1128, 0]
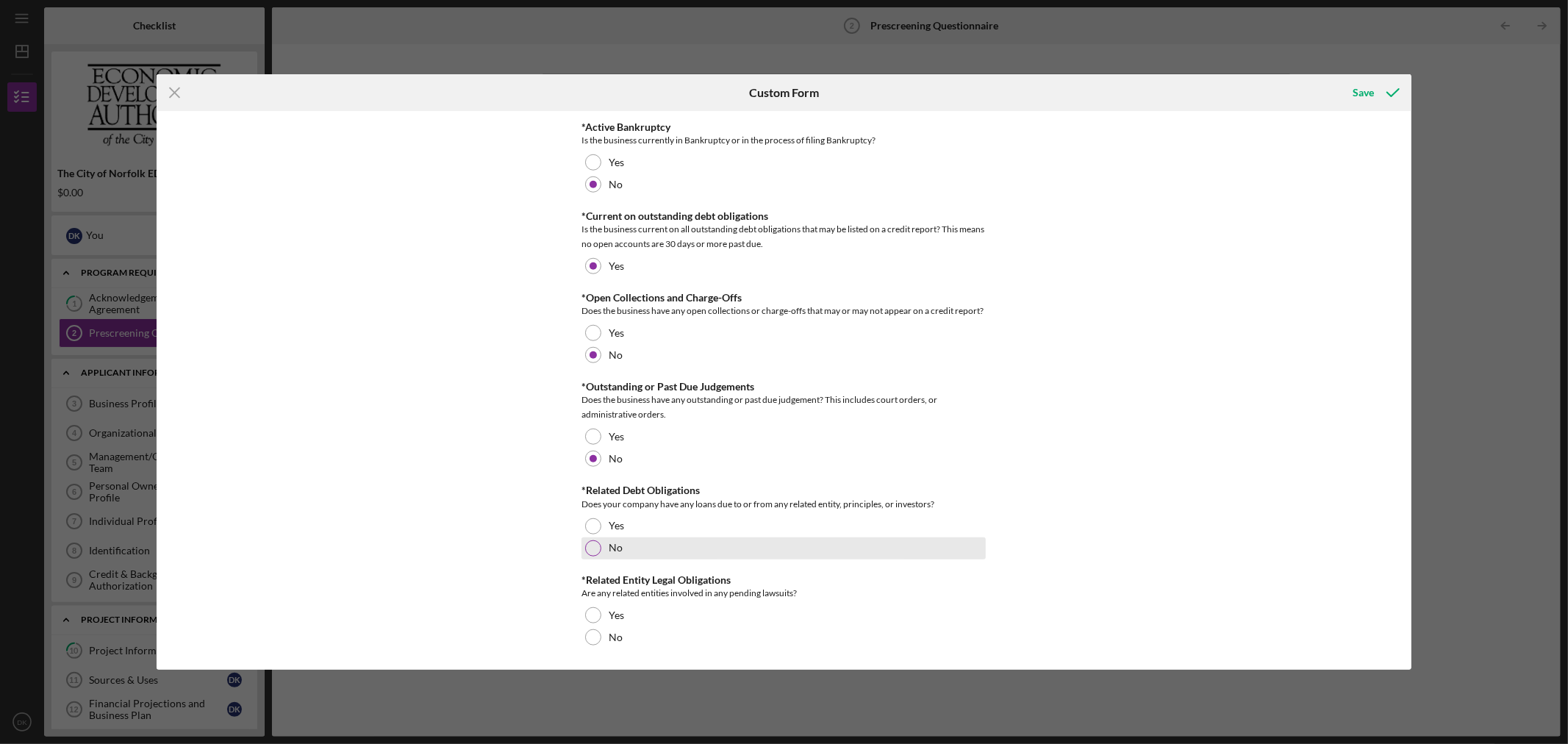
click at [591, 540] on div at bounding box center [593, 548] width 16 height 16
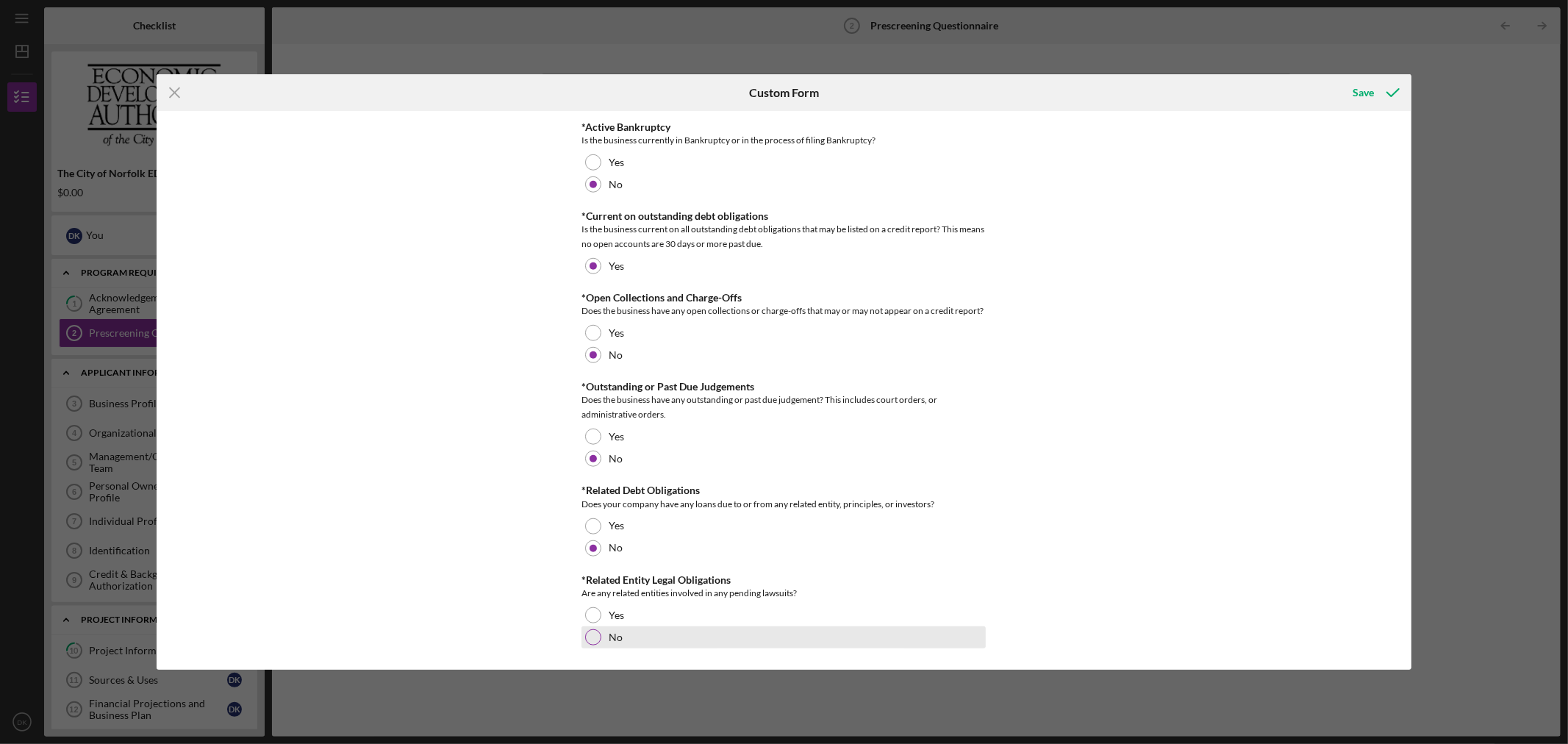
click at [587, 638] on div at bounding box center [593, 638] width 16 height 16
click at [1363, 86] on div "Save" at bounding box center [1364, 92] width 22 height 30
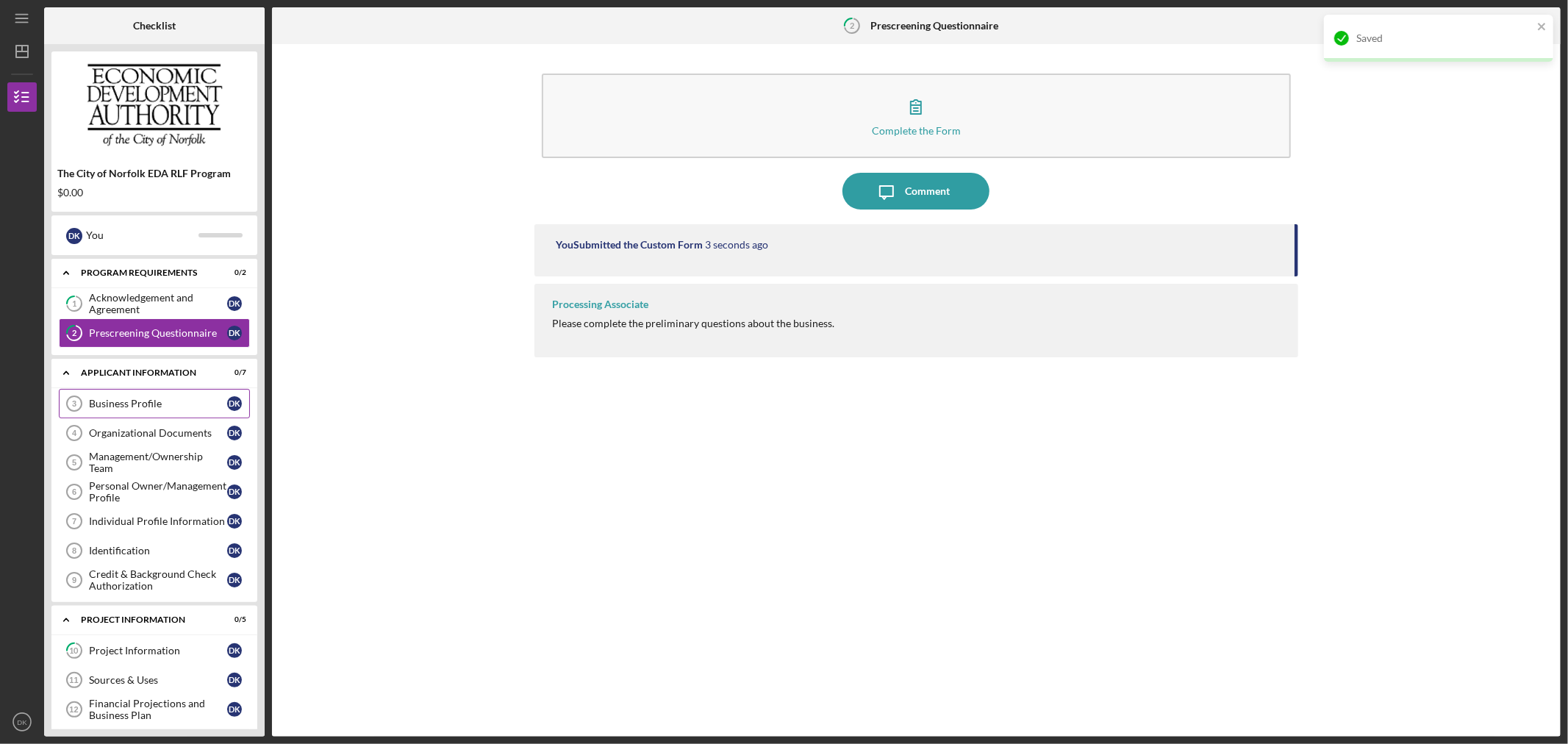
click at [198, 404] on div "Business Profile" at bounding box center [158, 403] width 138 height 12
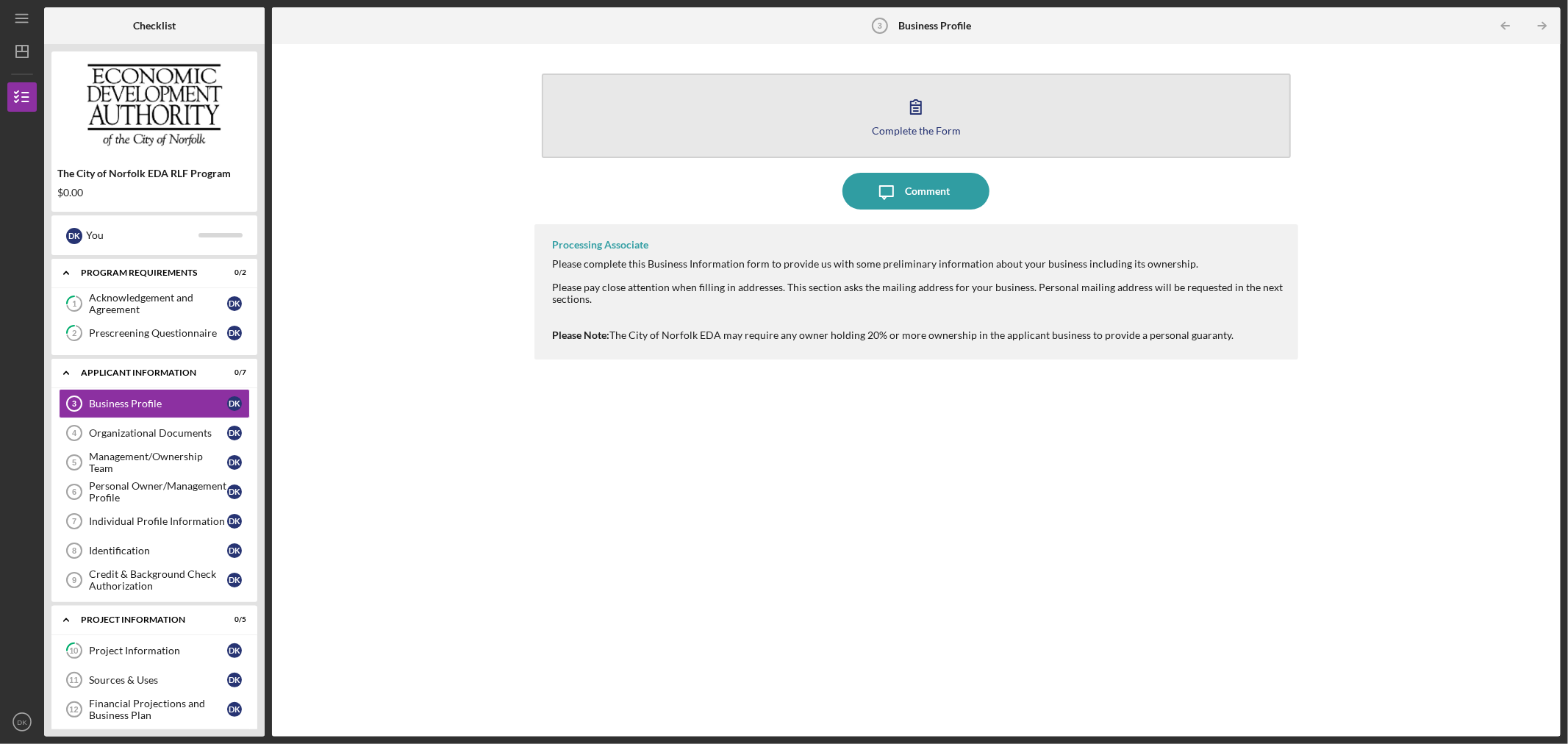
click at [876, 117] on button "Complete the Form Form" at bounding box center [917, 116] width 750 height 85
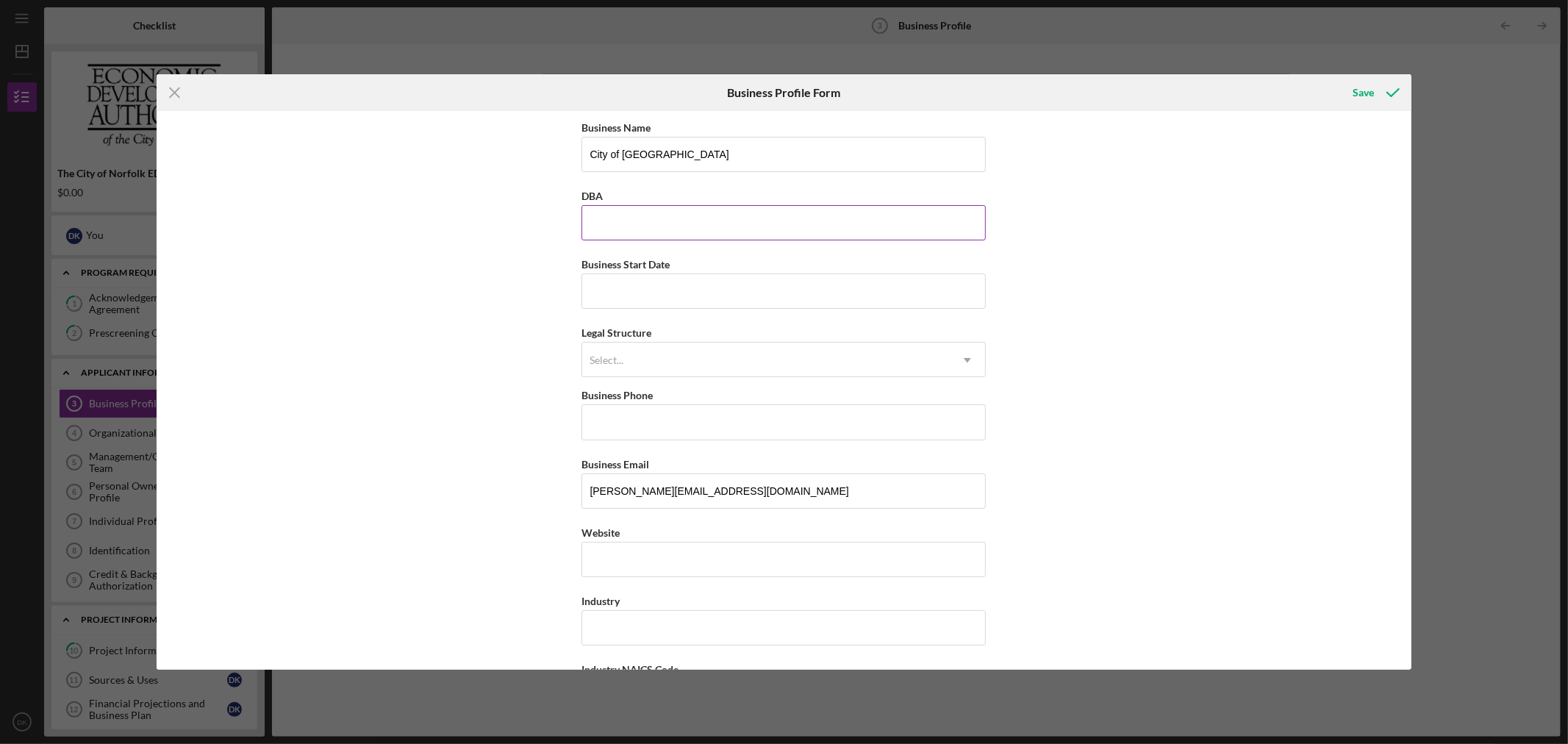
click at [695, 230] on input "DBA" at bounding box center [784, 222] width 404 height 35
type input "7537"
drag, startPoint x: 683, startPoint y: 317, endPoint x: 701, endPoint y: 289, distance: 33.3
click at [701, 289] on input "Business Start Date" at bounding box center [784, 290] width 404 height 35
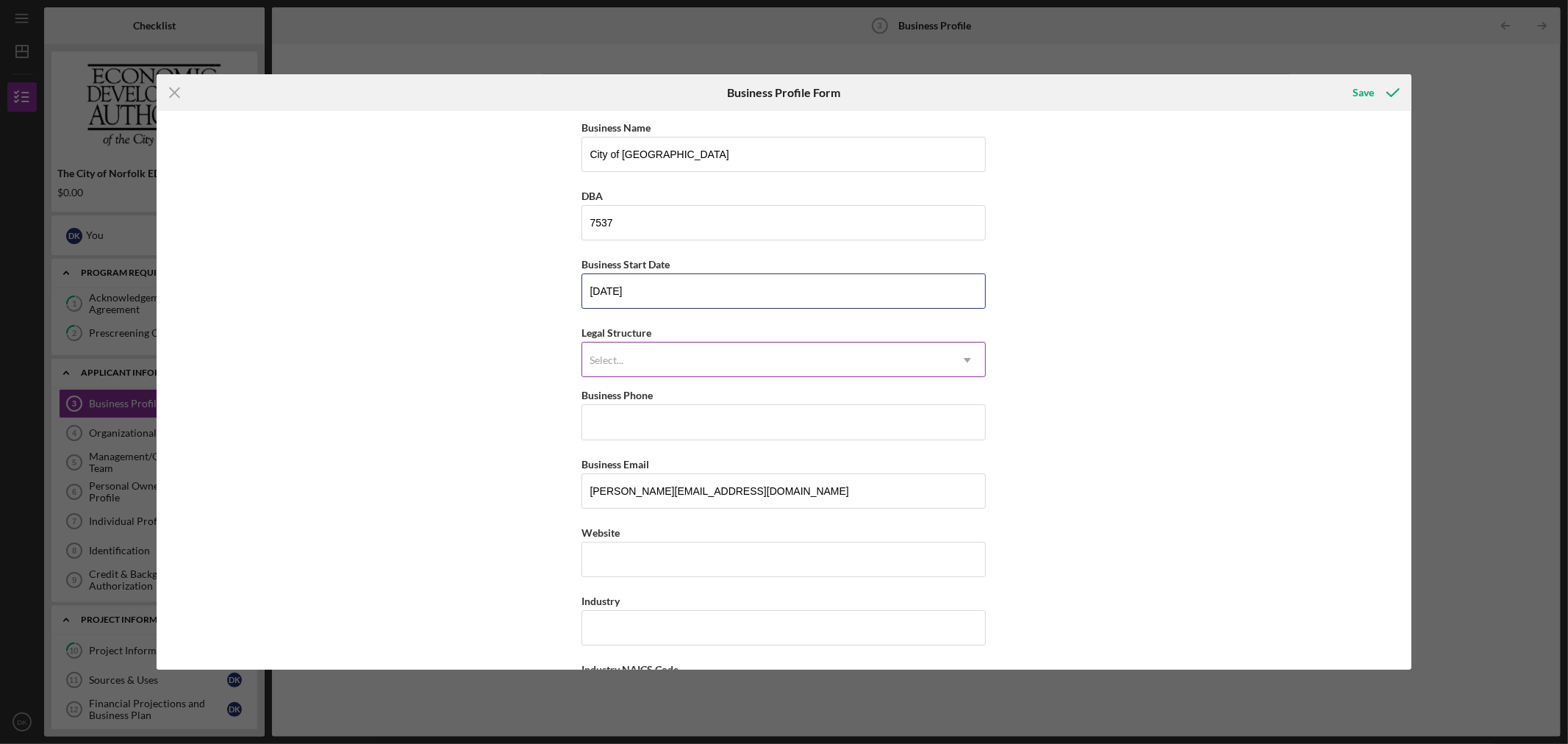
type input "[DATE]"
click at [673, 362] on div "Select..." at bounding box center [766, 361] width 368 height 34
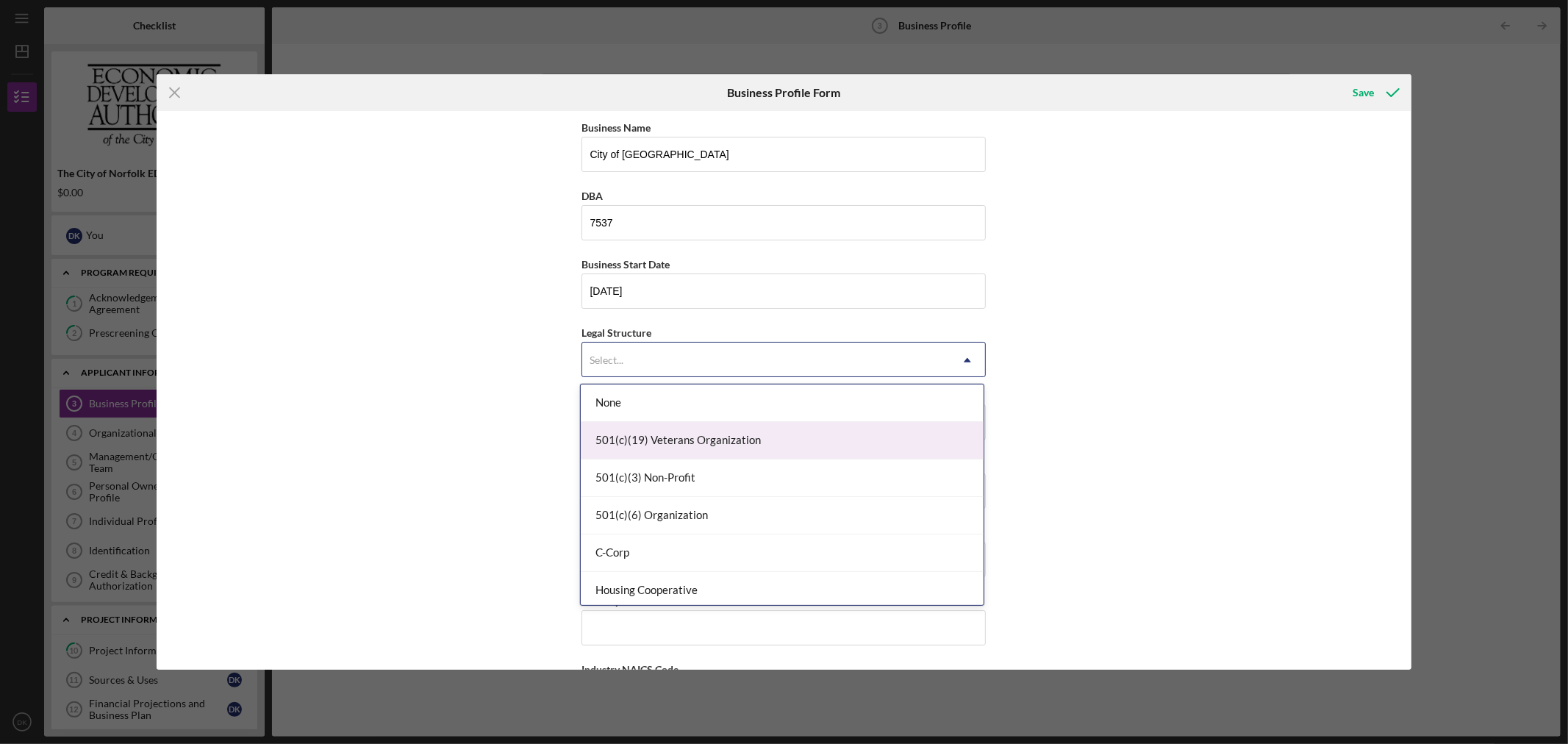
click at [674, 432] on div "501(c)(19) Veterans Organization" at bounding box center [782, 441] width 403 height 38
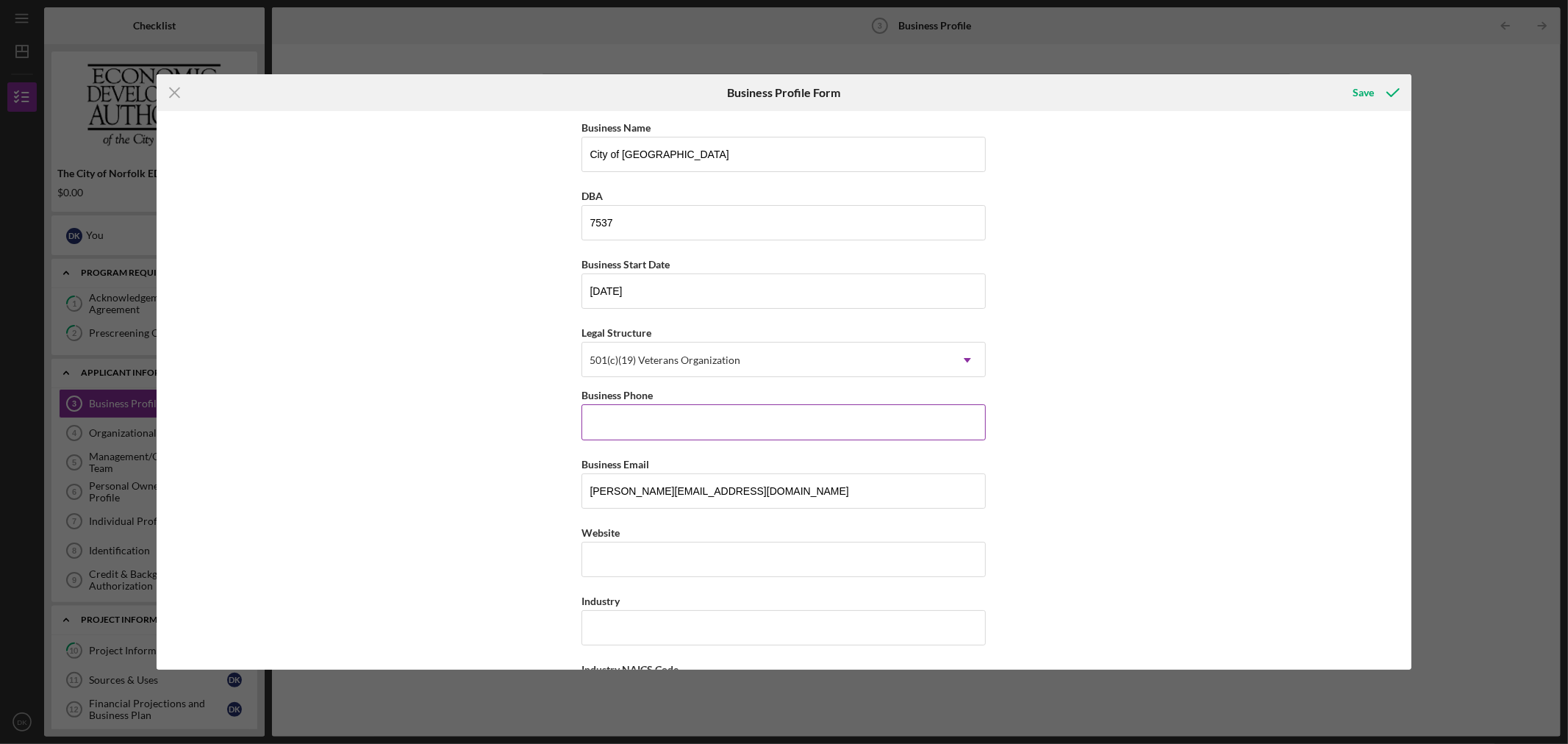
click at [682, 428] on input "Business Phone" at bounding box center [784, 421] width 404 height 35
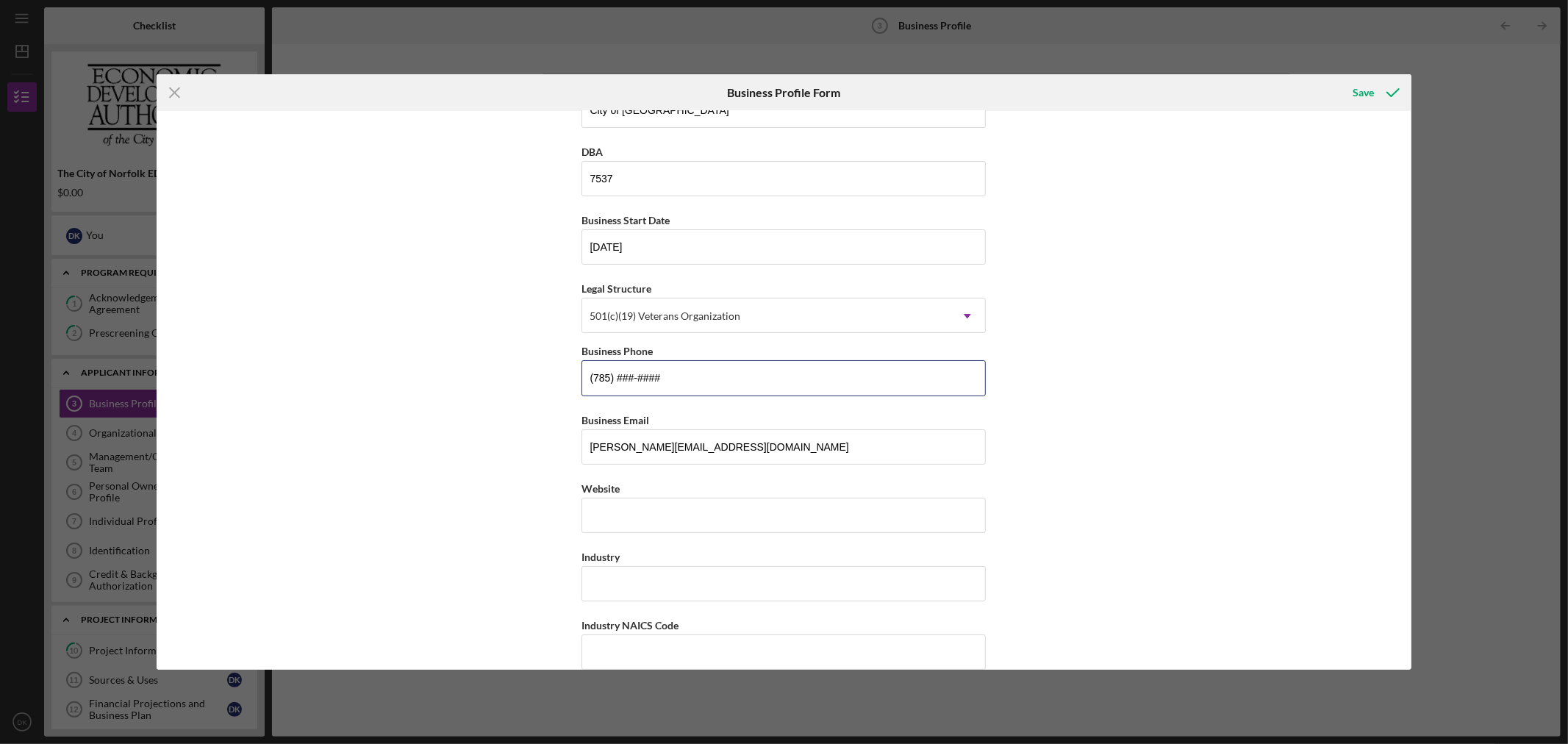
scroll to position [81, 0]
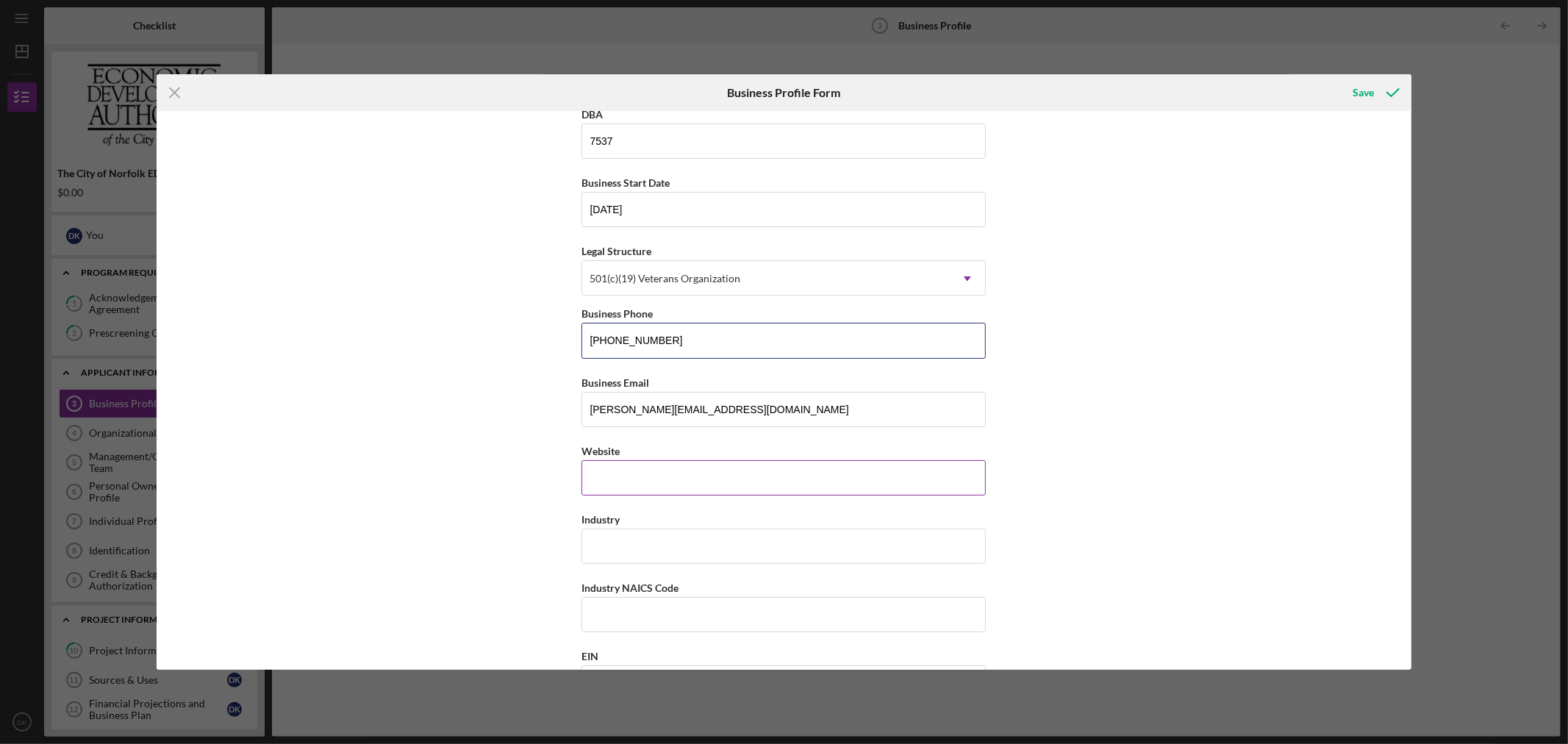
type input "[PHONE_NUMBER]"
click at [656, 468] on input "Website" at bounding box center [784, 477] width 404 height 35
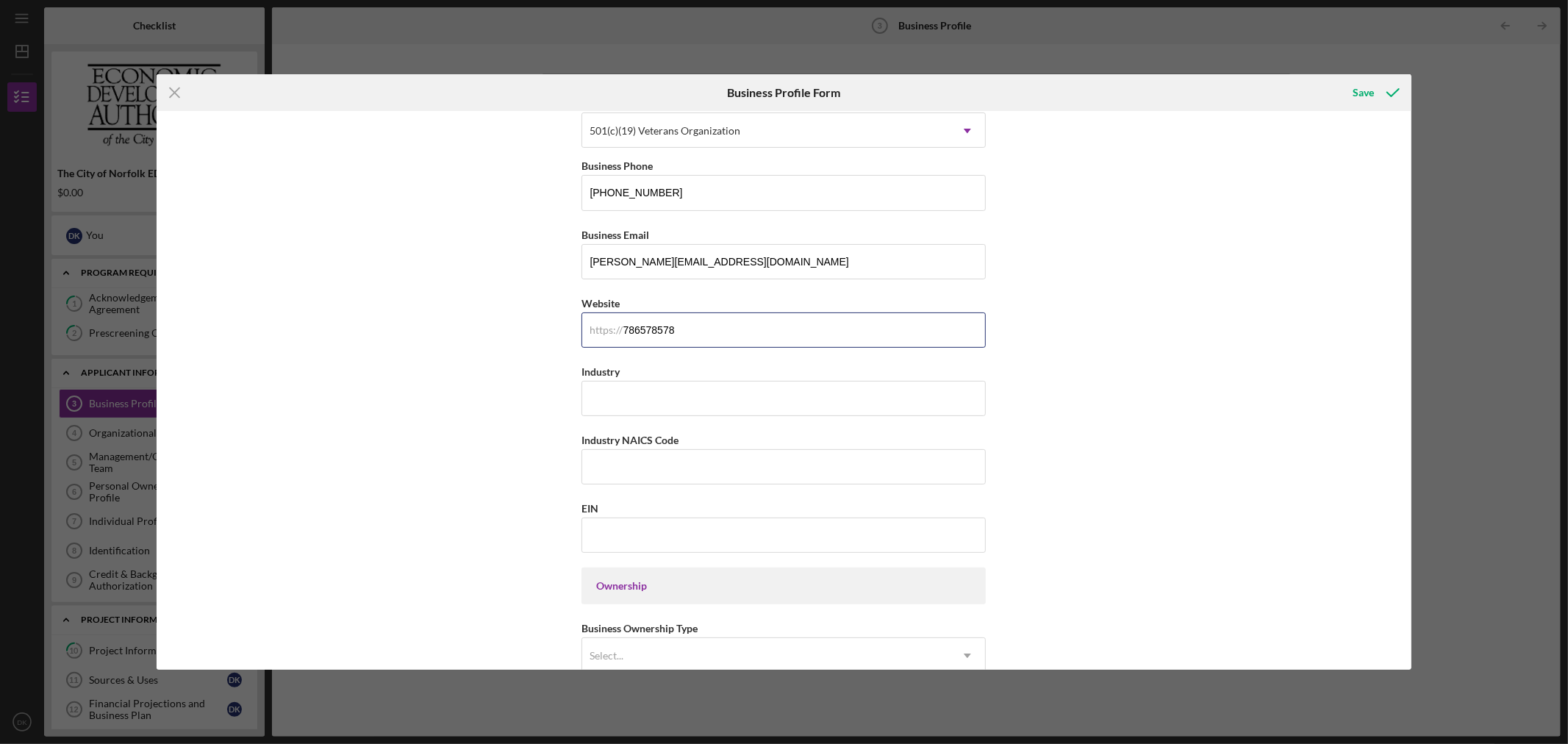
scroll to position [244, 0]
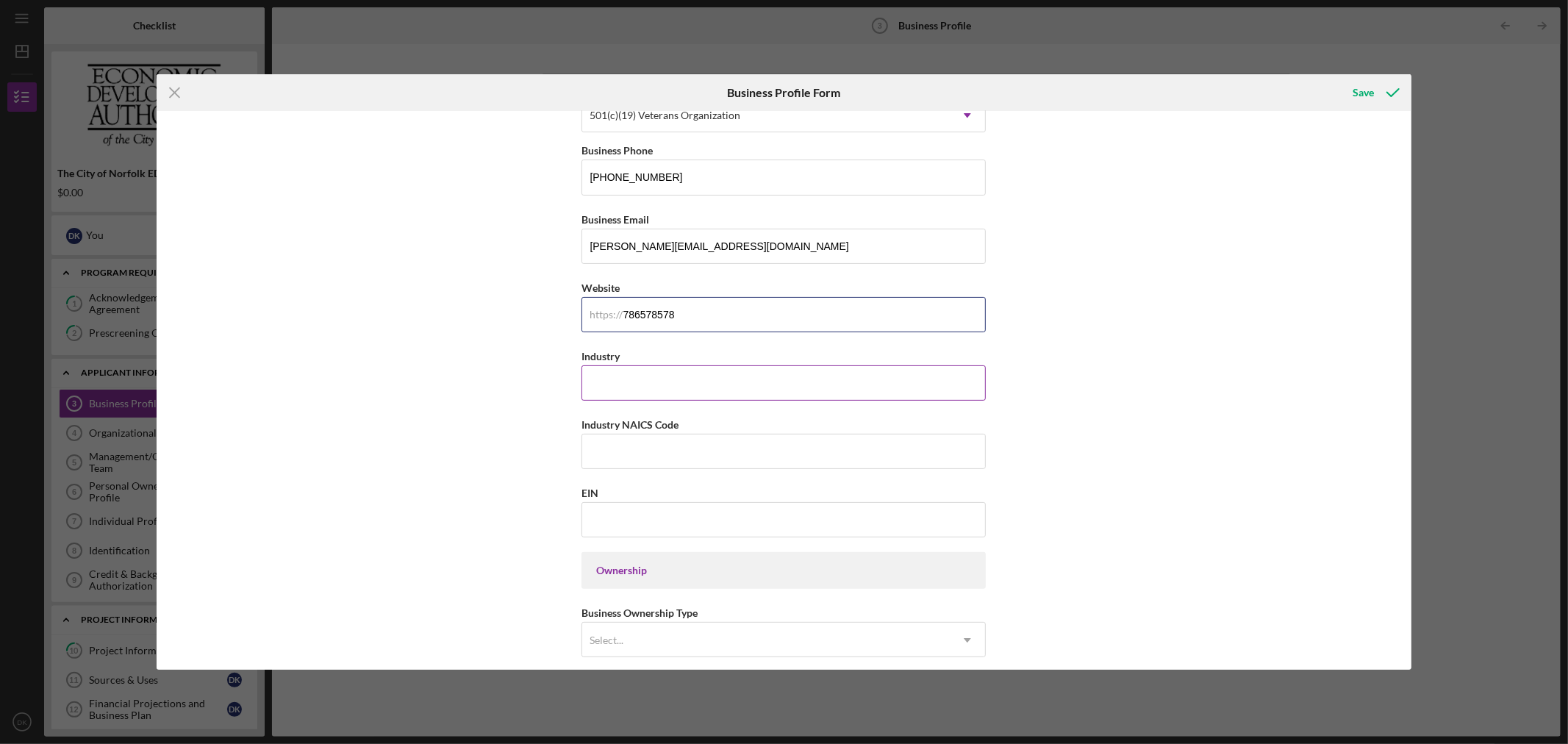
type input "786578578"
click at [694, 372] on input "Industry" at bounding box center [784, 382] width 404 height 35
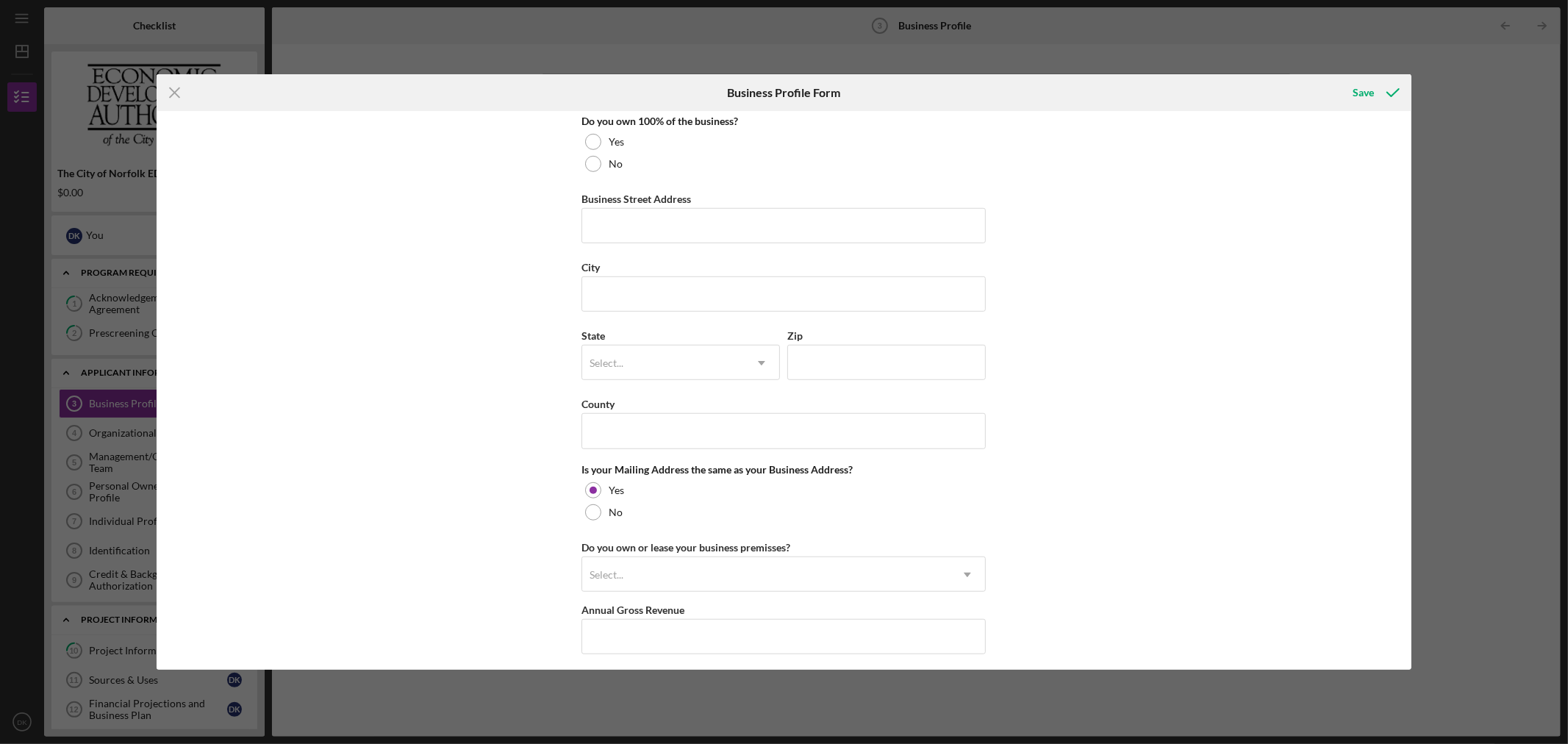
scroll to position [946, 0]
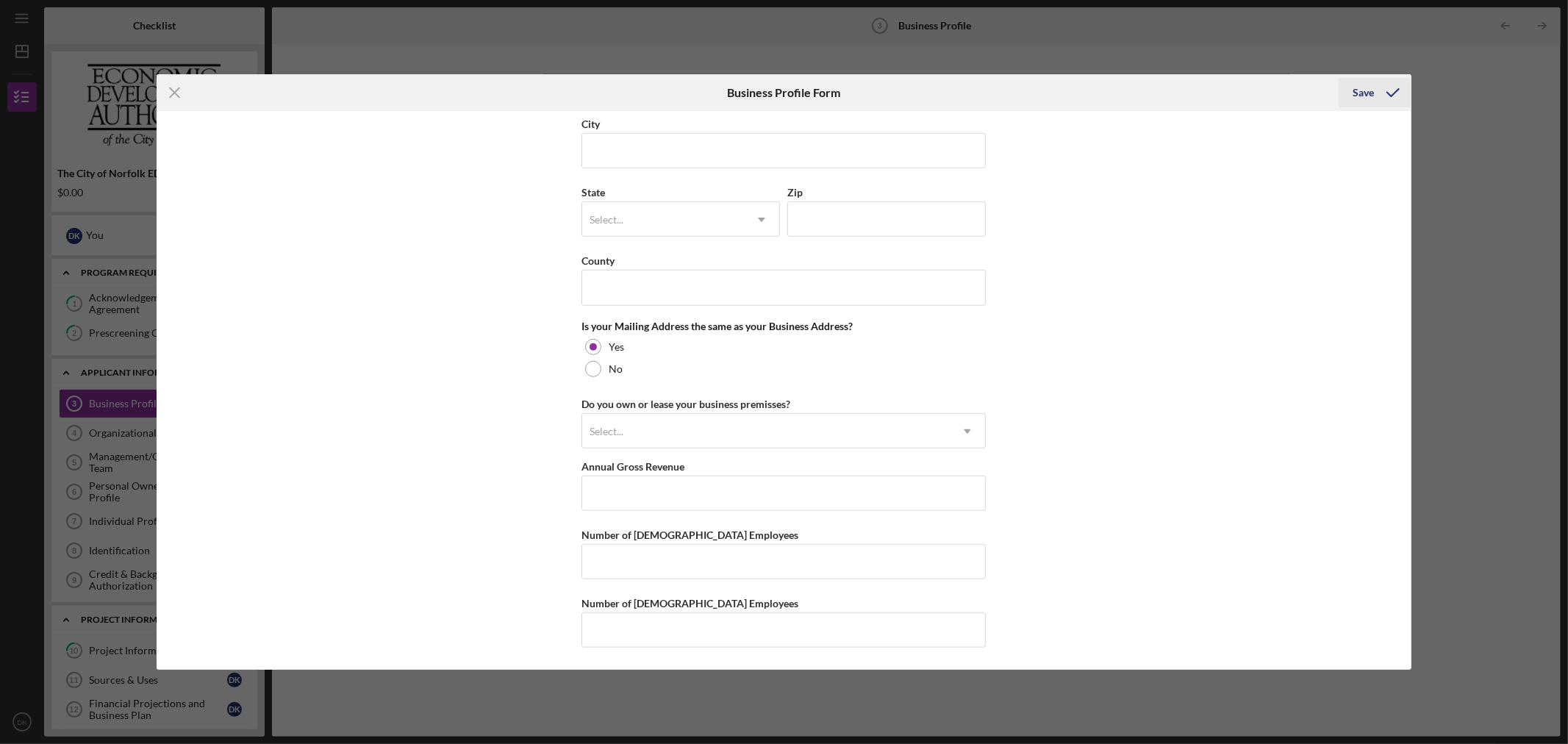
type input "278587"
click at [1398, 88] on icon "submit" at bounding box center [1393, 92] width 37 height 37
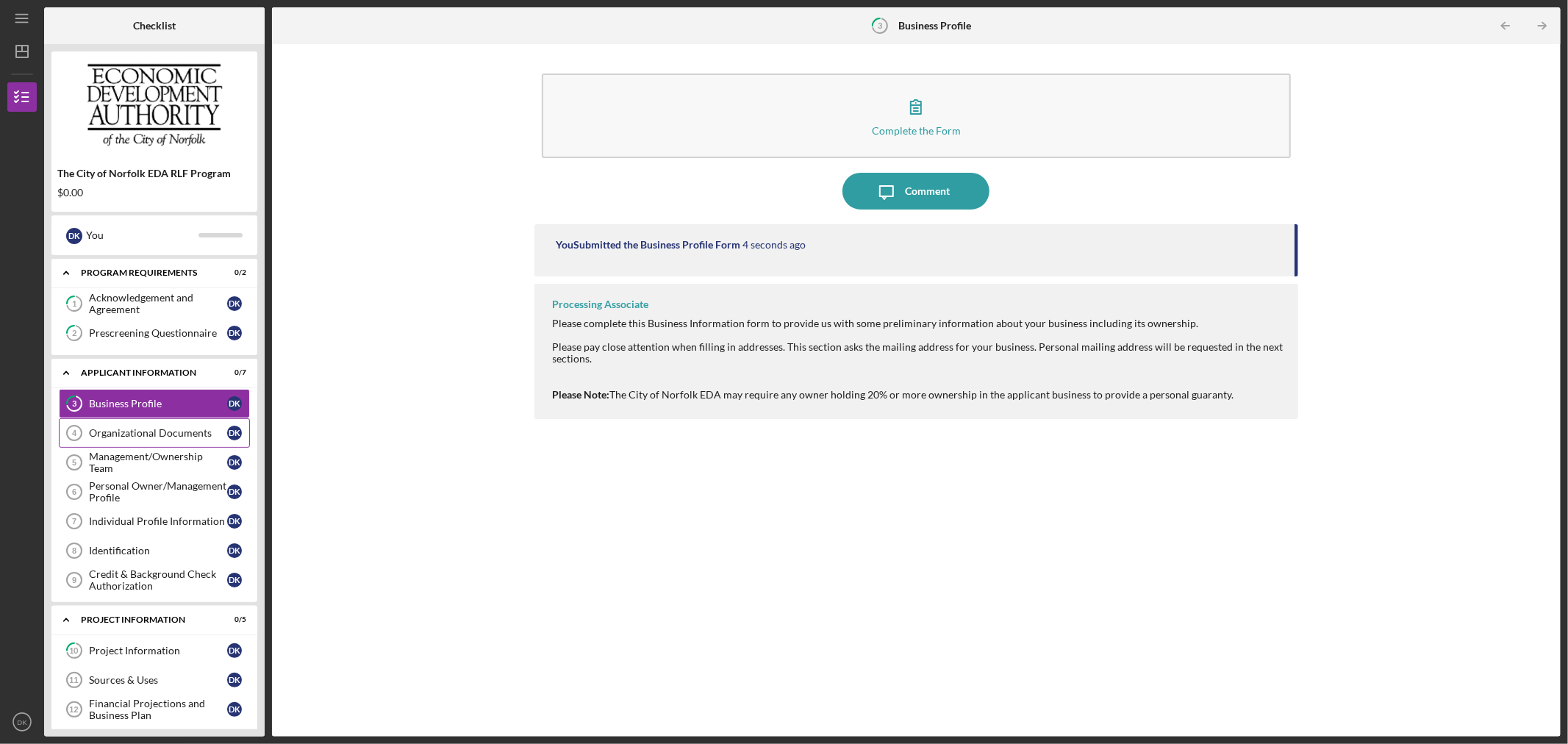
click at [179, 431] on div "Organizational Documents" at bounding box center [158, 433] width 138 height 12
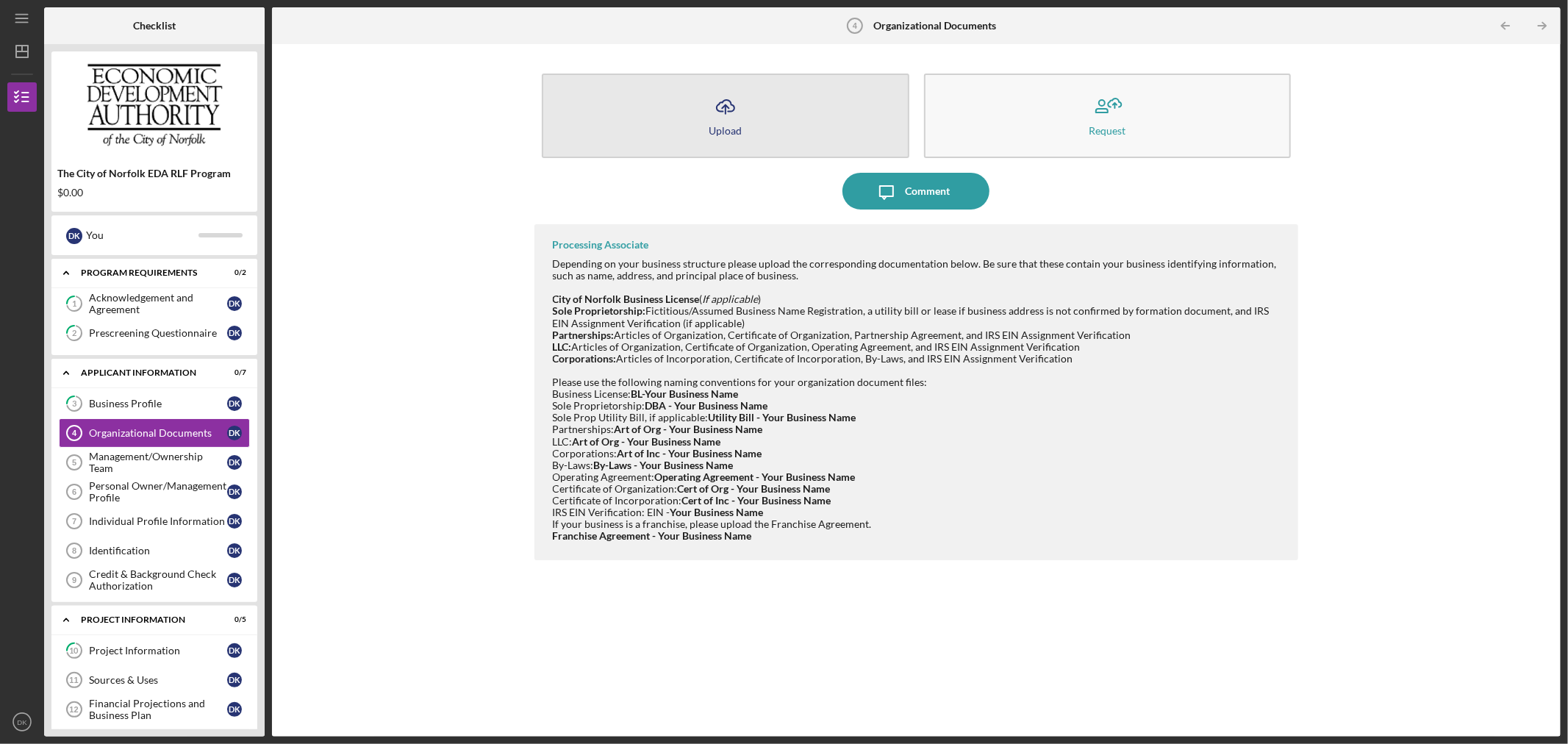
click at [710, 115] on icon "Icon/Upload" at bounding box center [725, 106] width 37 height 37
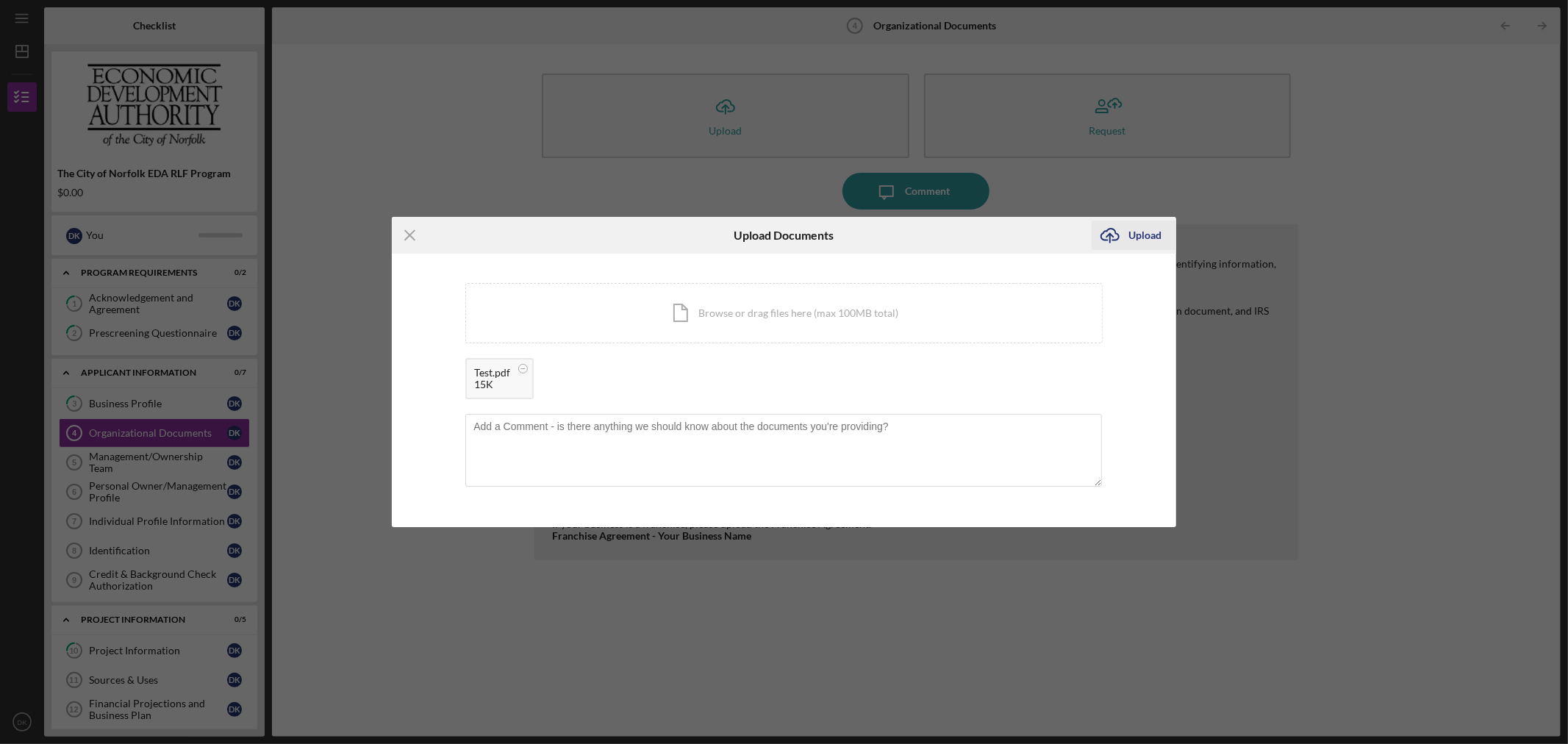
click at [1145, 235] on div "Upload" at bounding box center [1144, 235] width 33 height 30
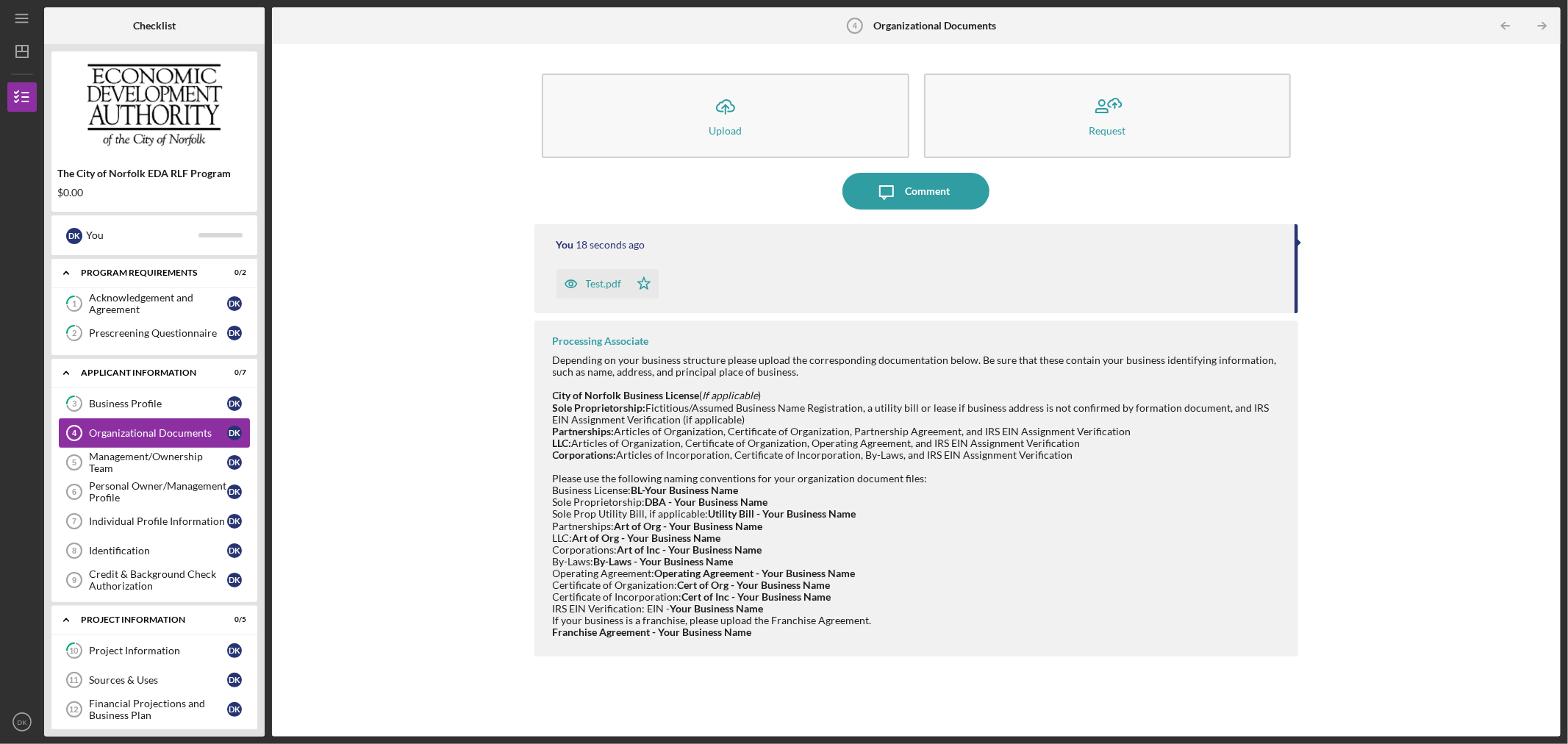
click at [170, 440] on link "Organizational Documents 4 Organizational Documents D K" at bounding box center [154, 433] width 191 height 30
click at [170, 464] on div "Management/Ownership Team" at bounding box center [158, 463] width 138 height 23
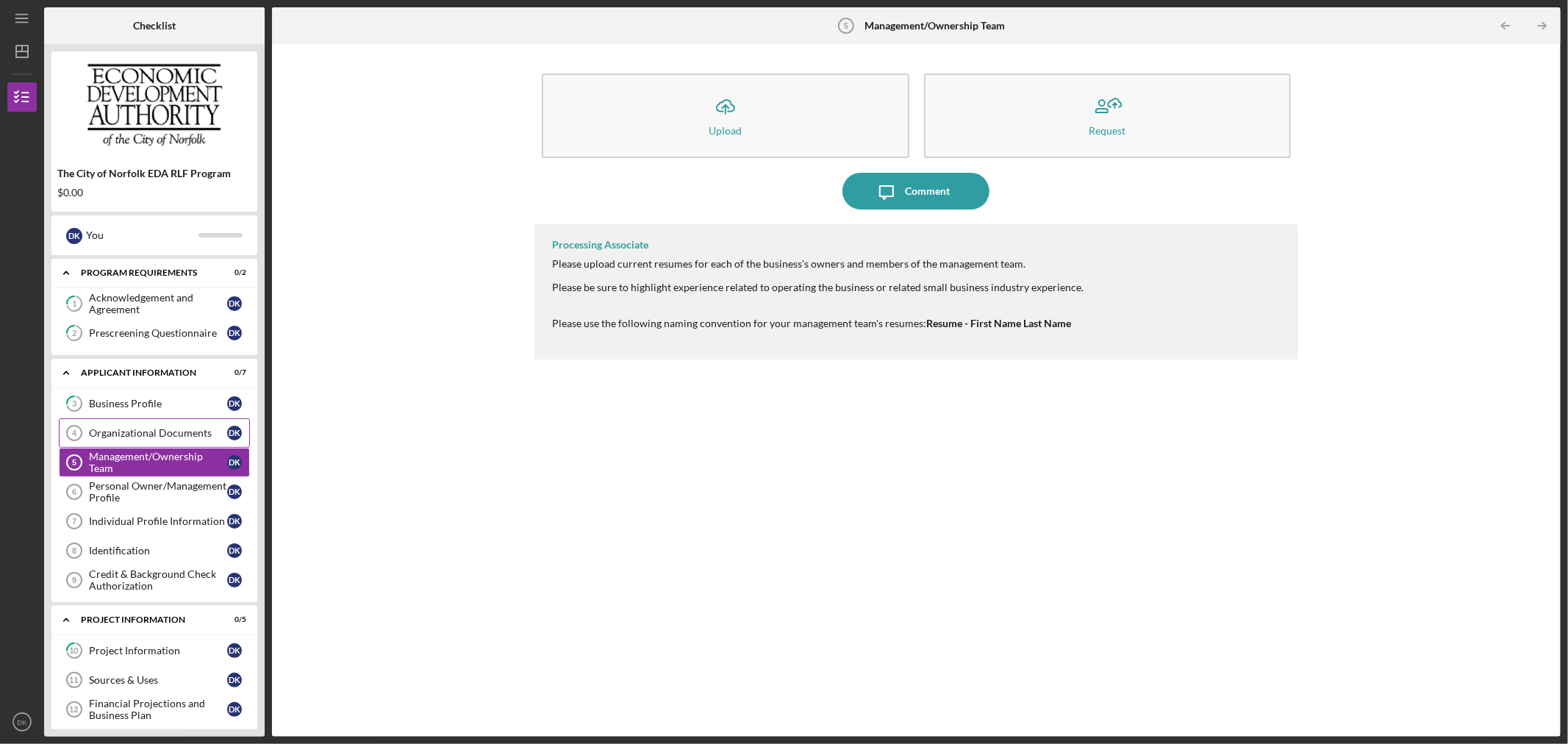
click at [165, 434] on div "Organizational Documents" at bounding box center [158, 433] width 138 height 12
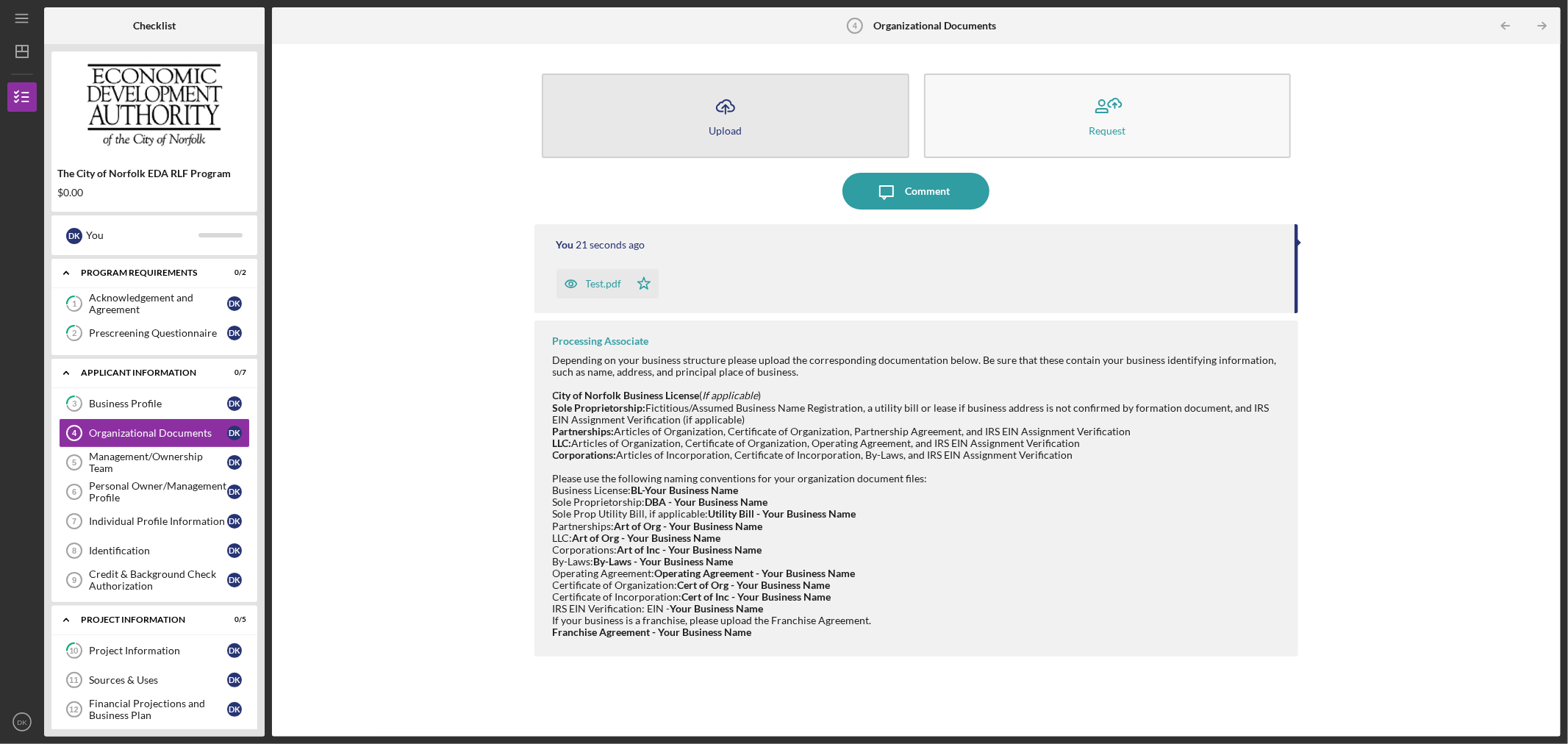
click at [713, 133] on div "Upload" at bounding box center [725, 131] width 33 height 11
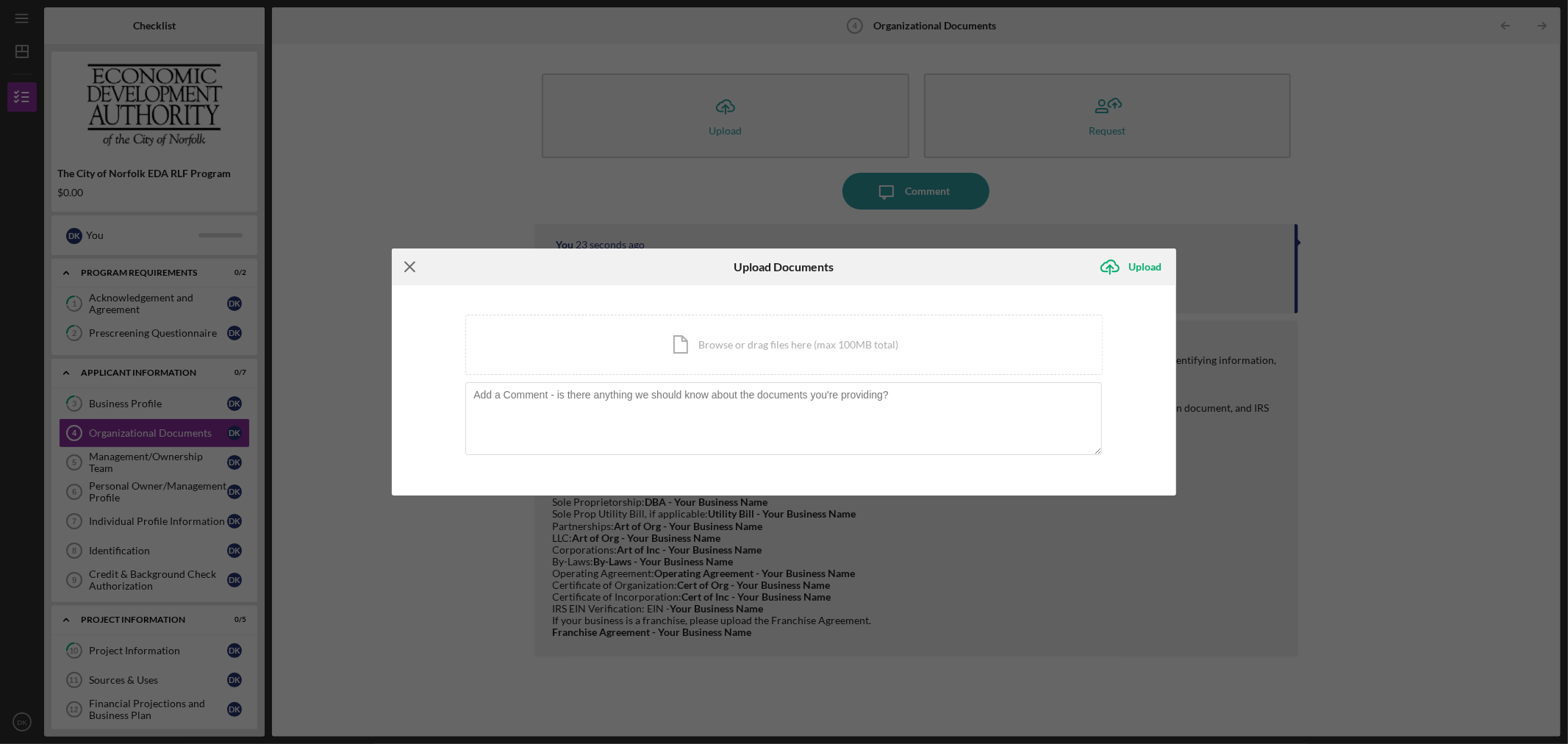
click at [416, 261] on icon "Icon/Menu Close" at bounding box center [410, 267] width 37 height 37
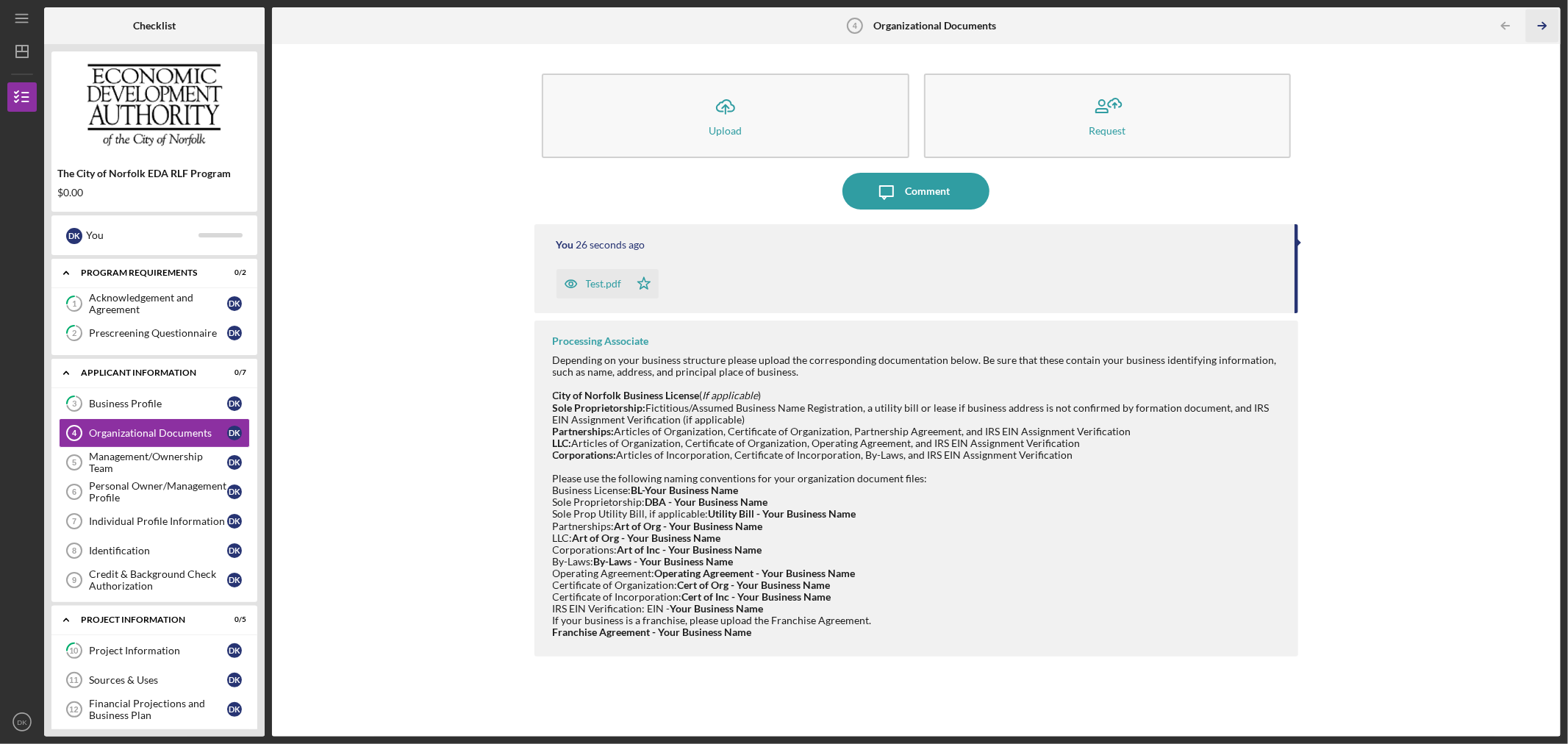
click at [1548, 23] on icon "Icon/Table Pagination Arrow" at bounding box center [1542, 26] width 33 height 33
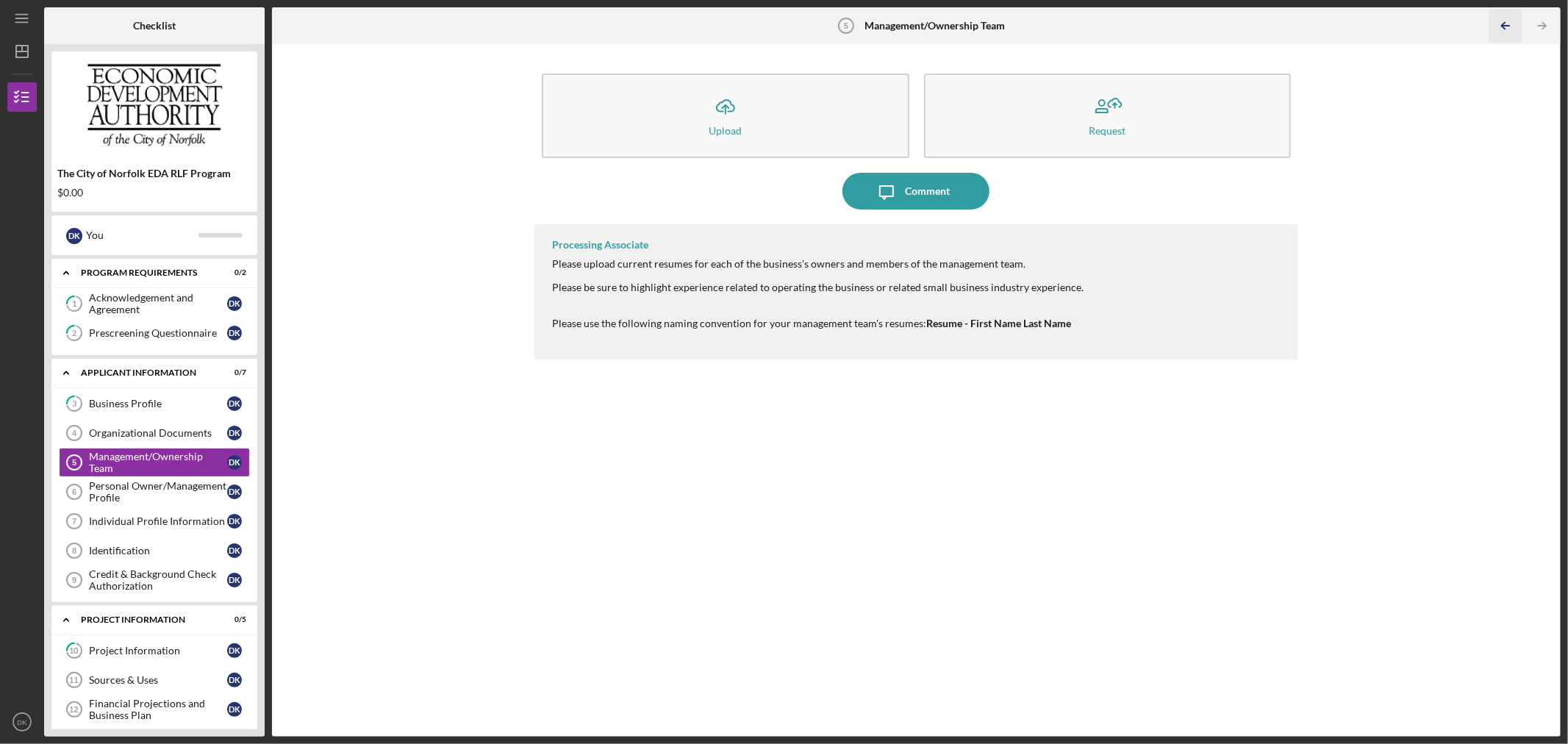
click at [1513, 23] on icon "Icon/Table Pagination Arrow" at bounding box center [1505, 26] width 33 height 33
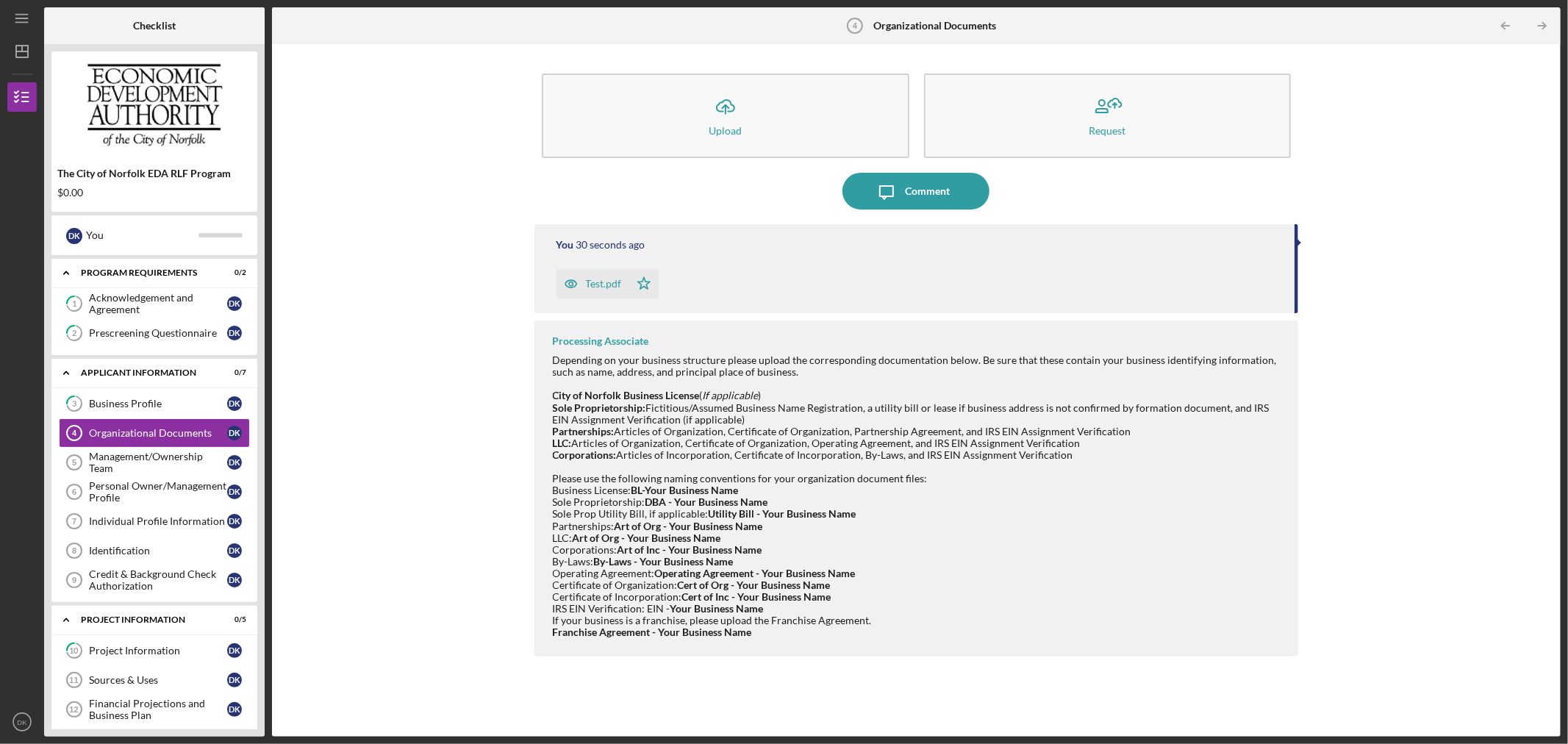
click at [1299, 240] on div at bounding box center [1299, 243] width 4 height 7
click at [1295, 248] on div "You 31 seconds ago Test.pdf Icon/Star" at bounding box center [917, 269] width 765 height 89
click at [185, 464] on div "Management/Ownership Team" at bounding box center [158, 463] width 138 height 23
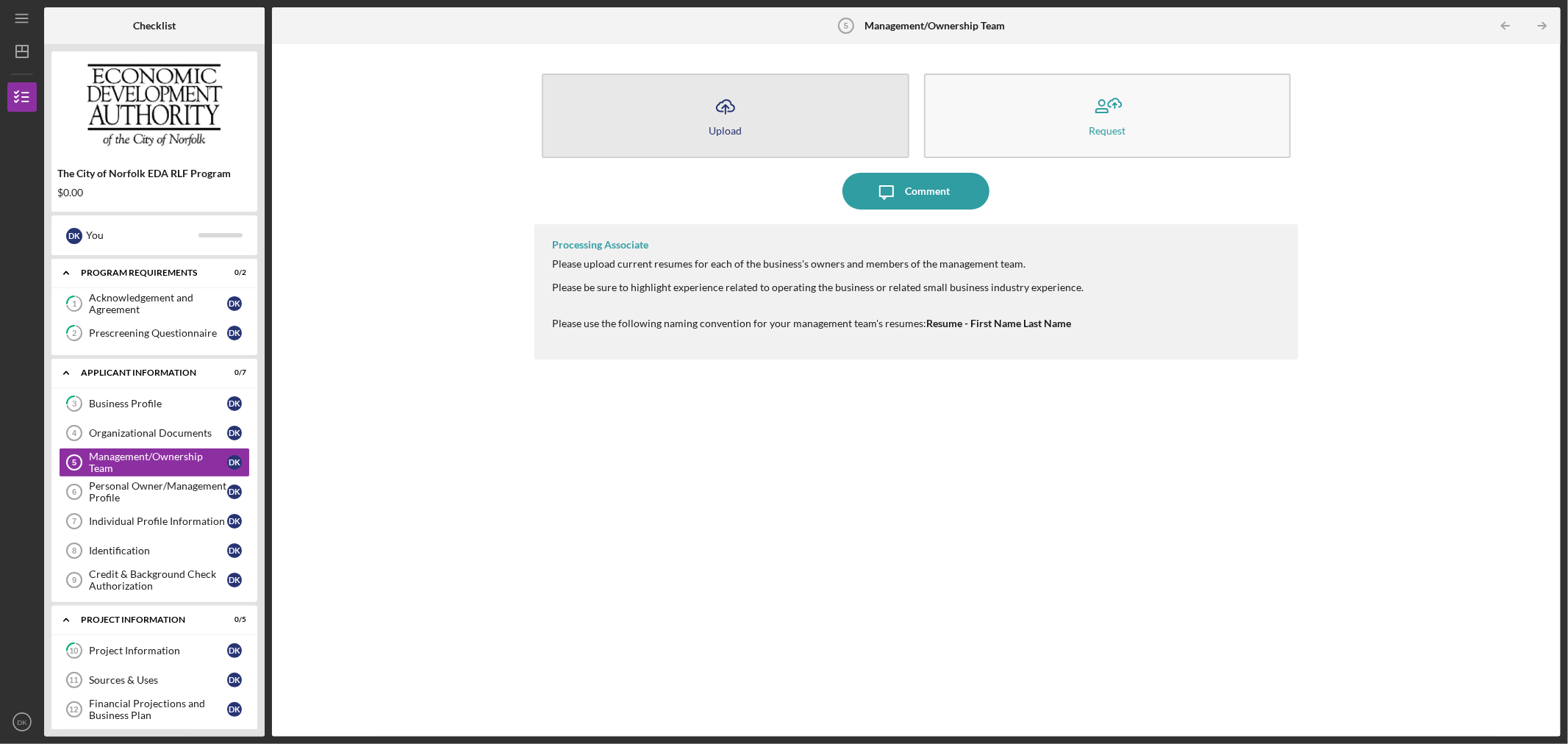
click at [769, 129] on button "Icon/Upload Upload" at bounding box center [726, 116] width 368 height 85
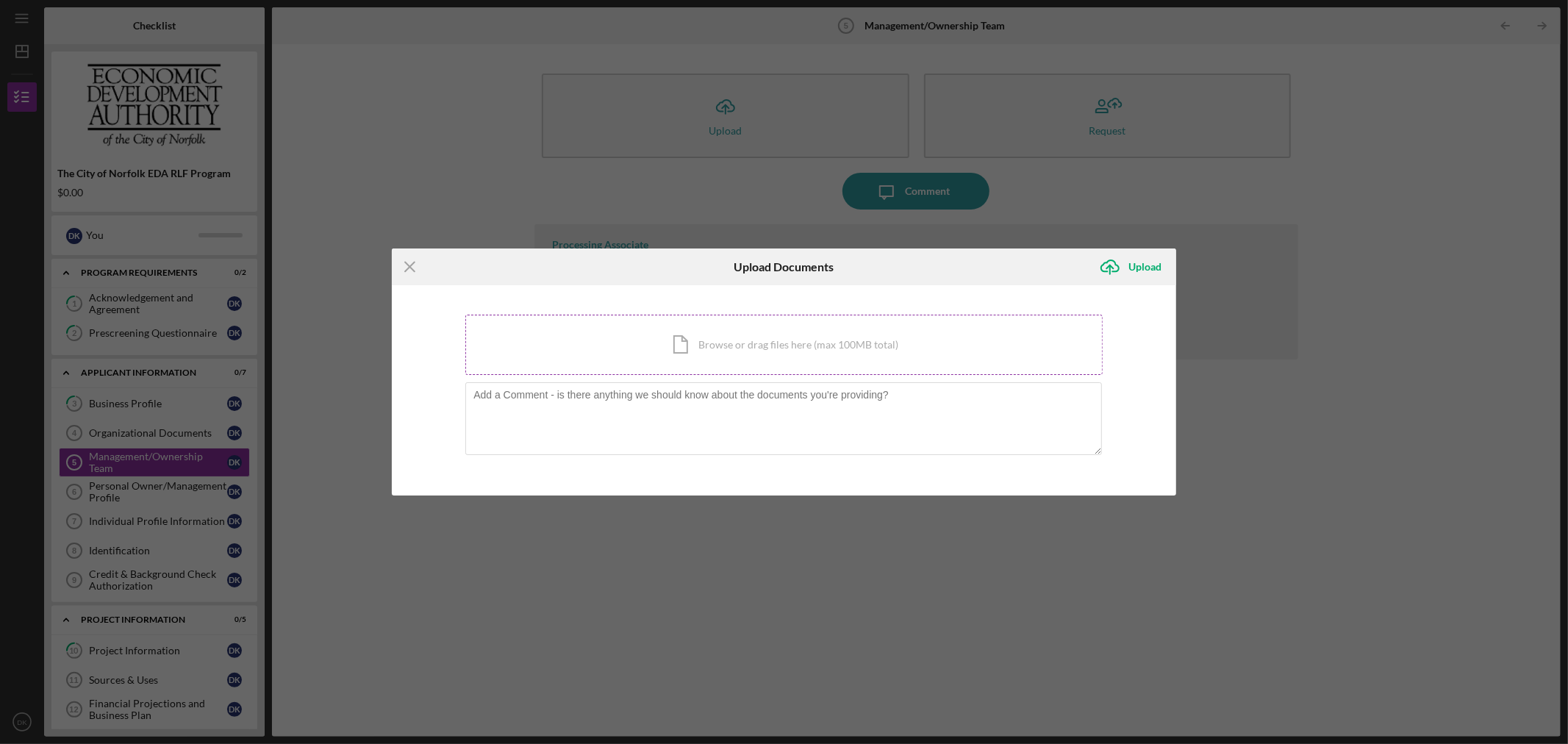
click at [709, 348] on div "Icon/Document Browse or drag files here (max 100MB total) Tap to choose files o…" at bounding box center [784, 344] width 637 height 60
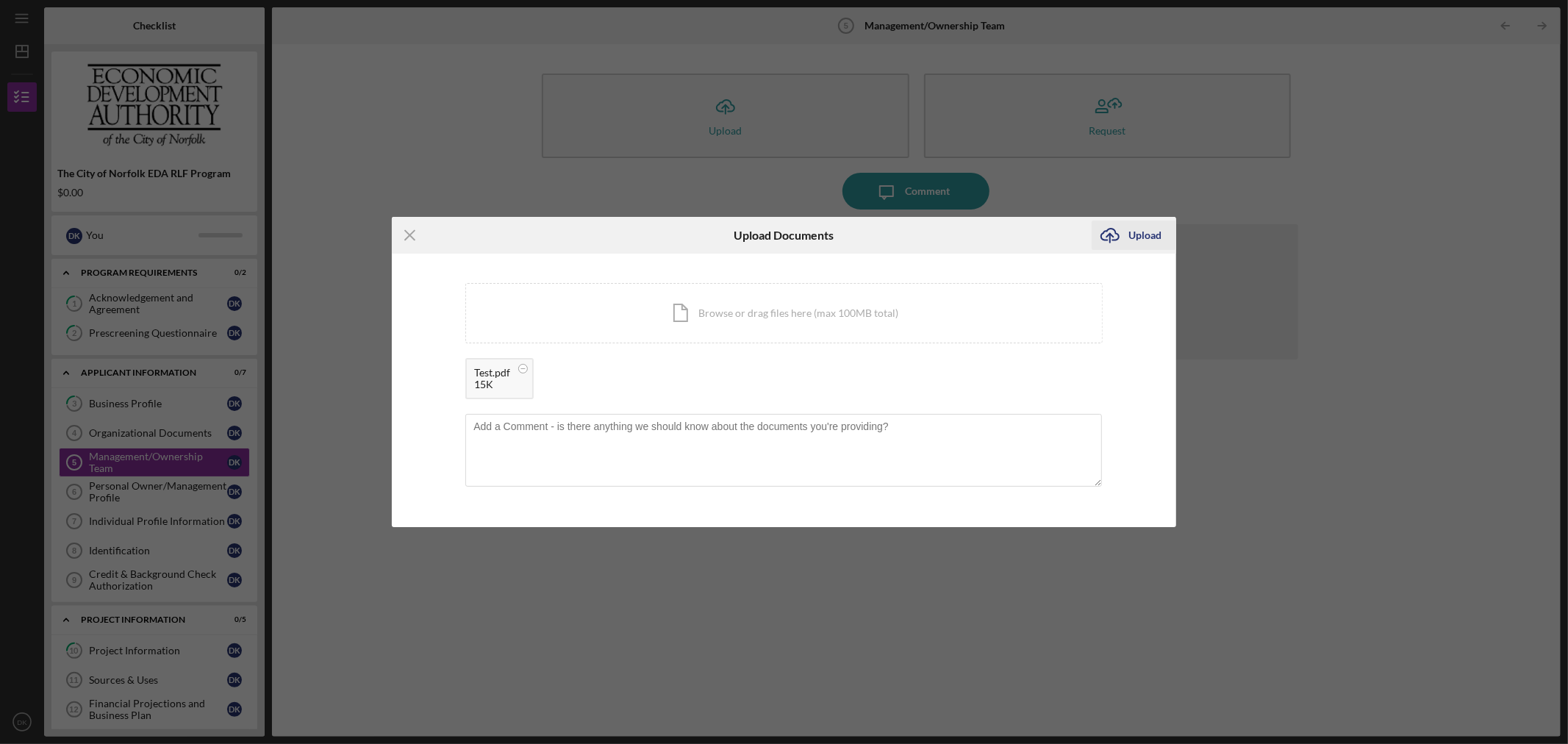
click at [1151, 229] on div "Upload" at bounding box center [1144, 235] width 33 height 30
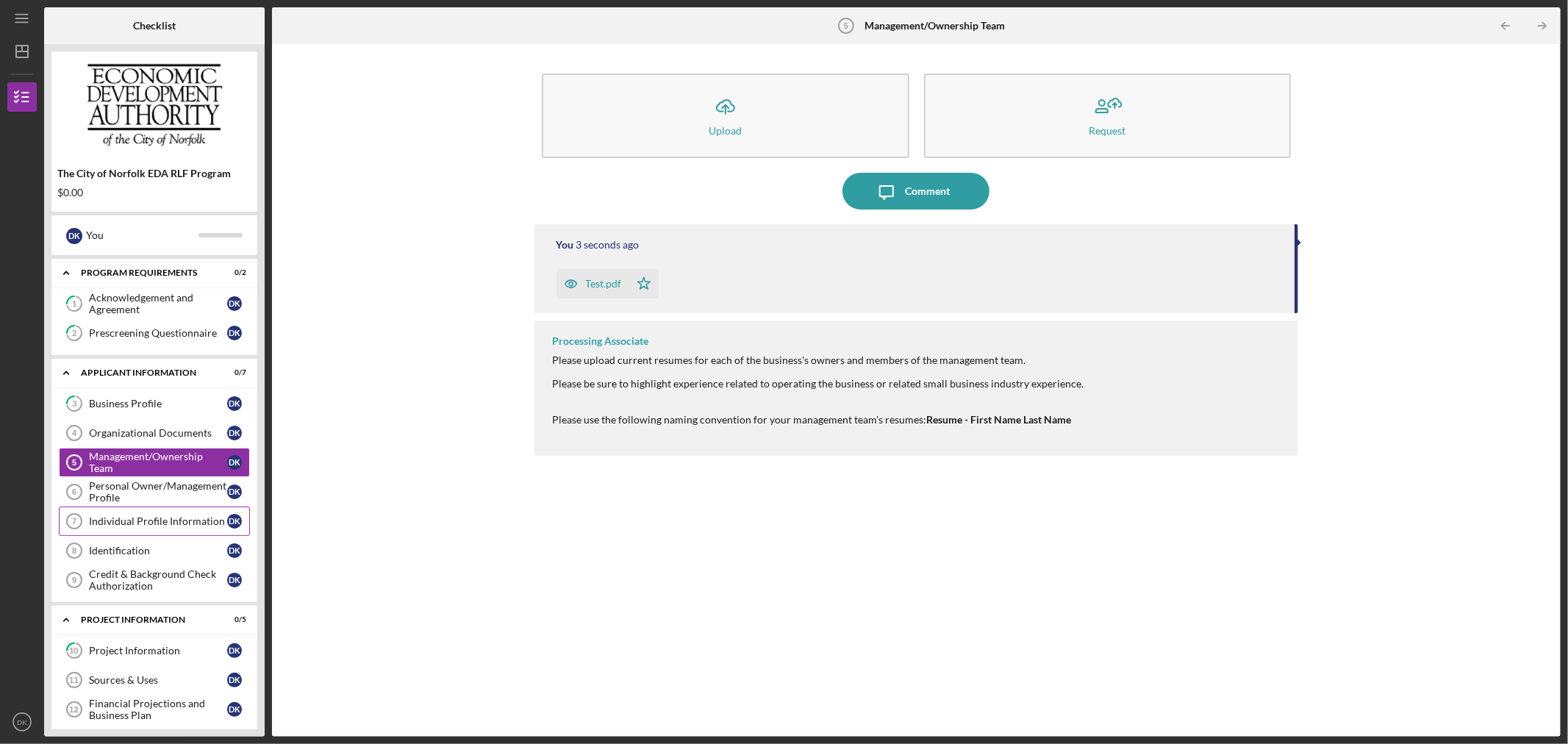
click at [147, 511] on link "Individual Profile Information 7 Individual Profile Information D K" at bounding box center [154, 521] width 191 height 30
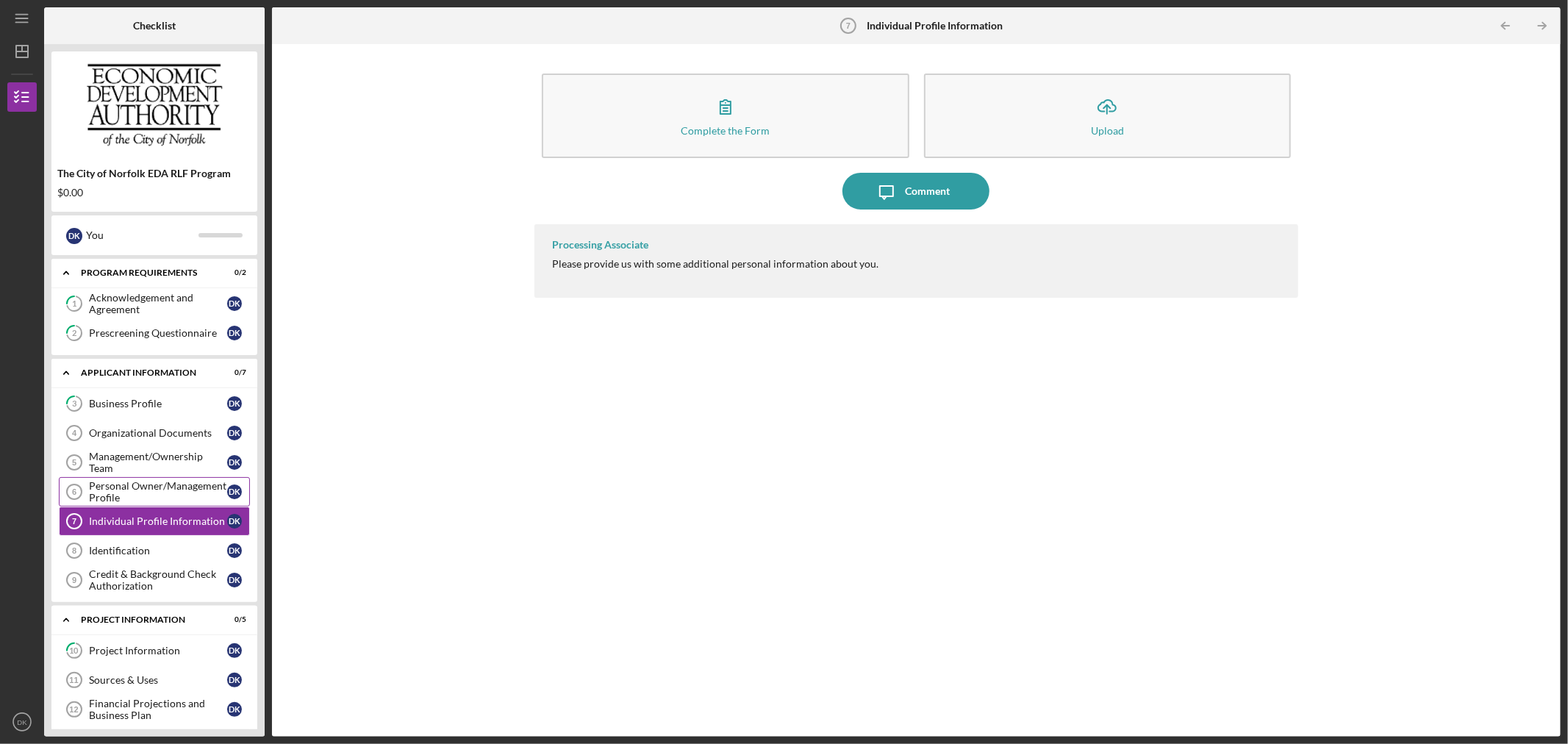
click at [149, 503] on div "Personal Owner/Management Profile" at bounding box center [158, 491] width 138 height 23
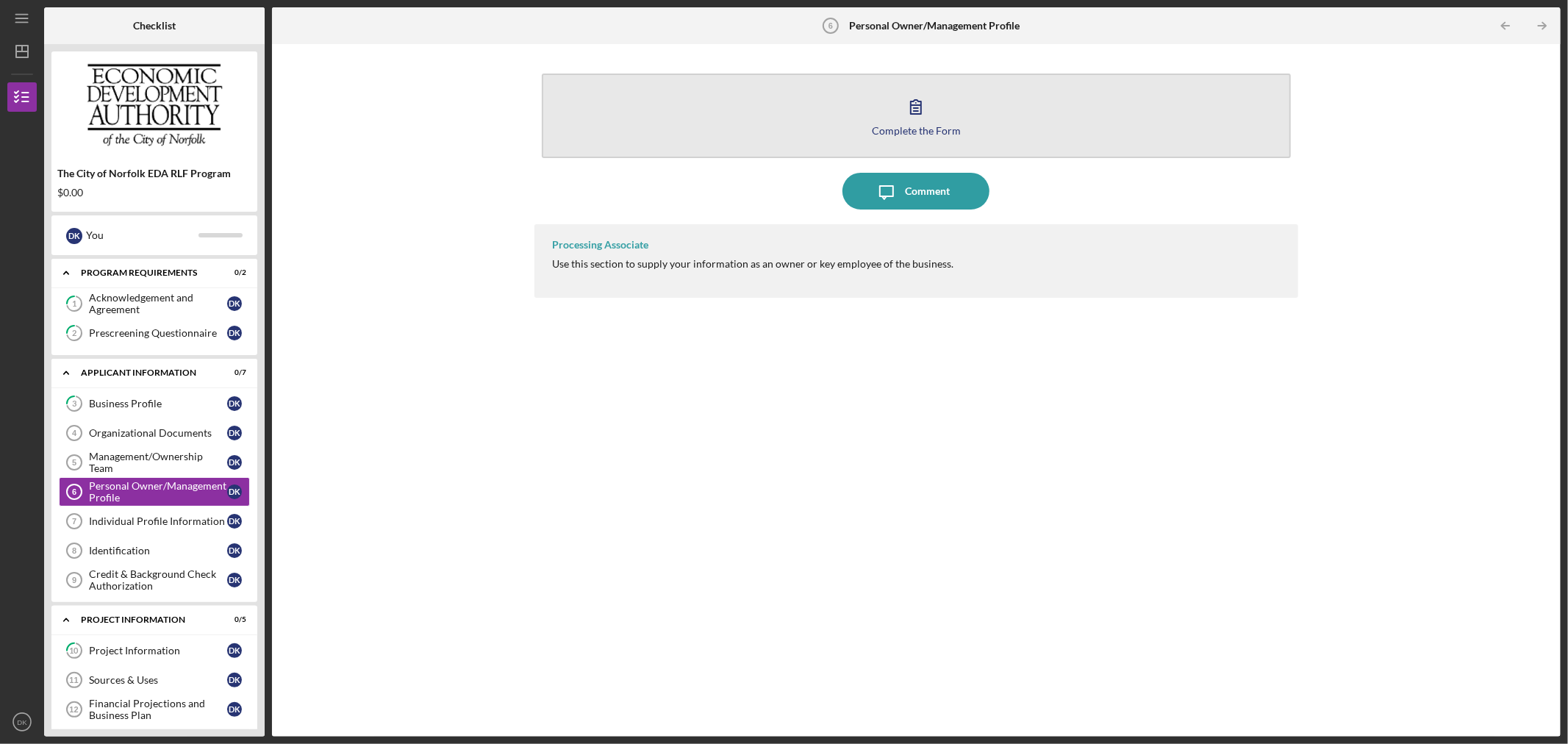
click at [788, 144] on button "Complete the Form Form" at bounding box center [917, 116] width 750 height 85
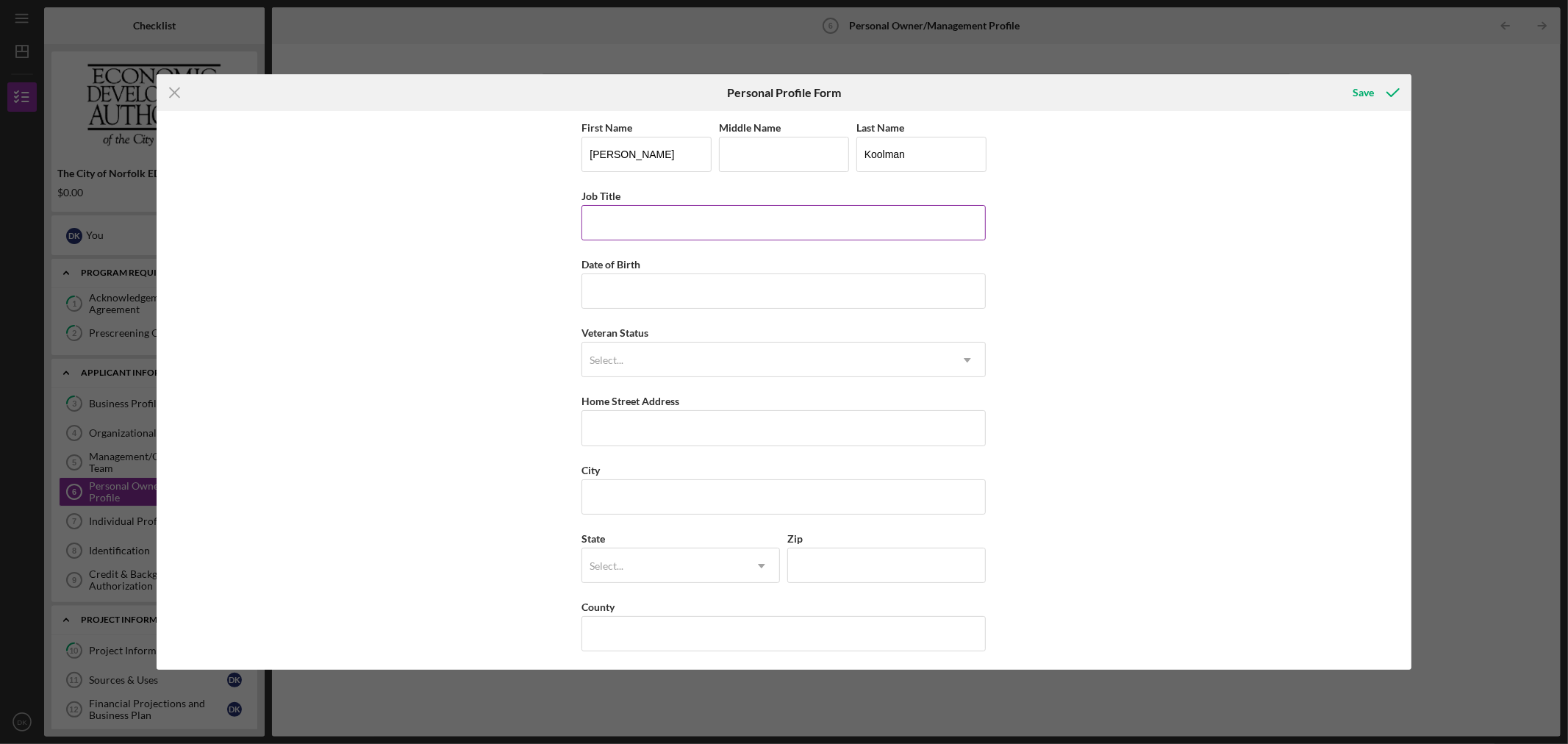
click at [721, 237] on input "Job Title" at bounding box center [784, 222] width 404 height 35
type input "sdf"
click at [747, 292] on input "Date of Birth" at bounding box center [784, 290] width 404 height 35
type input "[DATE]"
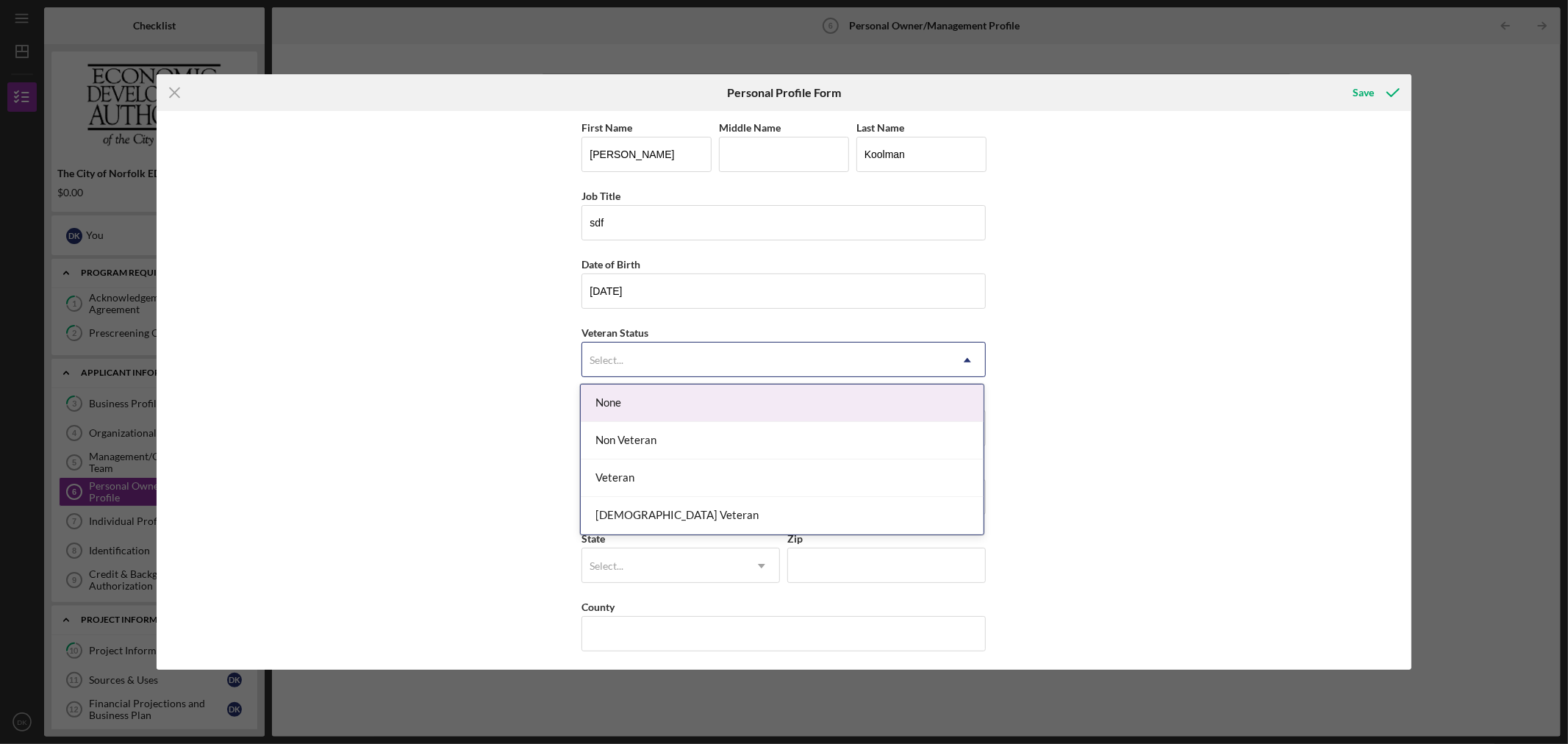
click at [728, 354] on div "Select..." at bounding box center [766, 361] width 368 height 34
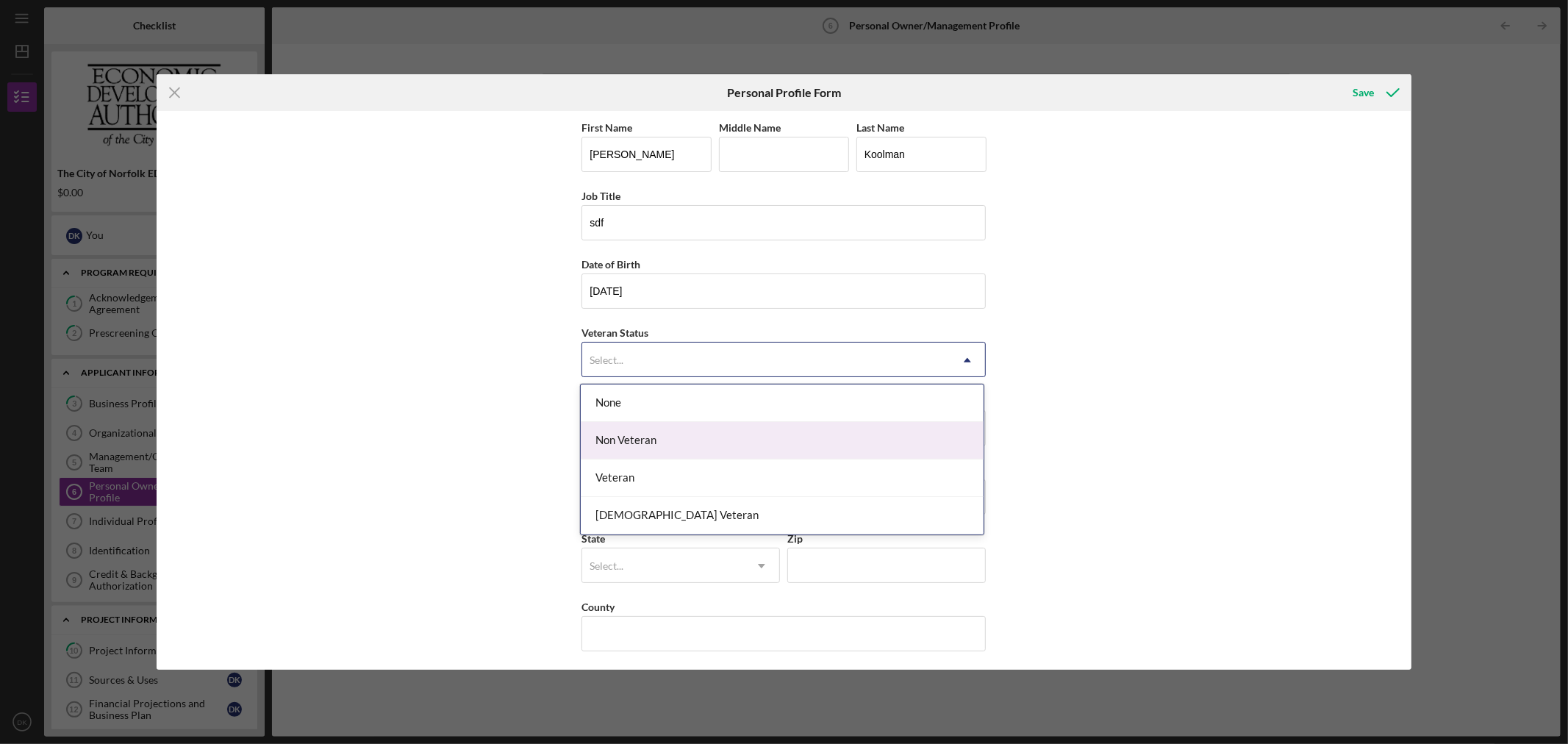
click at [694, 440] on div "Non Veteran" at bounding box center [782, 441] width 403 height 38
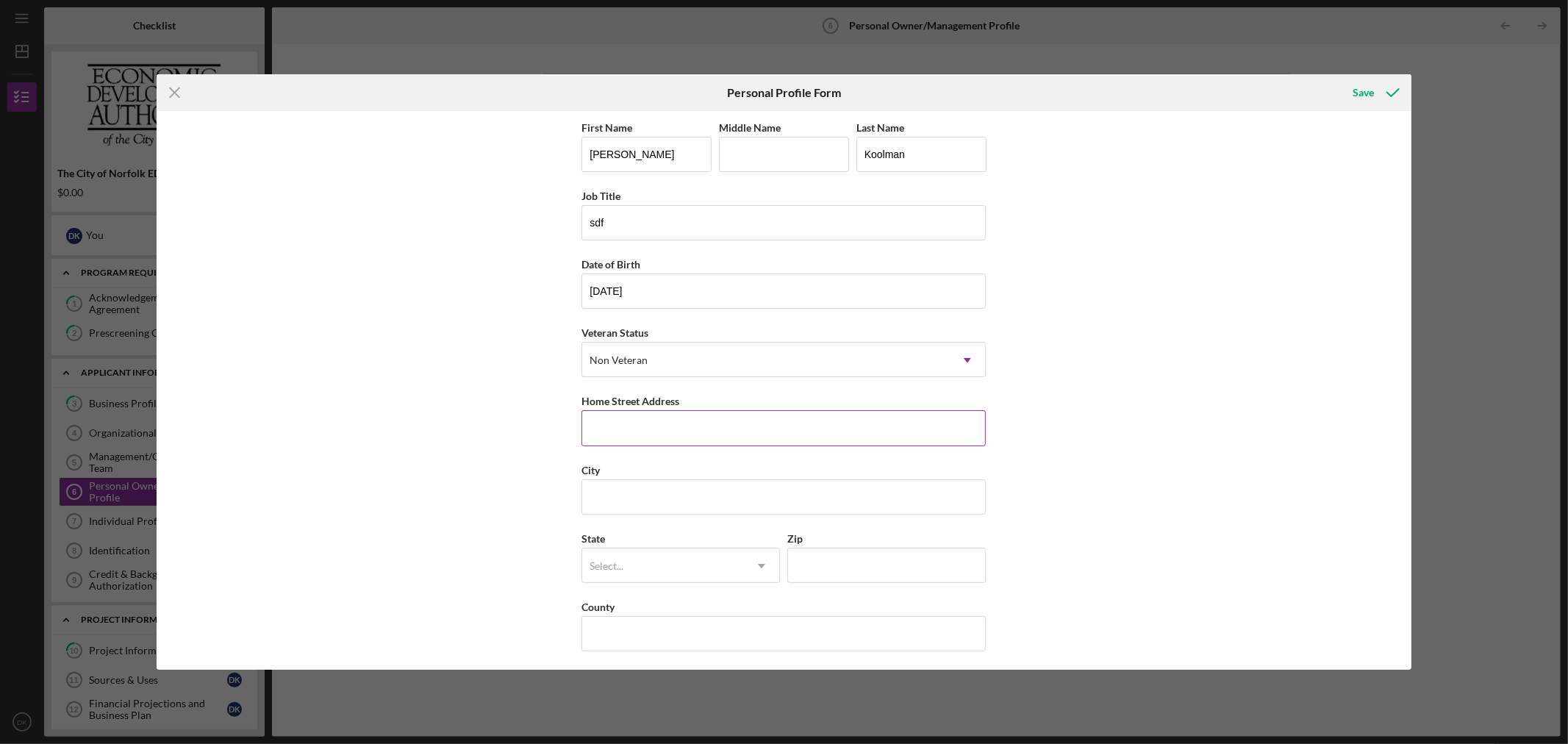
click at [710, 418] on input "Home Street Address" at bounding box center [784, 427] width 404 height 35
type input "5757865"
click at [682, 503] on input "City" at bounding box center [784, 497] width 404 height 35
type input "7867"
click at [674, 556] on div "Select..." at bounding box center [663, 566] width 161 height 34
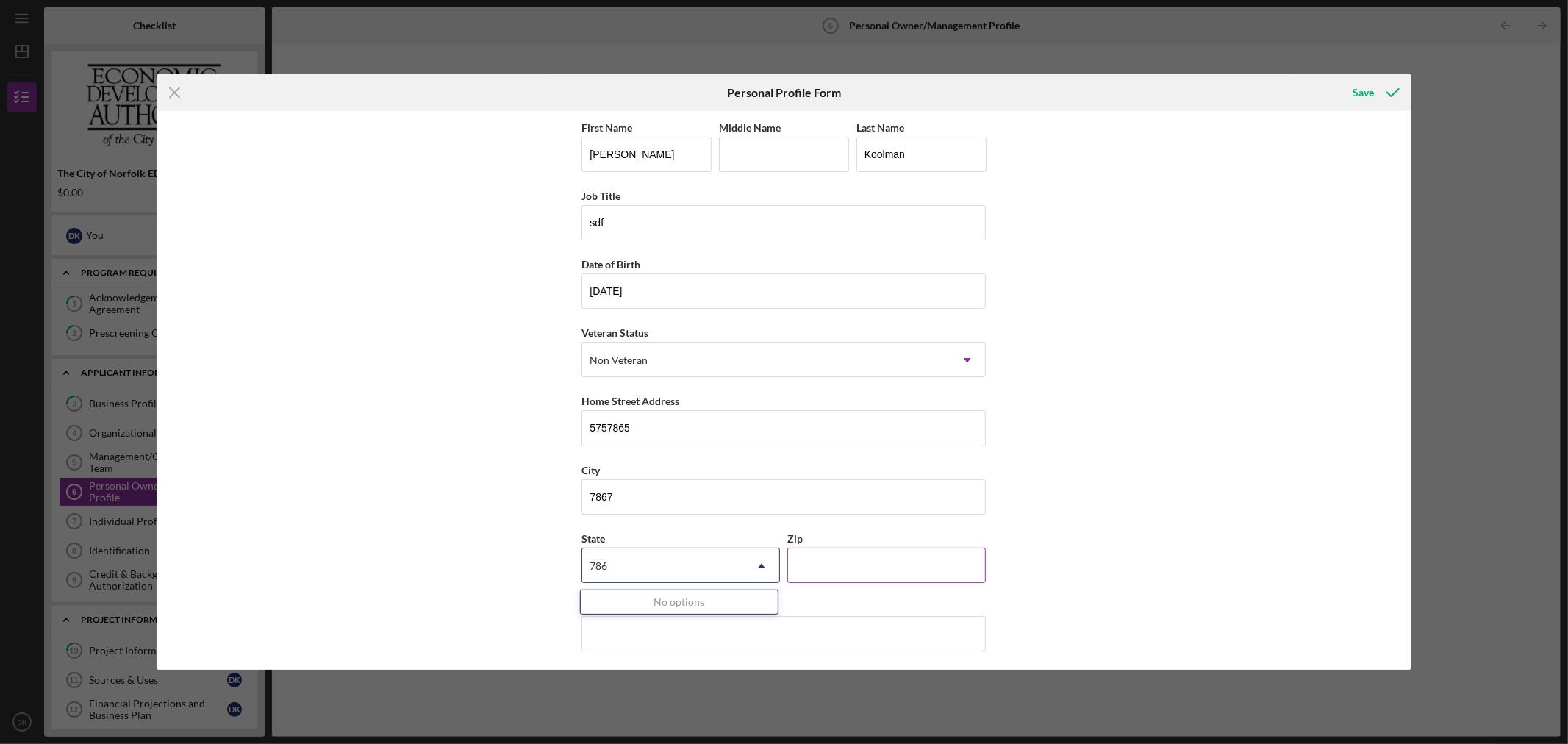
type input "786"
click at [829, 562] on input "Zip" at bounding box center [886, 565] width 198 height 35
type input "786##"
click at [774, 628] on input "County" at bounding box center [784, 633] width 404 height 35
type input "78678"
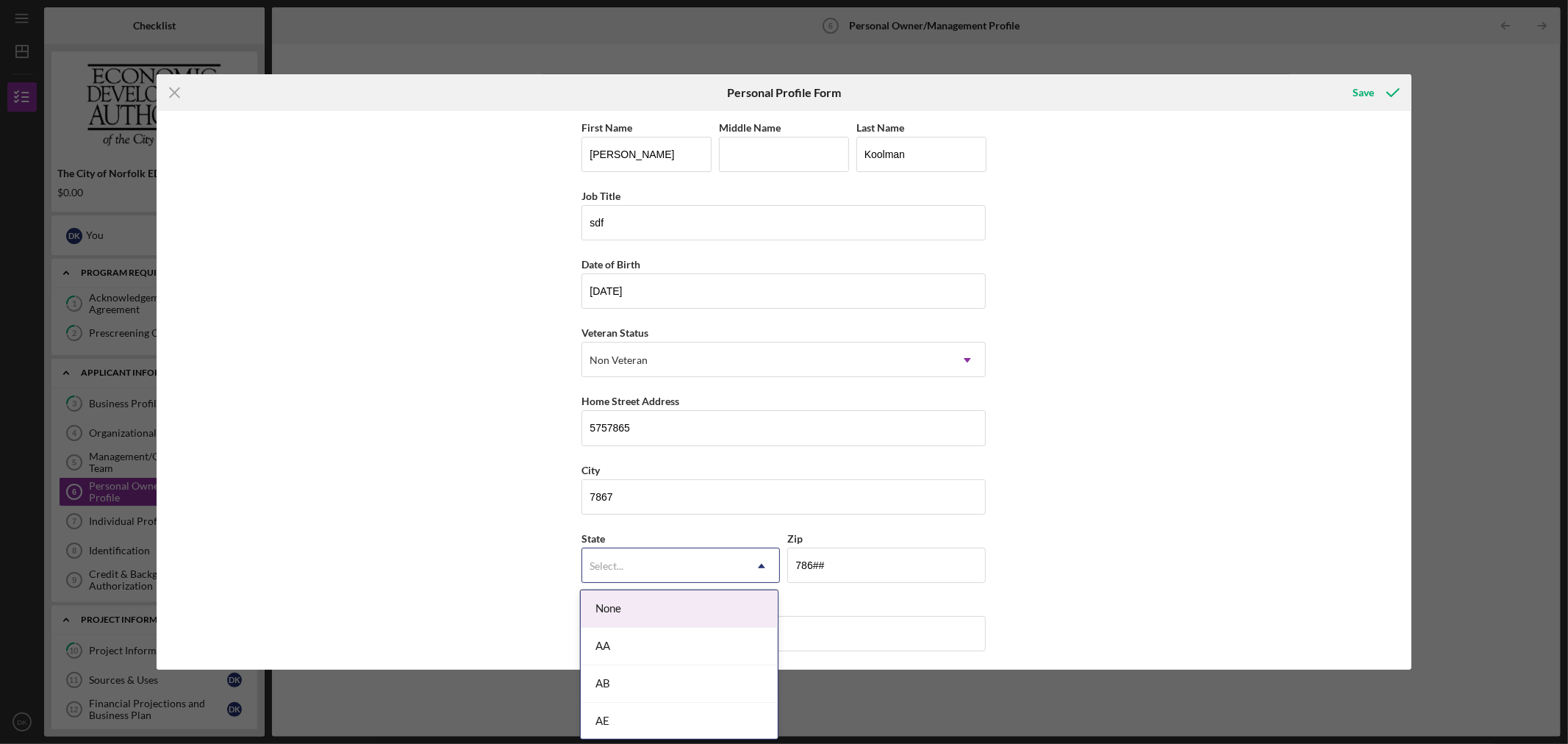
click at [671, 563] on div "Select..." at bounding box center [663, 566] width 161 height 34
drag, startPoint x: 667, startPoint y: 615, endPoint x: 669, endPoint y: 628, distance: 13.2
click at [667, 619] on div "None" at bounding box center [679, 610] width 197 height 38
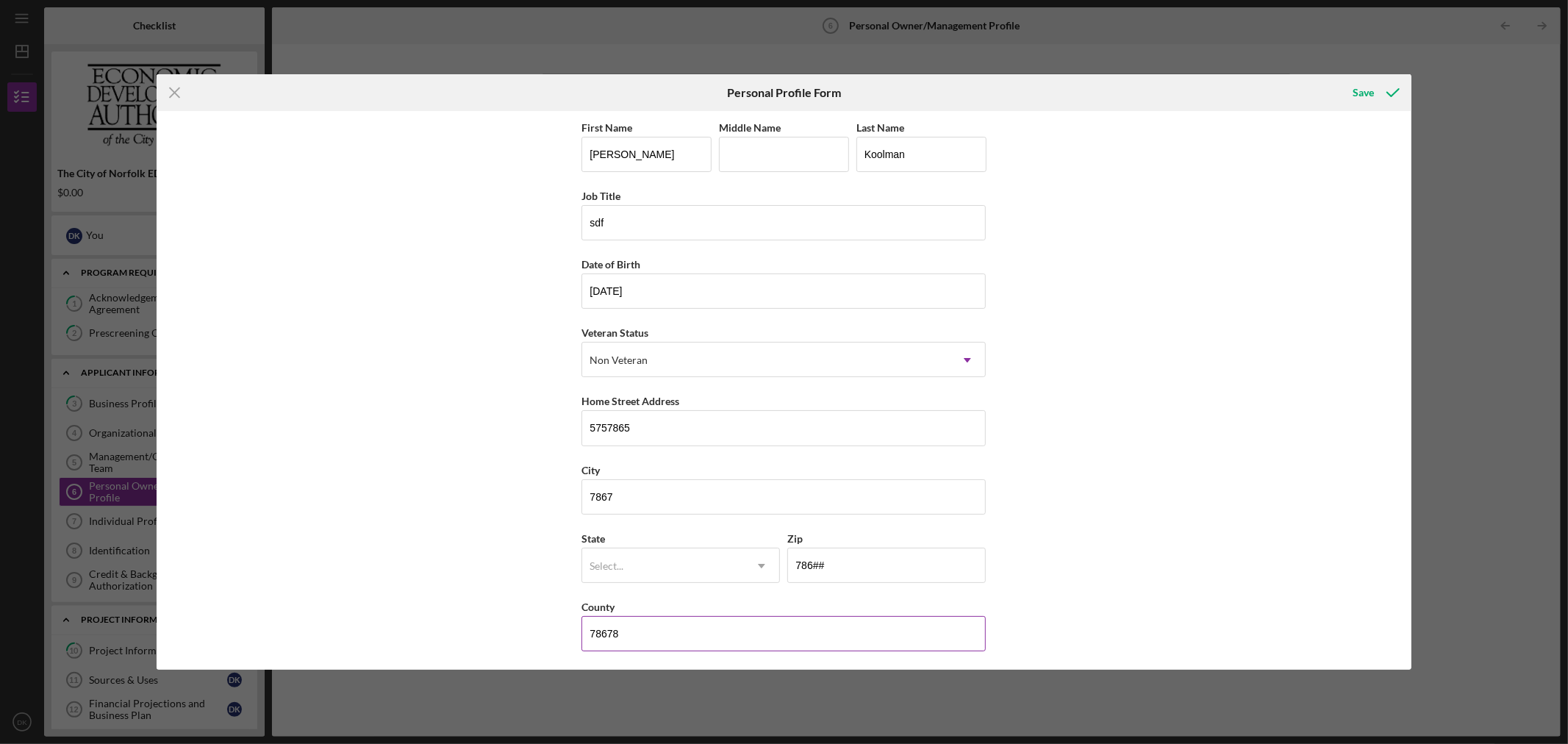
drag, startPoint x: 665, startPoint y: 657, endPoint x: 664, endPoint y: 604, distance: 53.0
click at [665, 656] on div "First Name [PERSON_NAME] Middle Name Last Name [PERSON_NAME] Title sdf Date of …" at bounding box center [784, 391] width 404 height 547
drag, startPoint x: 670, startPoint y: 571, endPoint x: 670, endPoint y: 587, distance: 16.0
click at [671, 578] on div "Select..." at bounding box center [663, 566] width 161 height 34
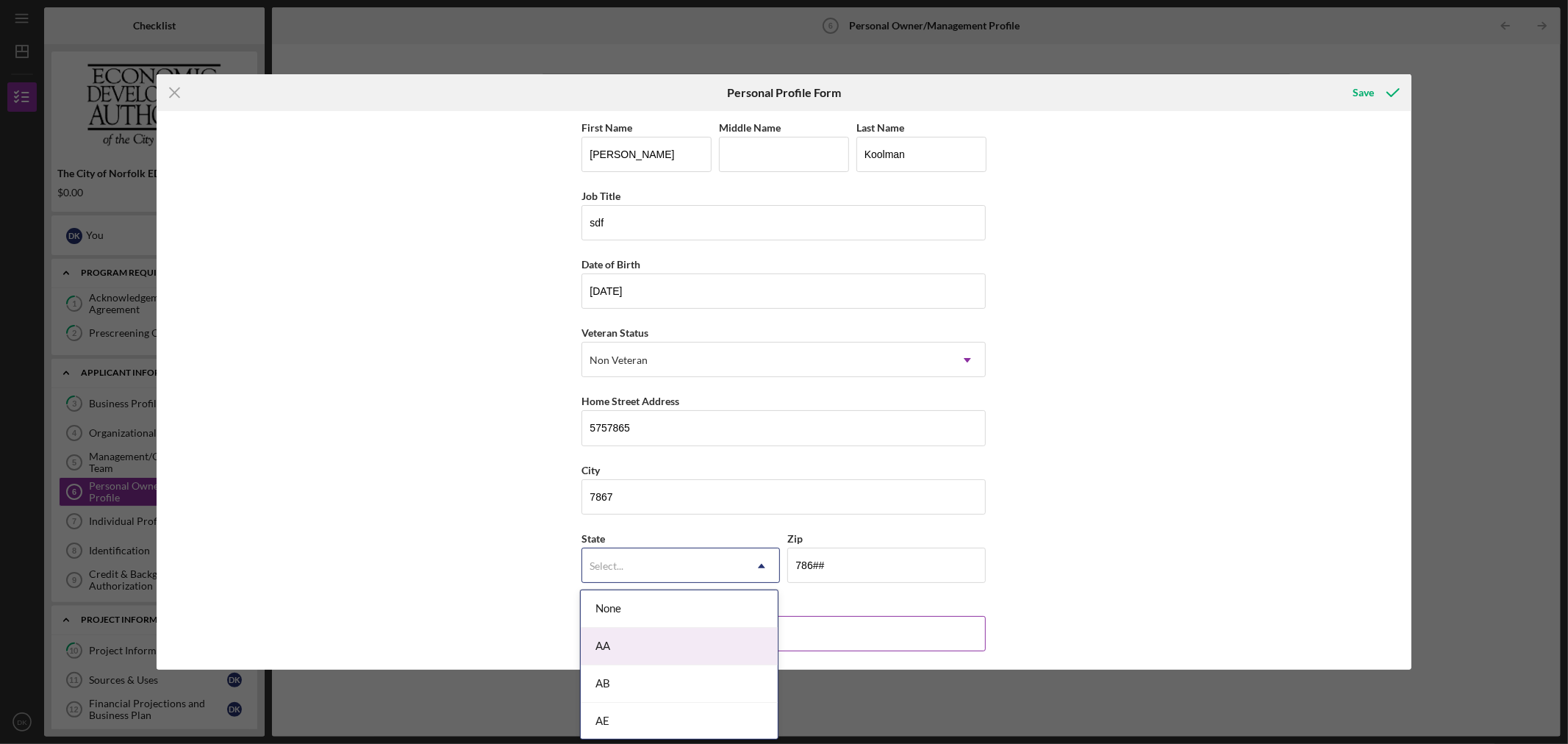
click at [667, 631] on div "AA" at bounding box center [679, 647] width 197 height 38
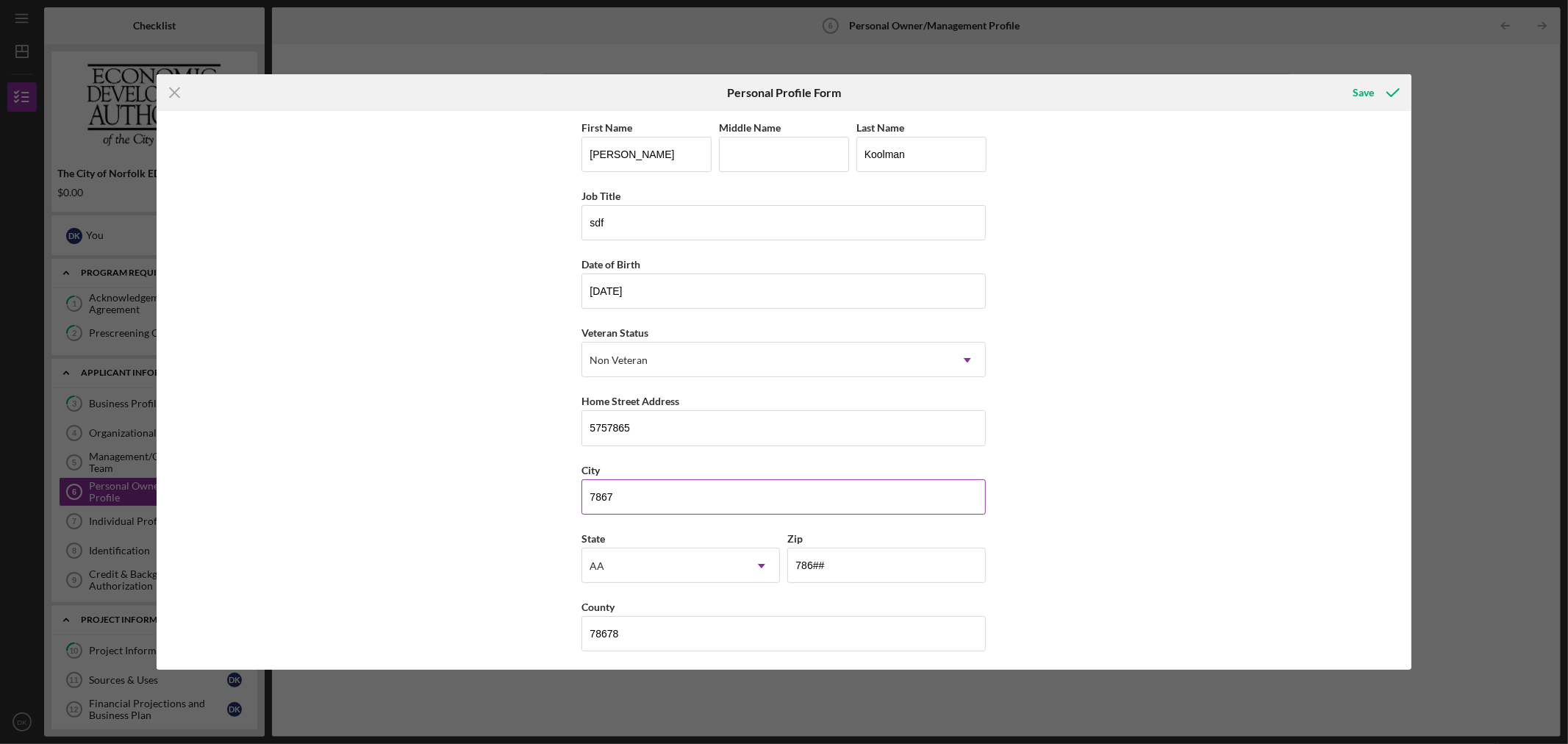
scroll to position [4, 0]
click at [1383, 104] on icon "submit" at bounding box center [1393, 92] width 37 height 37
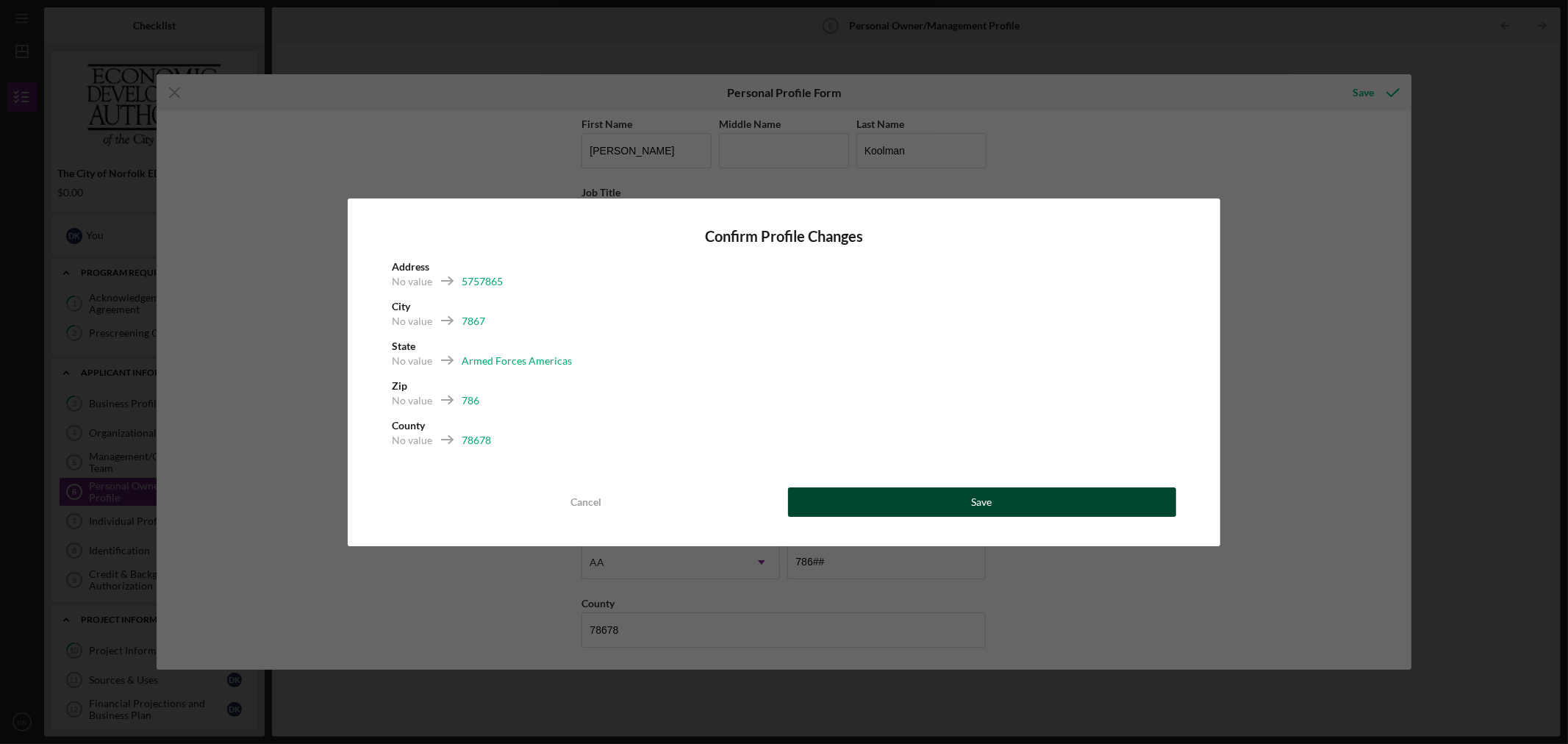
click at [890, 506] on button "Save" at bounding box center [982, 502] width 388 height 30
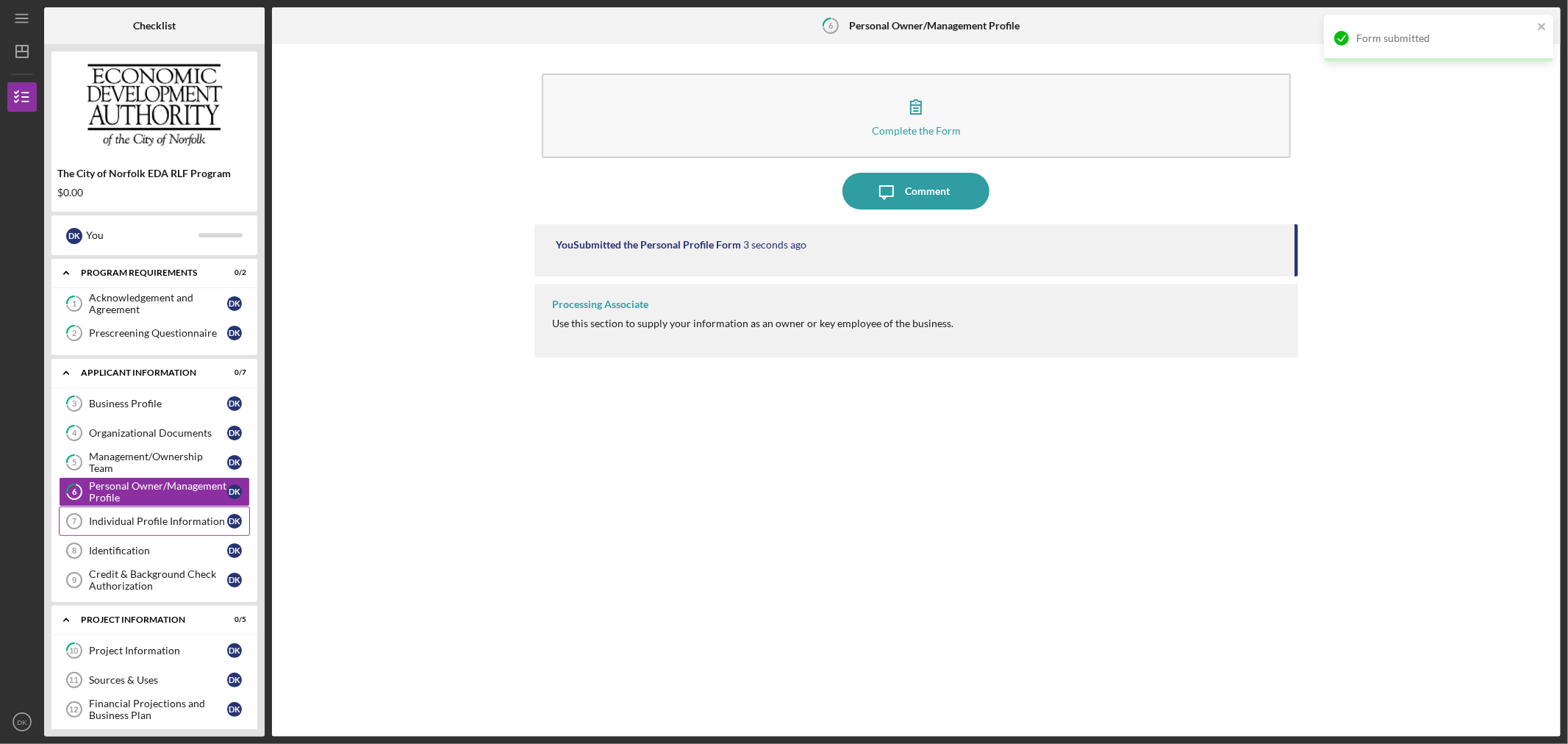
click at [141, 524] on div "Individual Profile Information" at bounding box center [158, 521] width 138 height 12
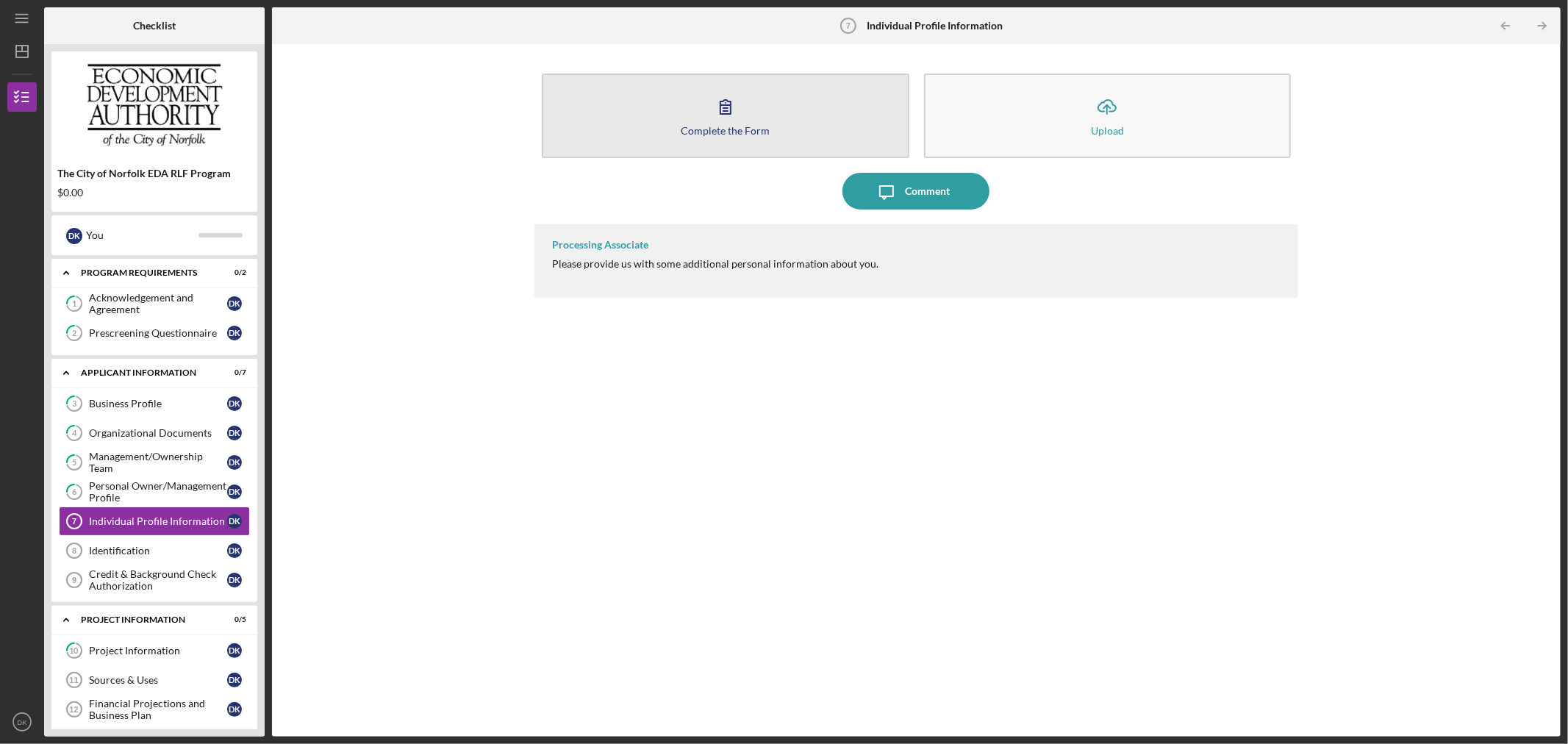
click at [757, 125] on div "Complete the Form" at bounding box center [725, 131] width 89 height 11
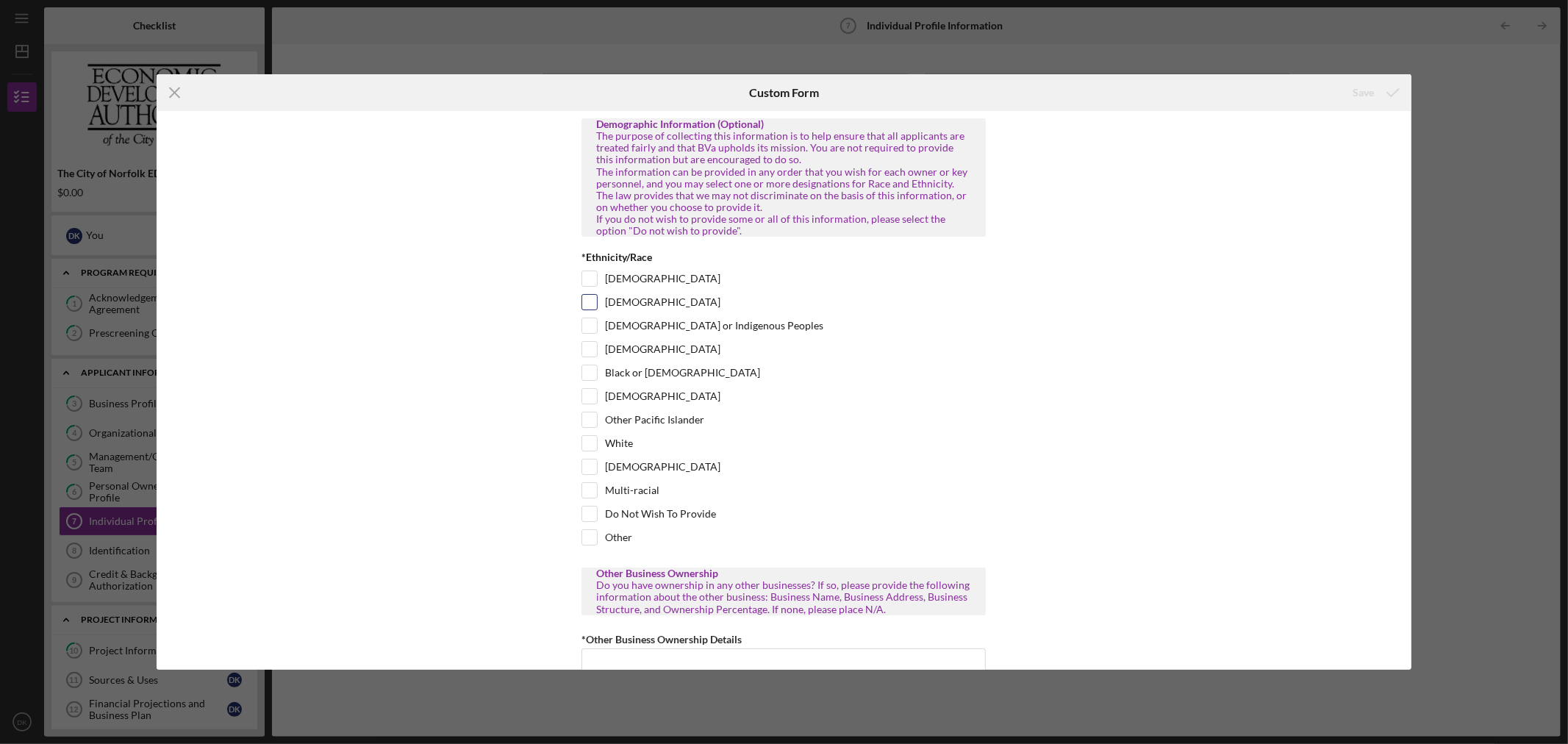
click at [634, 317] on div "[DEMOGRAPHIC_DATA]" at bounding box center [784, 306] width 404 height 23
click at [638, 341] on div "[DEMOGRAPHIC_DATA] or Indigenous Peoples" at bounding box center [784, 329] width 404 height 23
click at [623, 356] on label "[DEMOGRAPHIC_DATA]" at bounding box center [663, 349] width 115 height 14
click at [597, 356] on input "[DEMOGRAPHIC_DATA]" at bounding box center [590, 349] width 14 height 14
checkbox input "true"
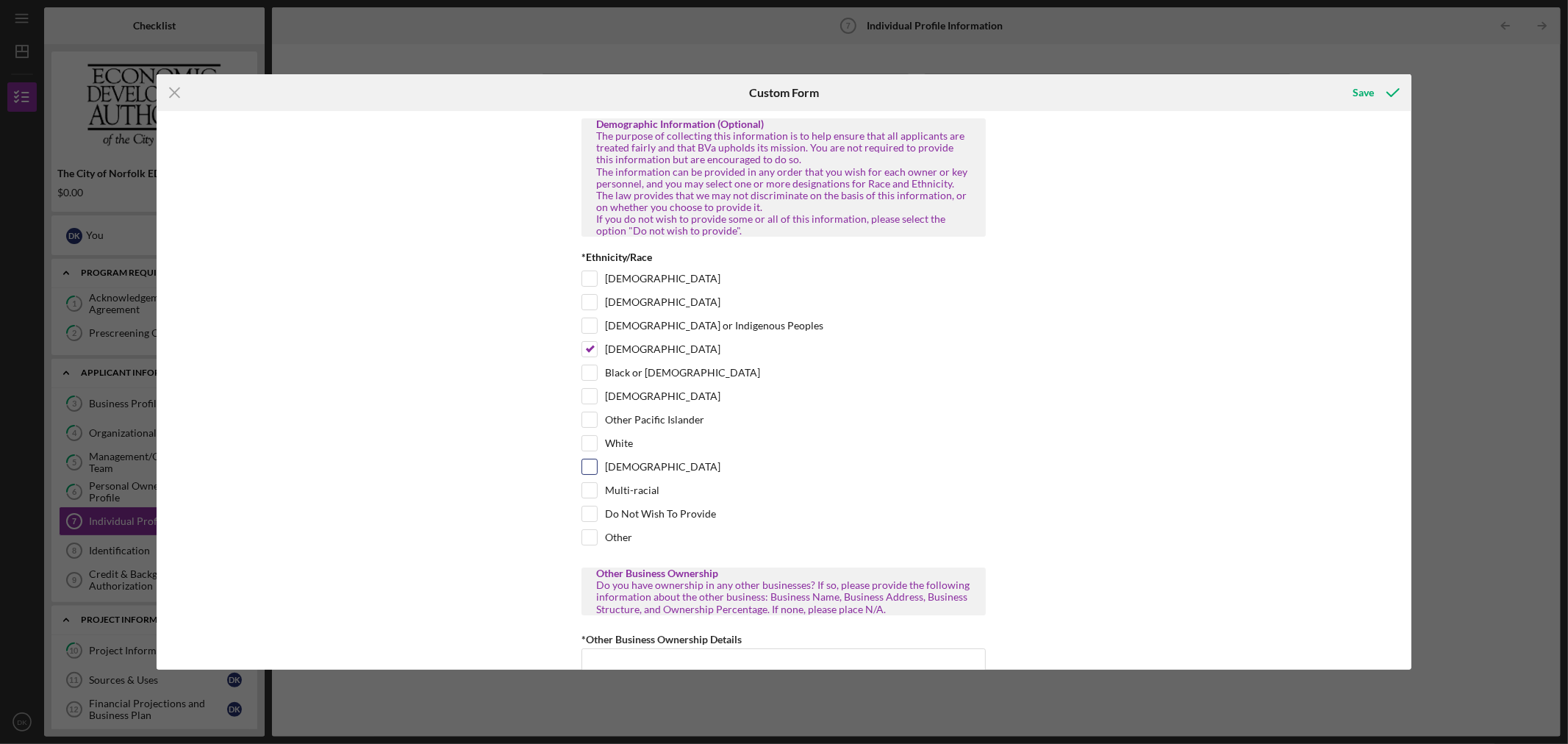
click at [612, 474] on label "[DEMOGRAPHIC_DATA]" at bounding box center [663, 467] width 115 height 14
click at [597, 474] on input "[DEMOGRAPHIC_DATA]" at bounding box center [590, 467] width 14 height 14
checkbox input "true"
drag, startPoint x: 598, startPoint y: 448, endPoint x: 598, endPoint y: 458, distance: 10.0
click at [598, 449] on div "White" at bounding box center [784, 447] width 404 height 23
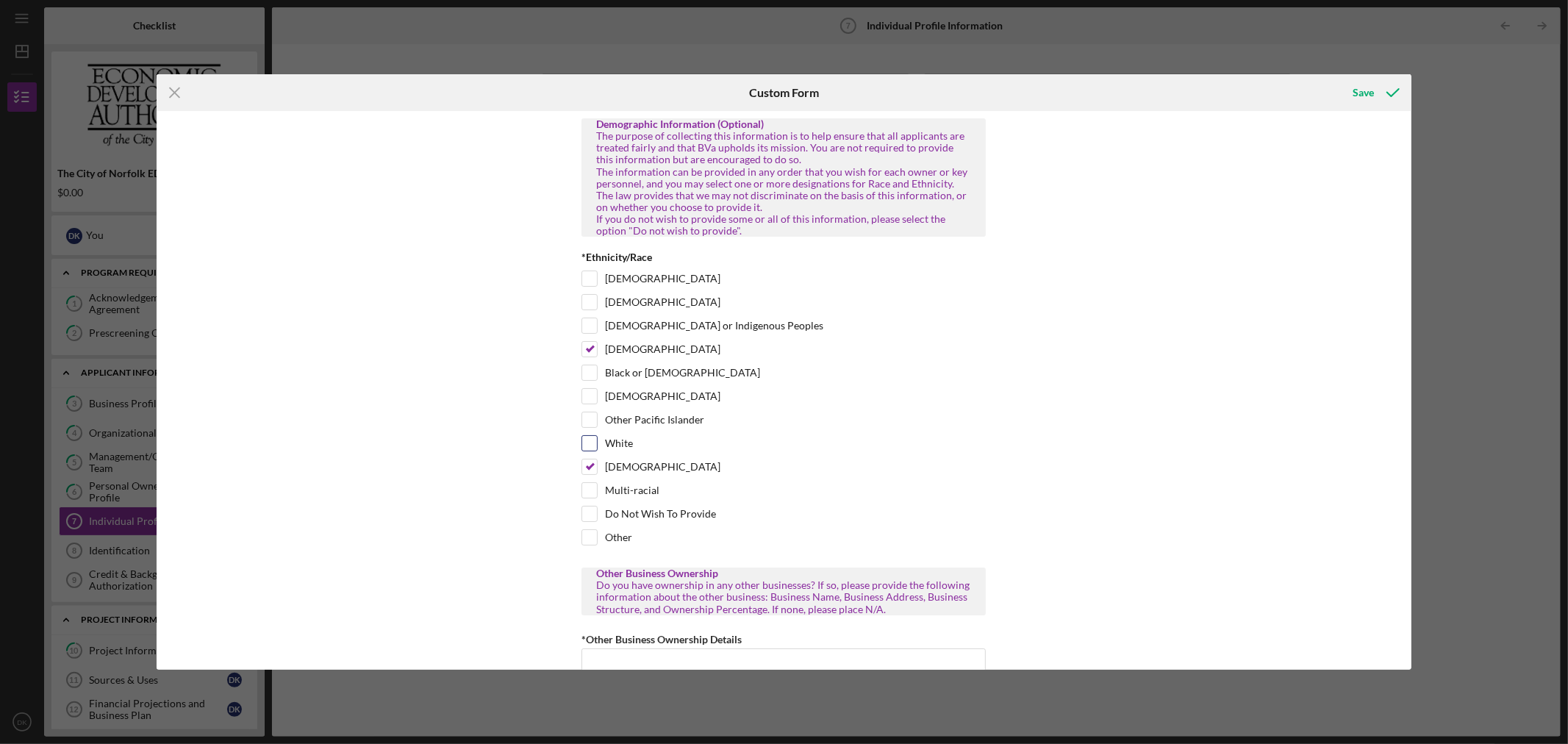
click at [598, 458] on div "White" at bounding box center [784, 447] width 404 height 23
click at [589, 451] on input "White" at bounding box center [590, 443] width 14 height 14
checkbox input "true"
click at [592, 474] on input "[DEMOGRAPHIC_DATA]" at bounding box center [590, 467] width 14 height 14
checkbox input "false"
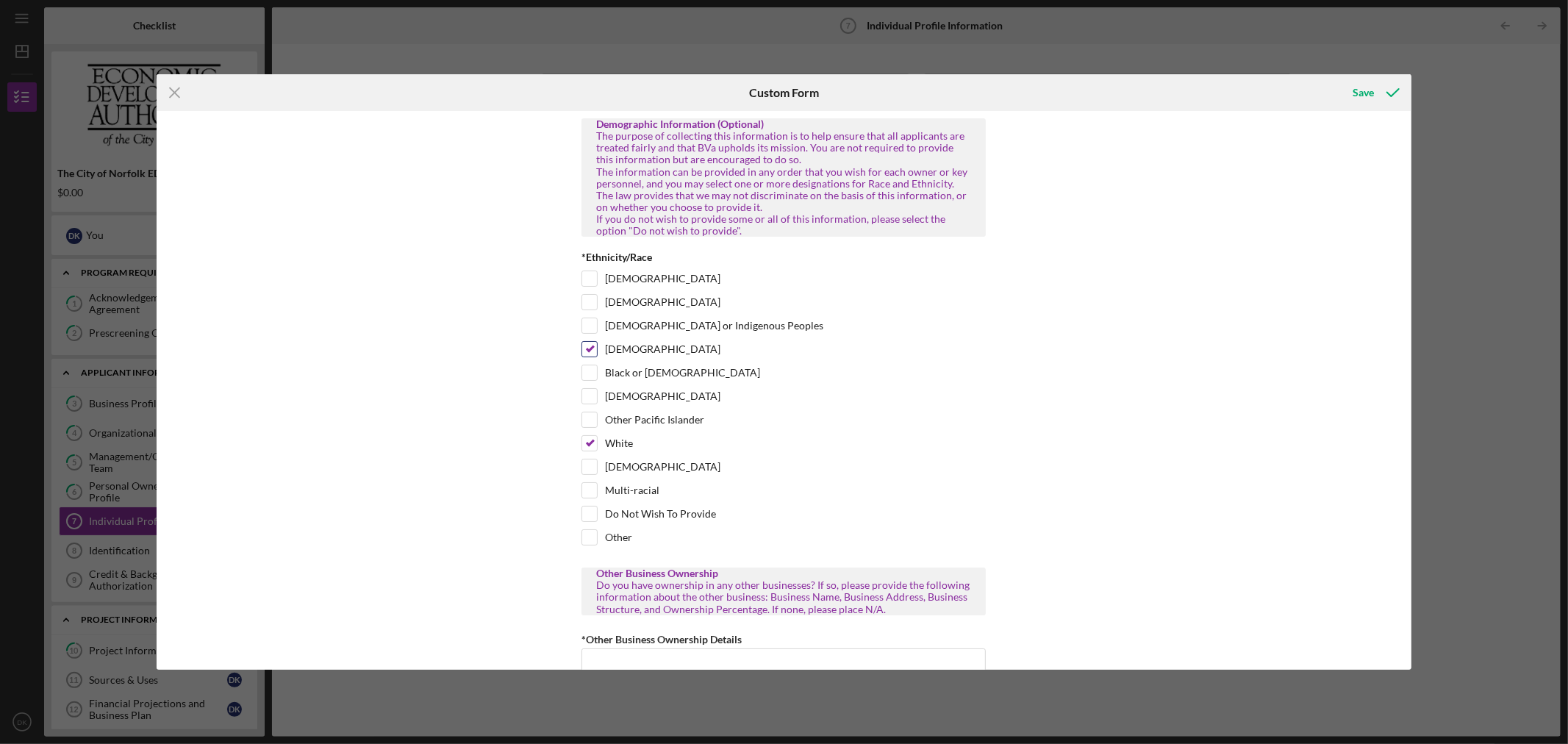
click at [591, 364] on div "[DEMOGRAPHIC_DATA]" at bounding box center [784, 353] width 404 height 23
click at [591, 356] on input "[DEMOGRAPHIC_DATA]" at bounding box center [590, 349] width 14 height 14
checkbox input "false"
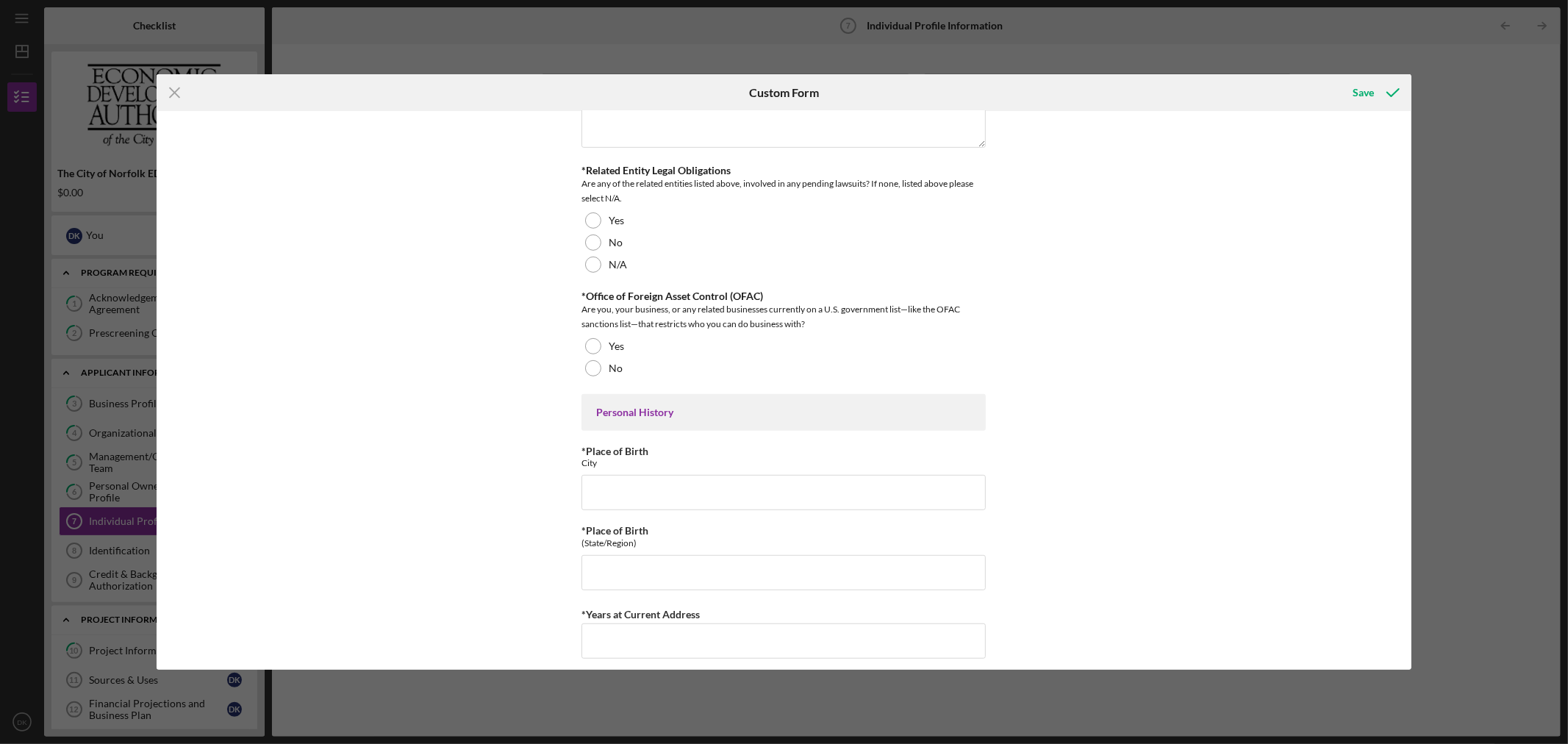
scroll to position [408, 0]
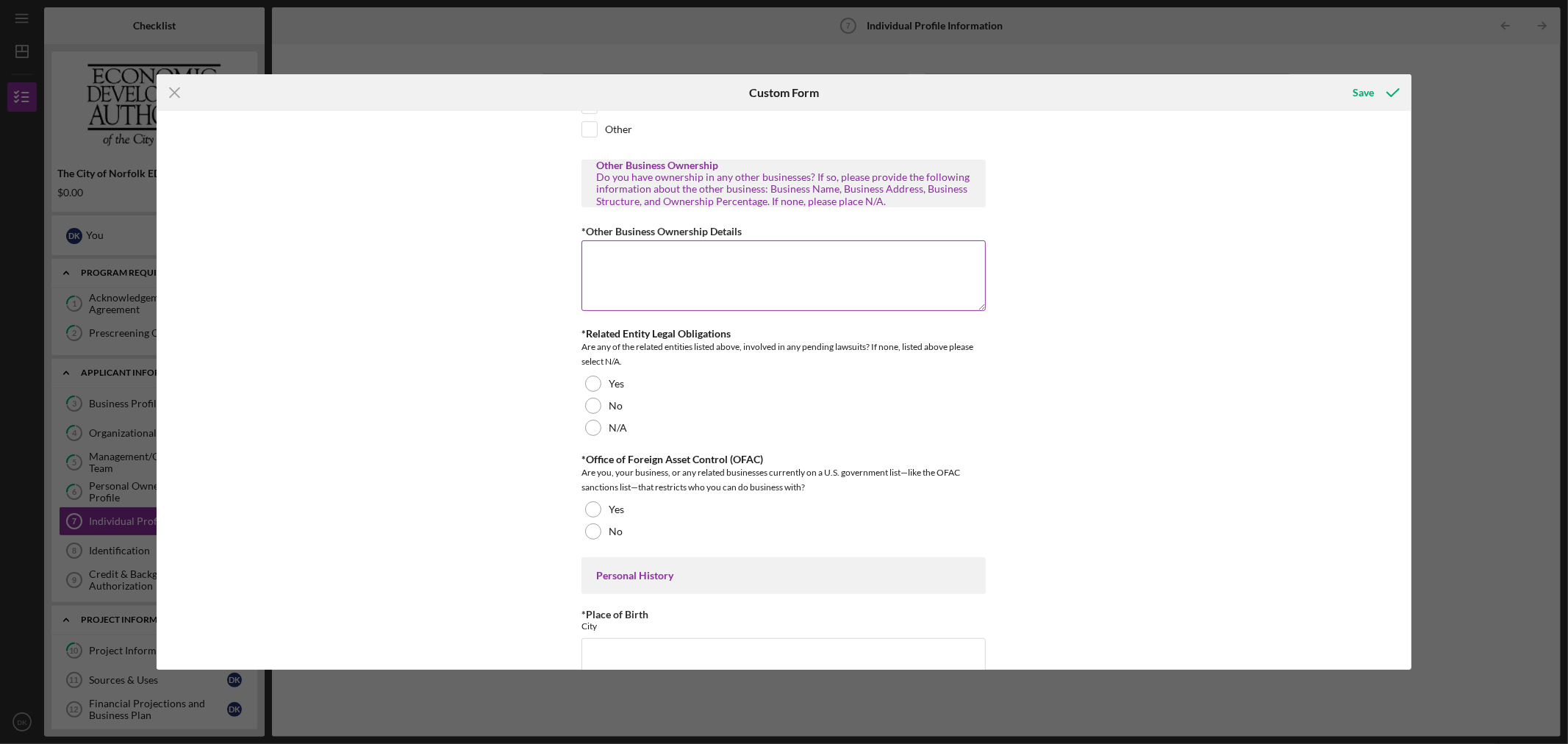
click at [739, 311] on textarea "*Other Business Ownership Details" at bounding box center [784, 276] width 404 height 70
type textarea "876"
click at [591, 414] on div at bounding box center [593, 406] width 16 height 16
click at [595, 539] on div at bounding box center [593, 531] width 16 height 16
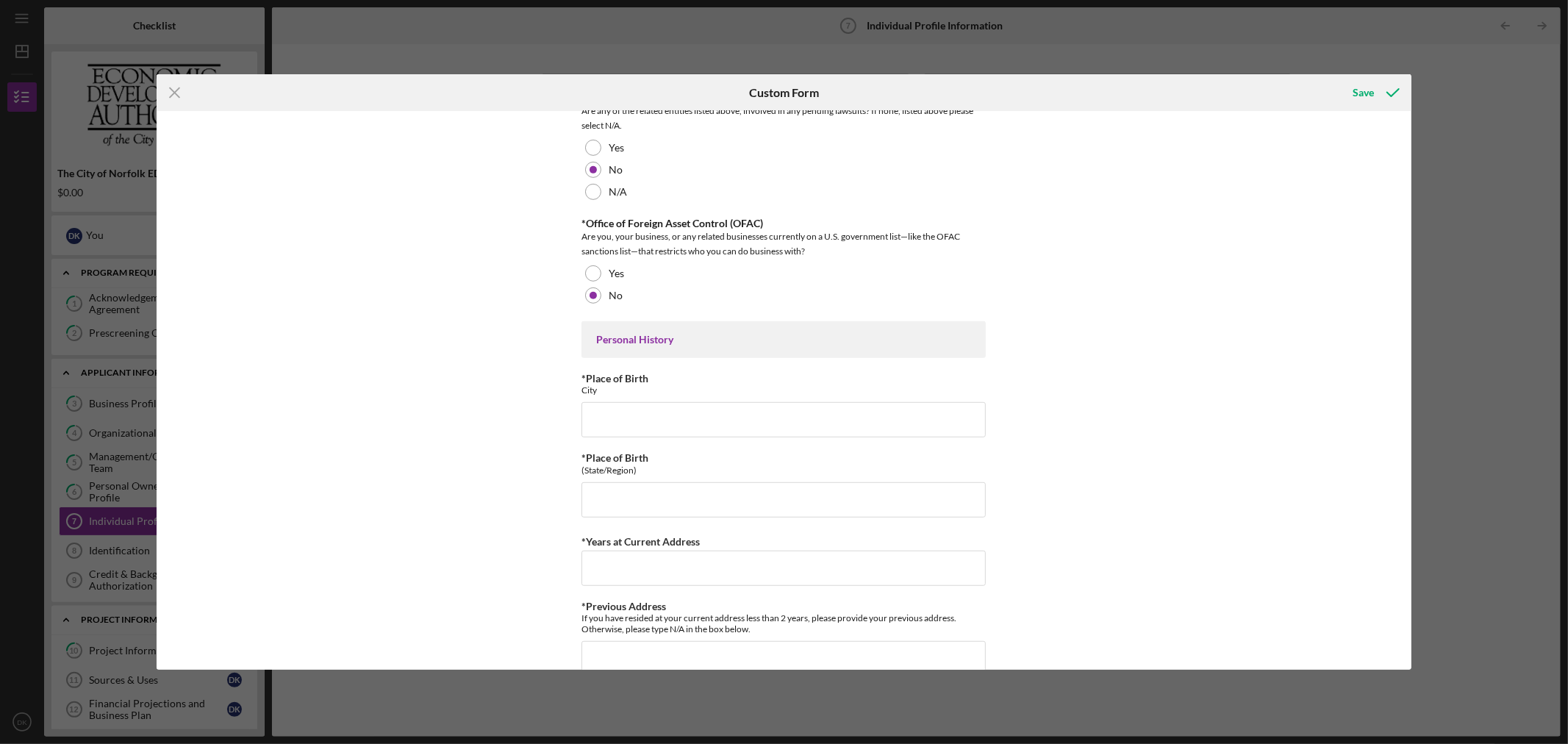
scroll to position [653, 0]
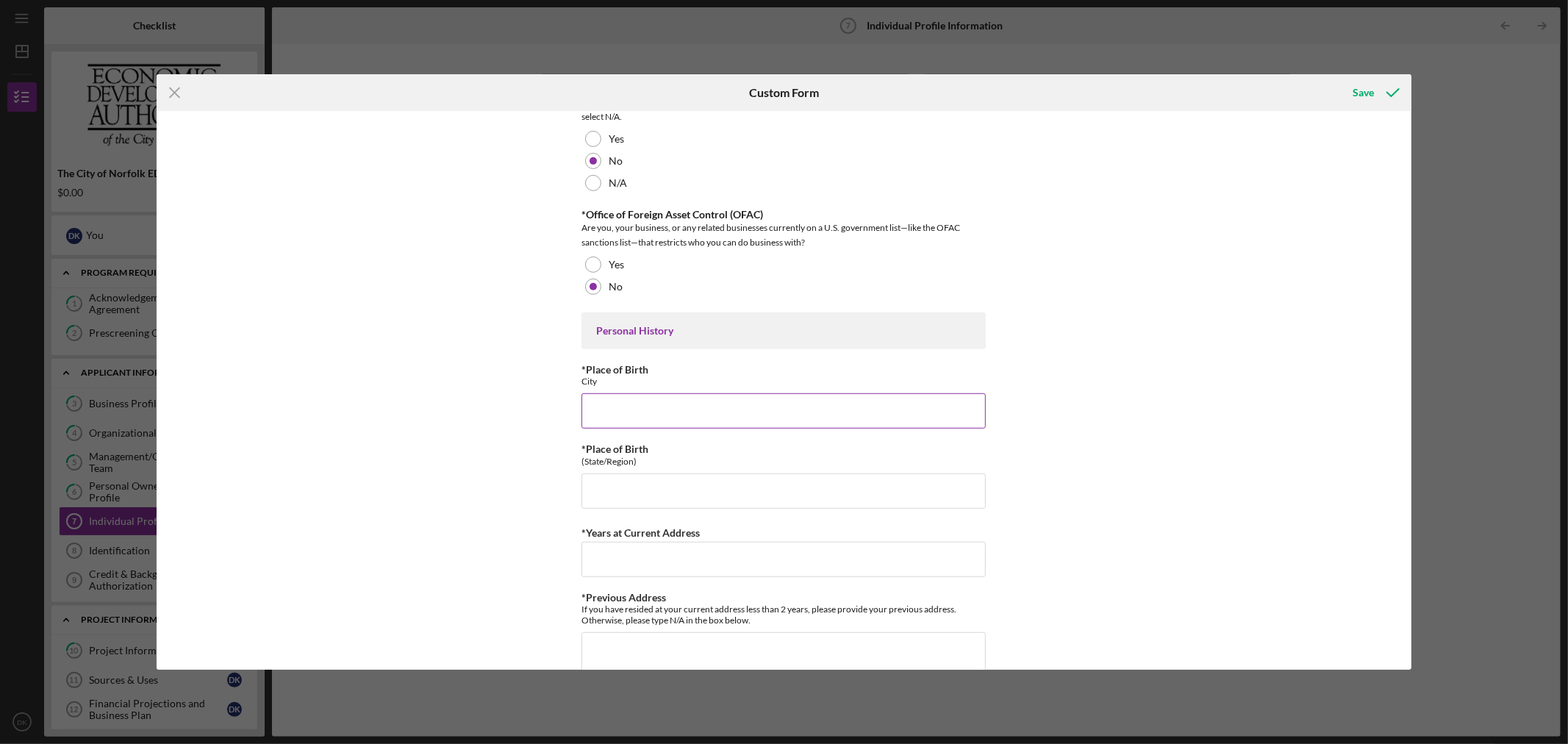
click at [623, 428] on input "*Place of Birth" at bounding box center [784, 410] width 404 height 35
type input "876"
drag, startPoint x: 628, startPoint y: 520, endPoint x: 632, endPoint y: 508, distance: 12.6
click at [628, 509] on input "*Place of Birth" at bounding box center [784, 491] width 404 height 35
type input "6786"
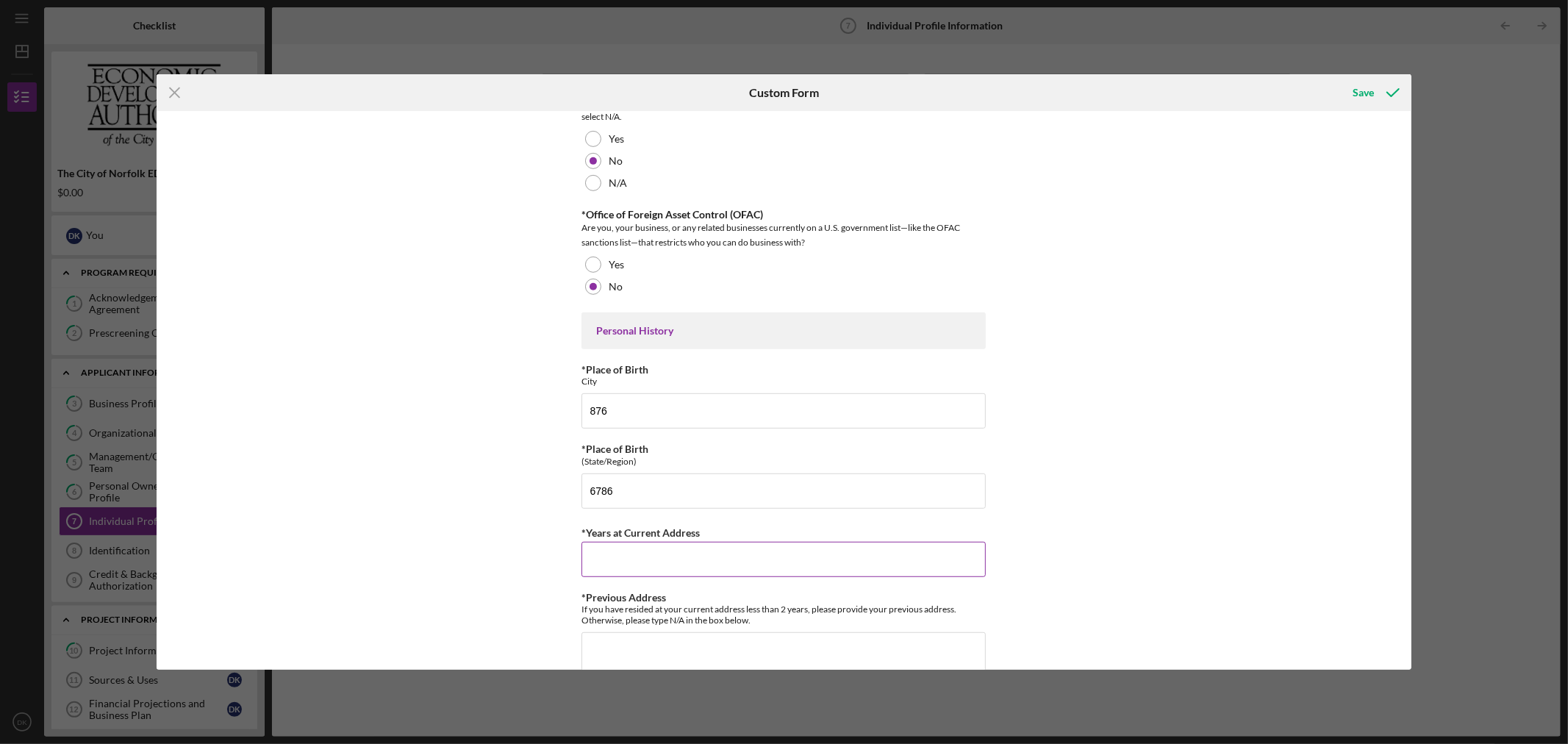
click at [643, 567] on input "*Years at Current Address" at bounding box center [784, 559] width 404 height 35
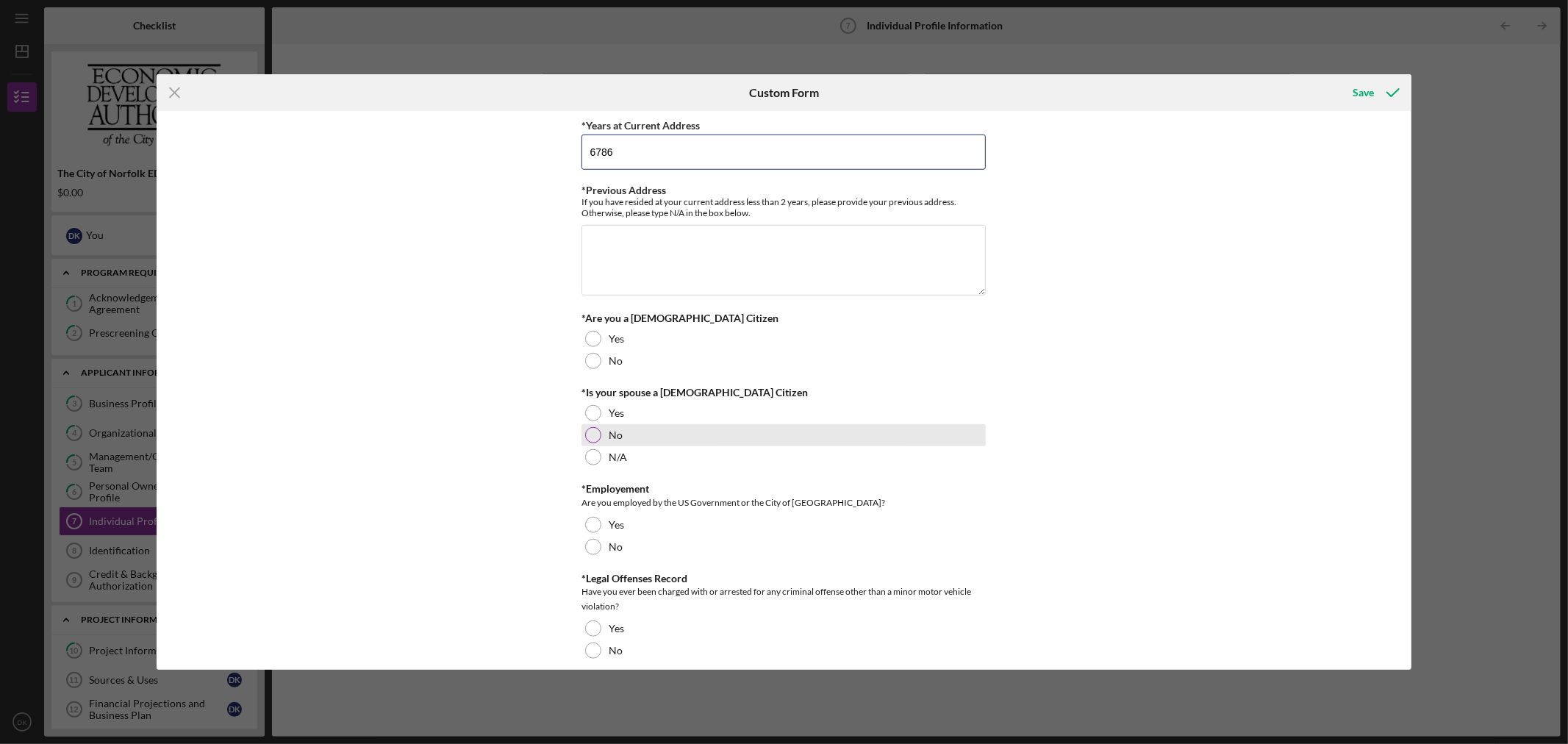
scroll to position [1061, 0]
type input "6786"
click at [655, 253] on textarea "*Previous Address" at bounding box center [784, 259] width 404 height 70
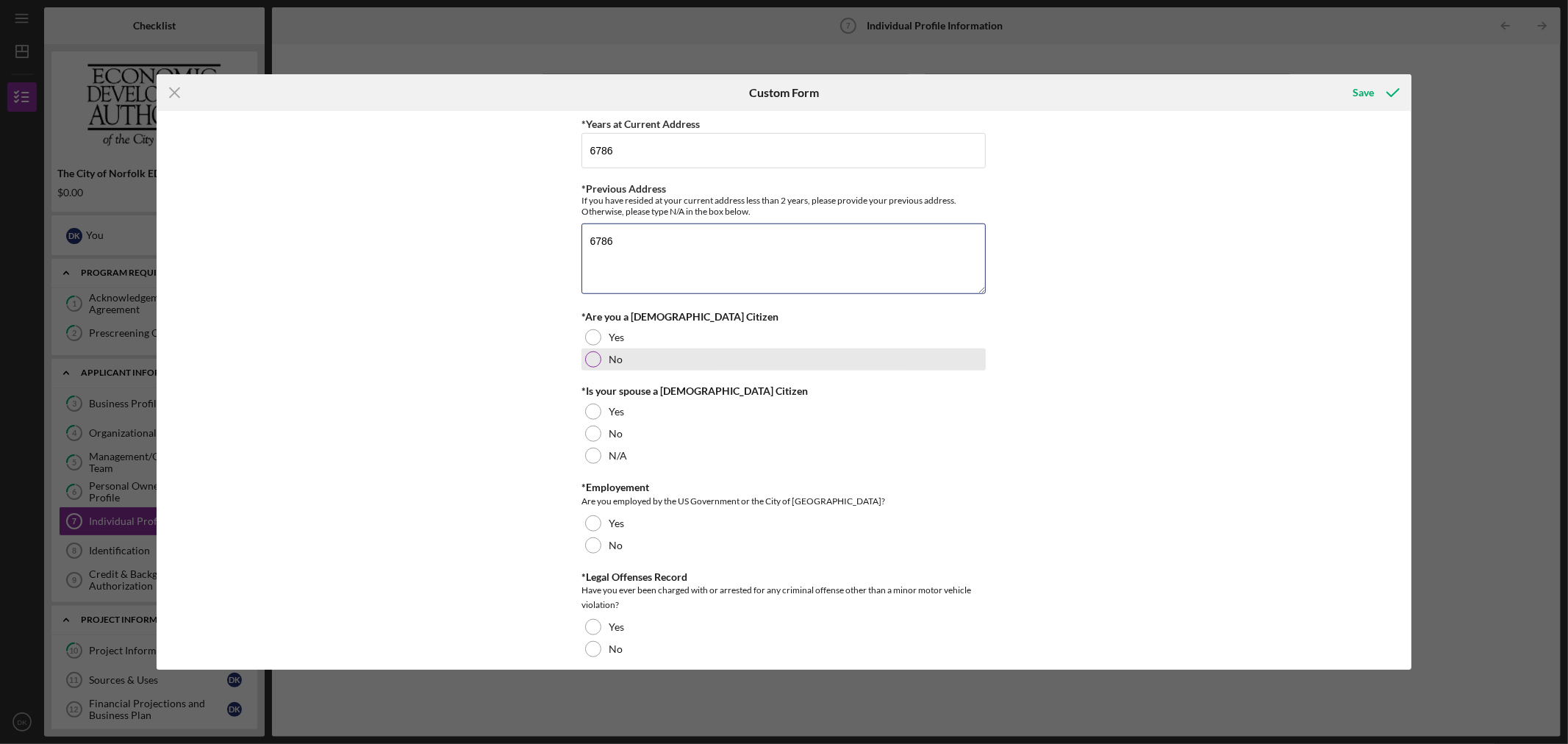
type textarea "6786"
click at [591, 368] on div at bounding box center [593, 360] width 16 height 16
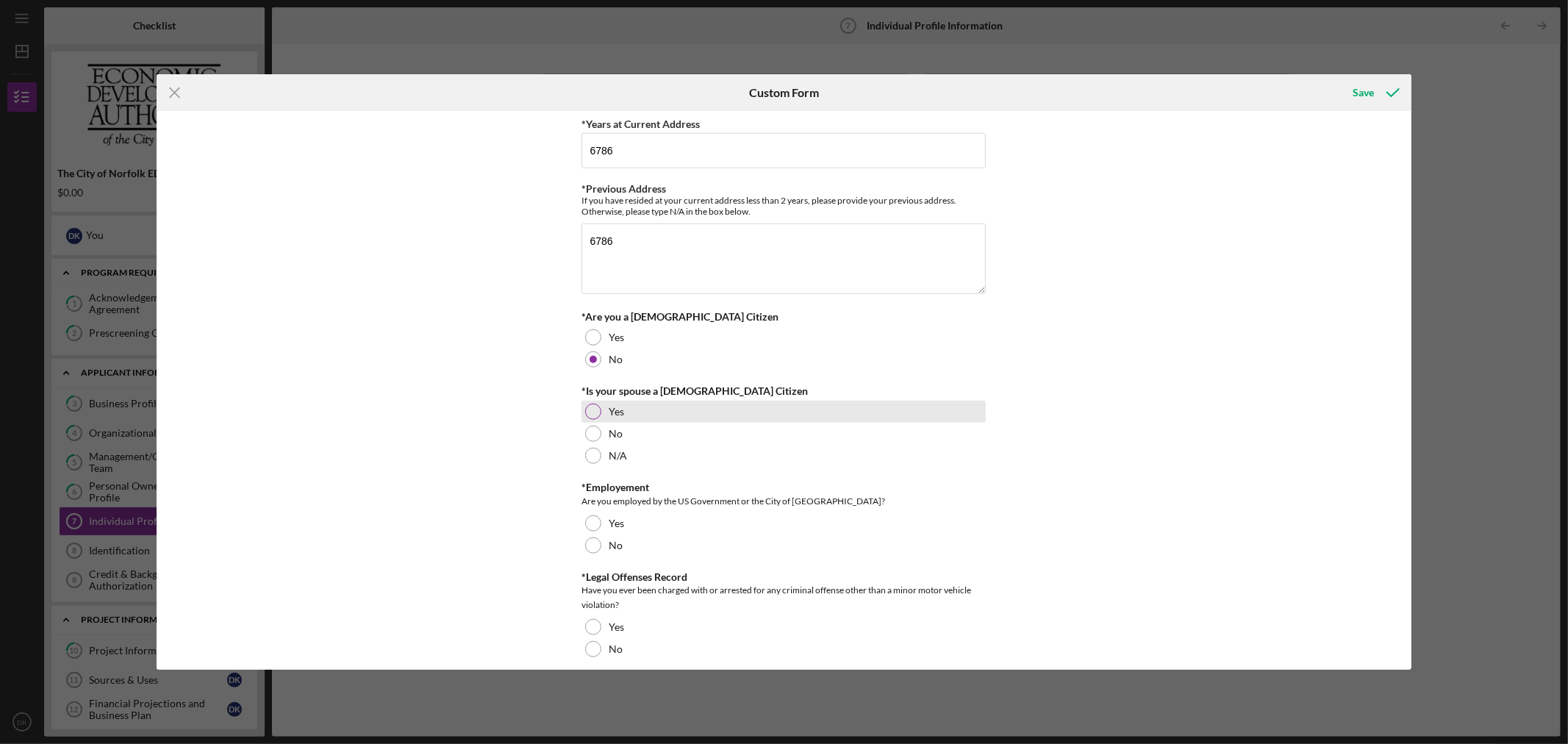
drag, startPoint x: 599, startPoint y: 348, endPoint x: 597, endPoint y: 431, distance: 83.0
click at [599, 345] on div at bounding box center [593, 337] width 16 height 16
click at [597, 420] on div at bounding box center [593, 412] width 16 height 16
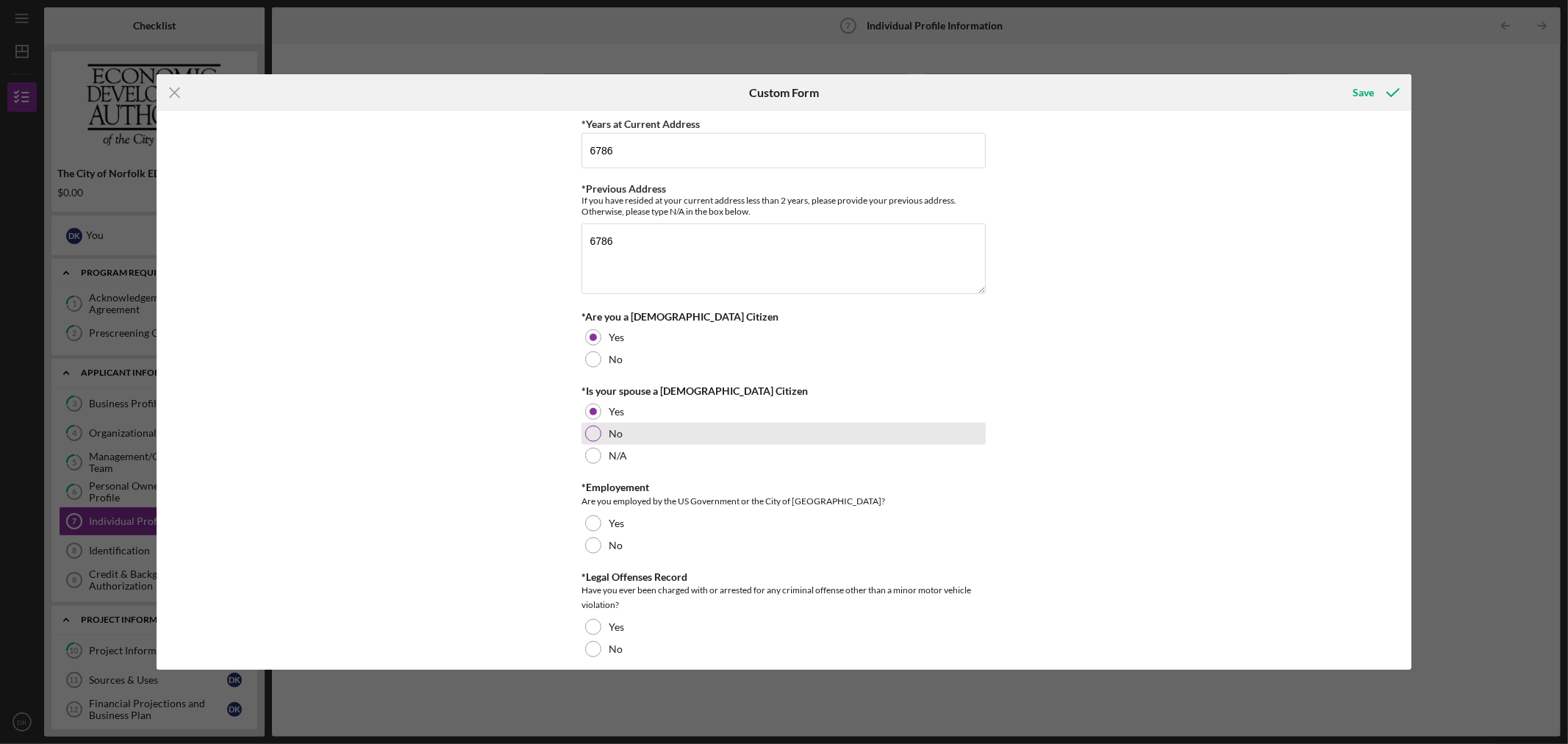
scroll to position [1225, 0]
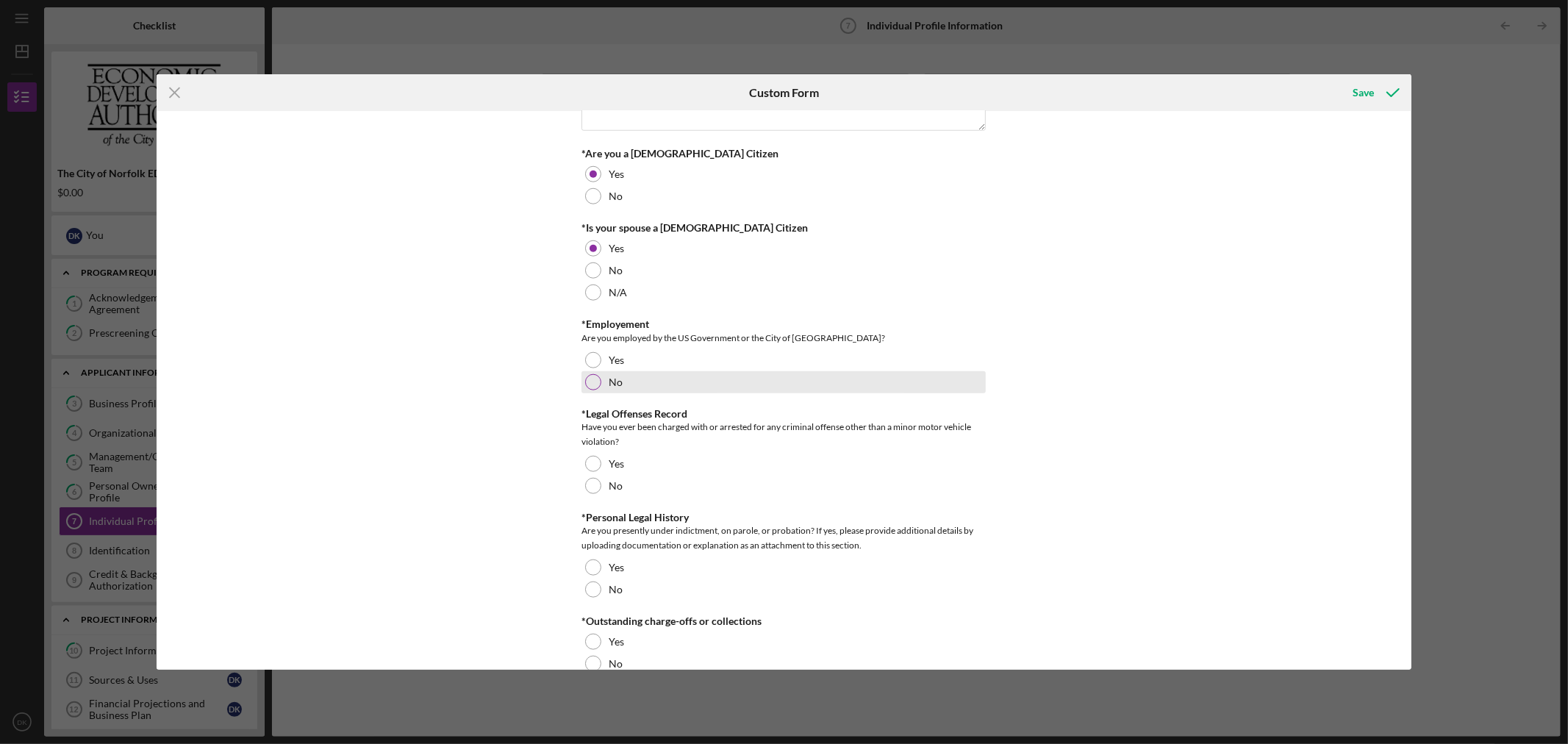
click at [592, 390] on div at bounding box center [593, 382] width 16 height 16
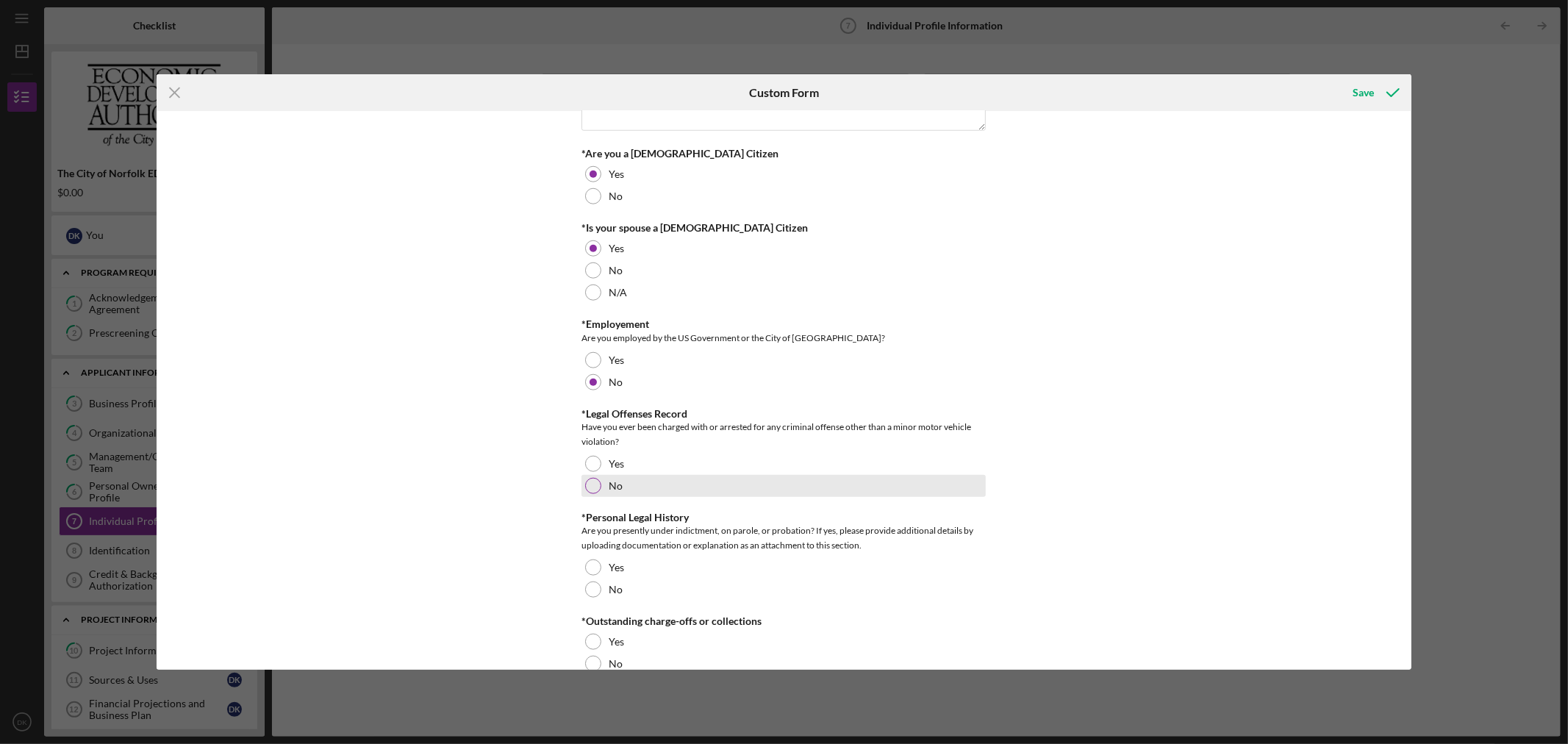
click at [592, 494] on div at bounding box center [593, 486] width 16 height 16
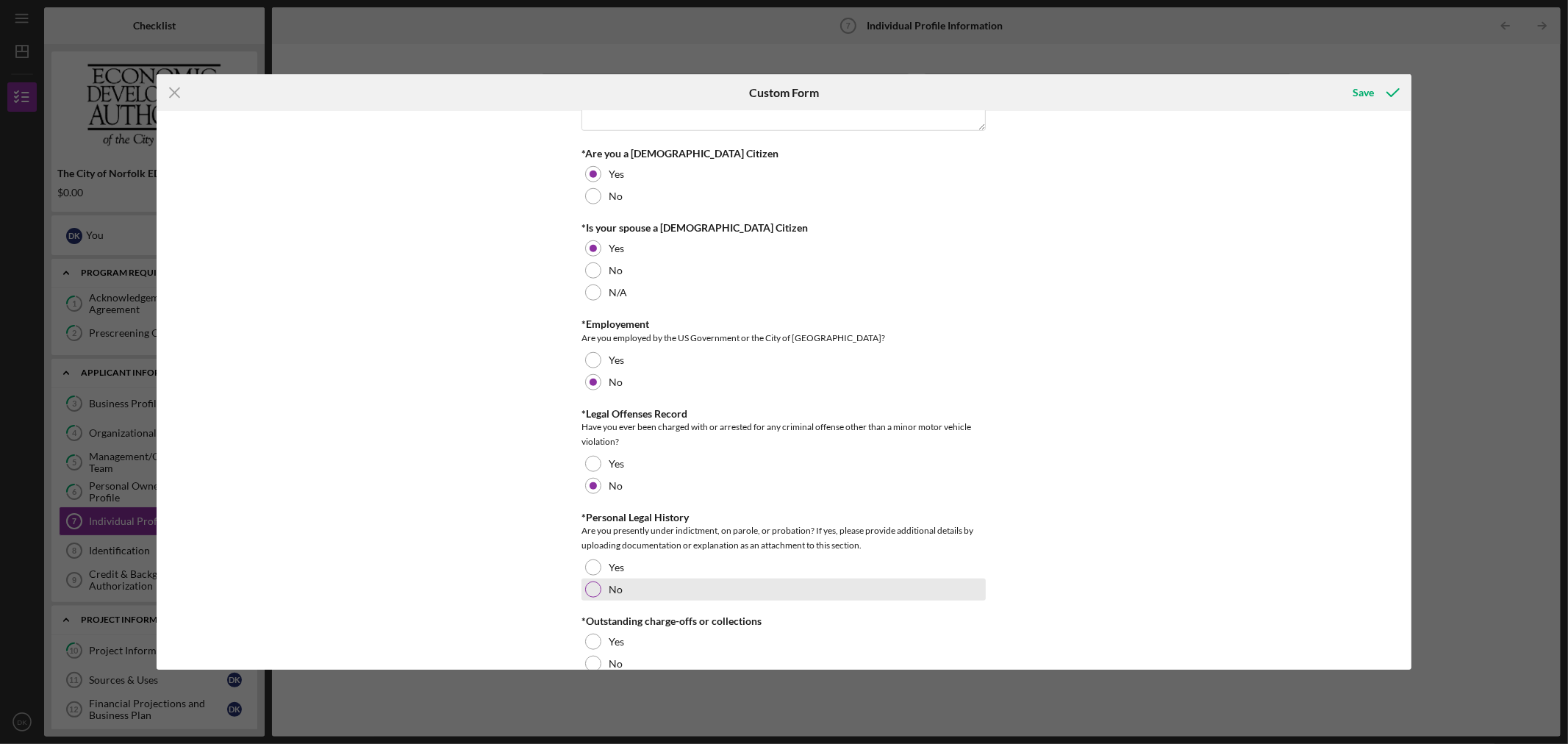
click at [591, 598] on div at bounding box center [593, 590] width 16 height 16
click at [599, 650] on div at bounding box center [593, 642] width 16 height 16
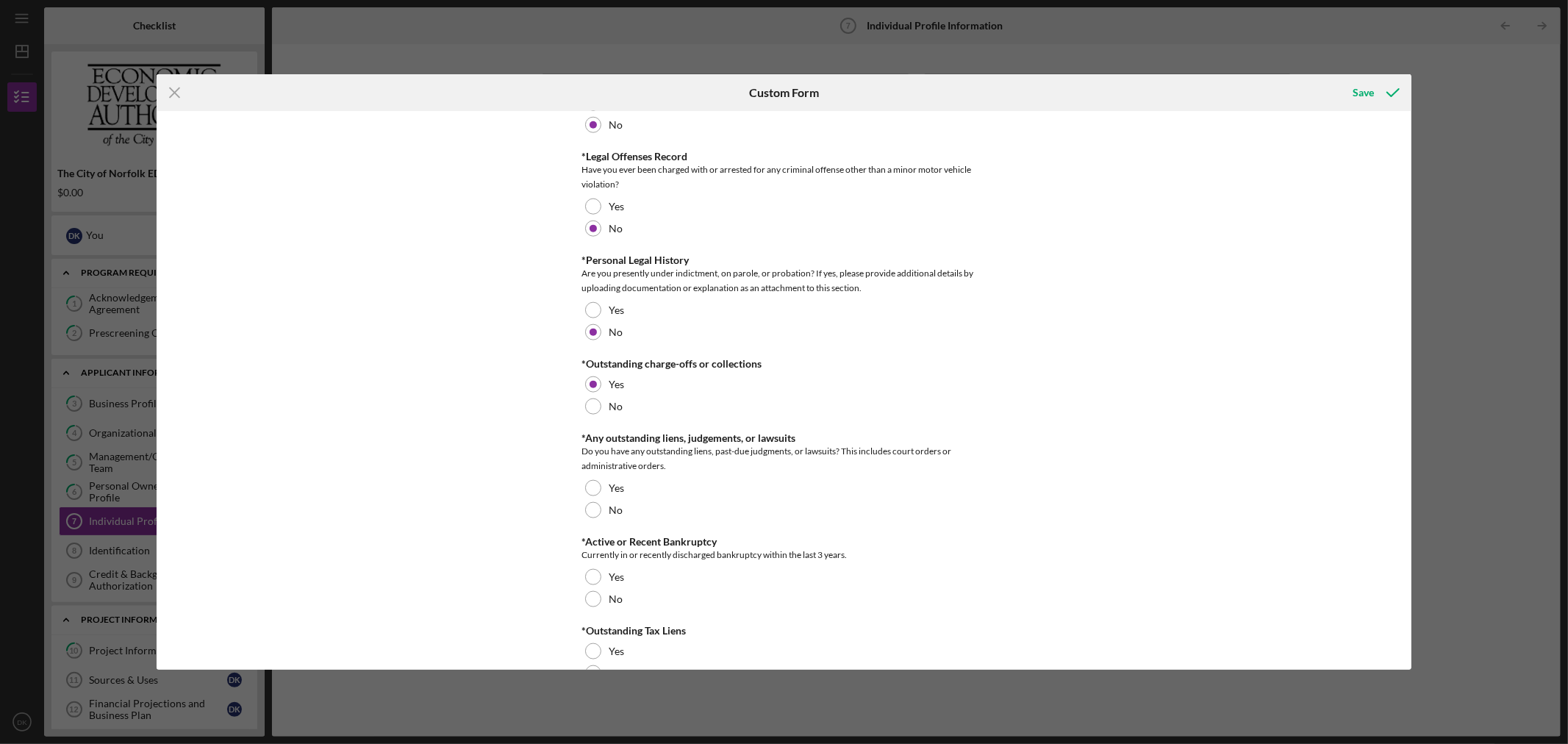
scroll to position [1534, 0]
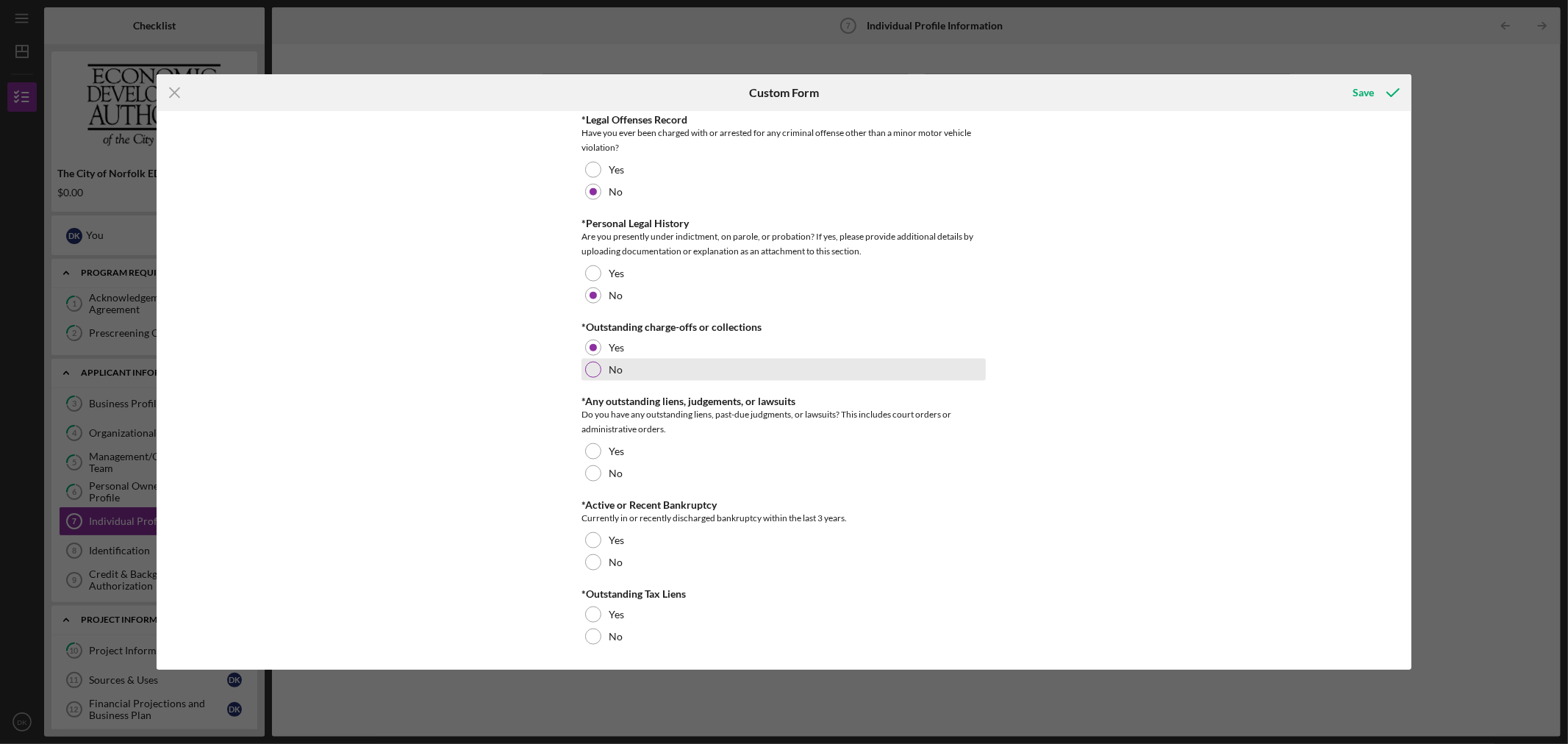
click at [591, 372] on div at bounding box center [593, 370] width 16 height 16
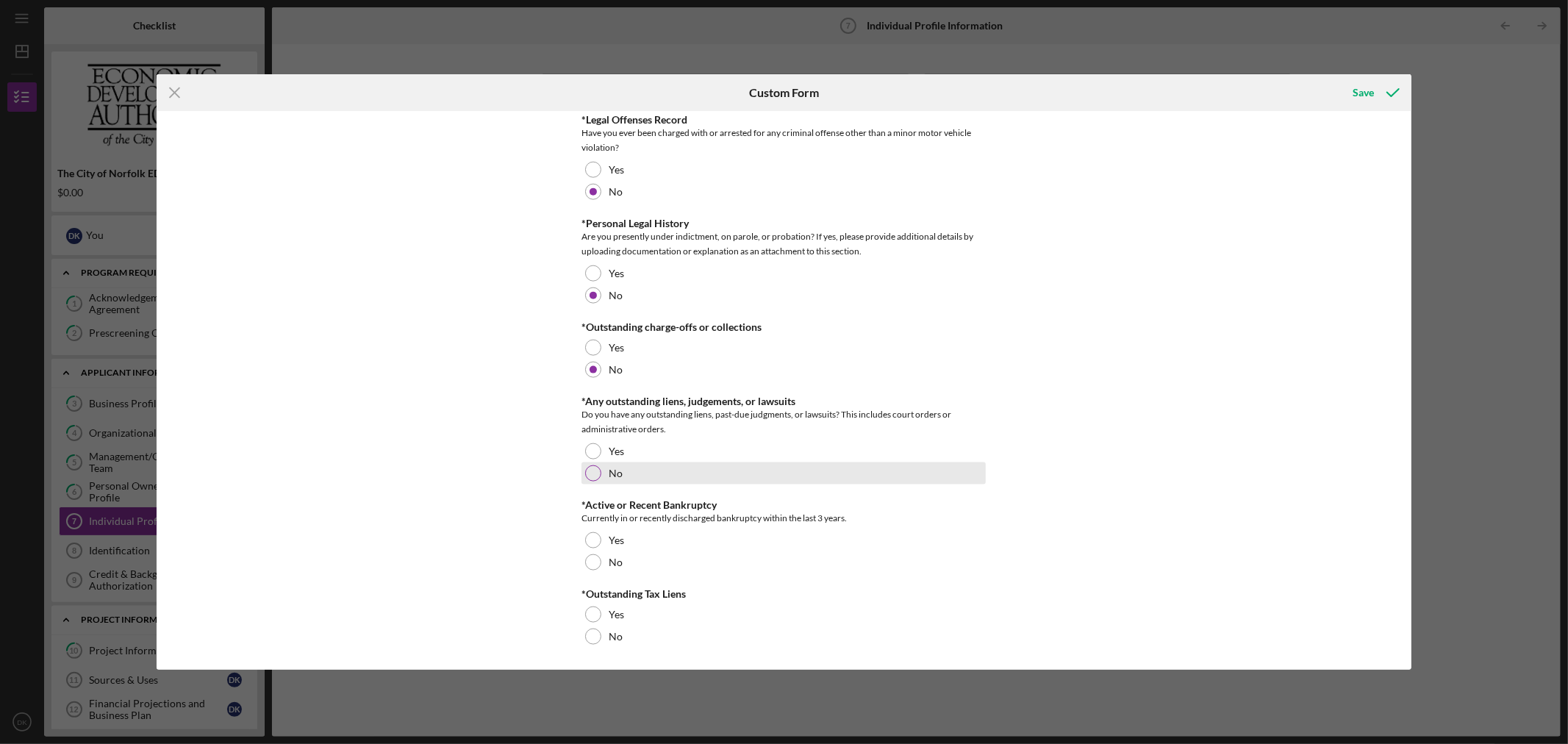
click at [592, 464] on div "No" at bounding box center [784, 473] width 404 height 22
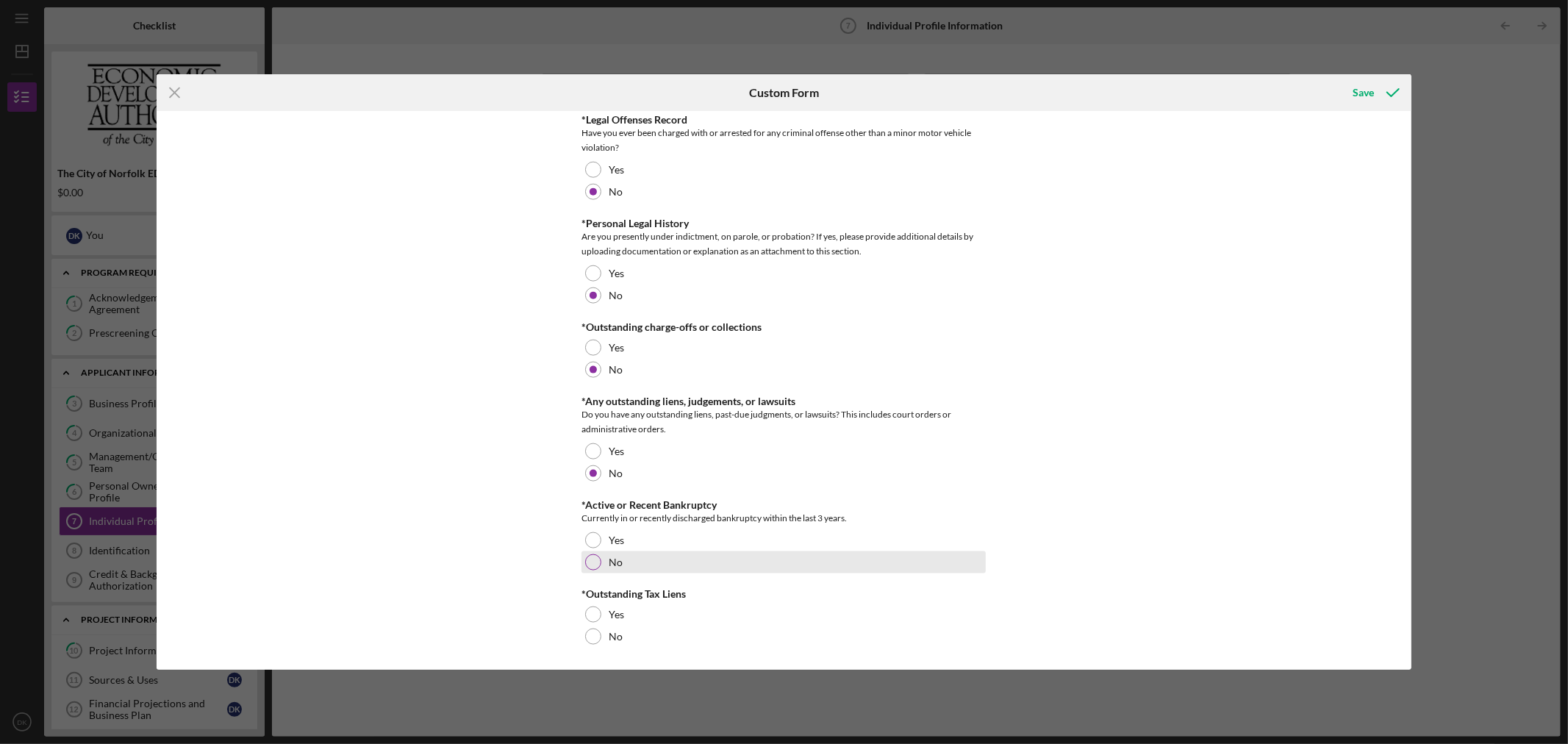
click at [599, 574] on div "No" at bounding box center [784, 562] width 404 height 22
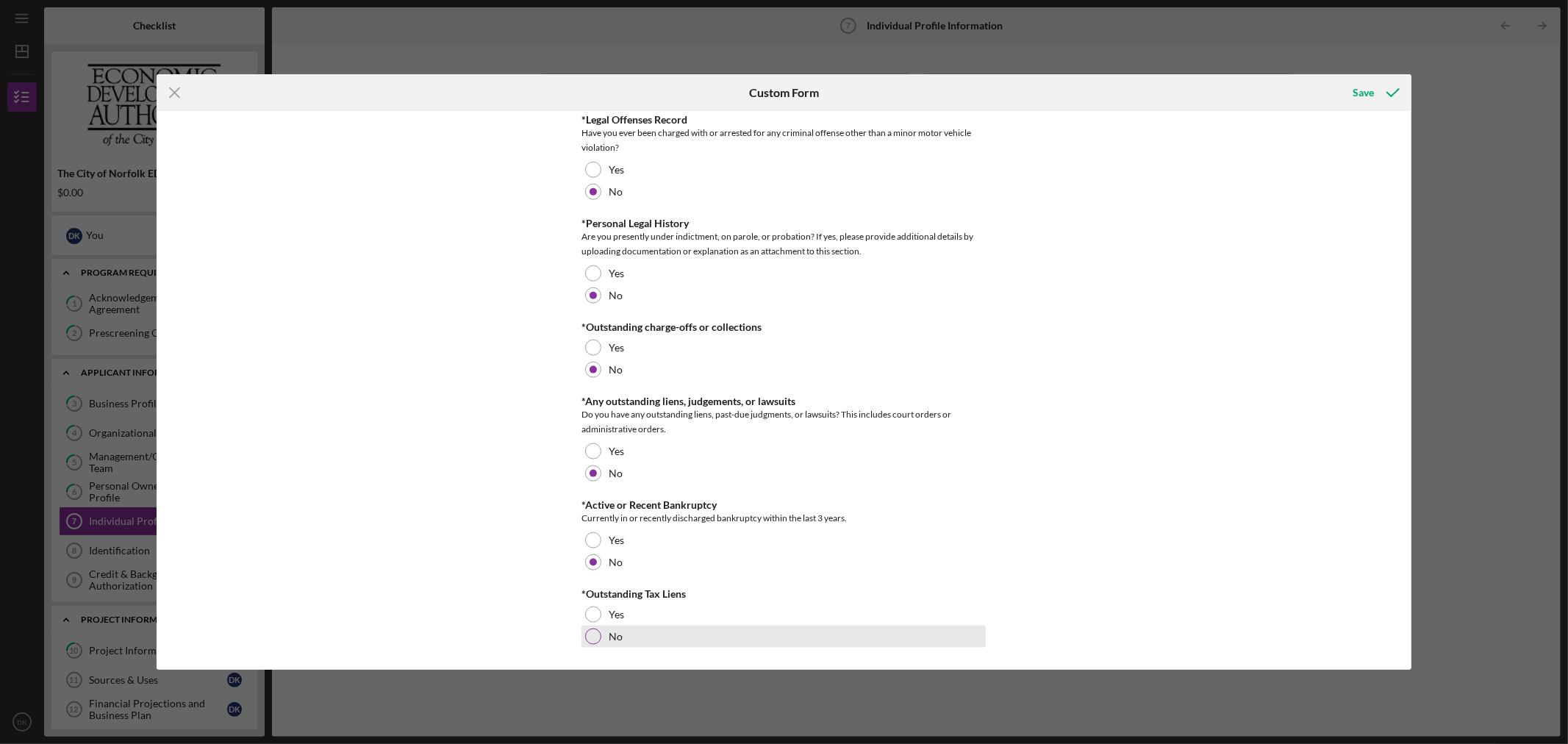
click at [599, 644] on div "No" at bounding box center [784, 637] width 404 height 22
click at [1371, 86] on div "Save" at bounding box center [1364, 92] width 22 height 30
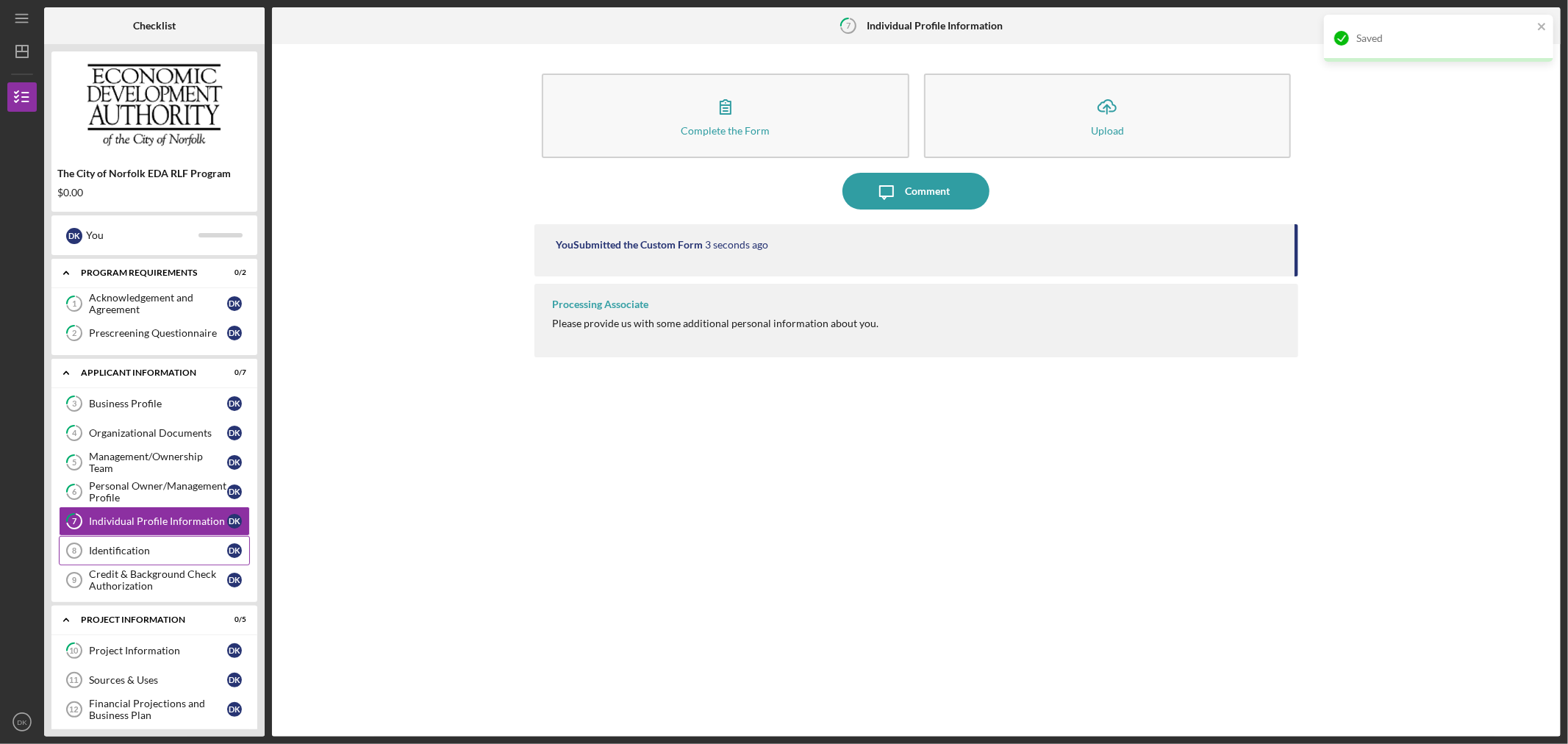
click at [154, 555] on div "Identification" at bounding box center [158, 550] width 138 height 12
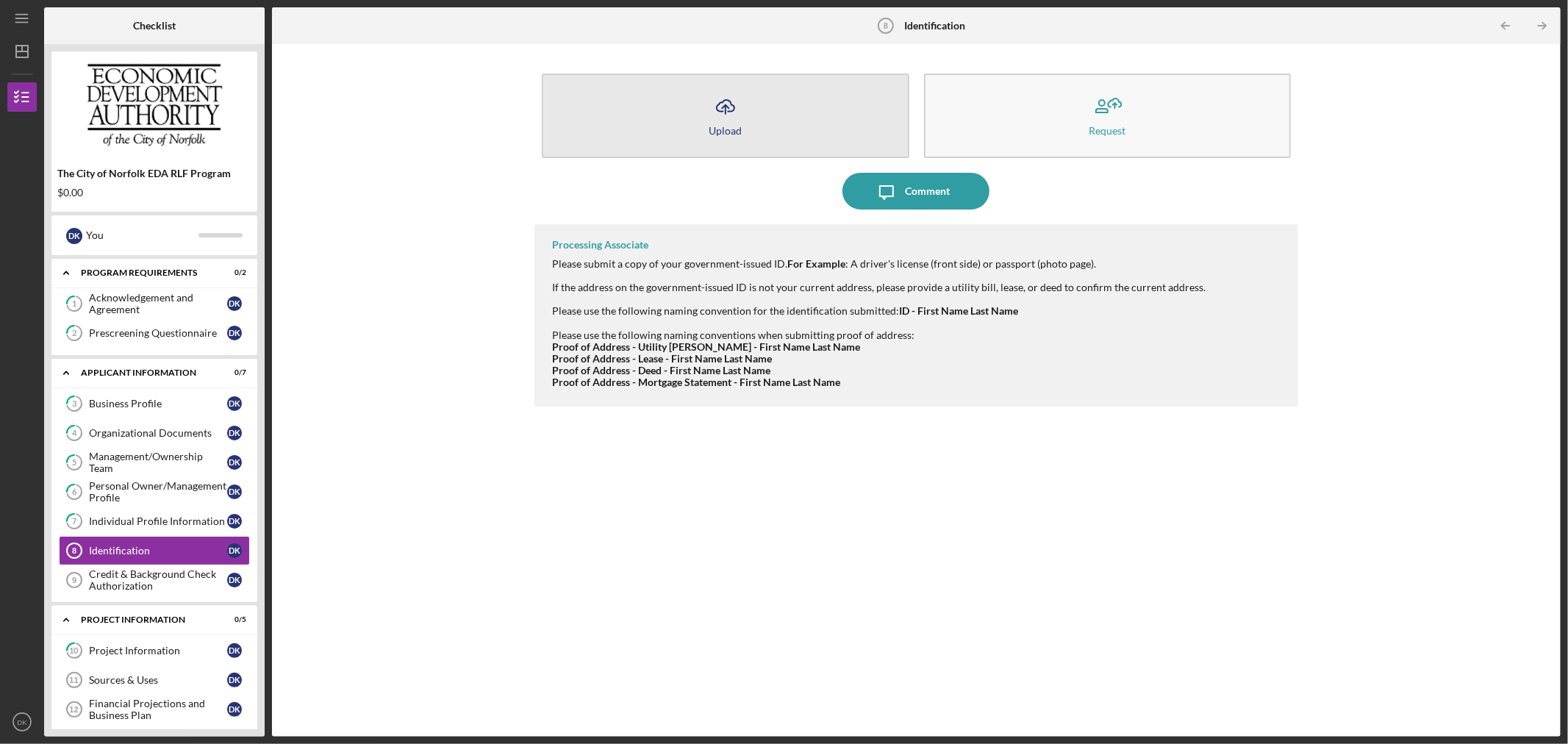
click at [726, 125] on div "Upload" at bounding box center [725, 131] width 33 height 11
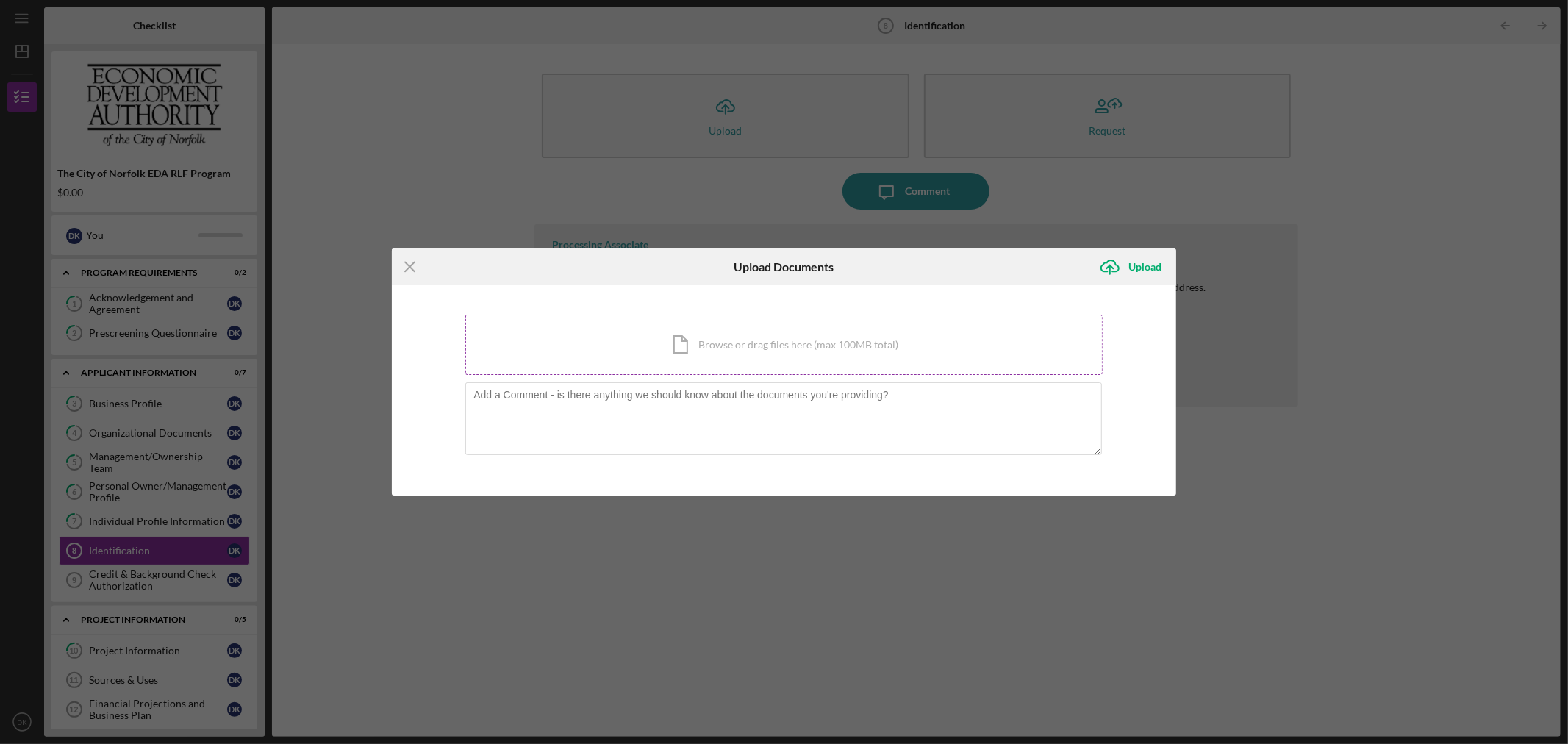
click at [653, 343] on div "Icon/Document Browse or drag files here (max 100MB total) Tap to choose files o…" at bounding box center [784, 344] width 637 height 60
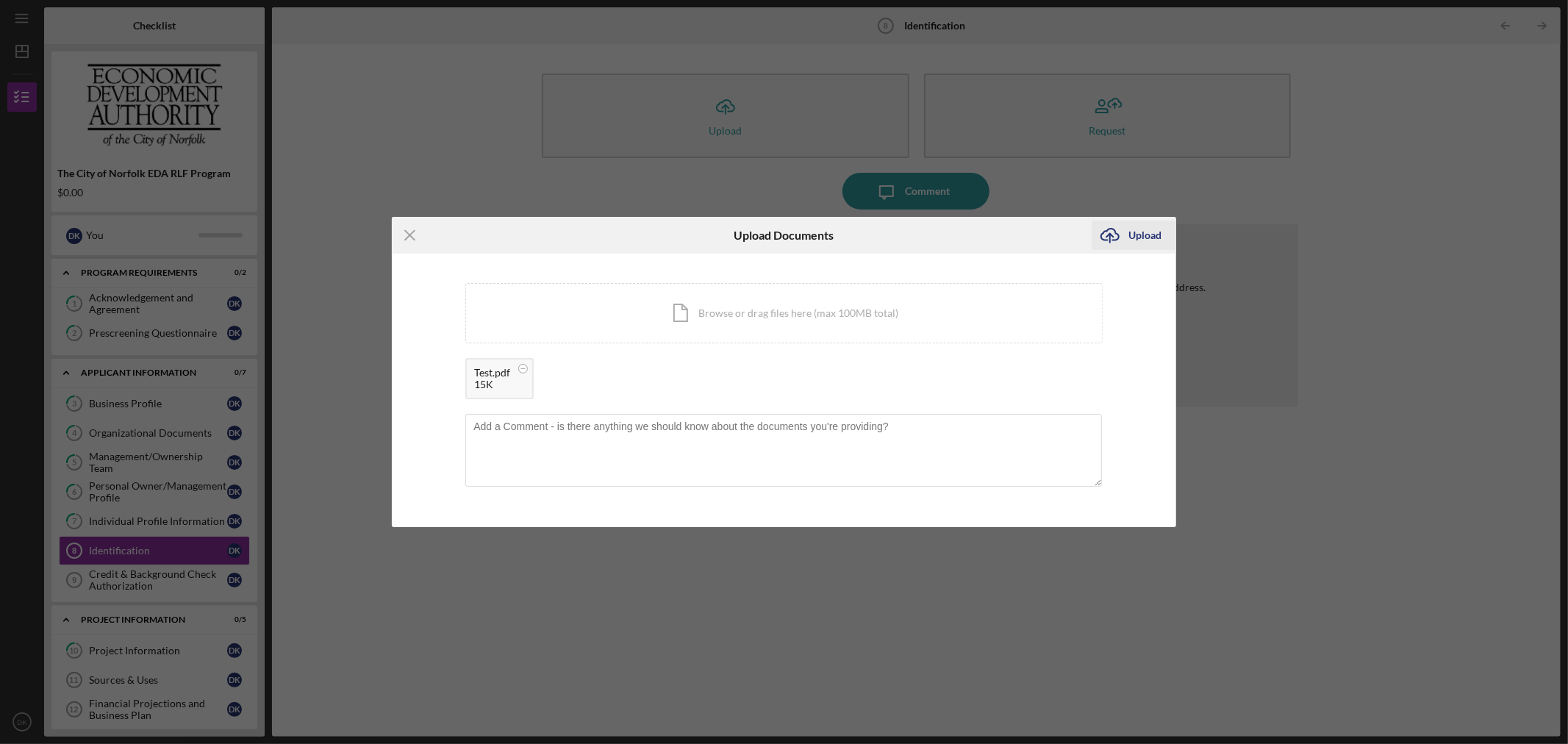
click at [1133, 229] on div "Upload" at bounding box center [1144, 235] width 33 height 30
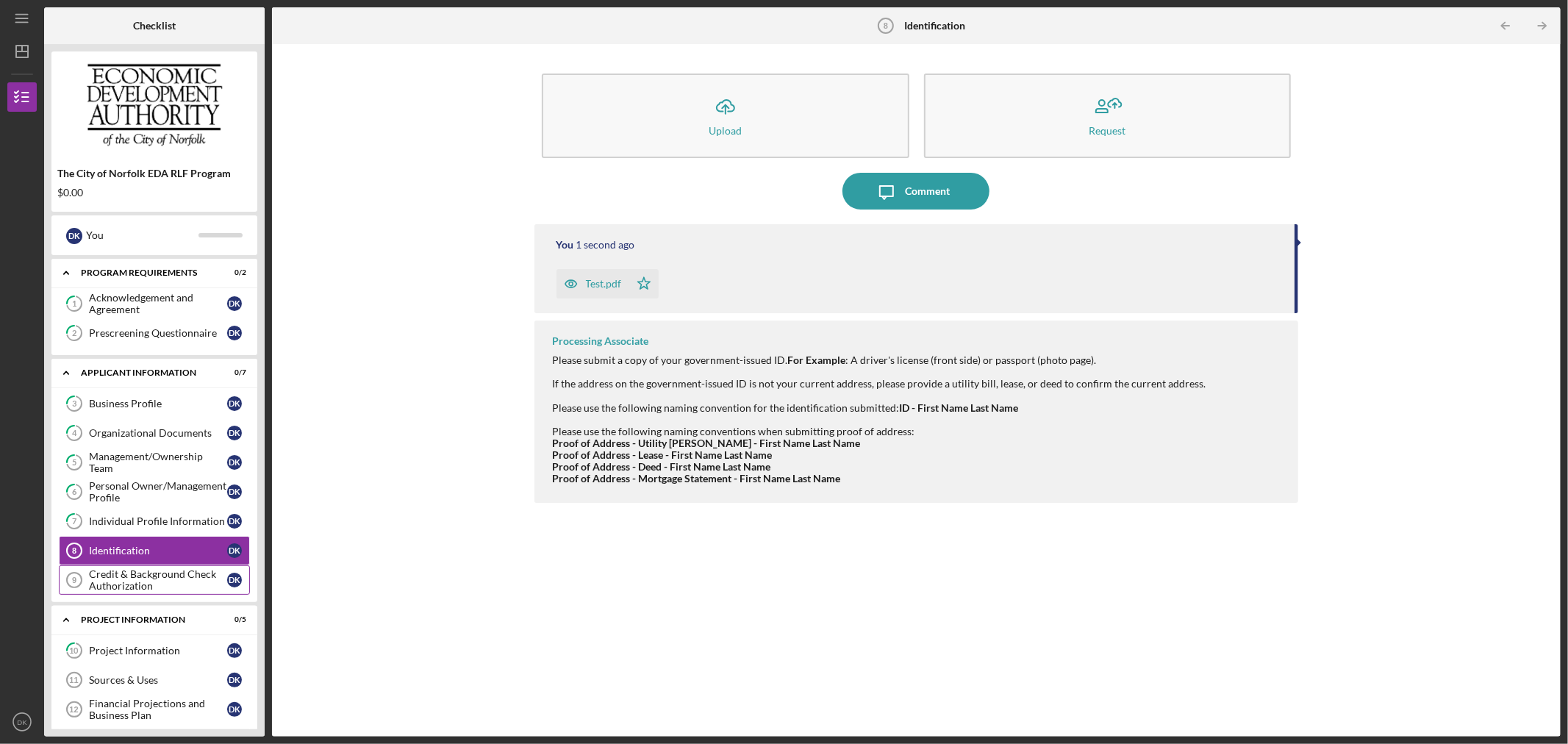
click at [148, 574] on div "Credit & Background Check Authorization" at bounding box center [158, 580] width 138 height 23
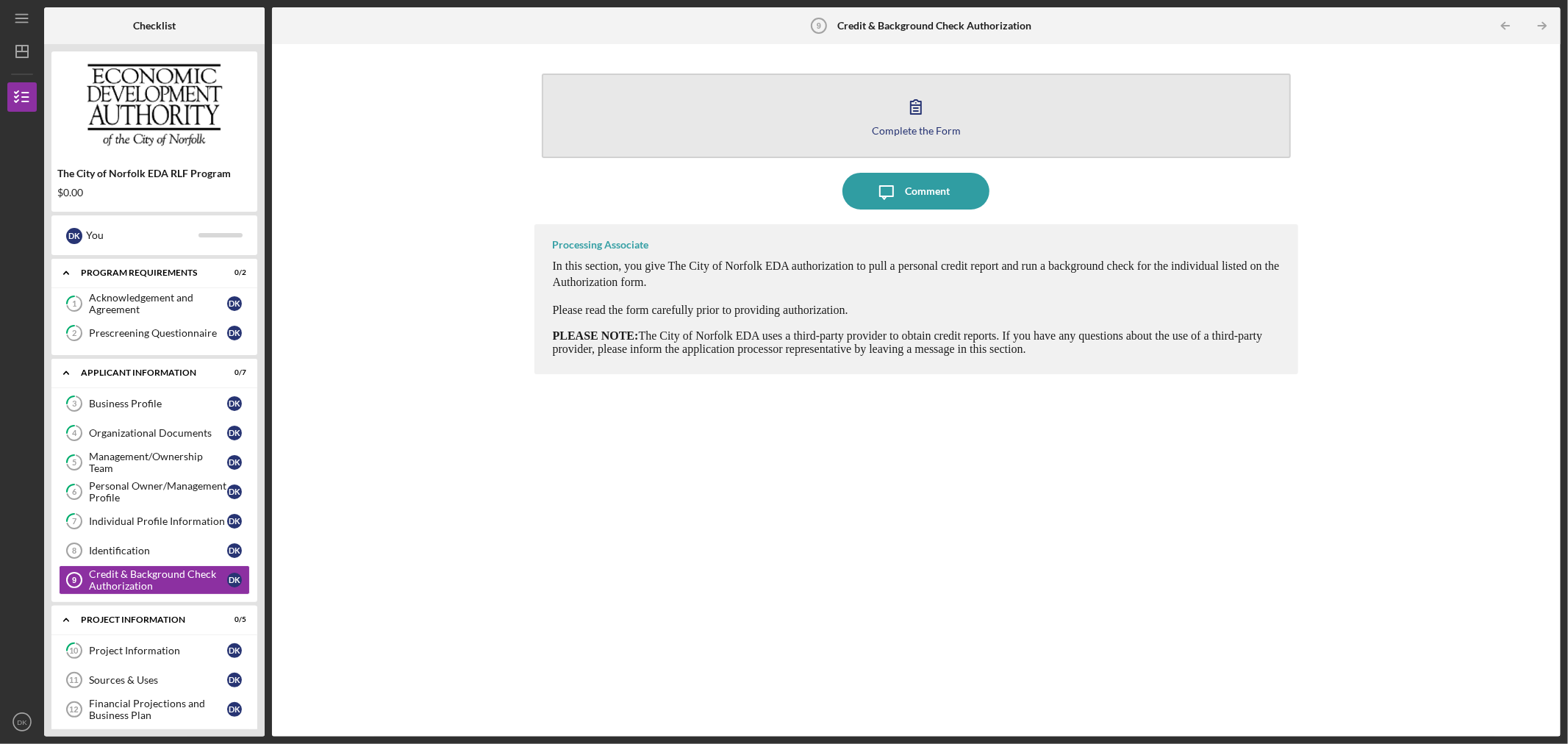
click at [902, 148] on button "Complete the Form Form" at bounding box center [917, 116] width 750 height 85
click at [921, 131] on div "Complete the Form" at bounding box center [916, 131] width 89 height 11
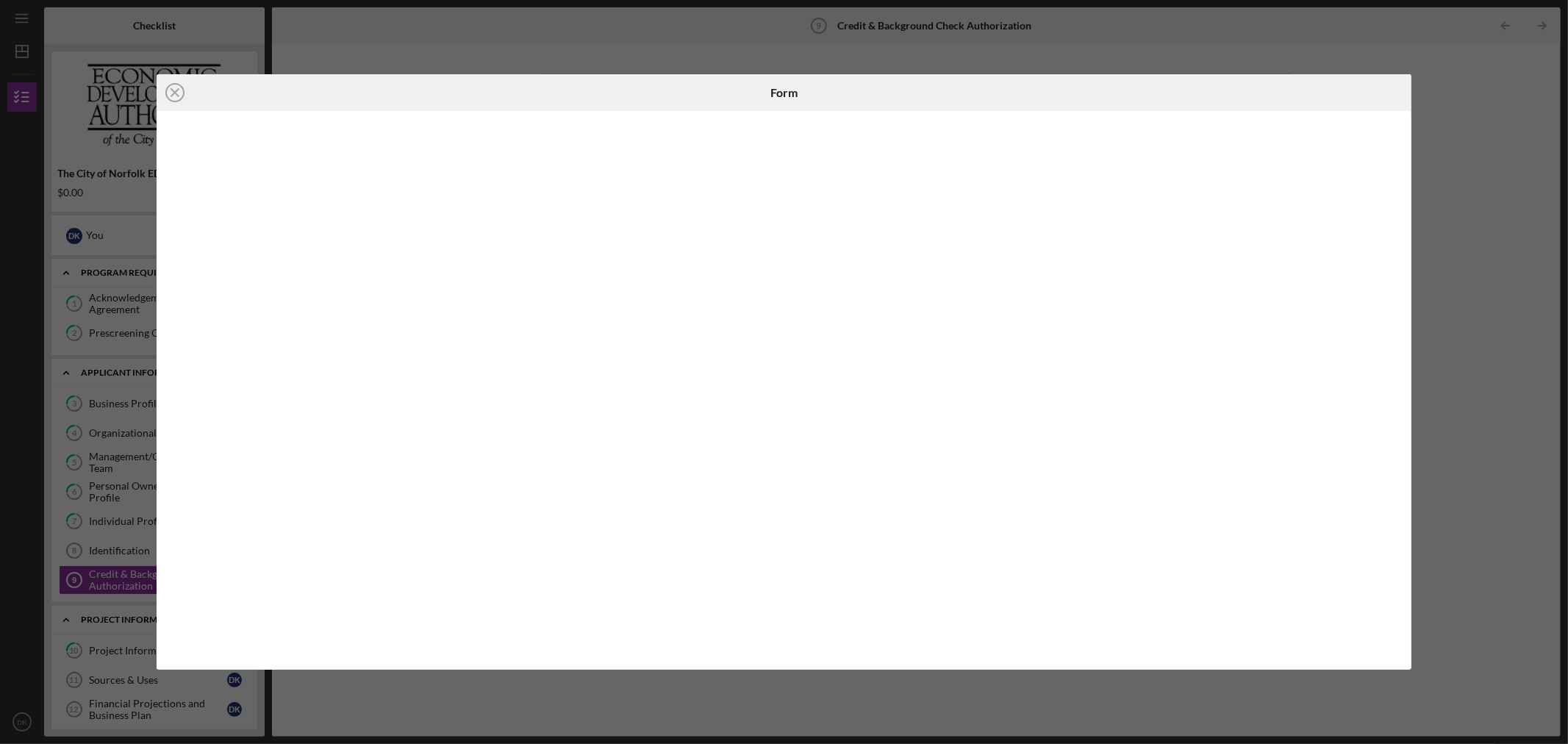
click at [179, 94] on icon "Icon/Close" at bounding box center [175, 92] width 37 height 37
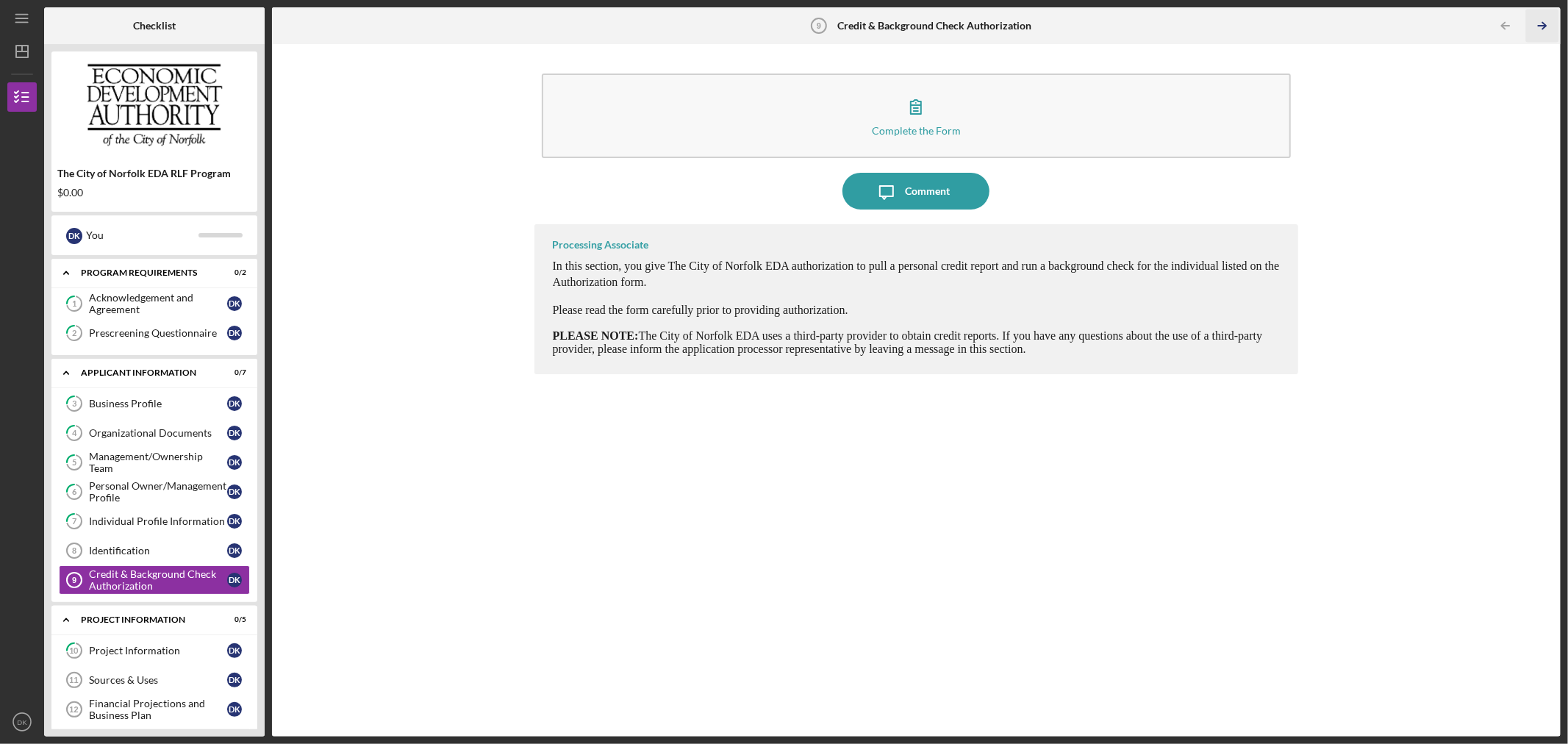
click at [1542, 23] on icon "Icon/Table Pagination Arrow" at bounding box center [1542, 26] width 33 height 33
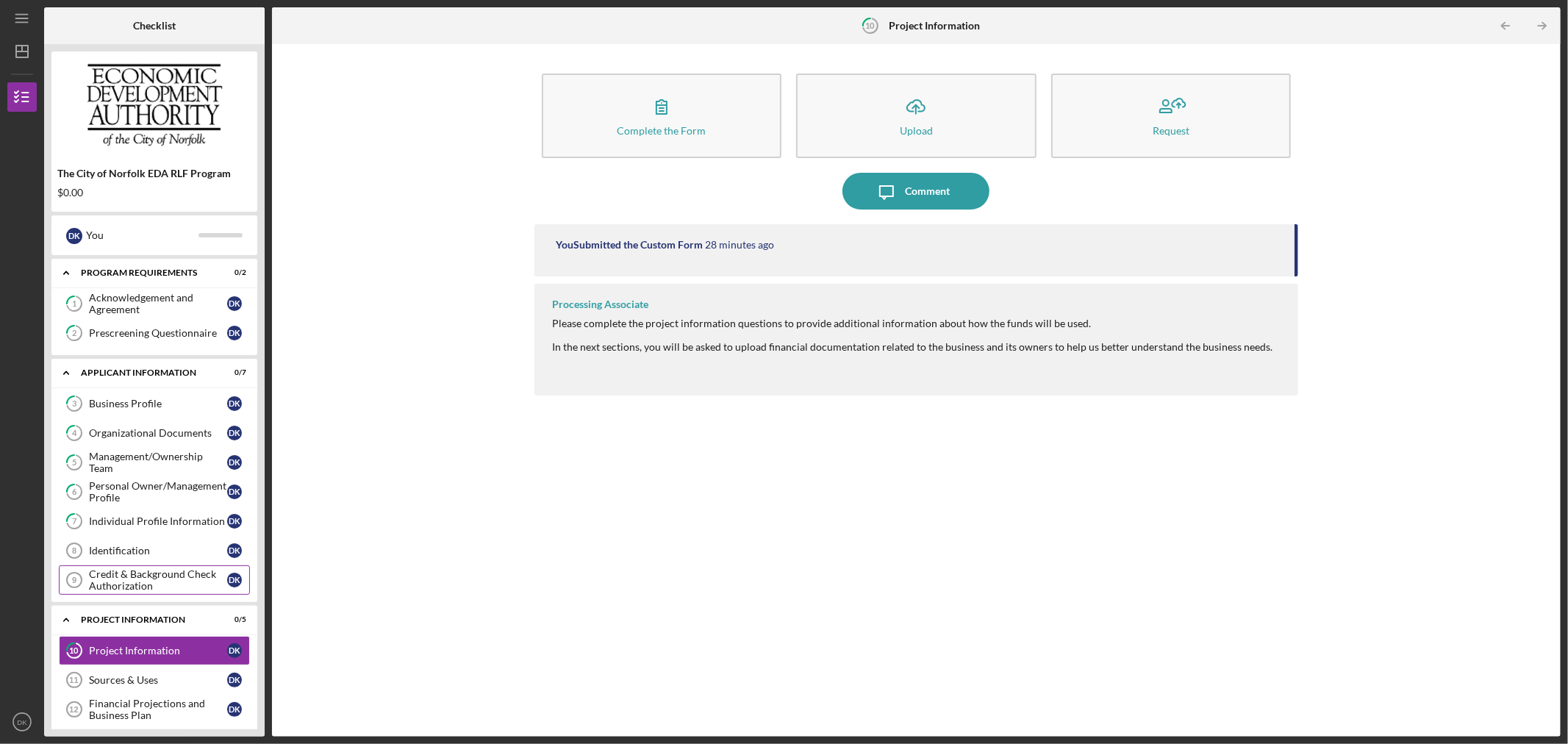
click at [100, 587] on div "Credit & Background Check Authorization" at bounding box center [158, 580] width 138 height 23
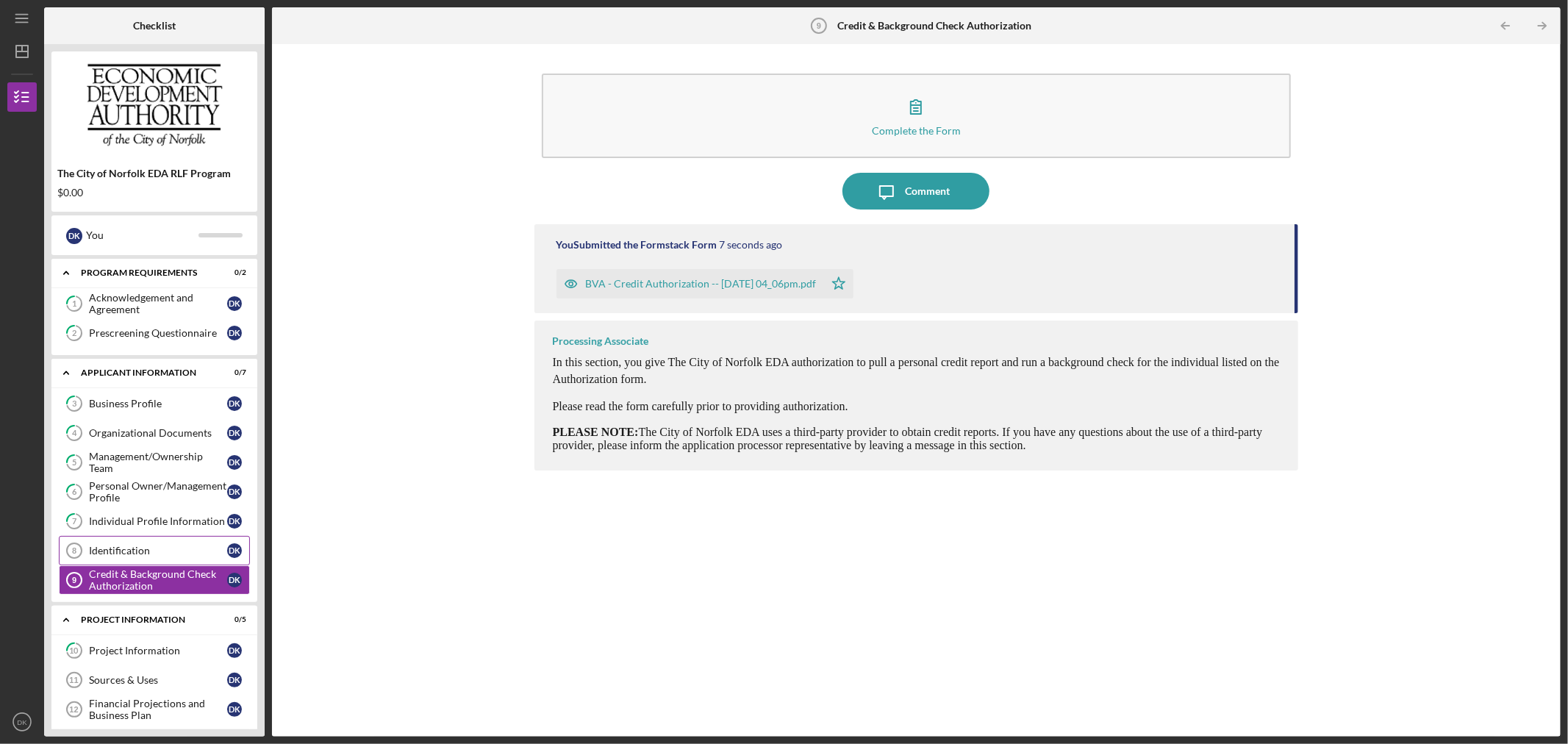
click at [130, 545] on link "Identification 8 Identification D K" at bounding box center [154, 550] width 191 height 30
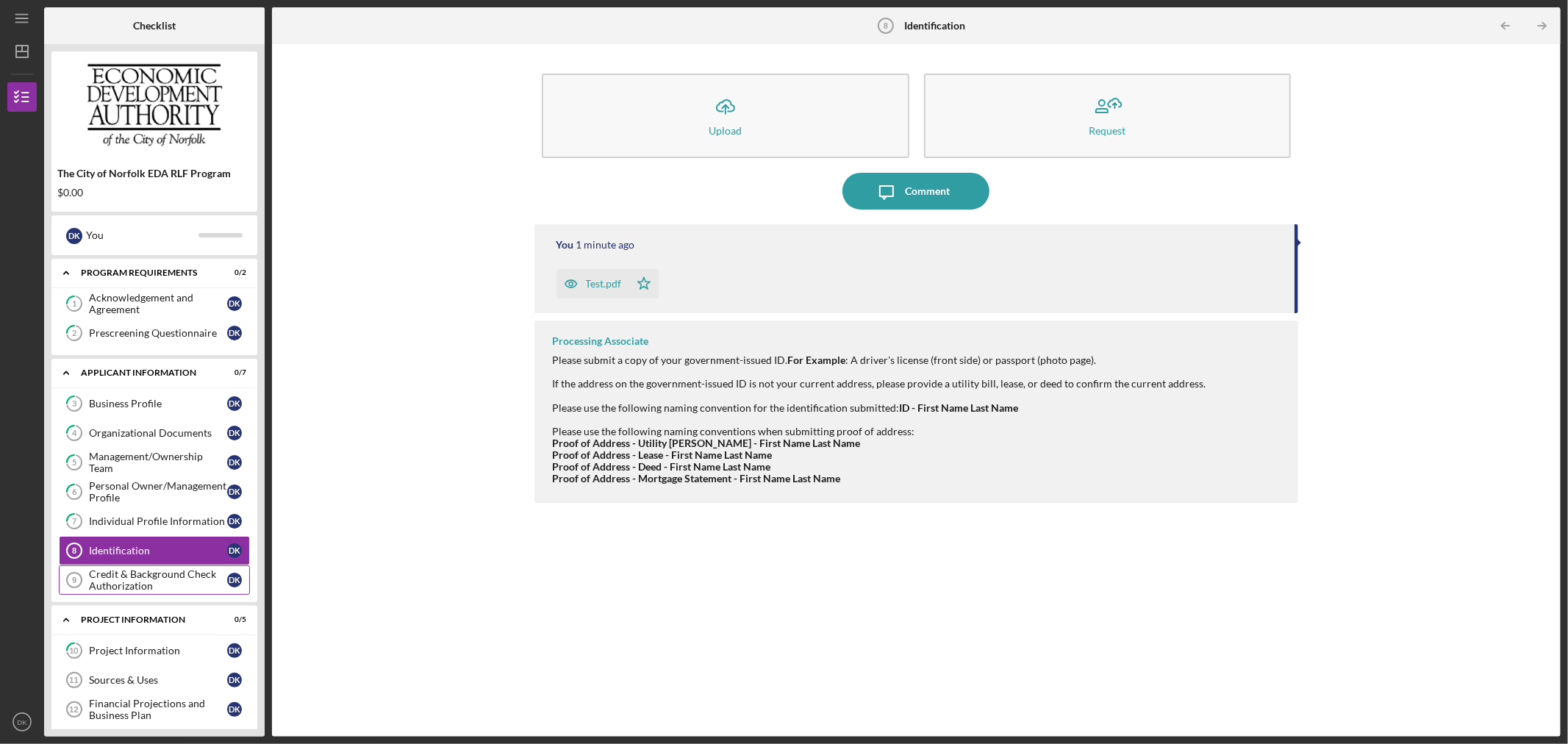
click at [122, 572] on div "Credit & Background Check Authorization" at bounding box center [158, 580] width 138 height 23
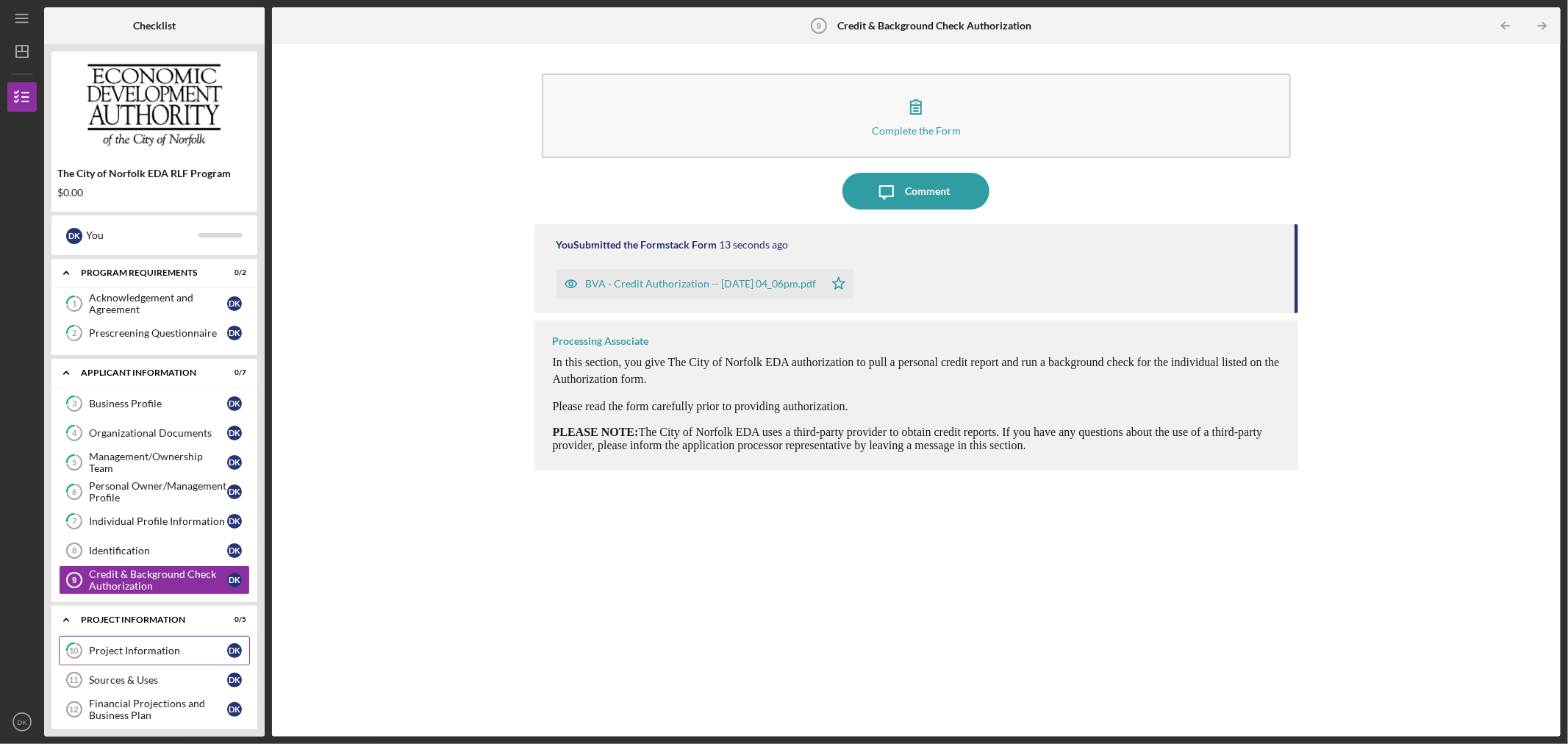
scroll to position [81, 0]
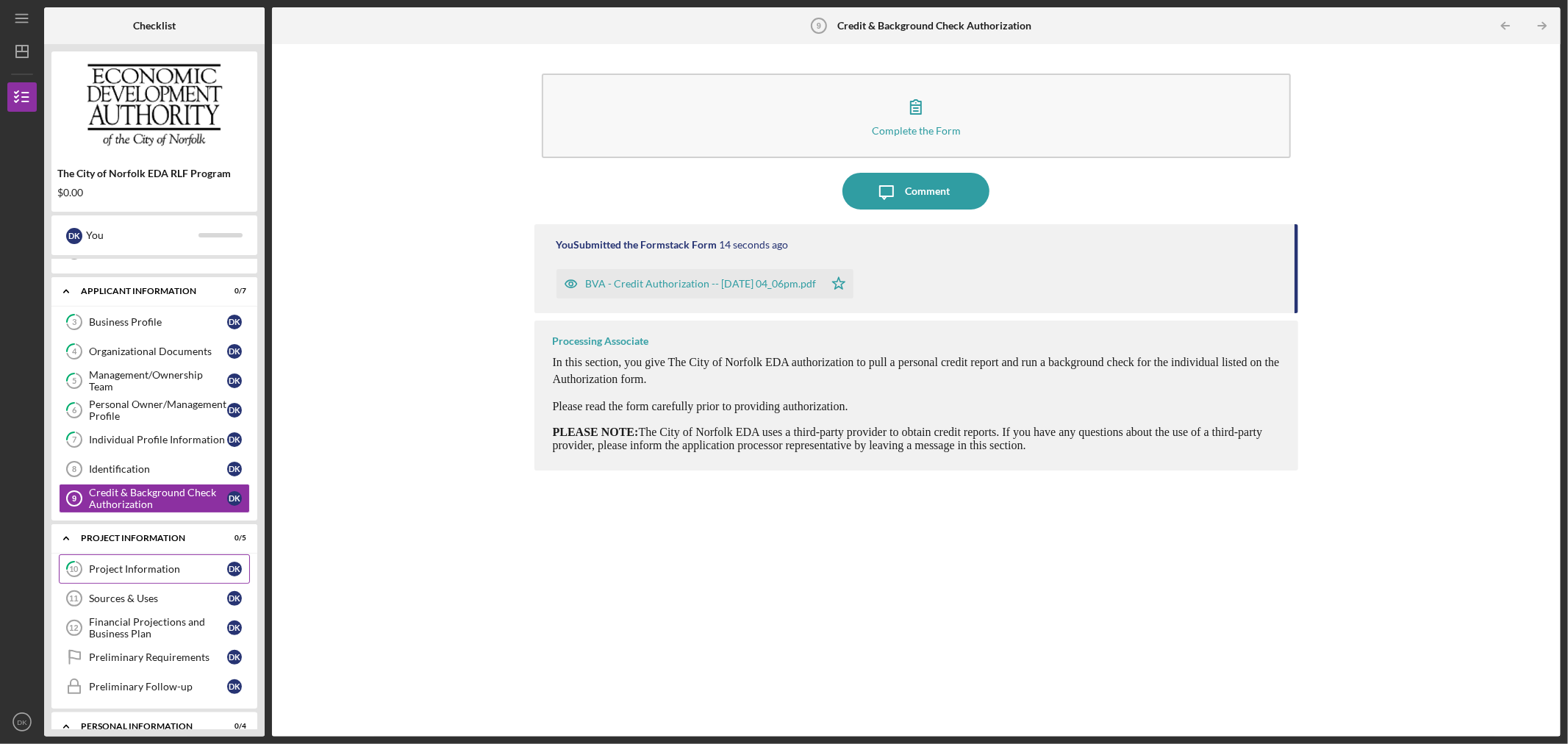
click at [173, 572] on div "Project Information" at bounding box center [158, 568] width 138 height 12
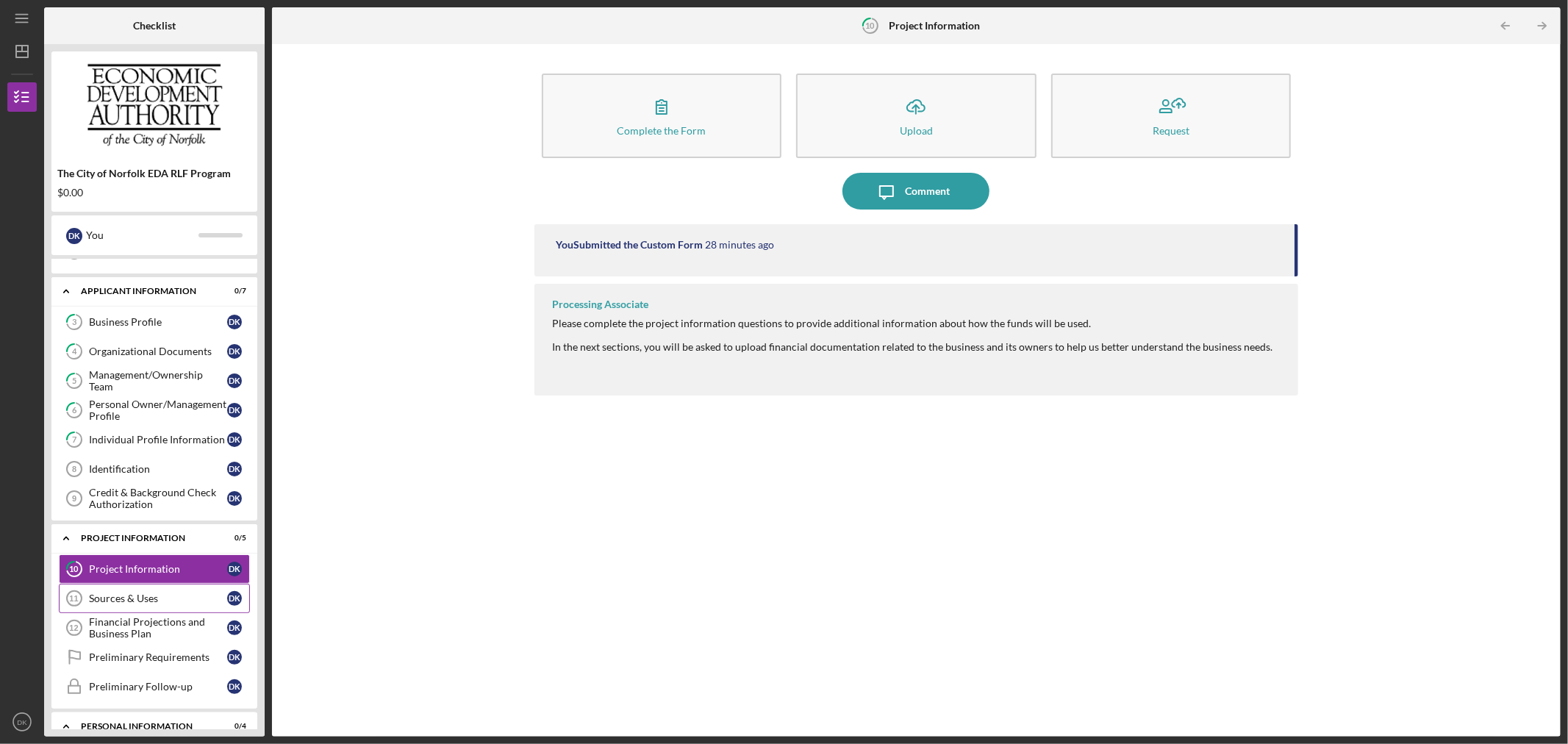
click at [187, 599] on div "Sources & Uses" at bounding box center [158, 598] width 138 height 12
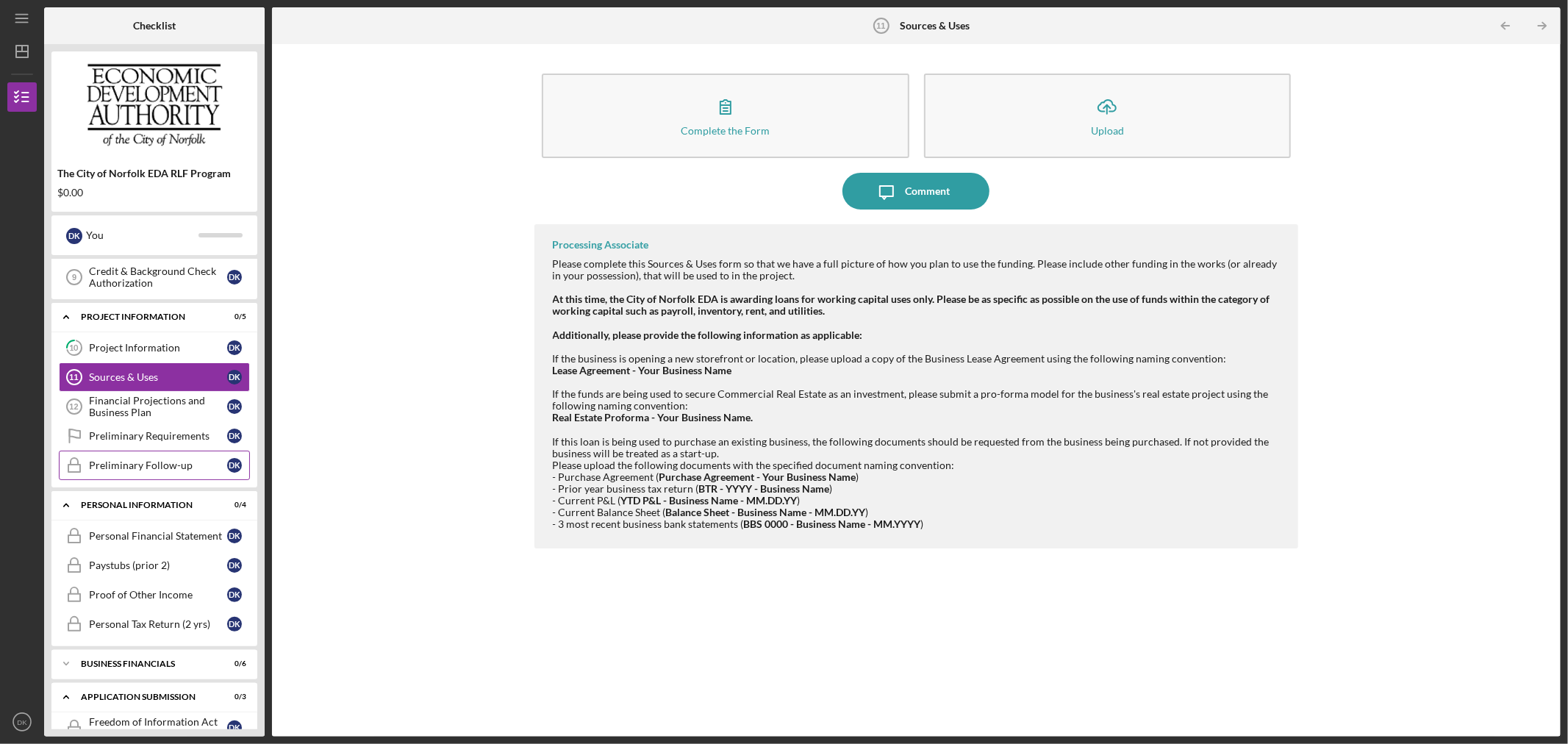
scroll to position [326, 0]
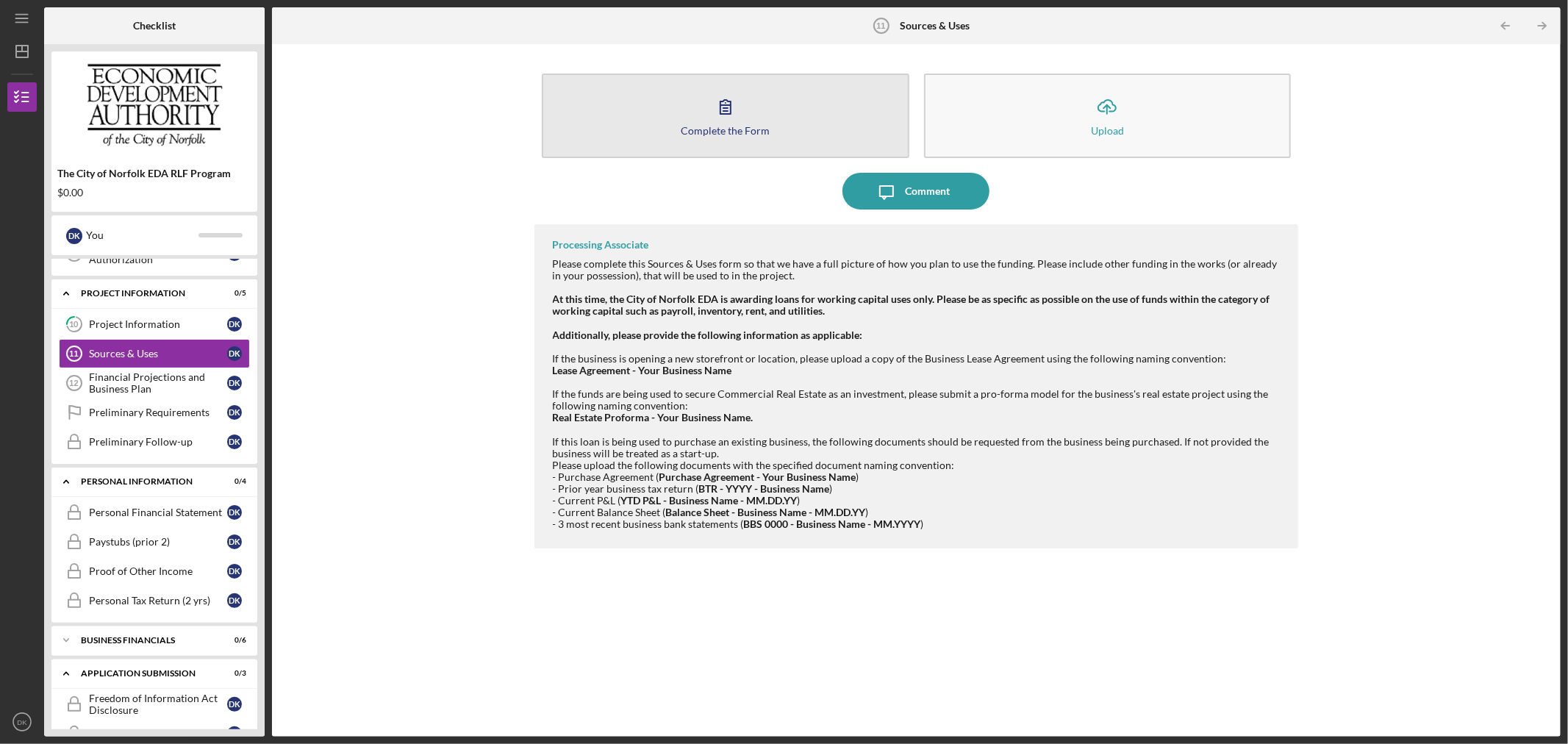
click at [753, 111] on button "Complete the Form Form" at bounding box center [726, 116] width 368 height 85
click at [706, 108] on button "Complete the Form Form" at bounding box center [726, 116] width 368 height 85
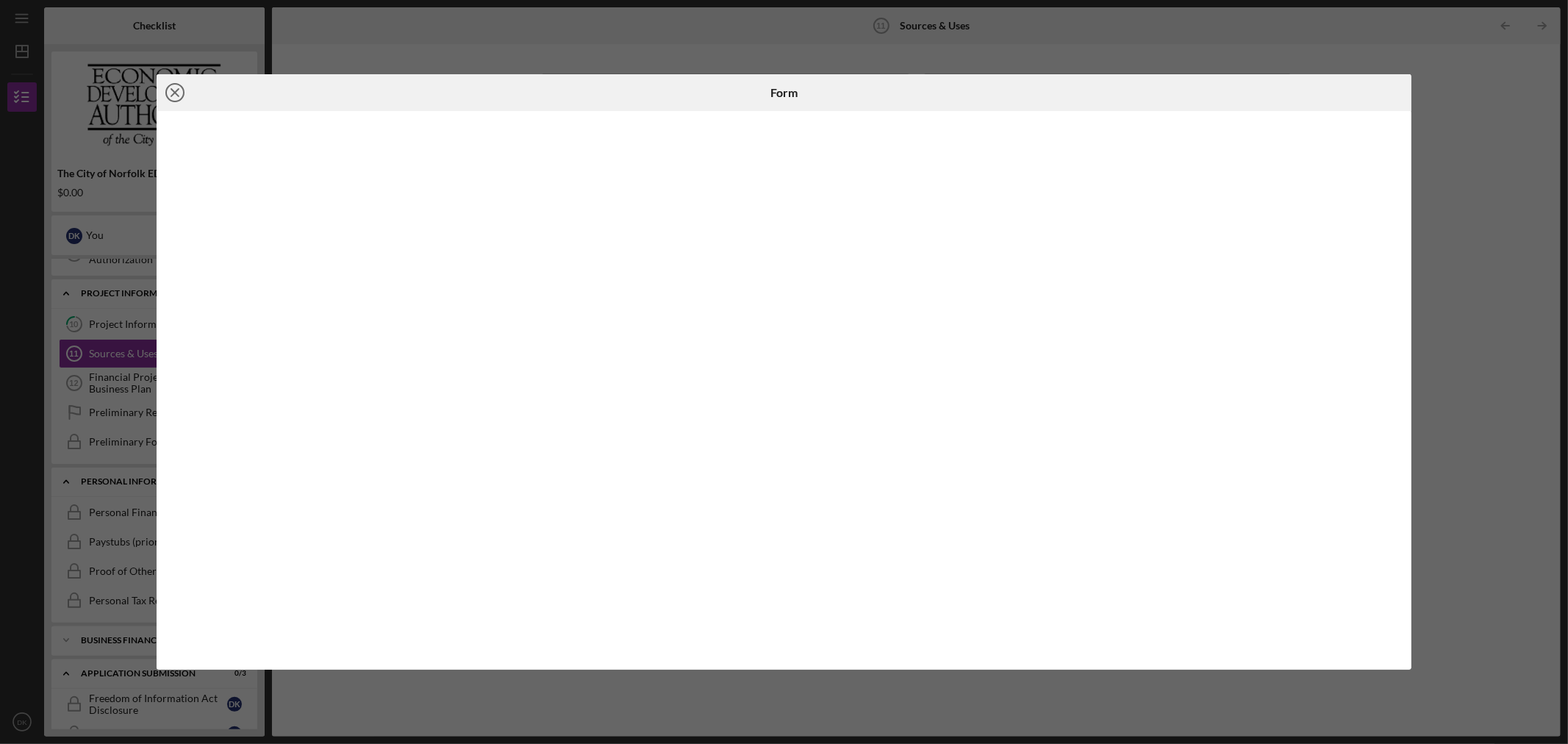
click at [174, 90] on icon "Icon/Close" at bounding box center [175, 92] width 37 height 37
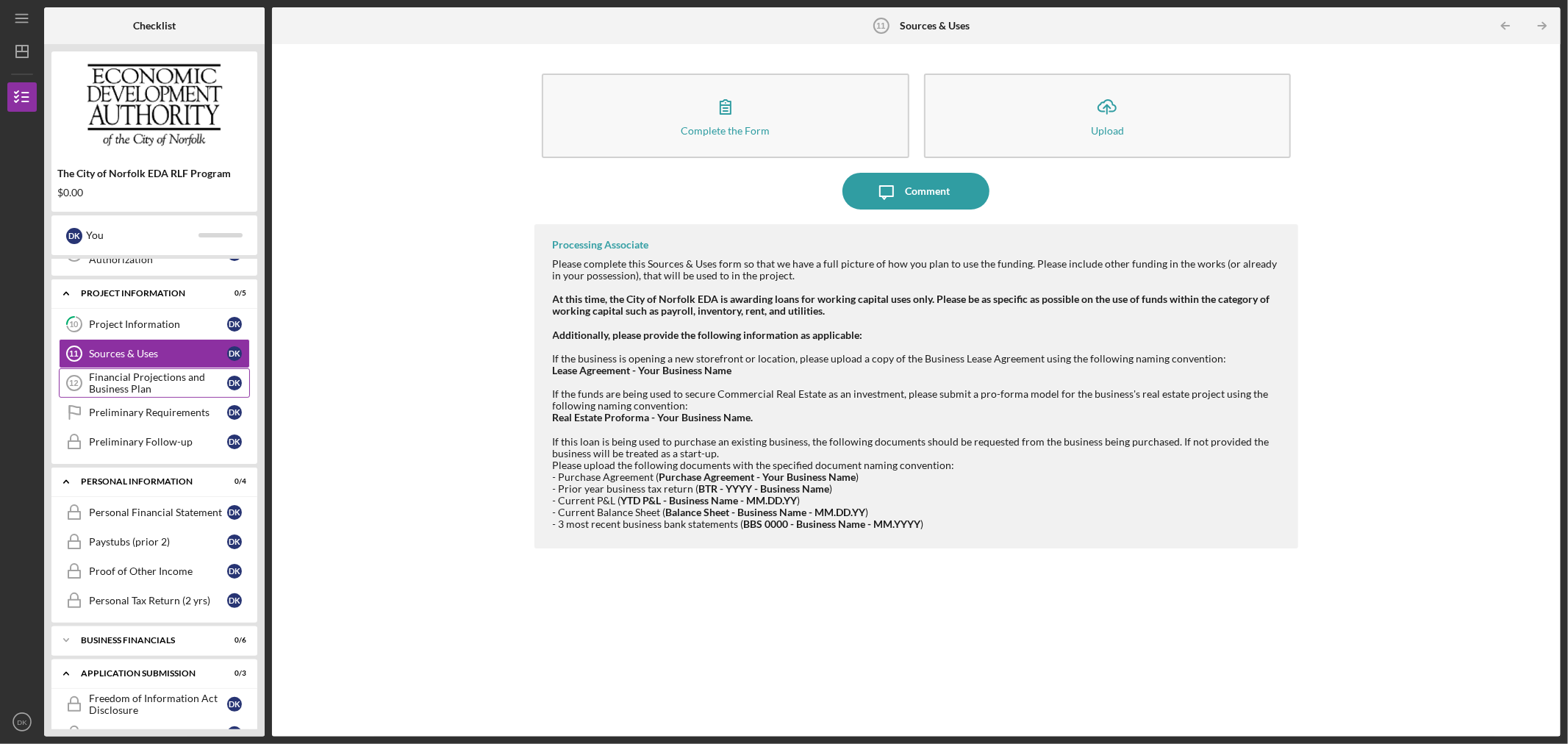
click at [158, 386] on div "Financial Projections and Business Plan" at bounding box center [158, 383] width 138 height 23
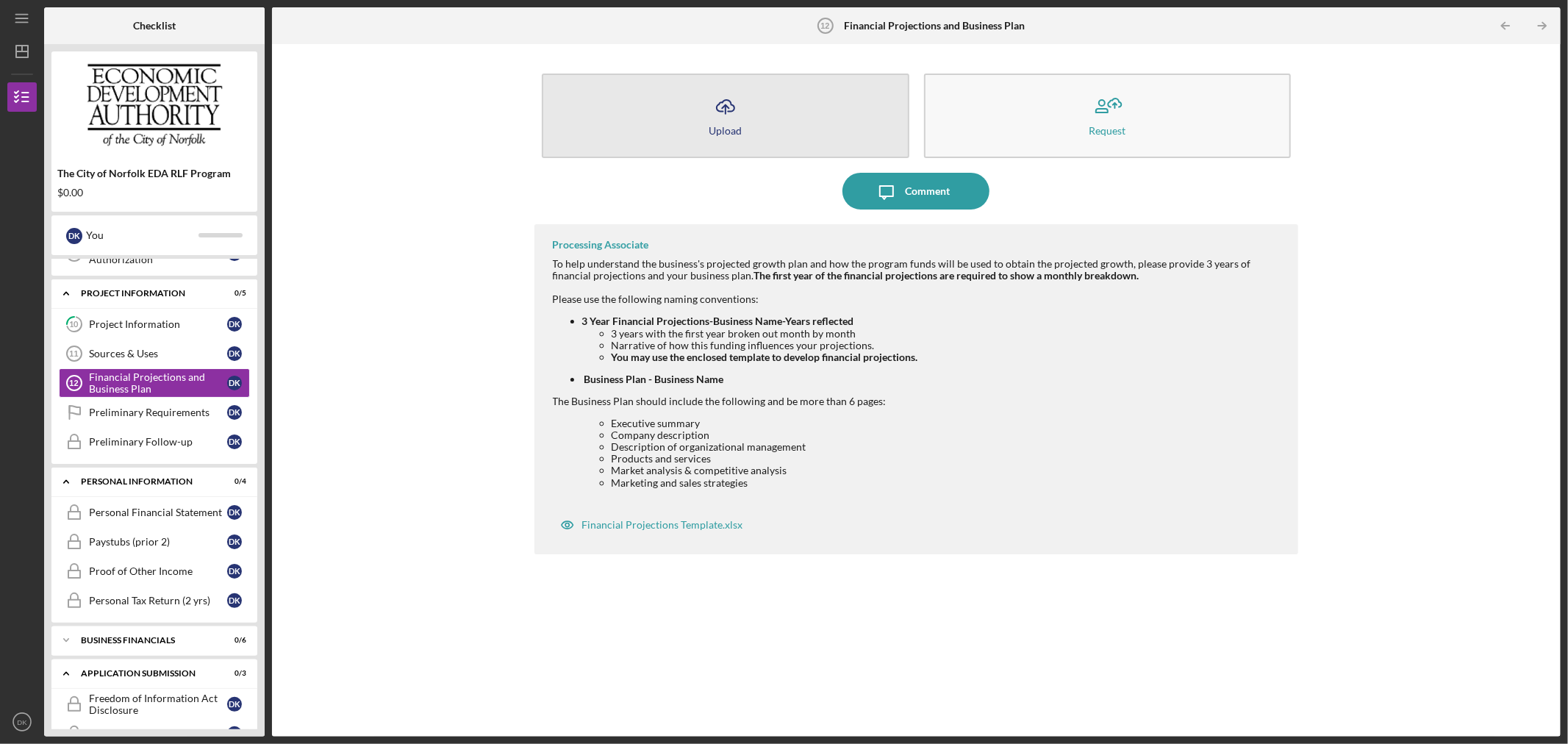
click at [721, 125] on div "Upload" at bounding box center [725, 131] width 33 height 11
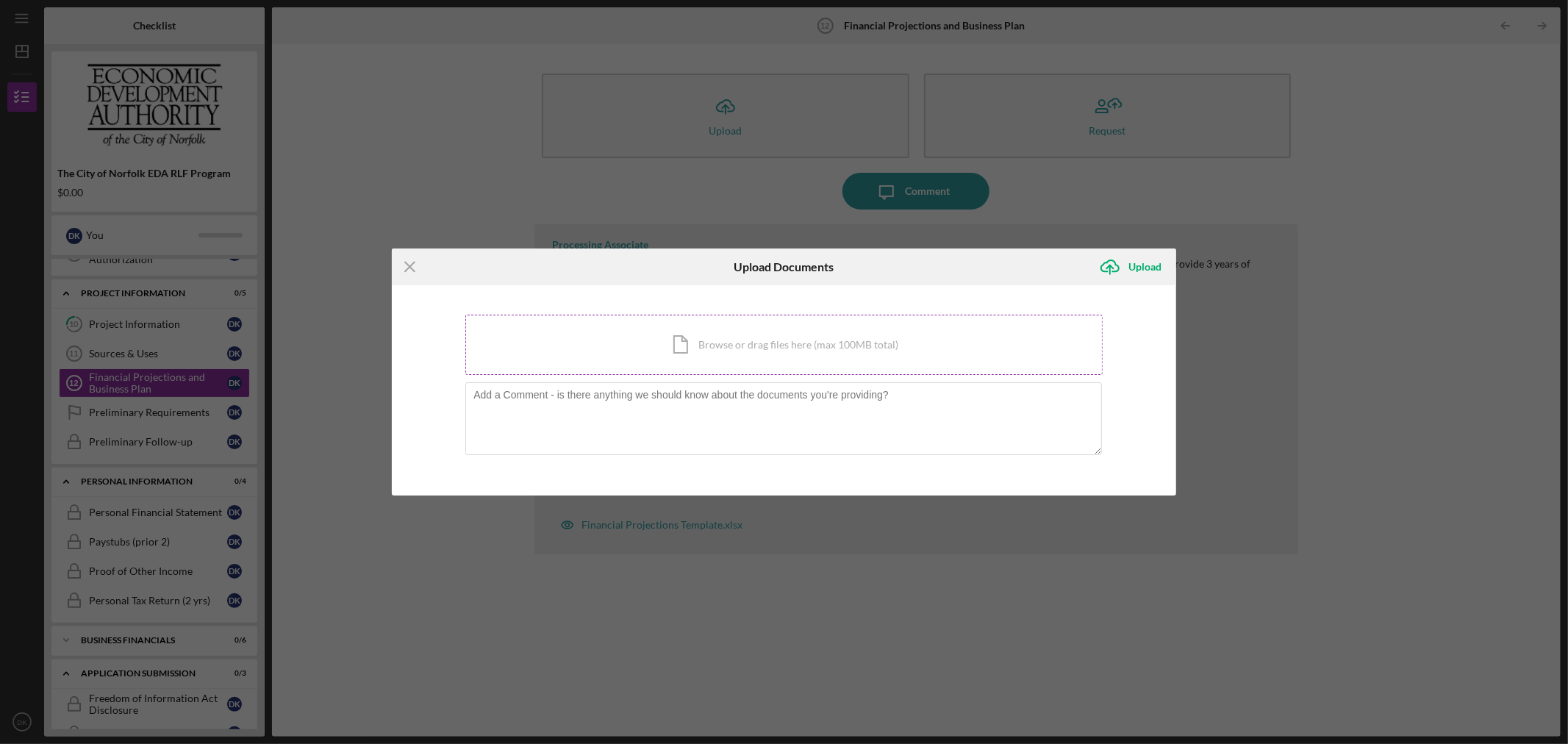
click at [655, 344] on div "Icon/Document Browse or drag files here (max 100MB total) Tap to choose files o…" at bounding box center [784, 344] width 637 height 60
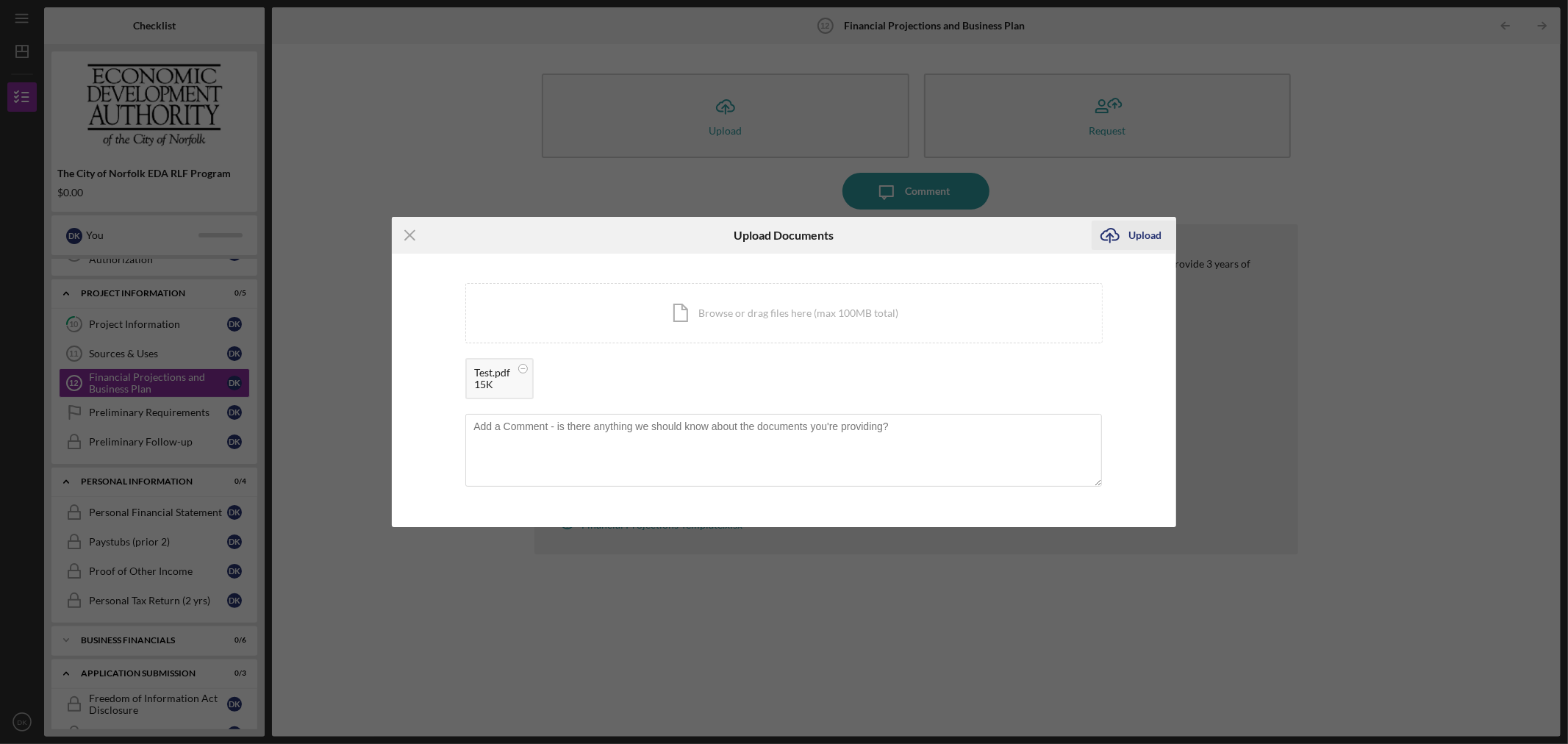
click at [1149, 233] on div "Upload" at bounding box center [1144, 235] width 33 height 30
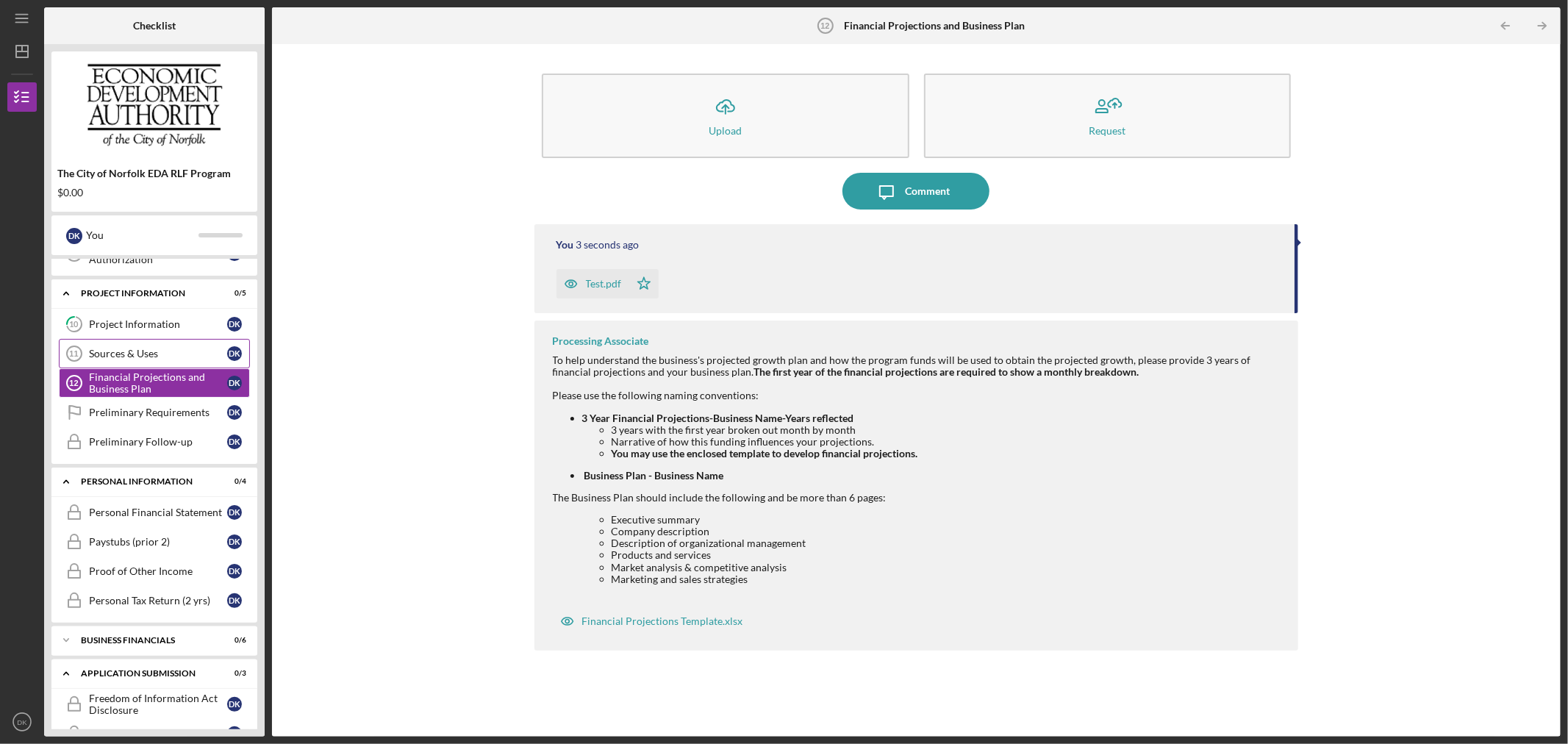
click at [161, 363] on link "Sources & Uses 11 Sources & Uses D K" at bounding box center [154, 354] width 191 height 30
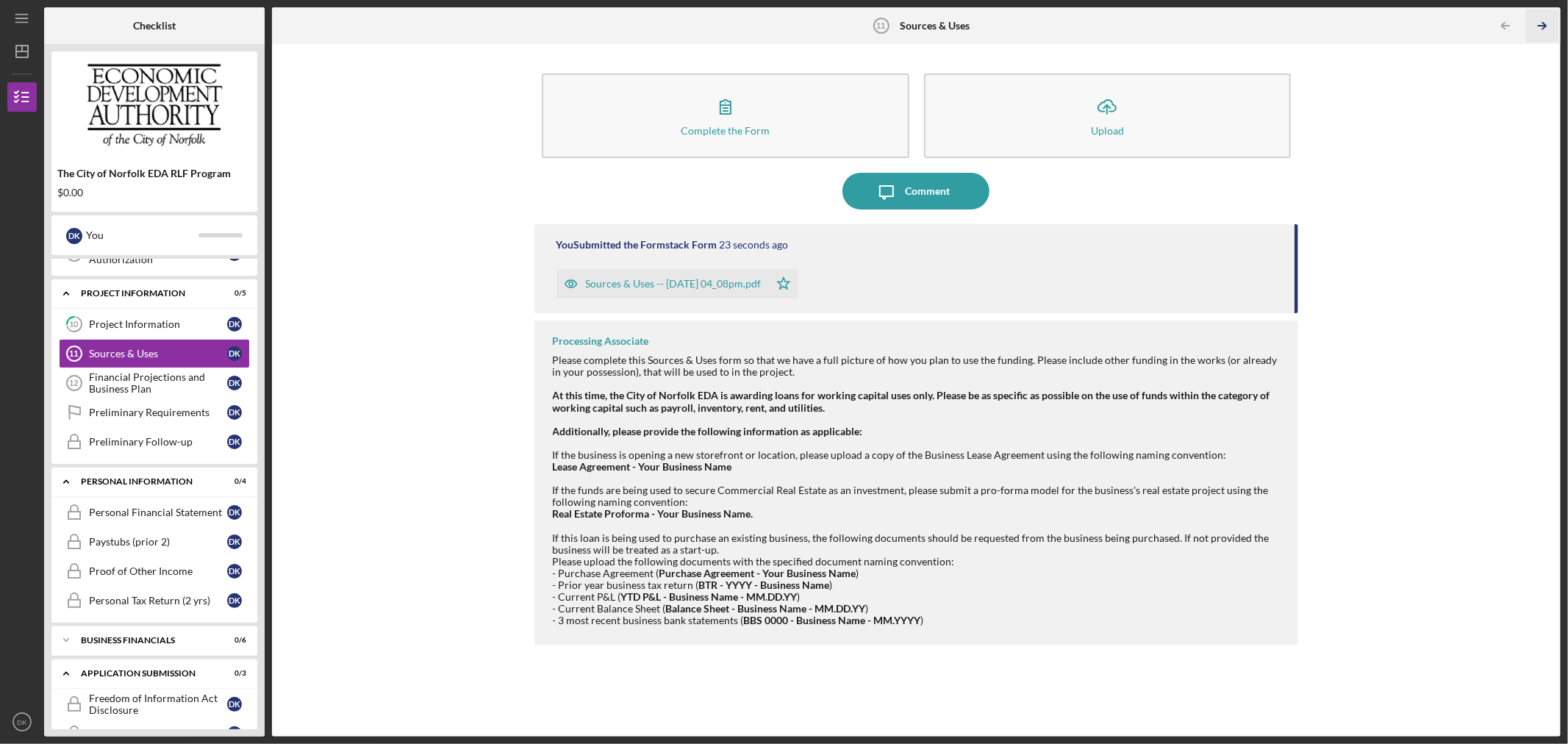
click at [1538, 24] on icon "Icon/Table Pagination Arrow" at bounding box center [1542, 26] width 33 height 33
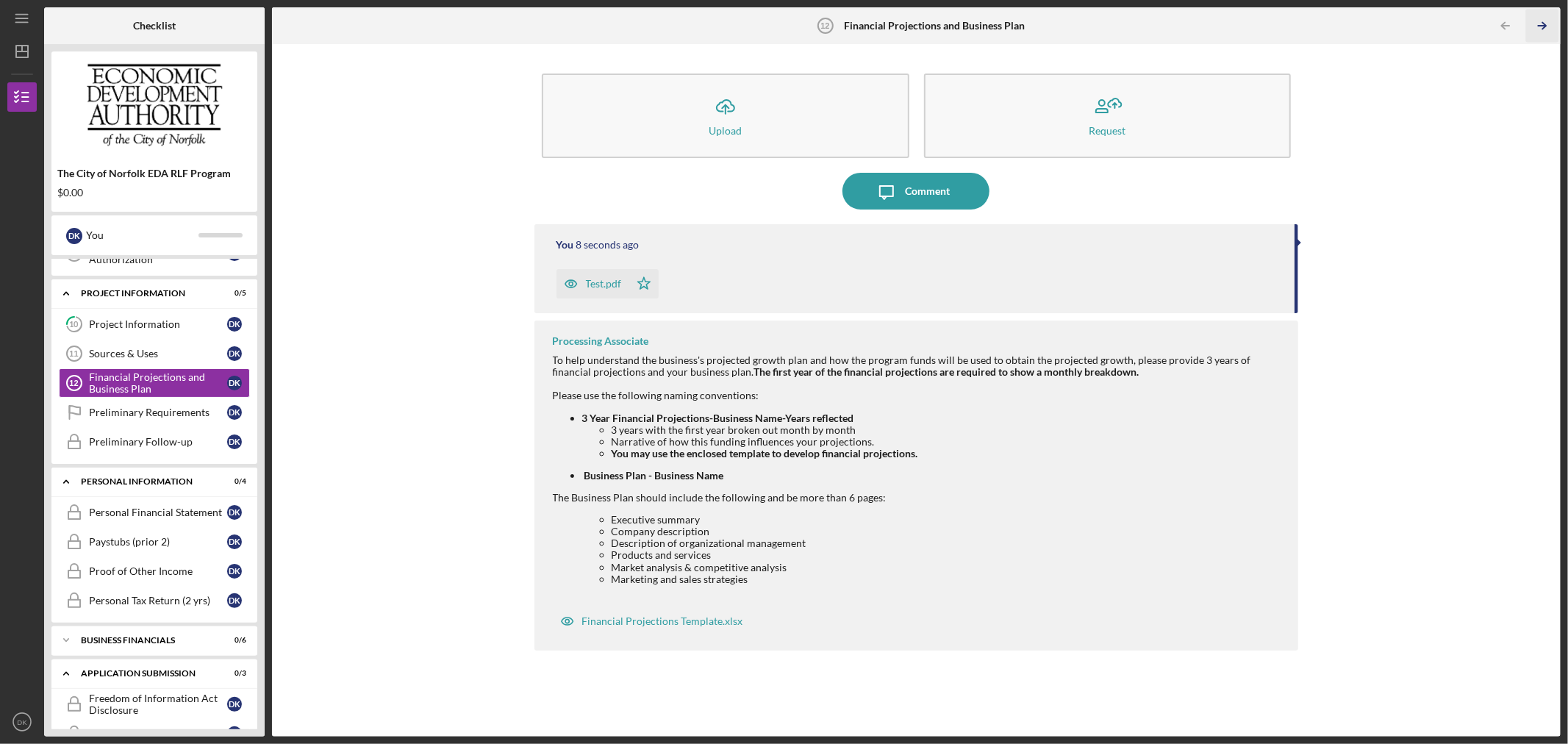
click at [1538, 24] on icon "Icon/Table Pagination Arrow" at bounding box center [1542, 26] width 33 height 33
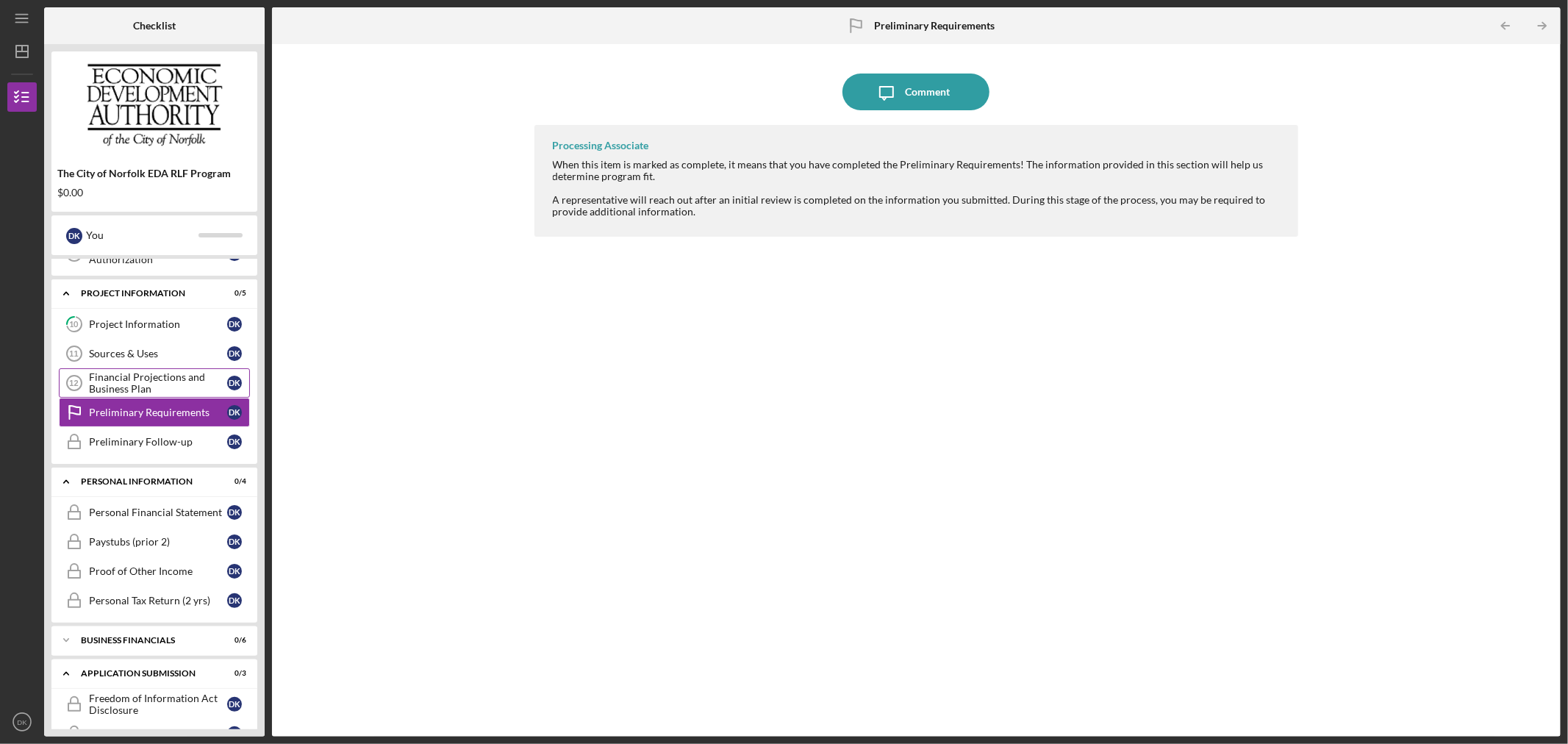
click at [150, 378] on div "Financial Projections and Business Plan" at bounding box center [158, 383] width 138 height 23
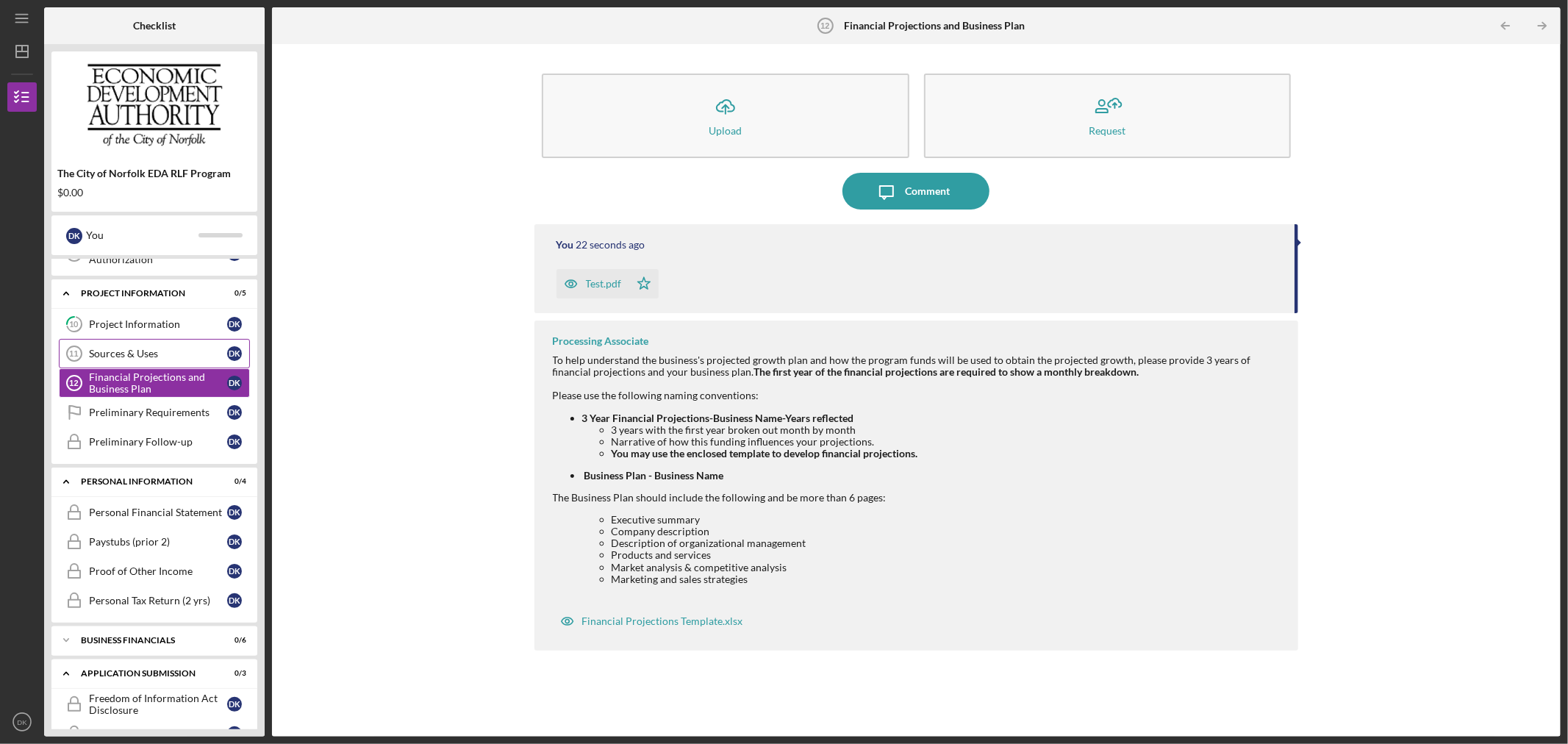
click at [145, 354] on div "Sources & Uses" at bounding box center [158, 354] width 138 height 12
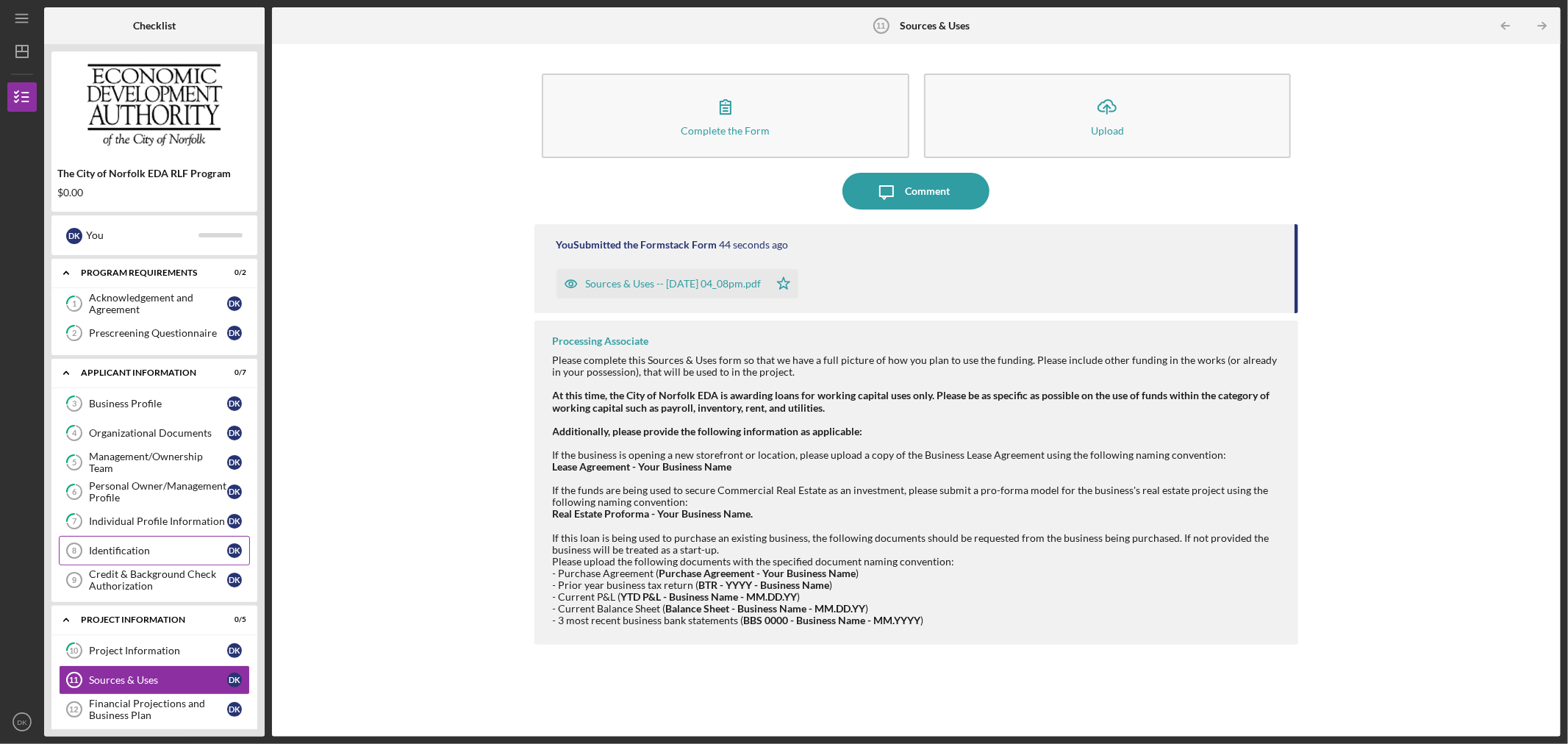
click at [157, 554] on div "Identification" at bounding box center [158, 550] width 138 height 12
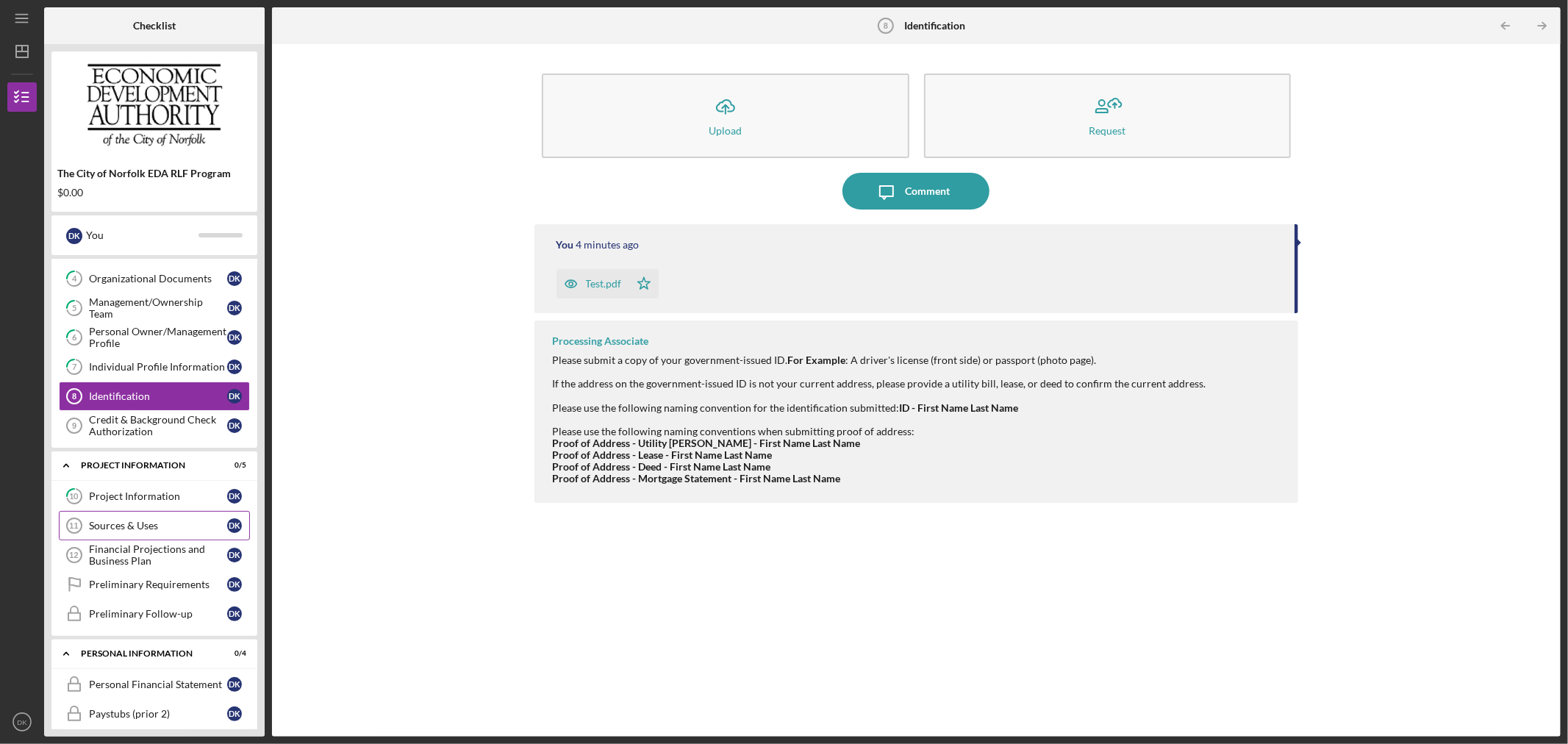
scroll to position [163, 0]
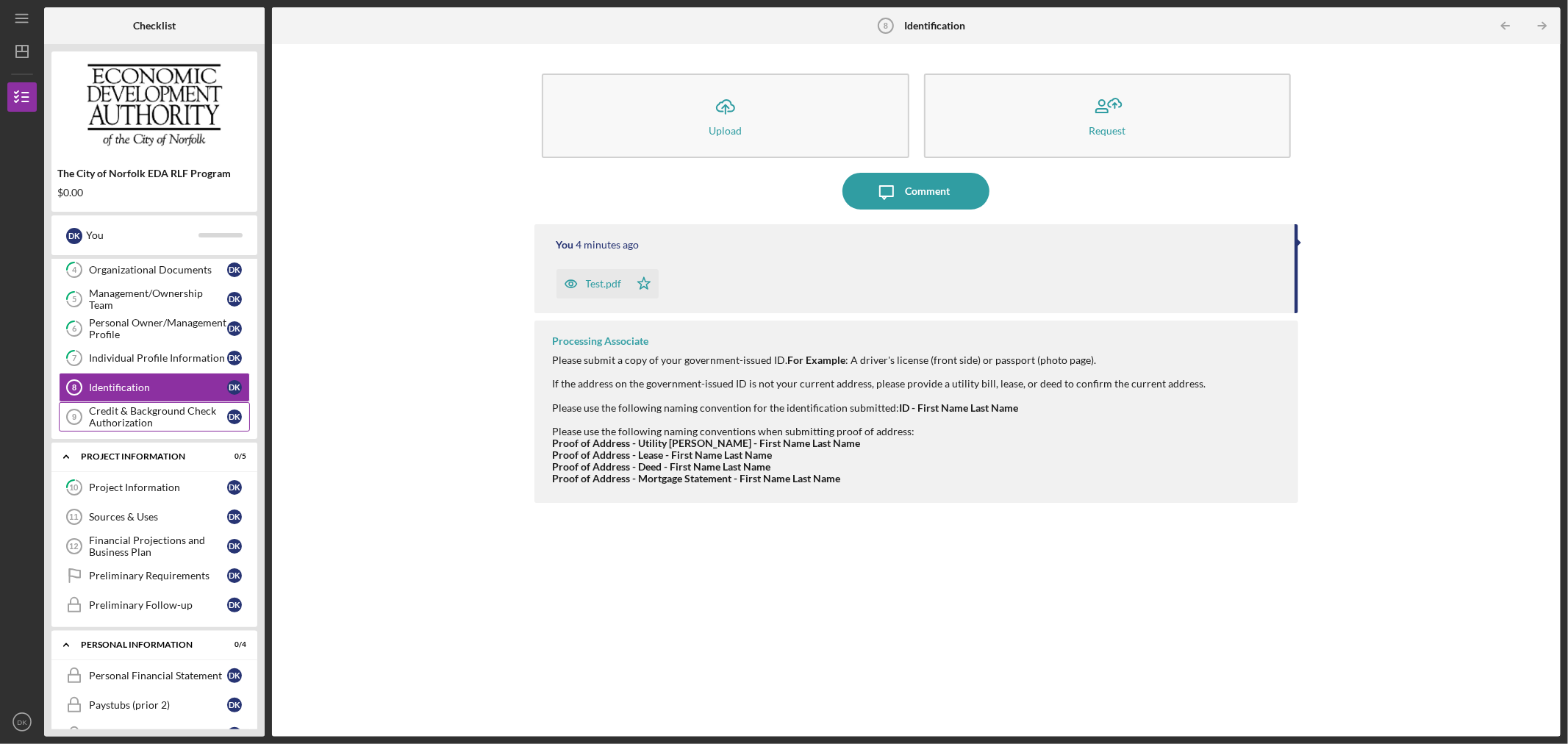
click at [157, 417] on div "Credit & Background Check Authorization" at bounding box center [158, 417] width 138 height 23
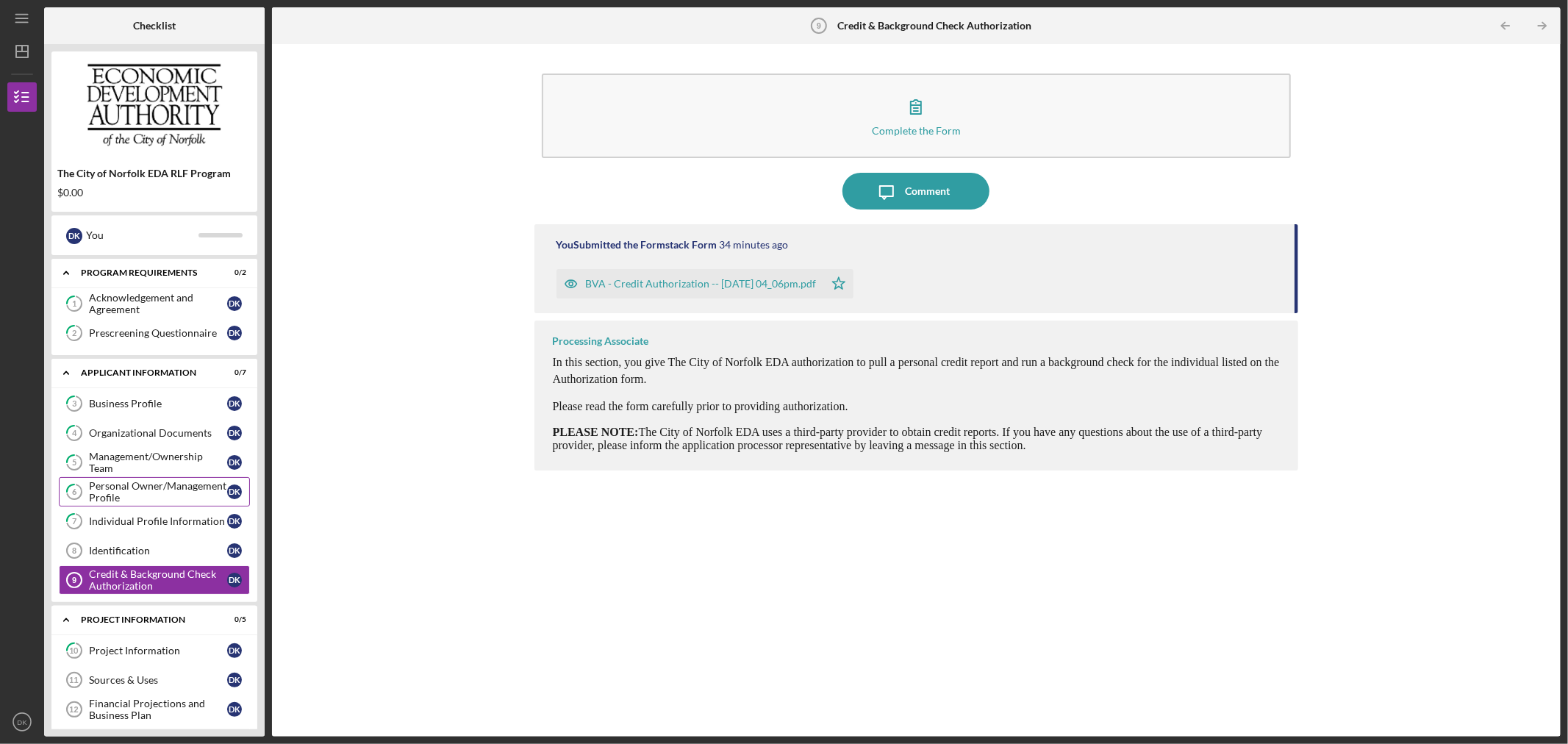
click at [165, 501] on div "Personal Owner/Management Profile" at bounding box center [158, 491] width 138 height 23
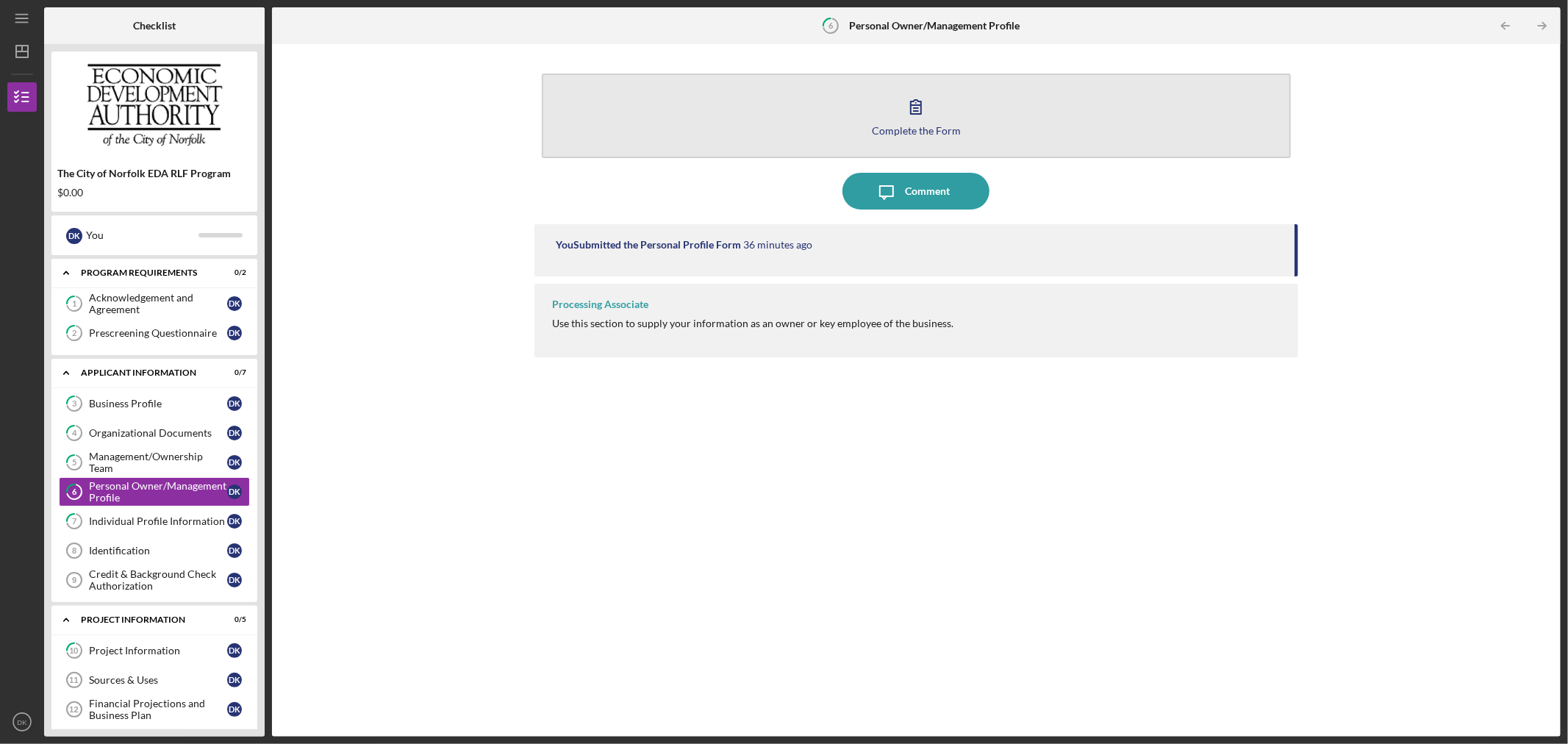
click at [895, 114] on button "Complete the Form Form" at bounding box center [917, 116] width 750 height 85
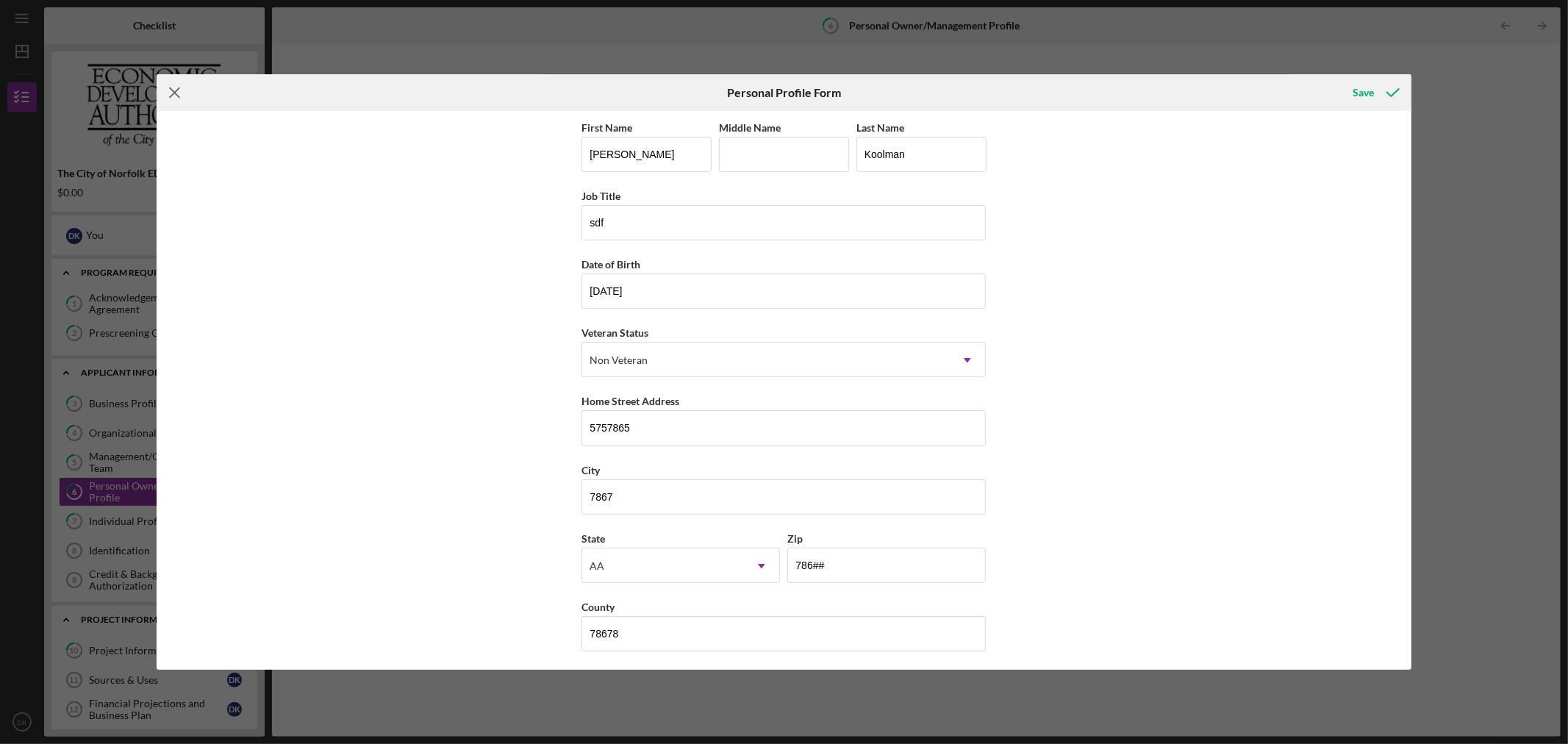
click at [163, 94] on icon "Icon/Menu Close" at bounding box center [175, 92] width 37 height 37
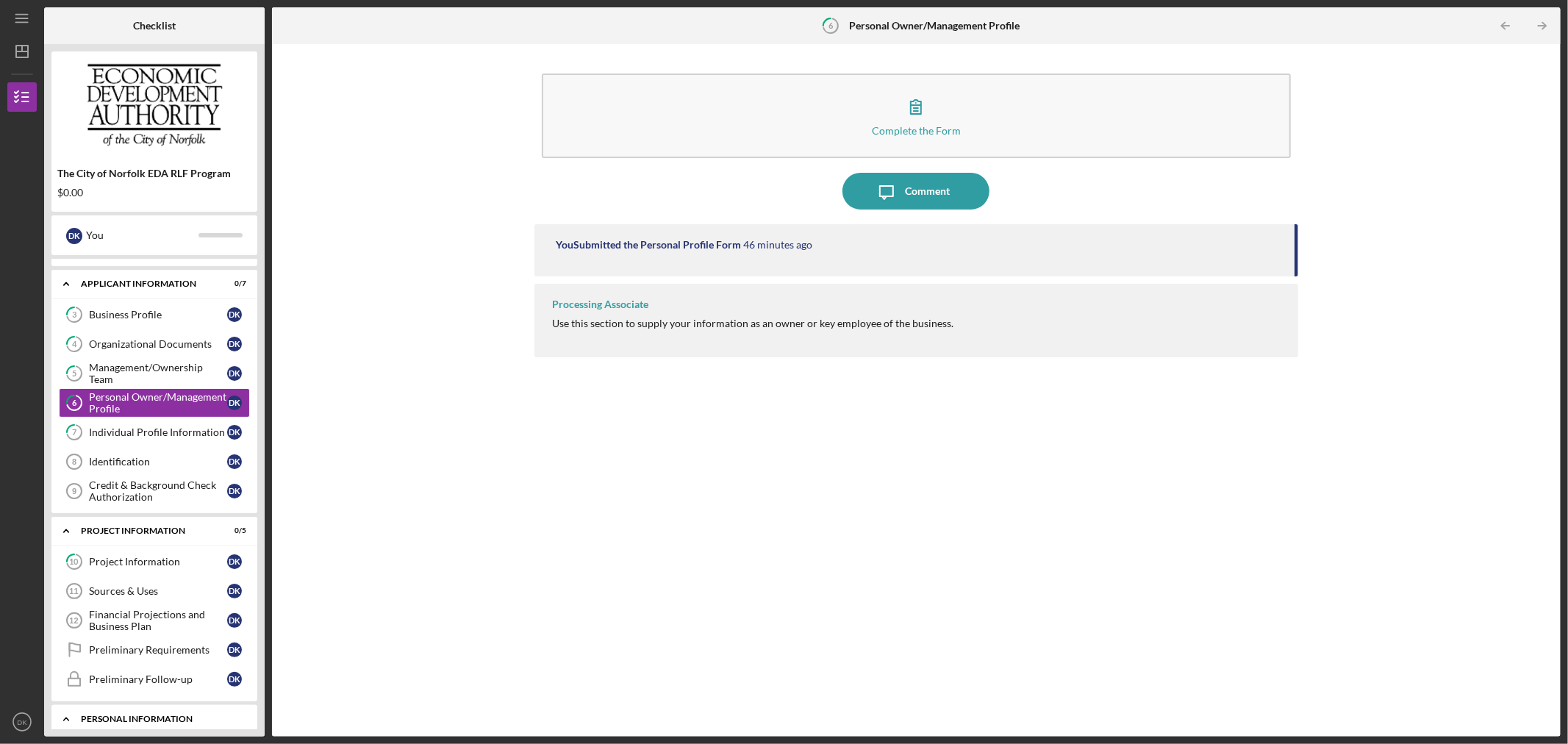
scroll to position [163, 0]
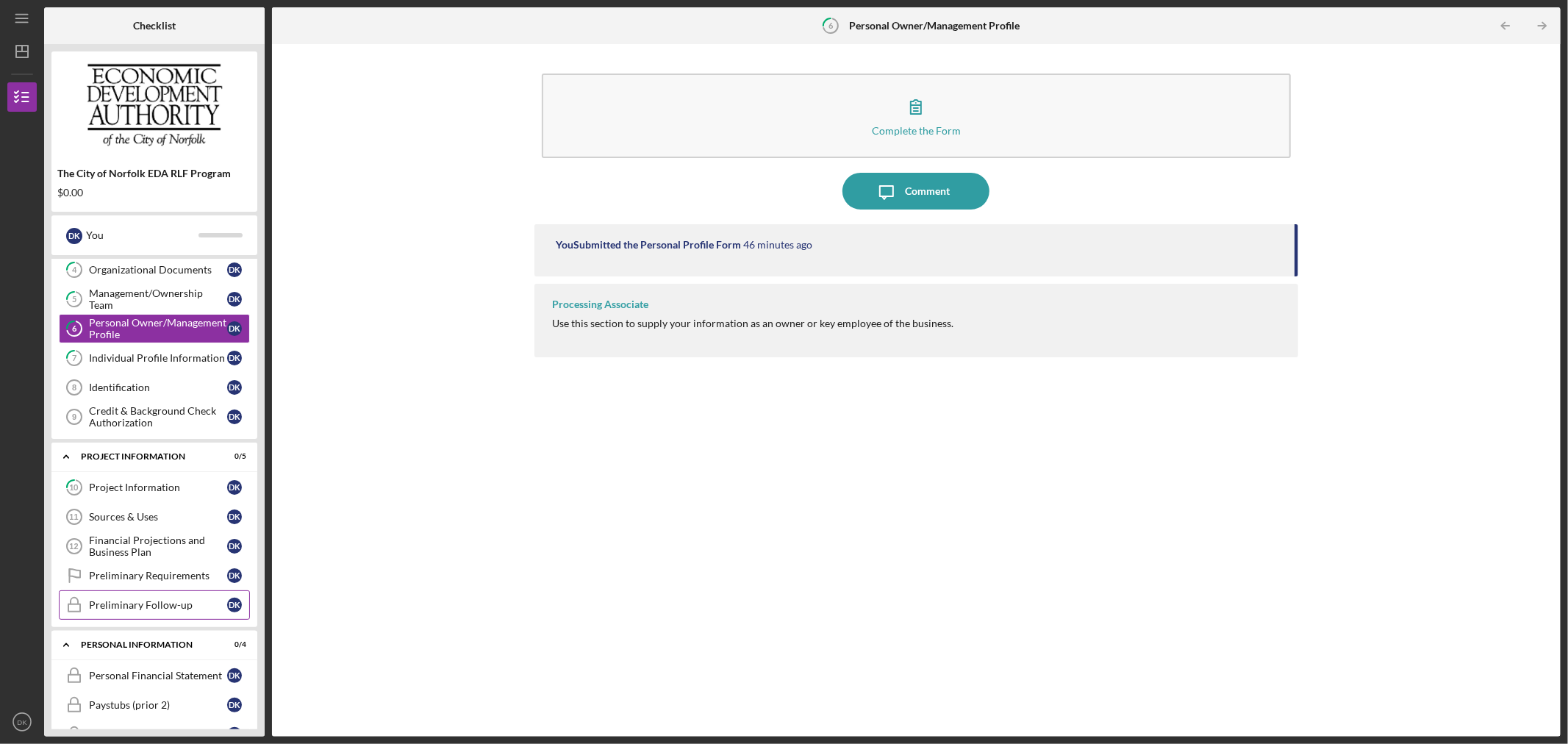
click at [170, 611] on div "Preliminary Follow-up" at bounding box center [158, 604] width 138 height 12
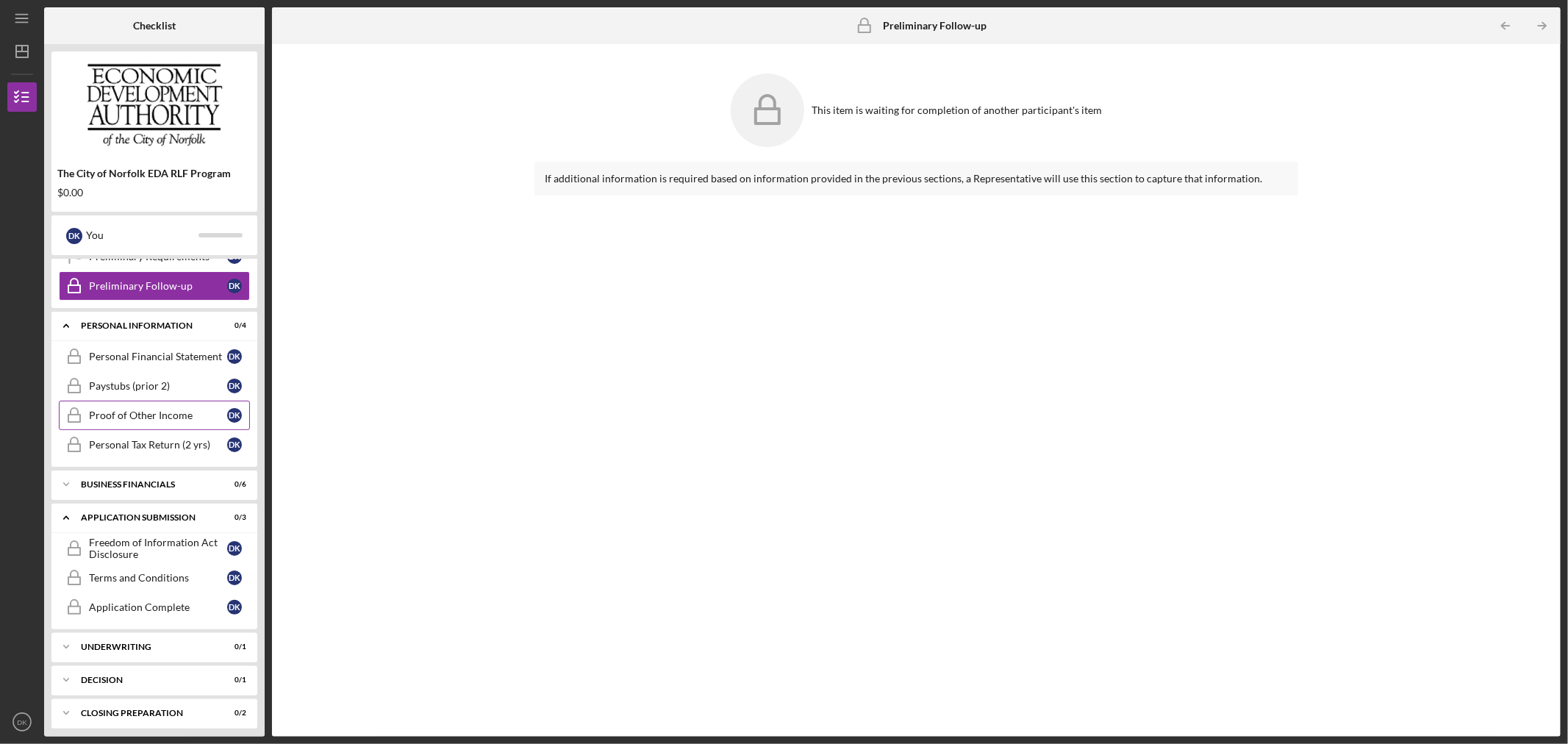
scroll to position [490, 0]
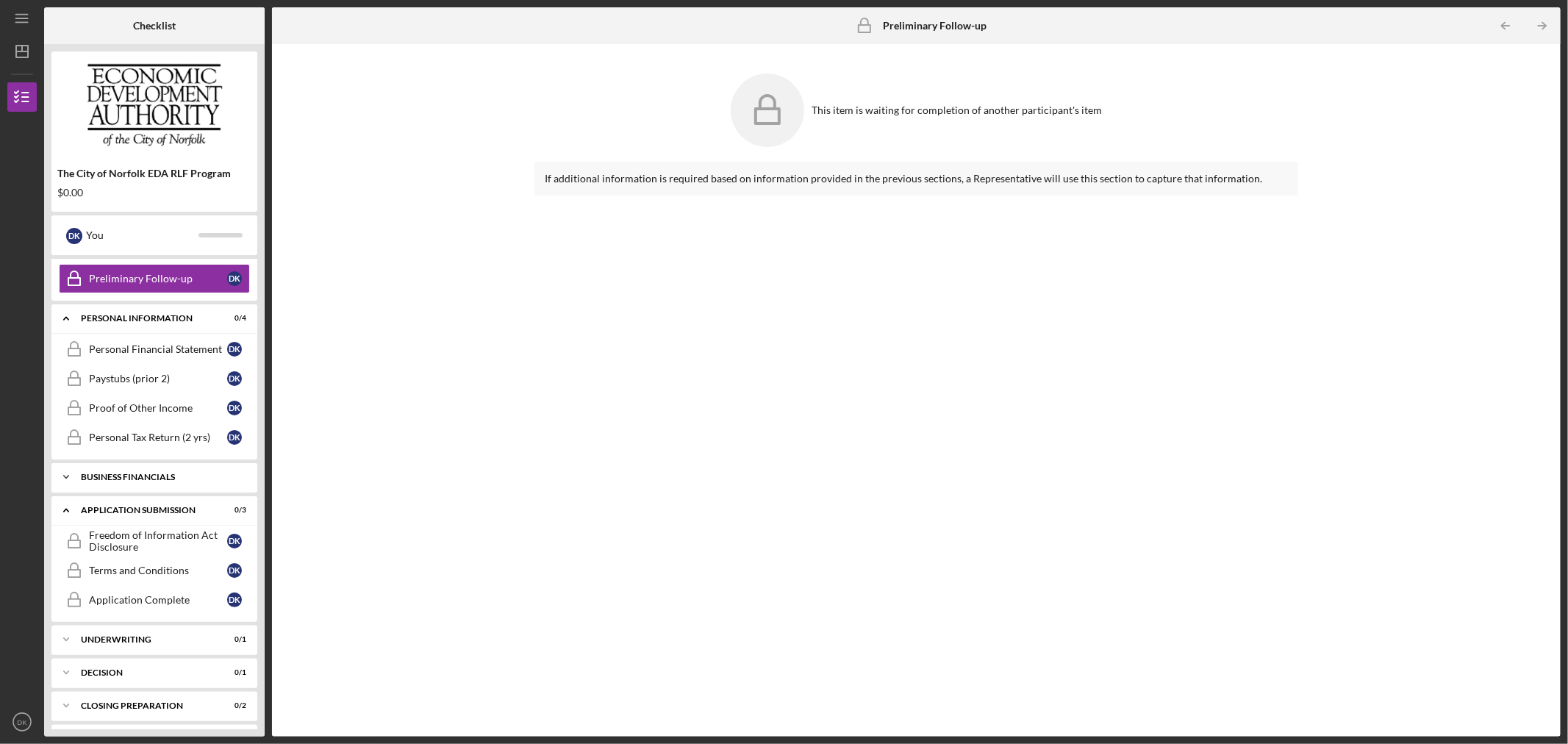
click at [142, 475] on div "Business Financials" at bounding box center [160, 477] width 158 height 9
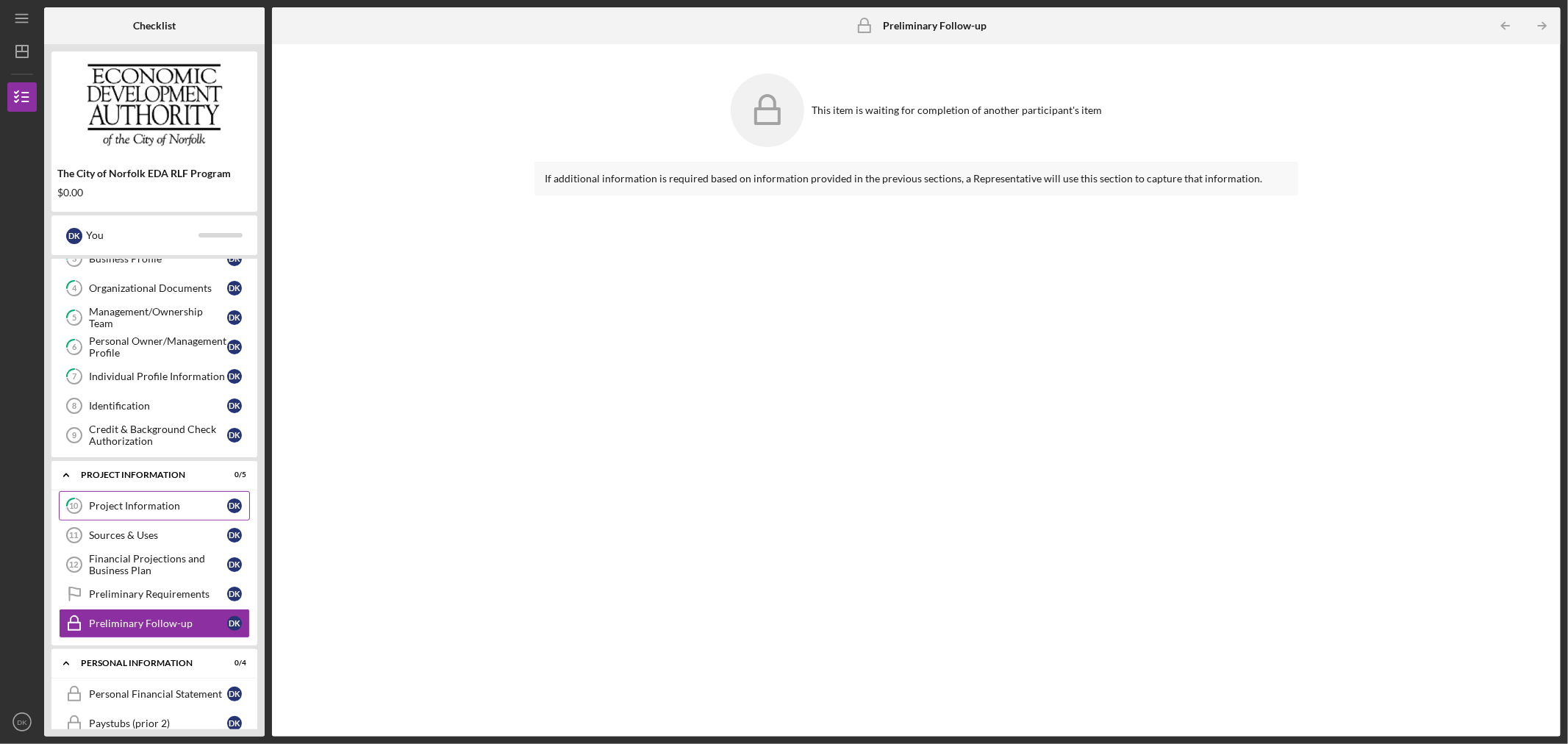
scroll to position [0, 0]
